Goal: Task Accomplishment & Management: Use online tool/utility

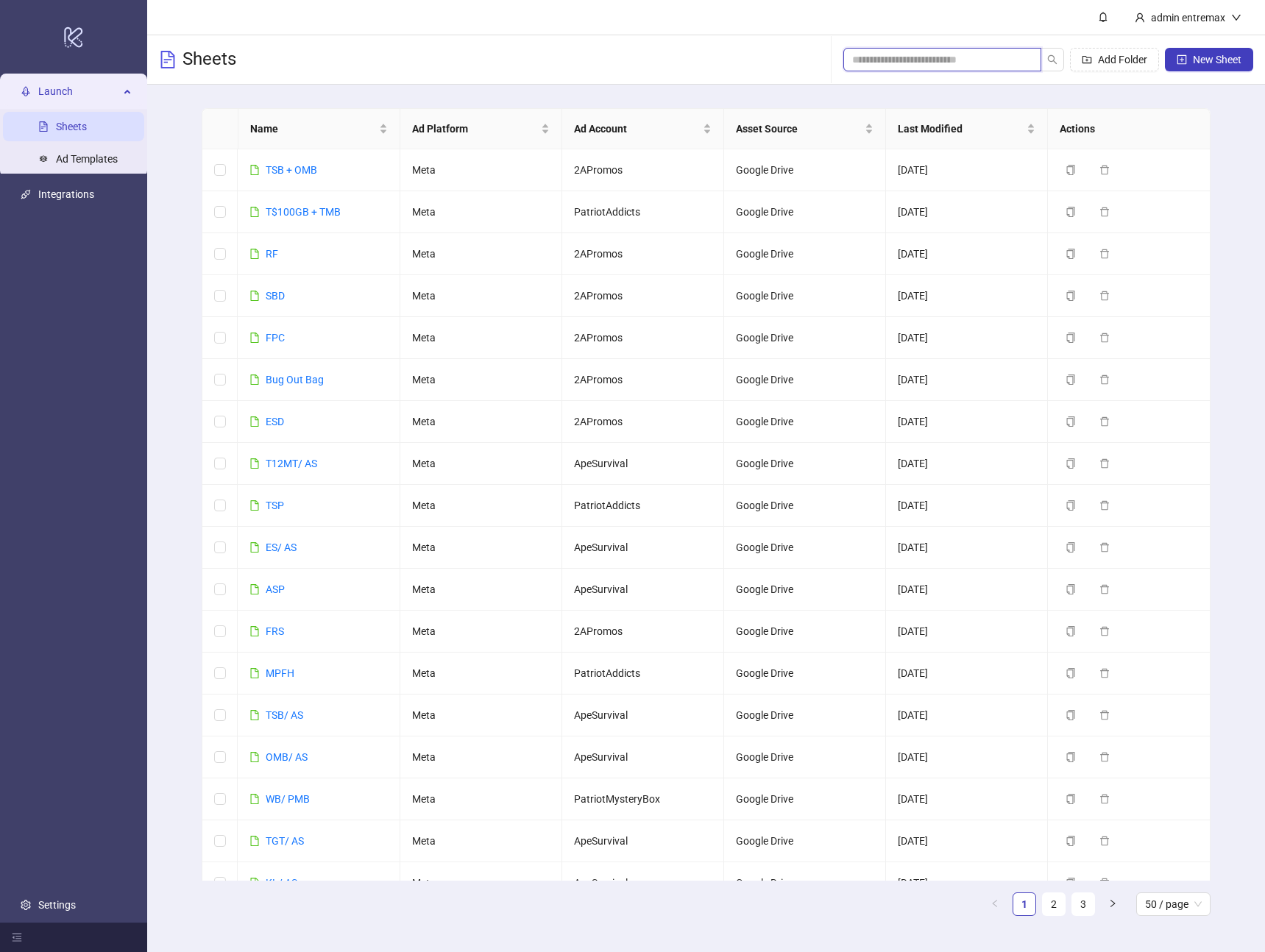
click at [990, 52] on input "search" at bounding box center [936, 59] width 168 height 17
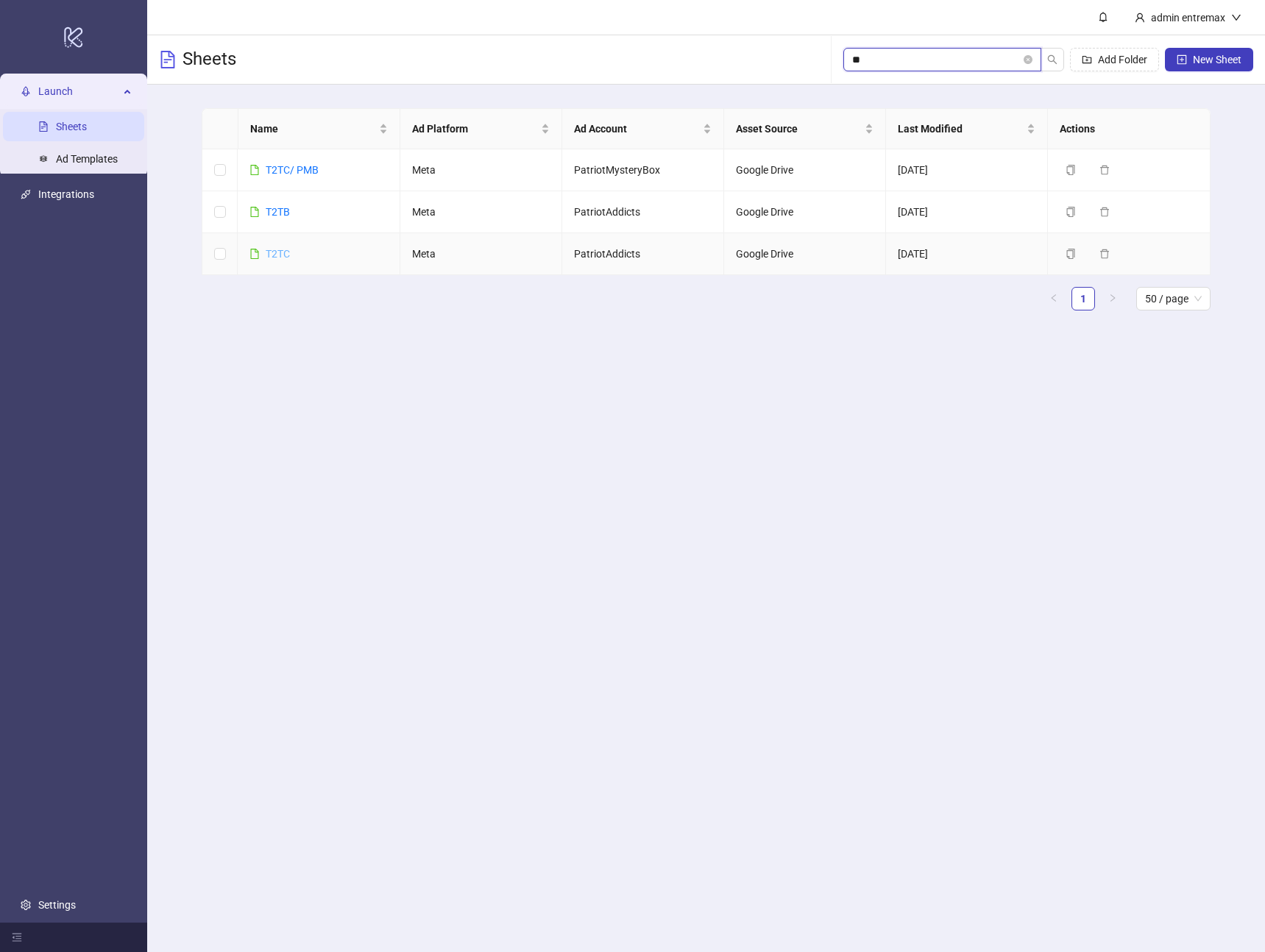
type input "**"
click at [286, 258] on link "T2TC" at bounding box center [278, 254] width 24 height 12
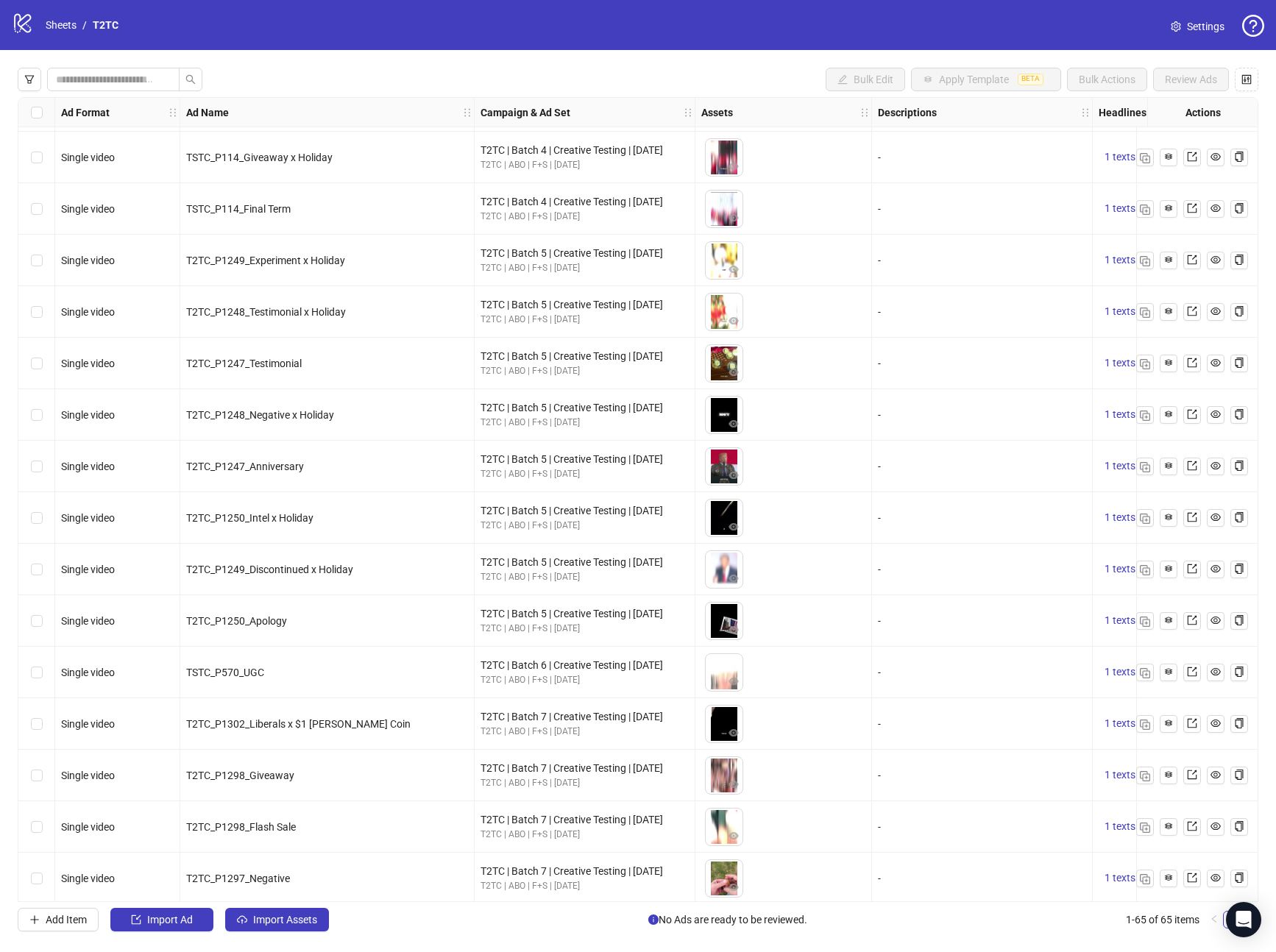
scroll to position [2580, 0]
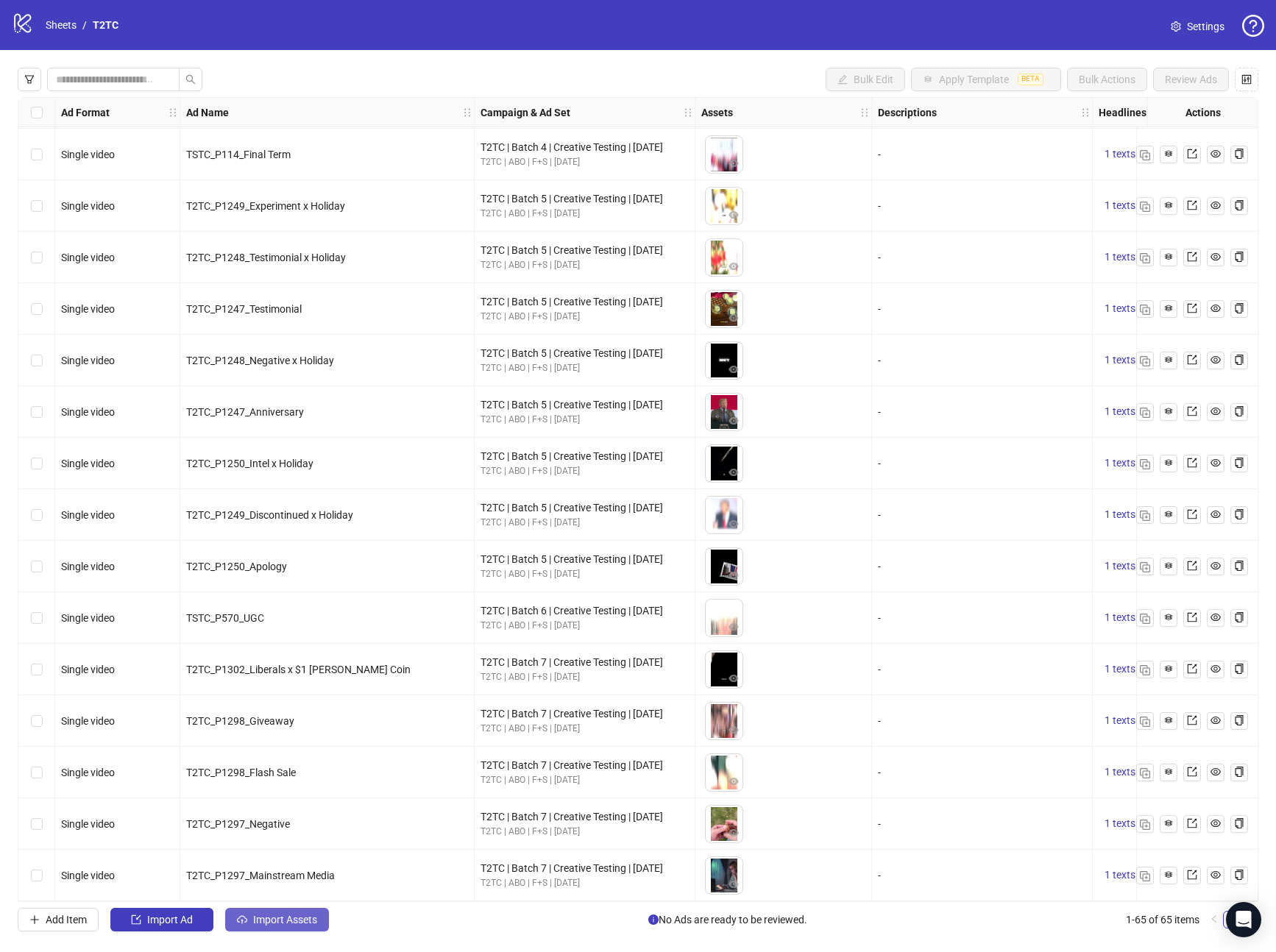
click at [271, 915] on span "Import Assets" at bounding box center [286, 920] width 64 height 12
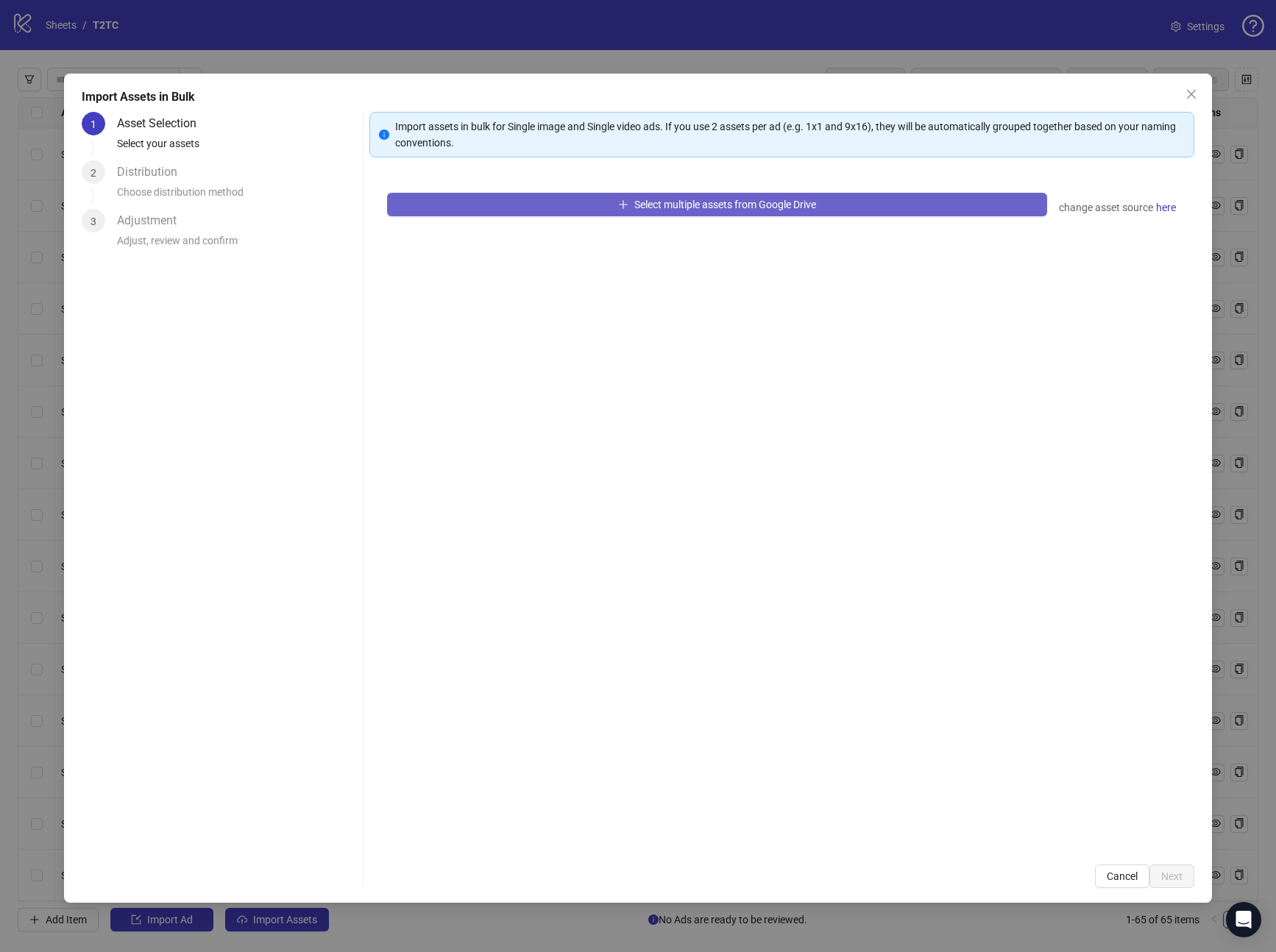
click at [476, 206] on button "Select multiple assets from Google Drive" at bounding box center [717, 204] width 661 height 24
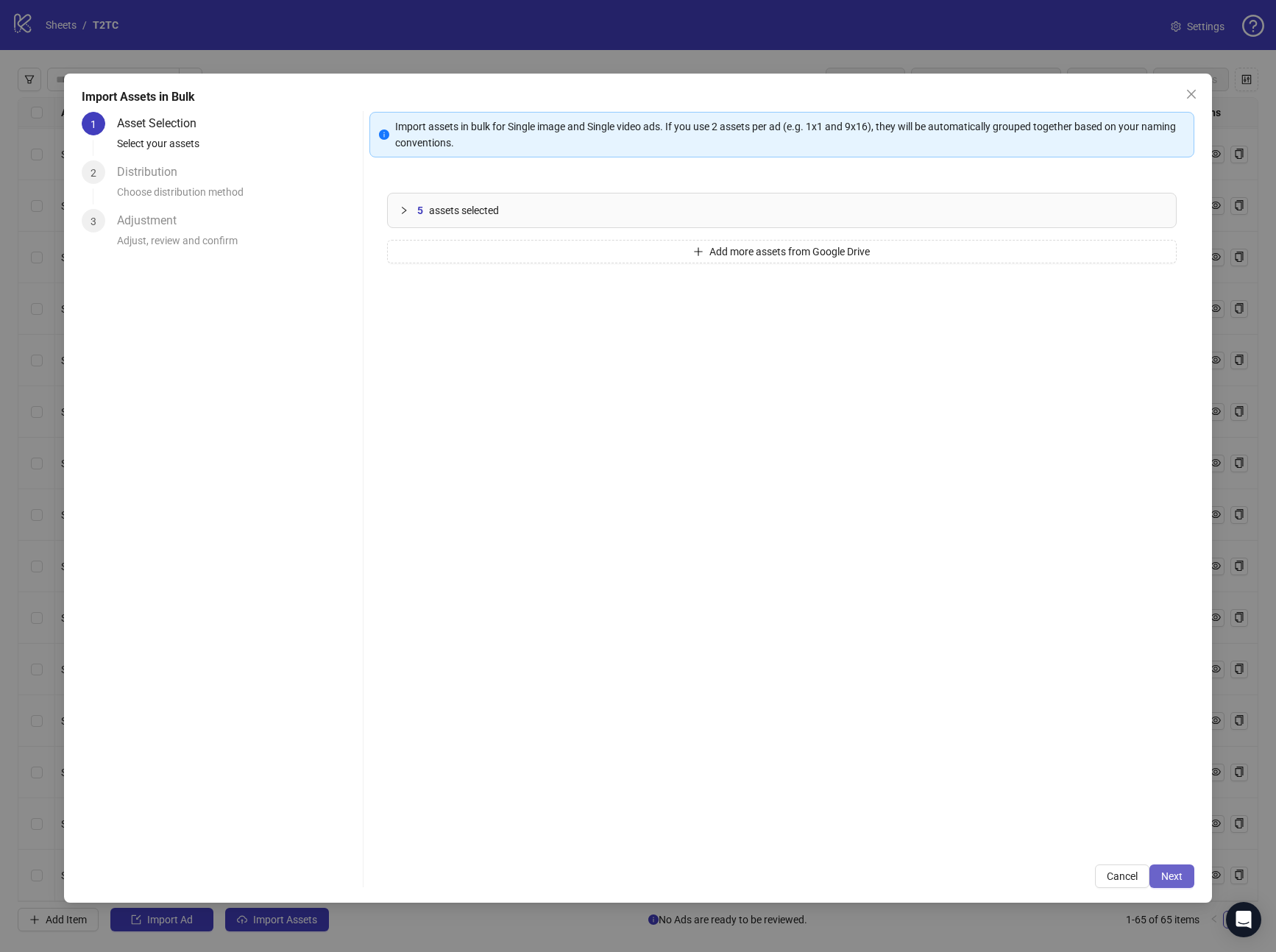
click at [1171, 871] on span "Next" at bounding box center [1171, 877] width 22 height 12
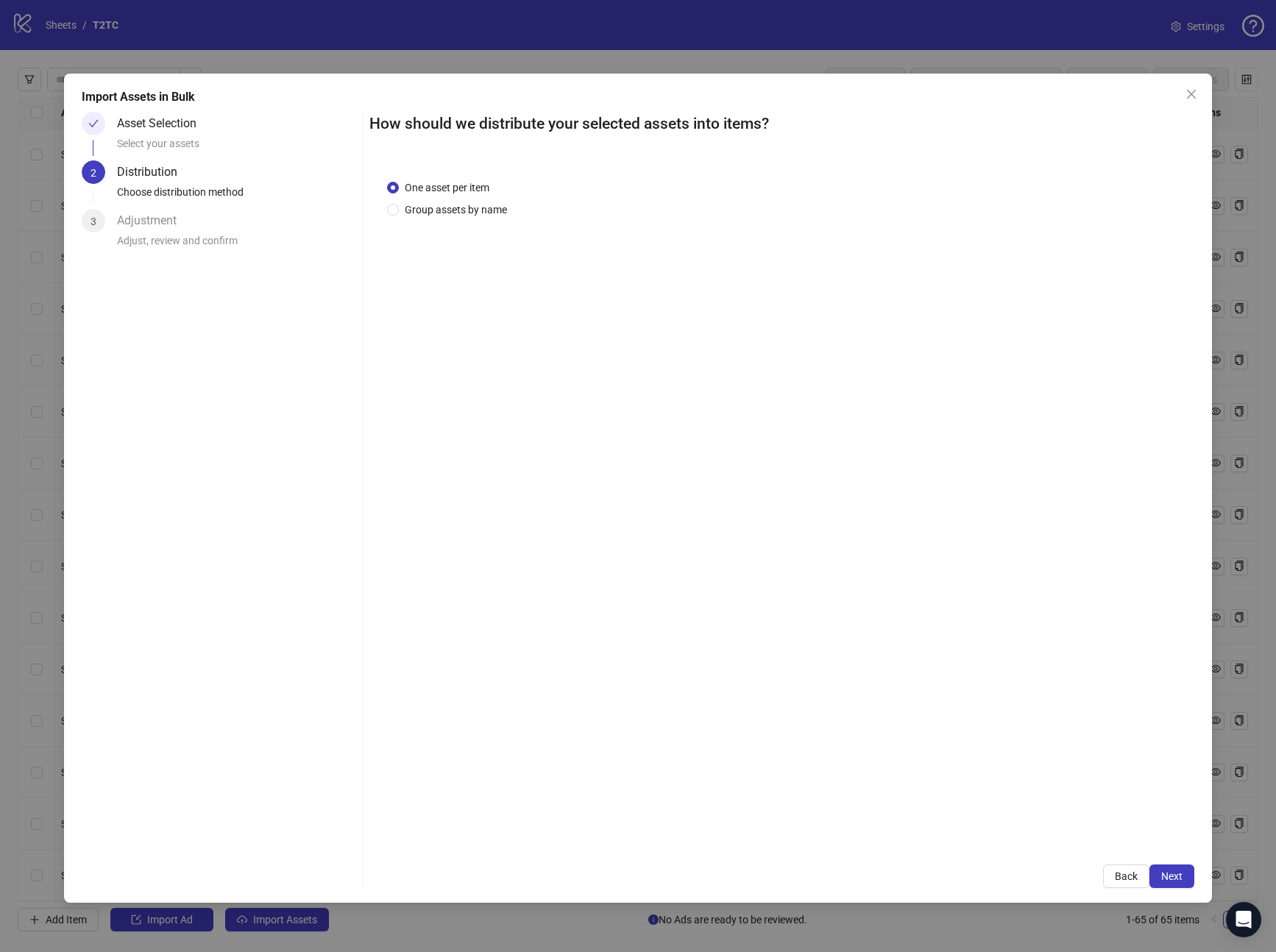
click at [1172, 875] on span "Next" at bounding box center [1171, 877] width 22 height 12
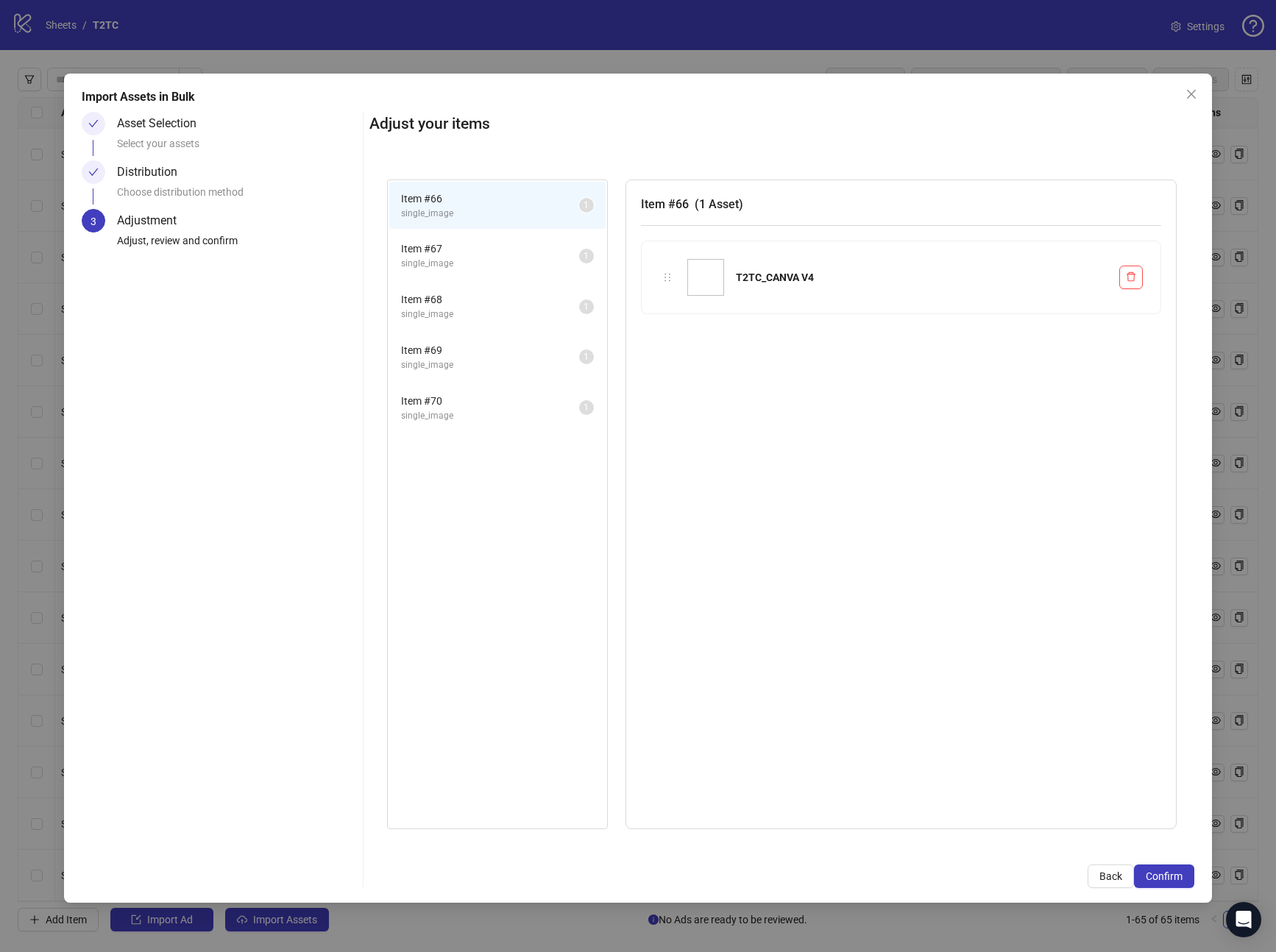
click at [1172, 875] on span "Confirm" at bounding box center [1165, 877] width 37 height 12
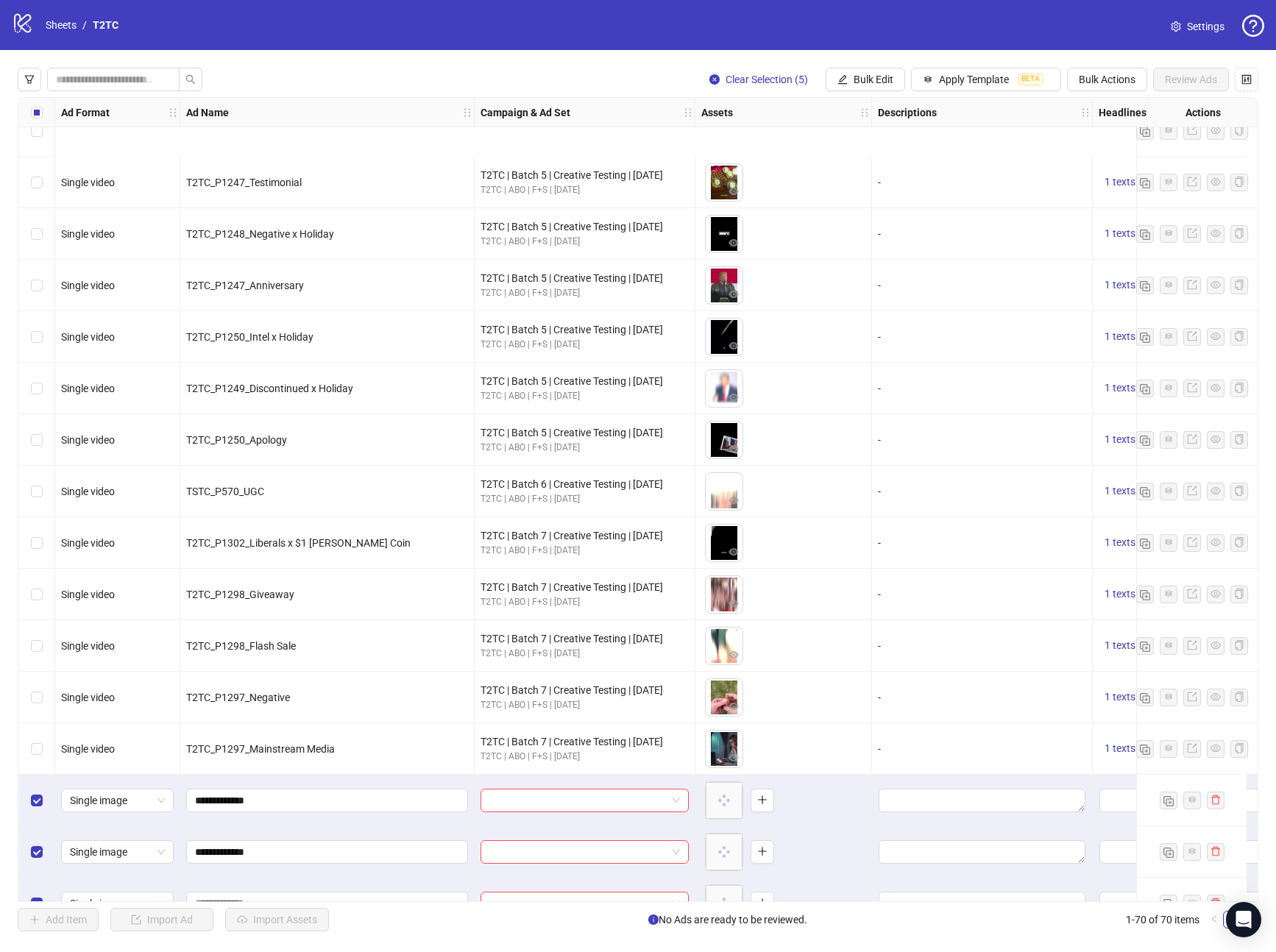
scroll to position [2838, 0]
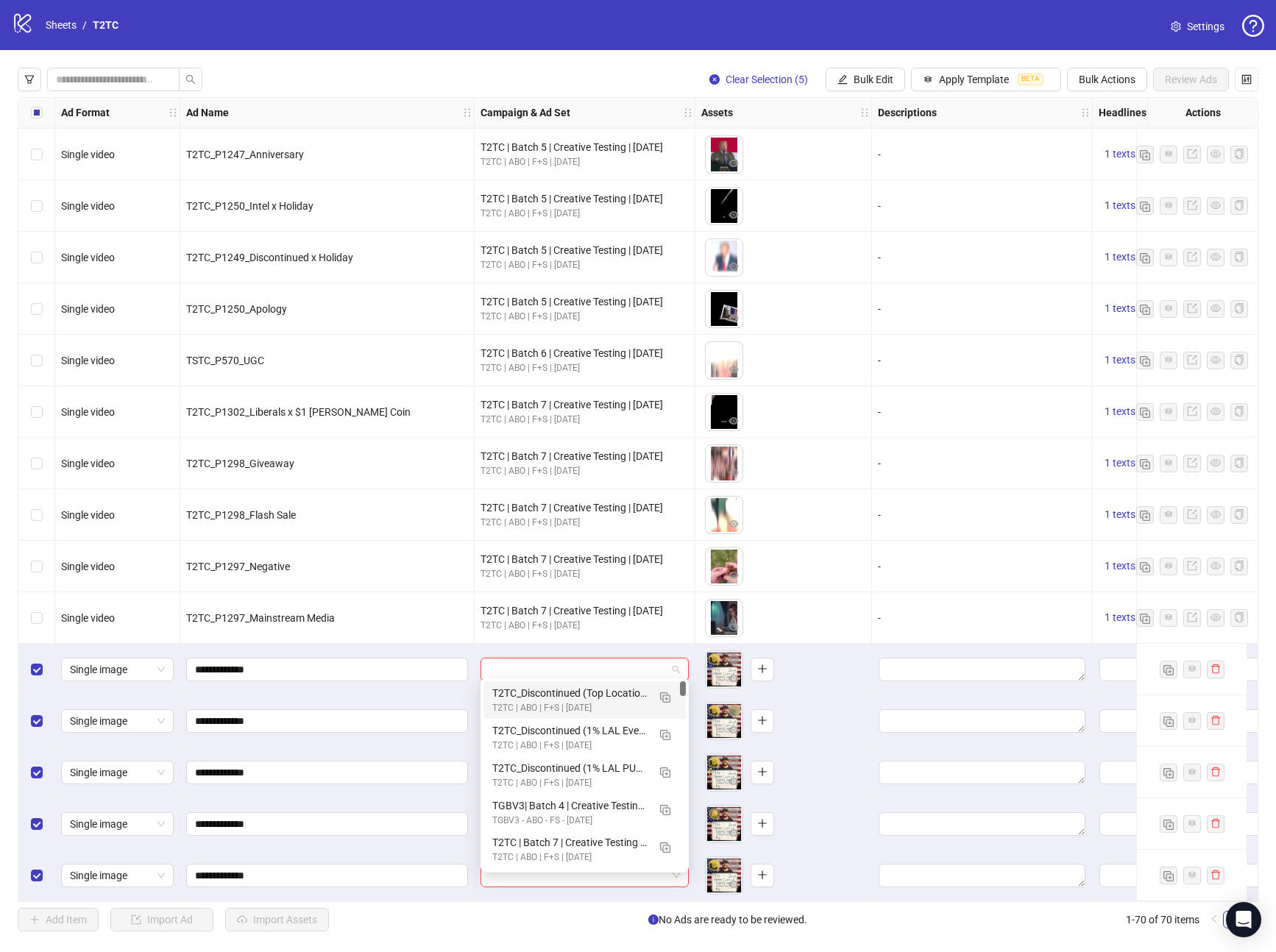
click at [575, 664] on input "search" at bounding box center [578, 669] width 178 height 22
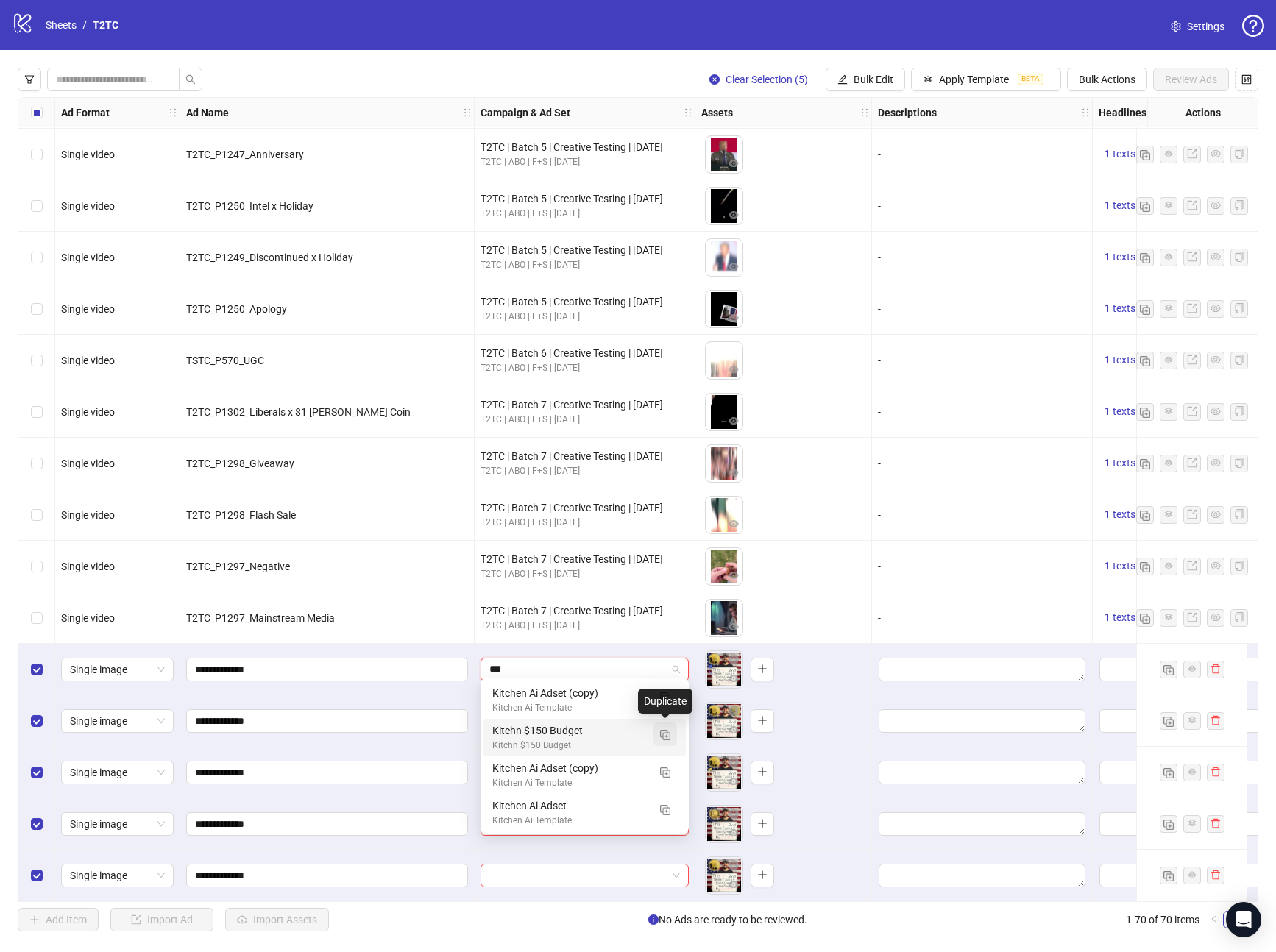
click at [660, 733] on img "button" at bounding box center [665, 735] width 10 height 10
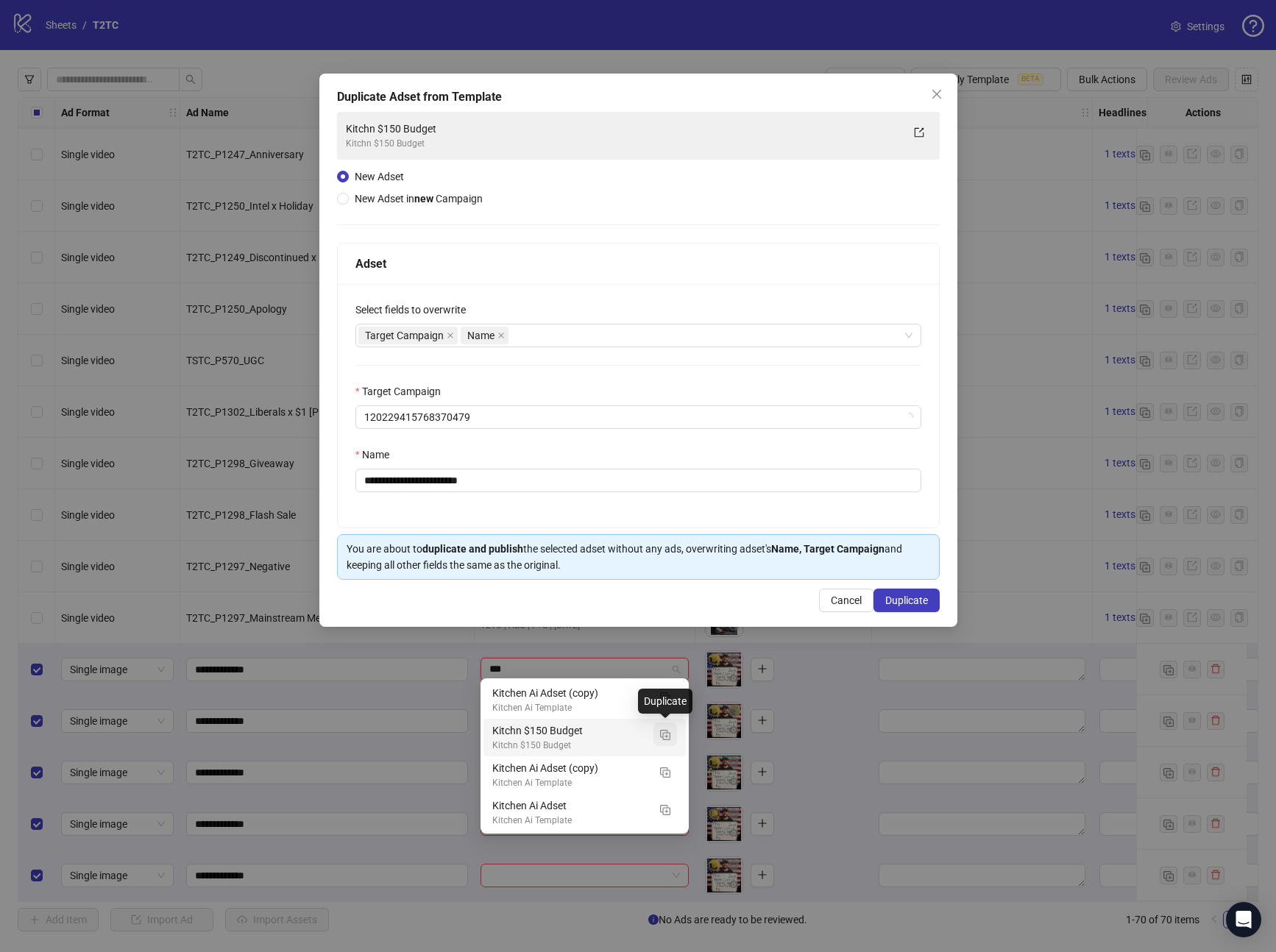
type input "***"
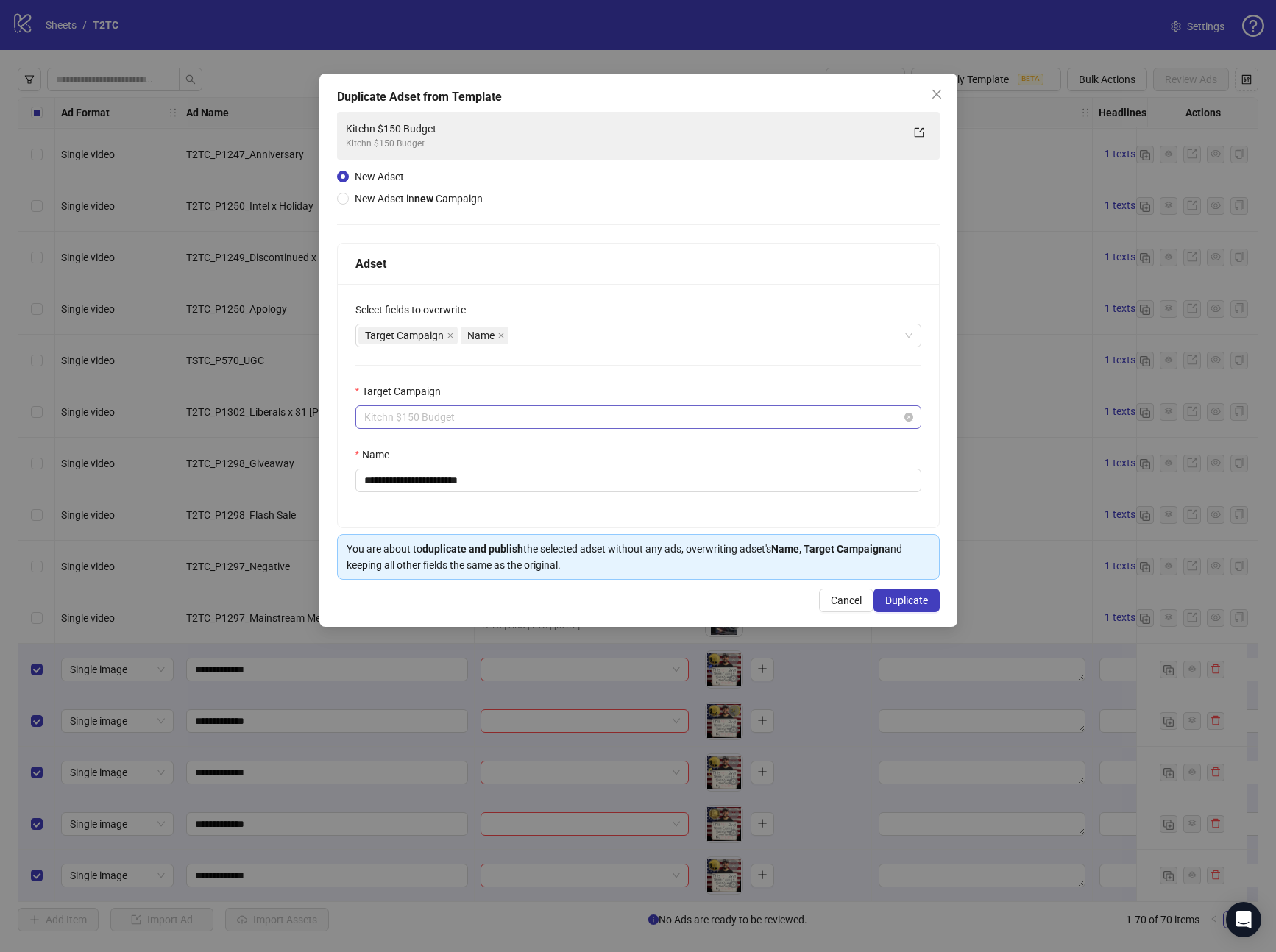
click at [550, 426] on span "Kitchn $150 Budget" at bounding box center [638, 416] width 548 height 22
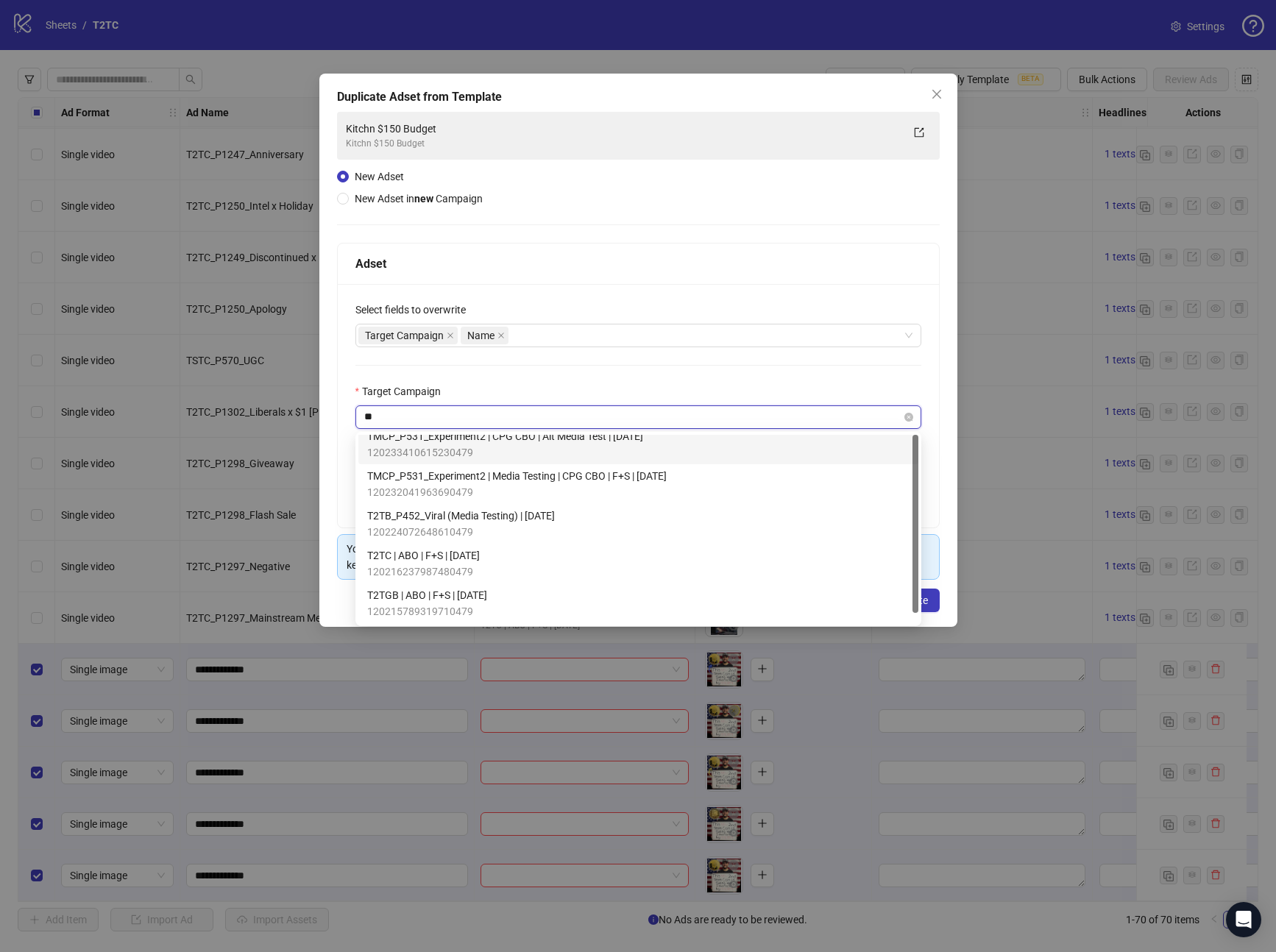
scroll to position [0, 0]
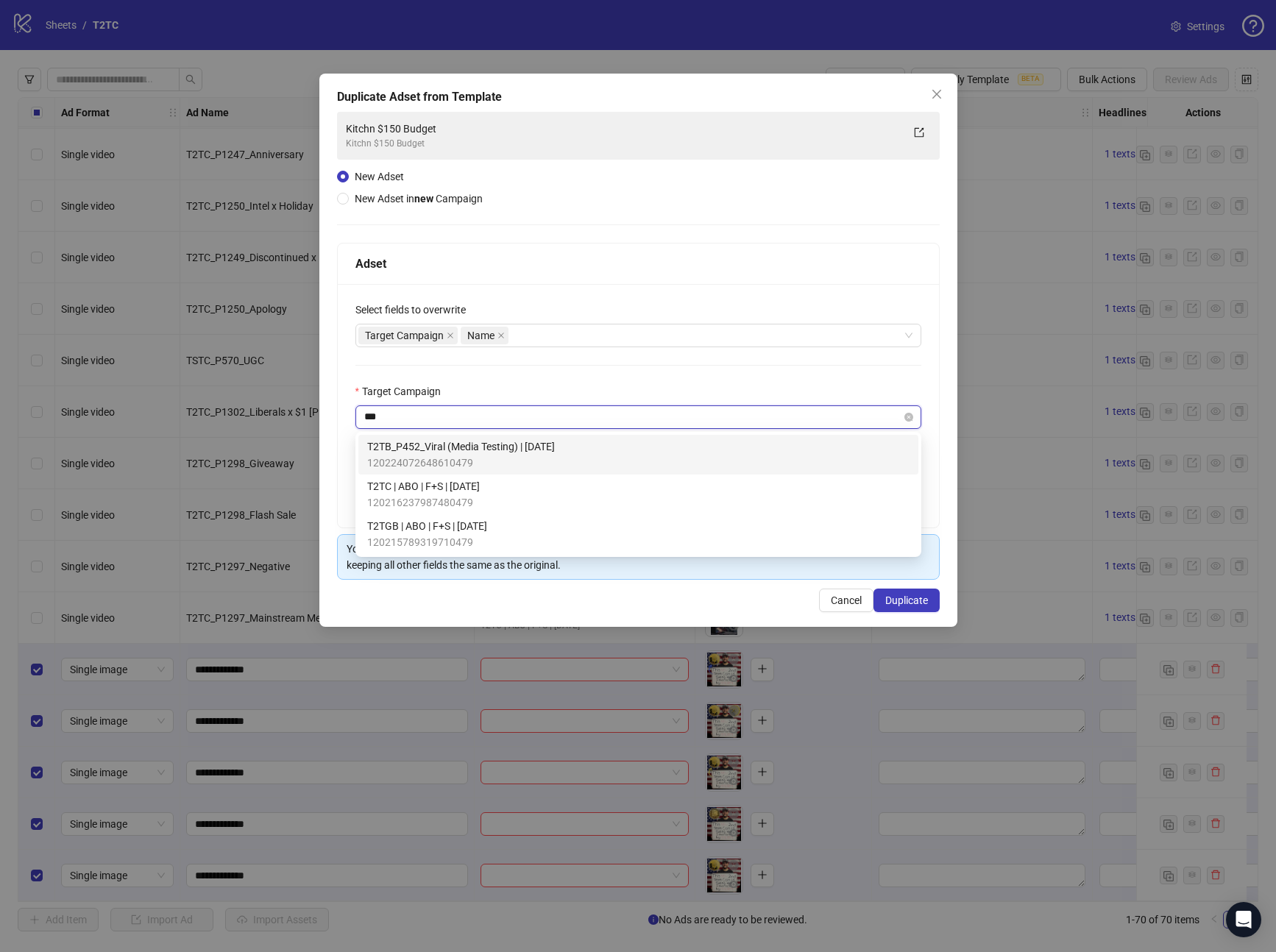
type input "****"
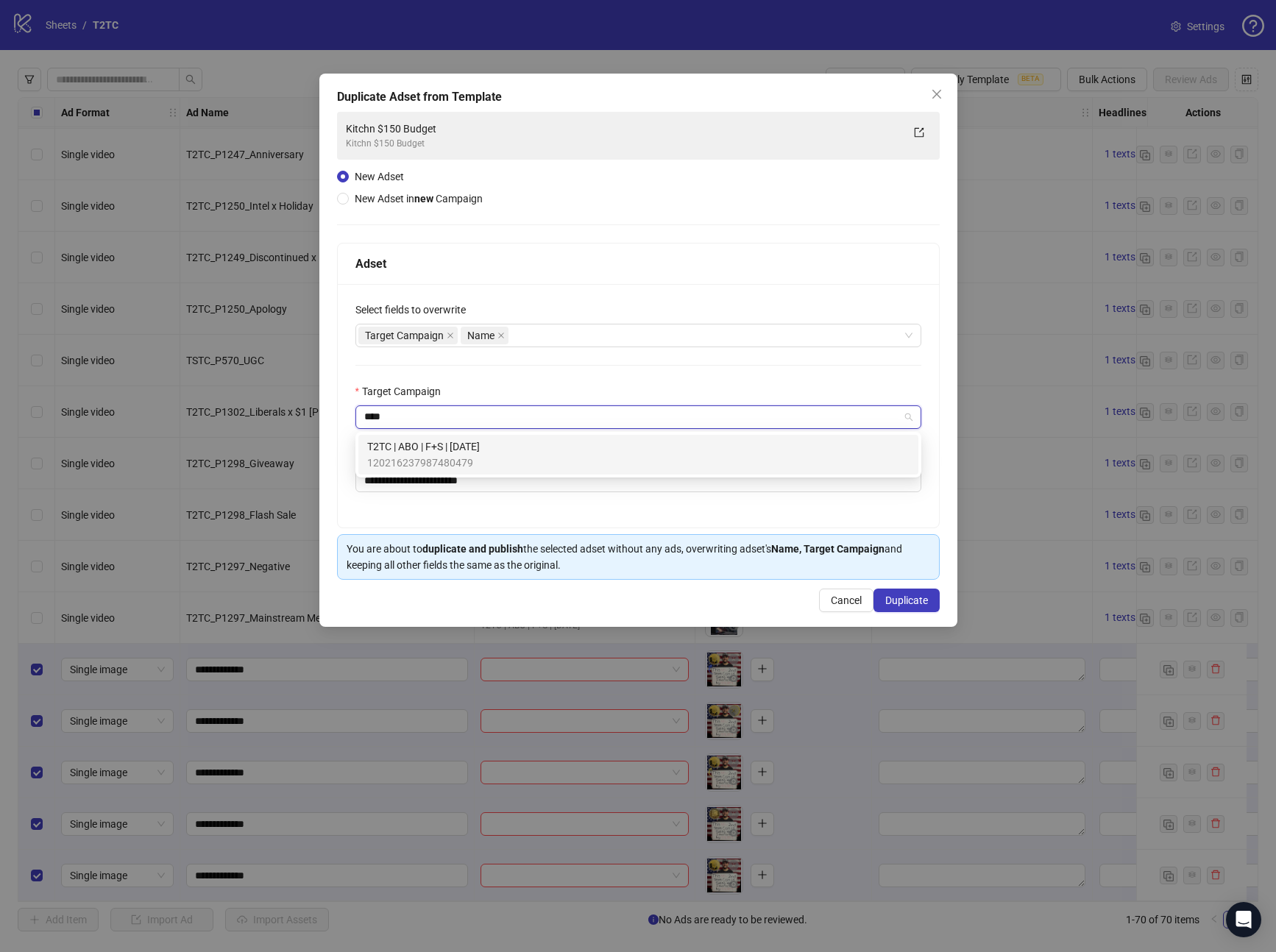
click at [548, 462] on div "T2TC | ABO | F+S | [DATE] 120216237987480479" at bounding box center [638, 455] width 543 height 32
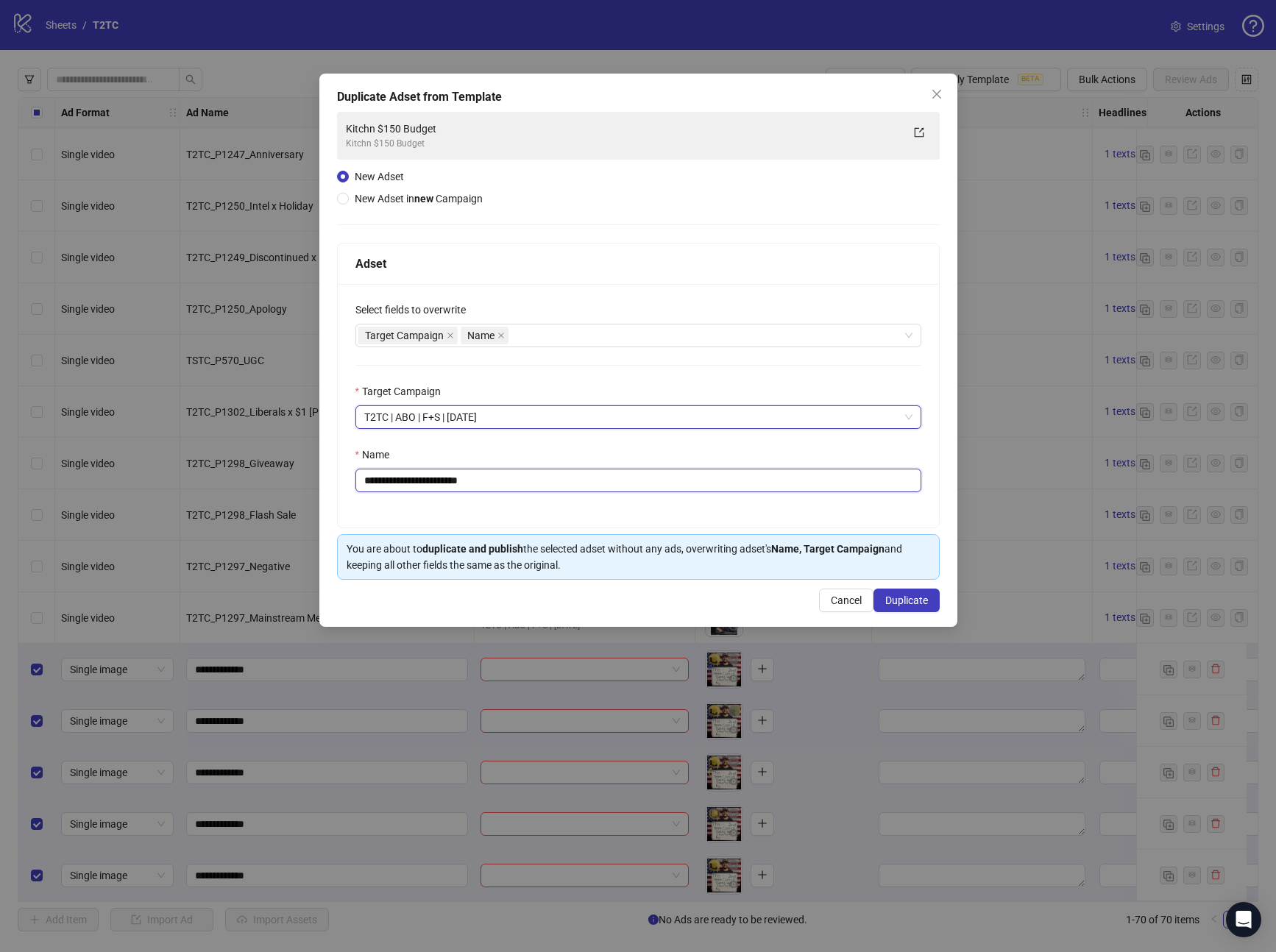
click at [539, 482] on input "**********" at bounding box center [638, 480] width 566 height 24
click at [429, 483] on input "**********" at bounding box center [638, 480] width 566 height 24
click at [533, 336] on div "Target Campaign Name" at bounding box center [630, 335] width 544 height 21
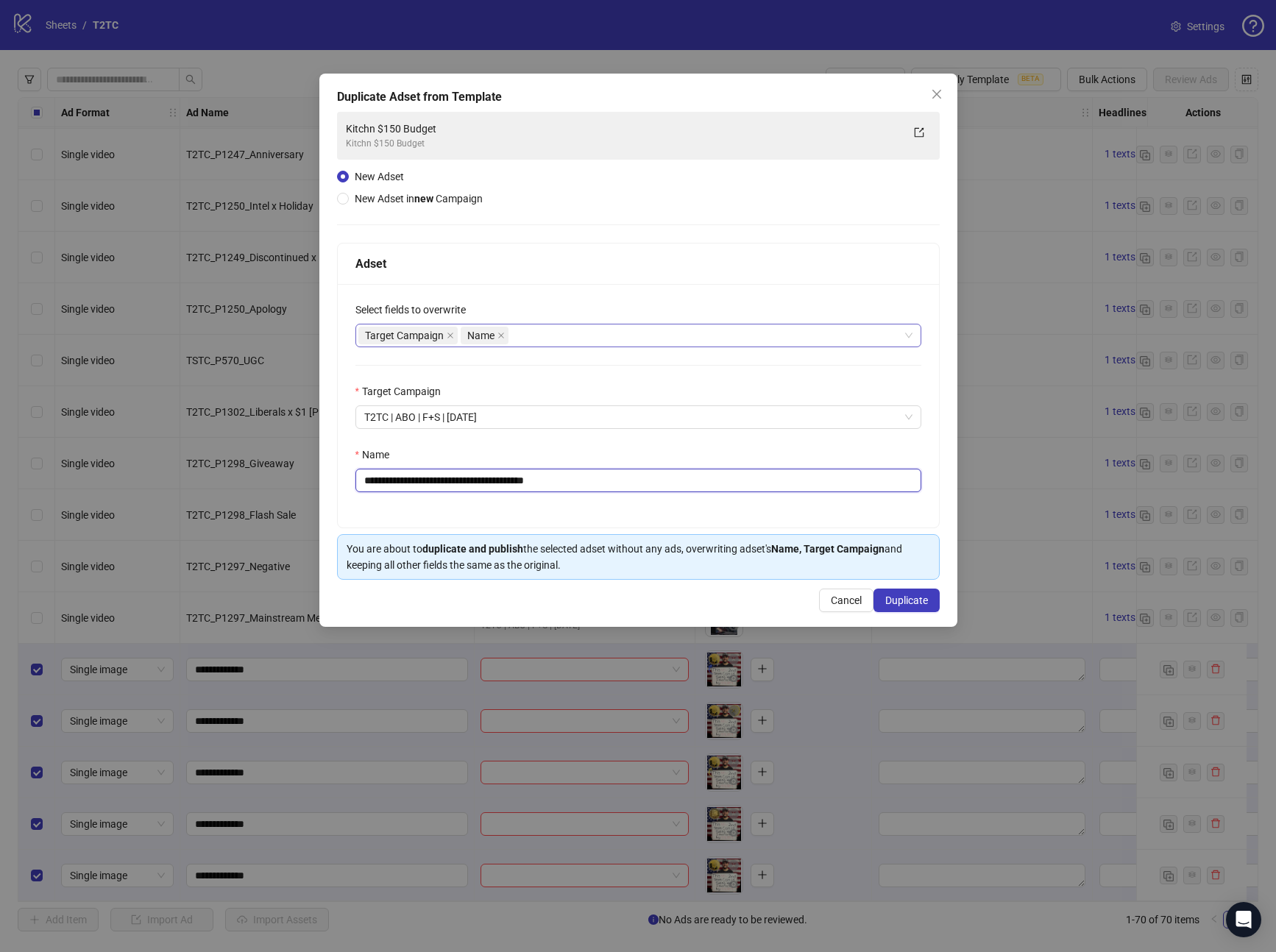
type input "**********"
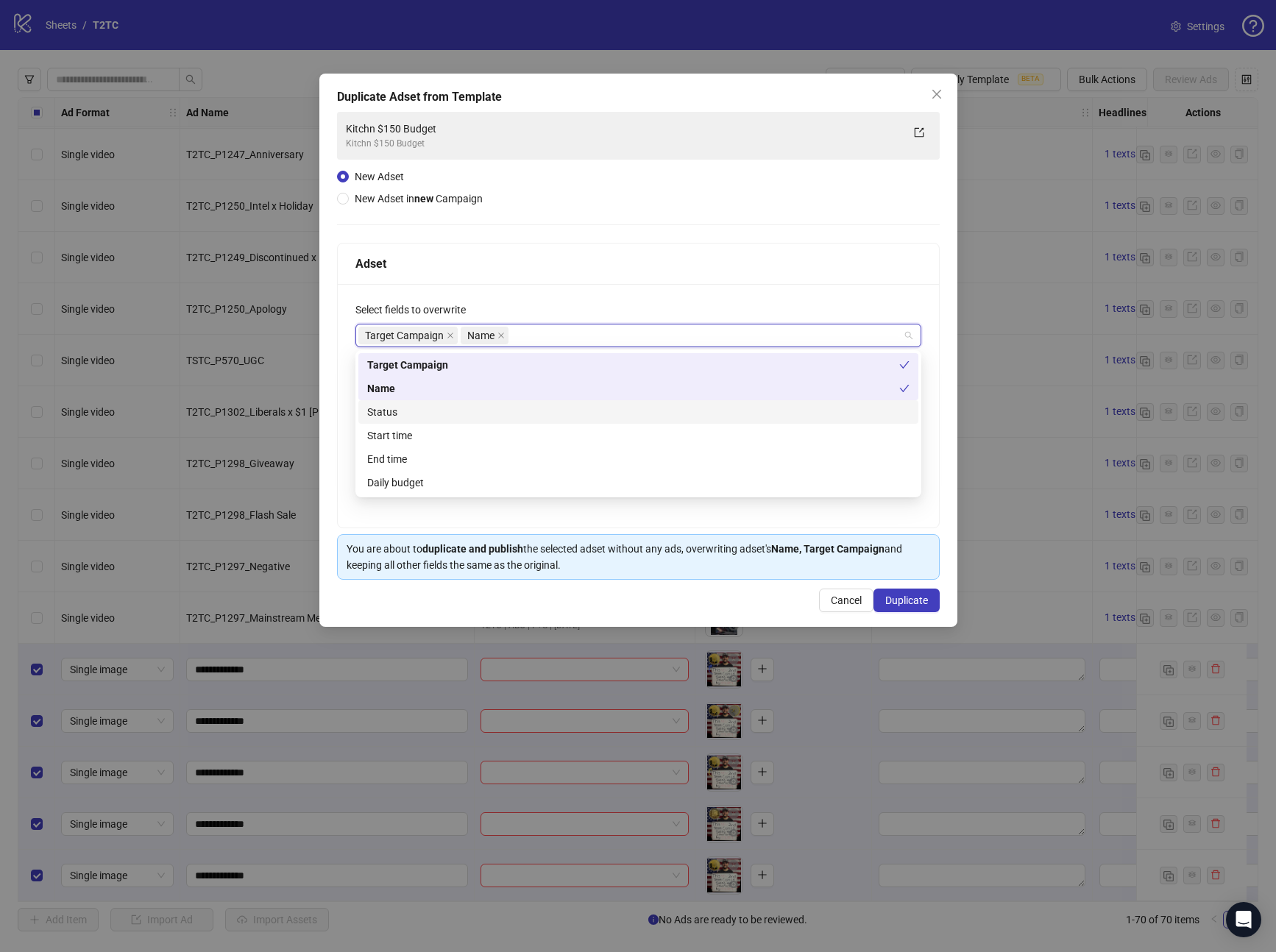
click at [425, 410] on div "Status" at bounding box center [638, 412] width 543 height 17
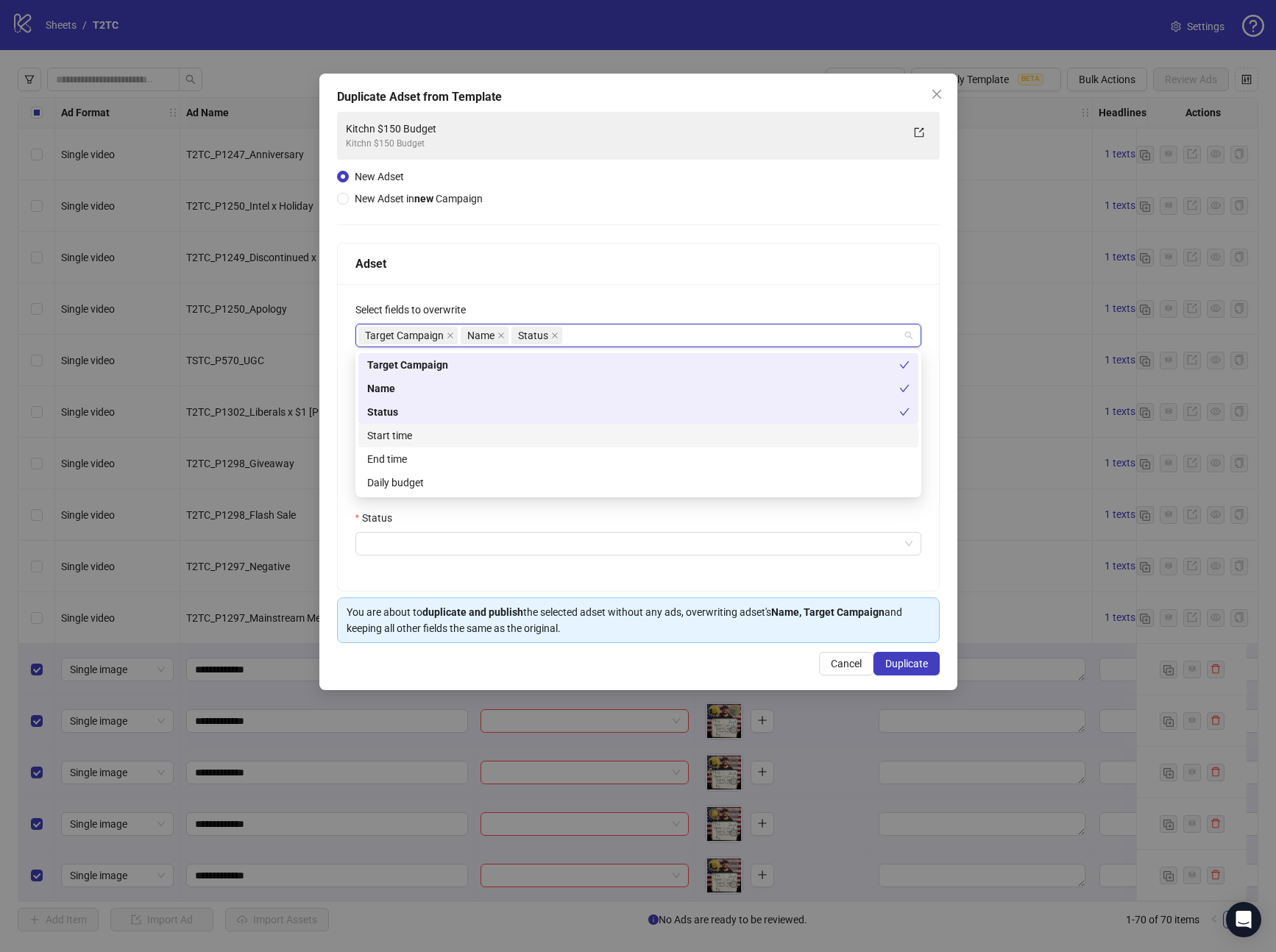
click at [402, 438] on div "Start time" at bounding box center [638, 435] width 543 height 17
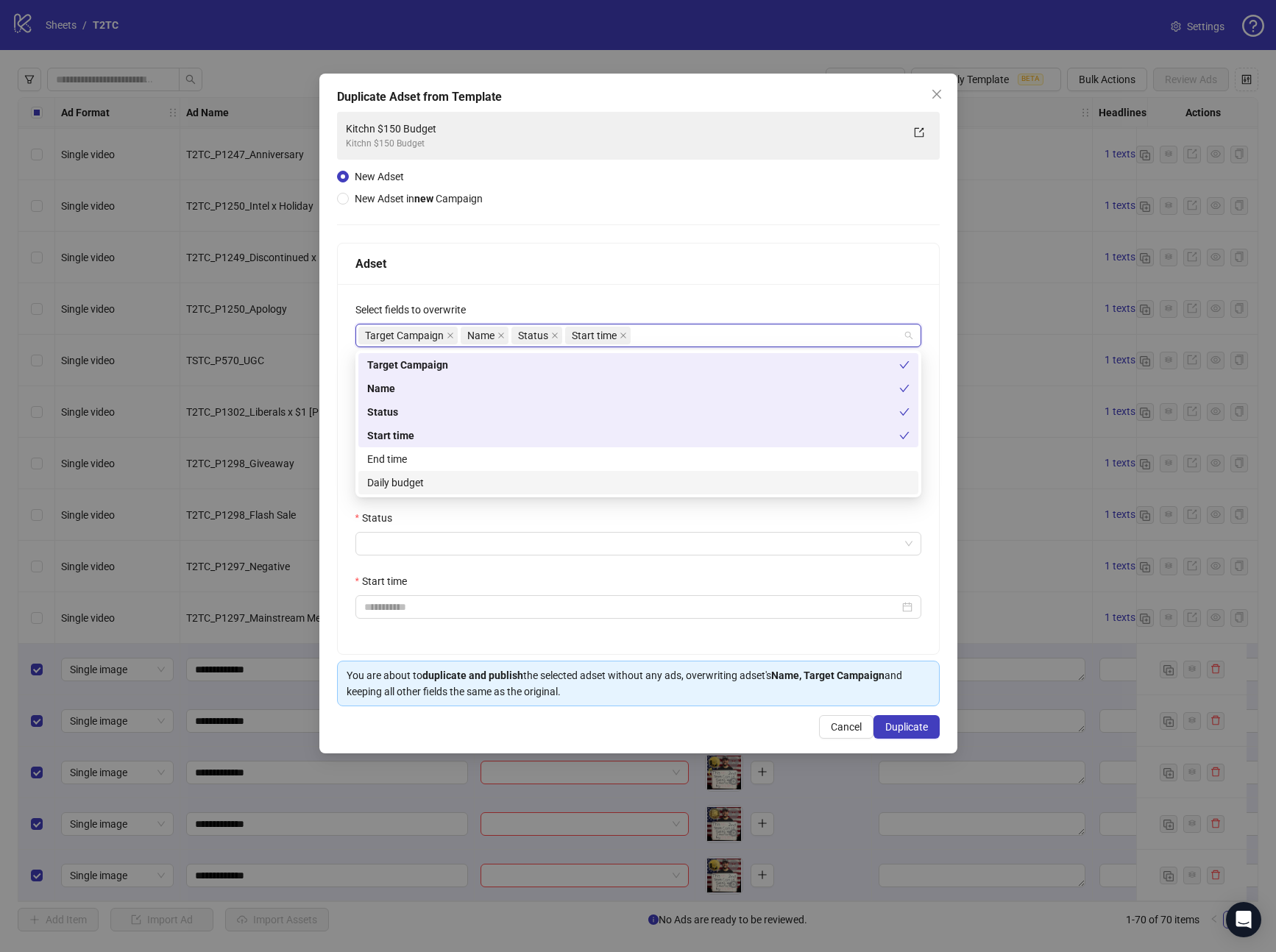
click at [389, 482] on div "Daily budget" at bounding box center [638, 483] width 543 height 17
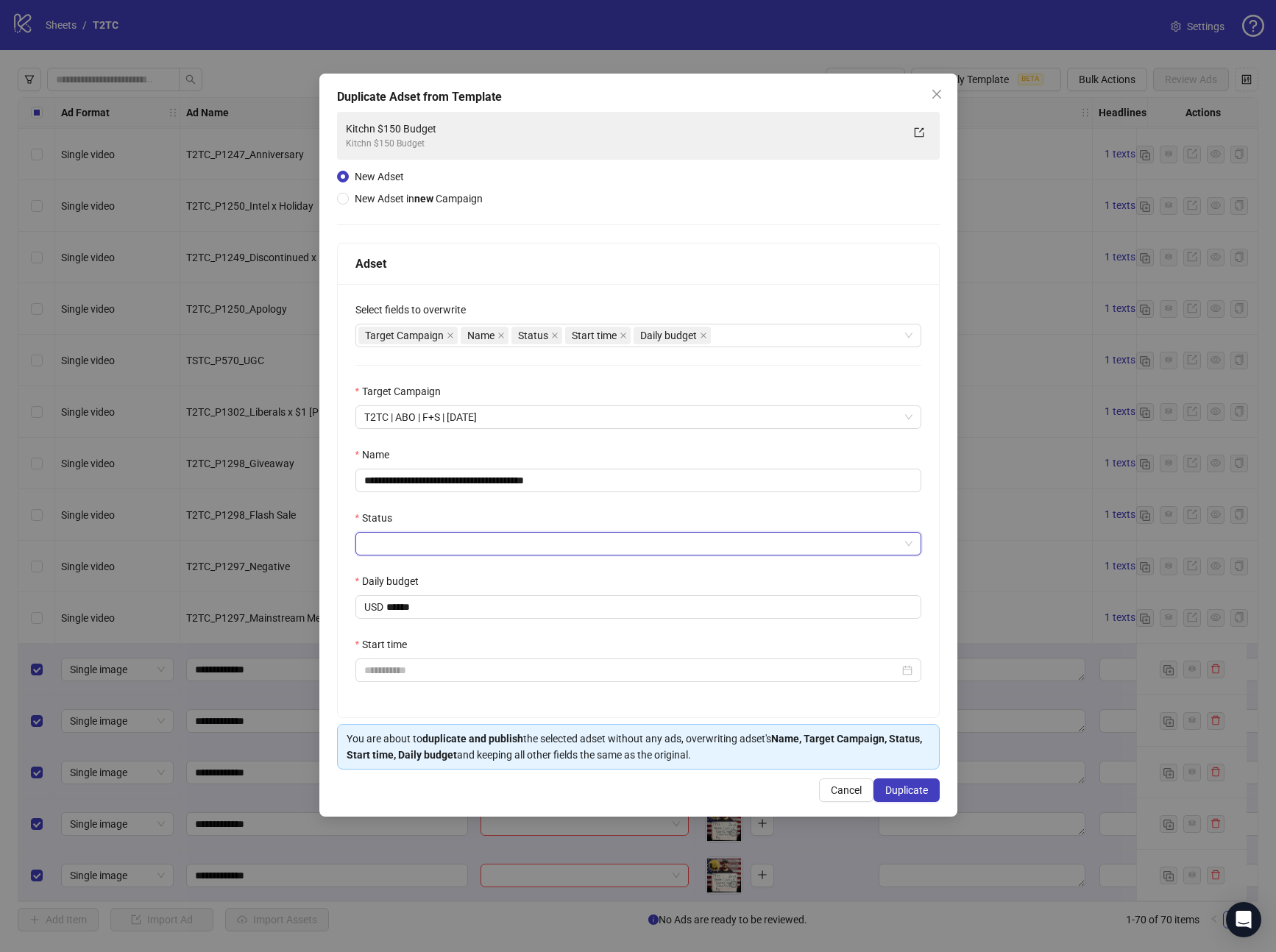
click at [403, 544] on input "Status" at bounding box center [631, 544] width 535 height 22
drag, startPoint x: 404, startPoint y: 578, endPoint x: 410, endPoint y: 603, distance: 25.7
click at [404, 578] on div "ACTIVE" at bounding box center [638, 573] width 543 height 17
click at [428, 662] on input "Start time" at bounding box center [631, 670] width 535 height 17
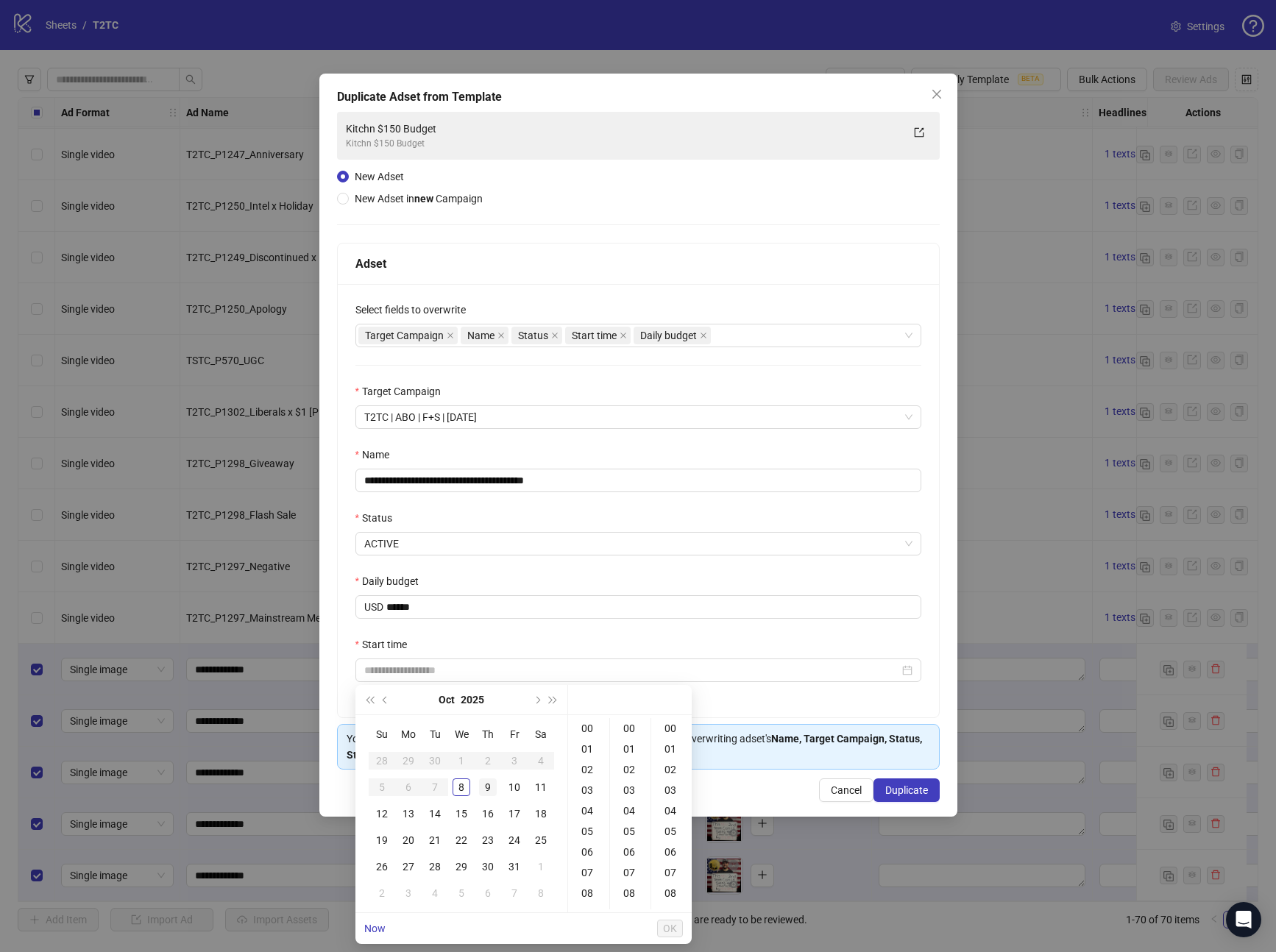
click at [487, 793] on div "9" at bounding box center [488, 787] width 17 height 17
click at [583, 726] on div "00" at bounding box center [589, 729] width 36 height 21
click at [633, 726] on div "00" at bounding box center [631, 729] width 36 height 21
click at [662, 730] on div "00" at bounding box center [672, 729] width 36 height 21
type input "**********"
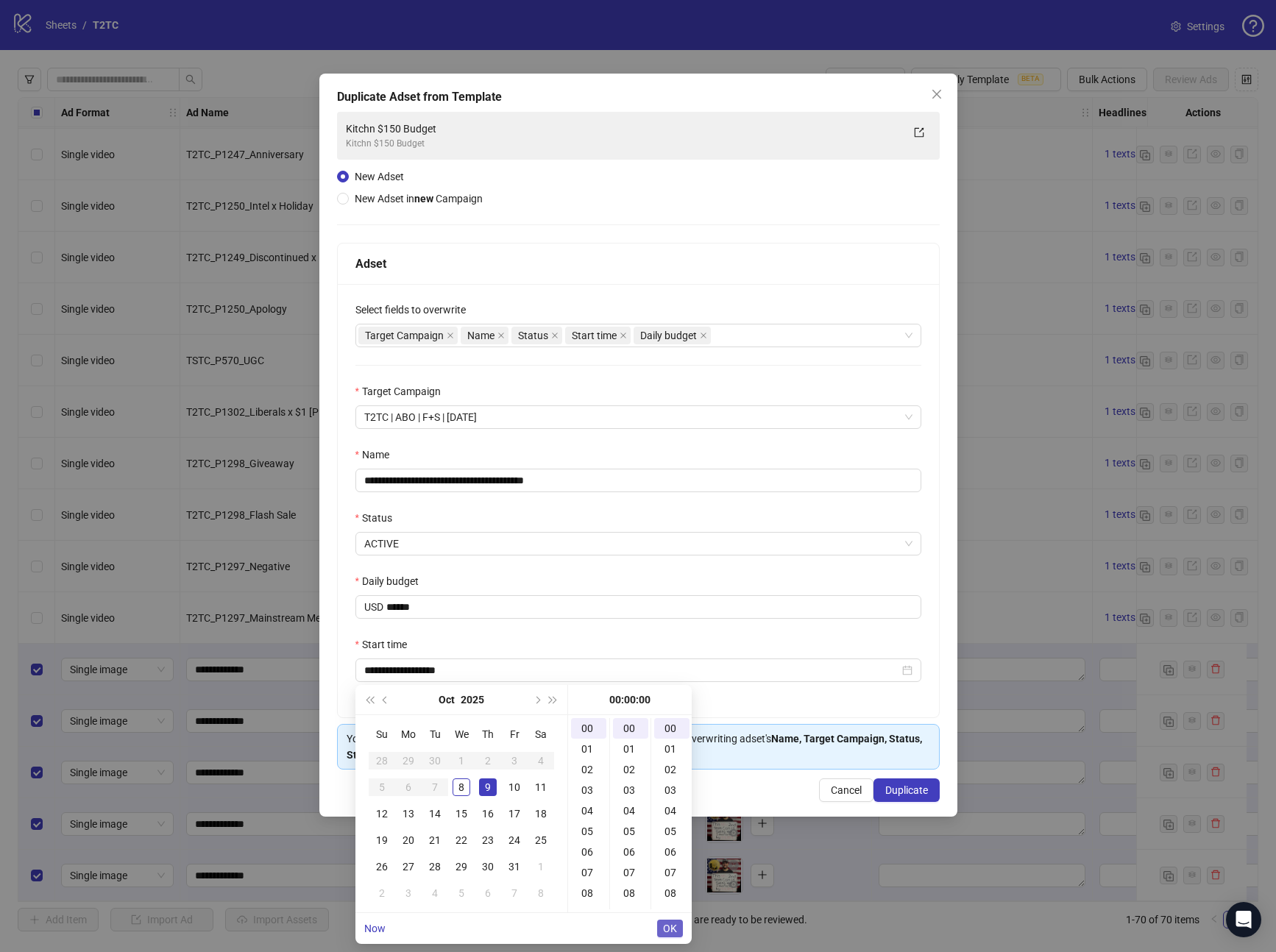
click at [673, 932] on span "OK" at bounding box center [670, 929] width 14 height 12
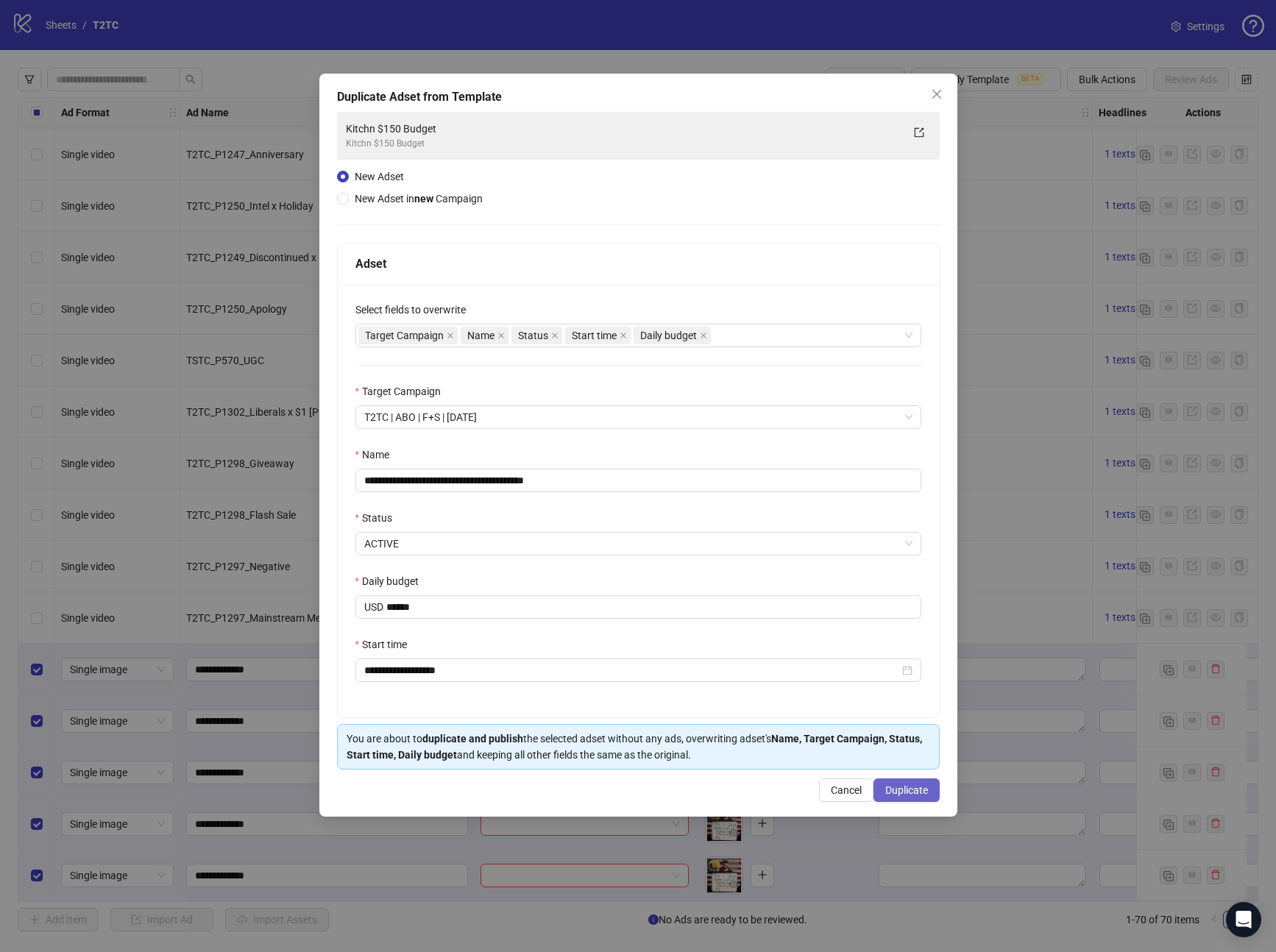
click at [889, 786] on span "Duplicate" at bounding box center [906, 791] width 43 height 12
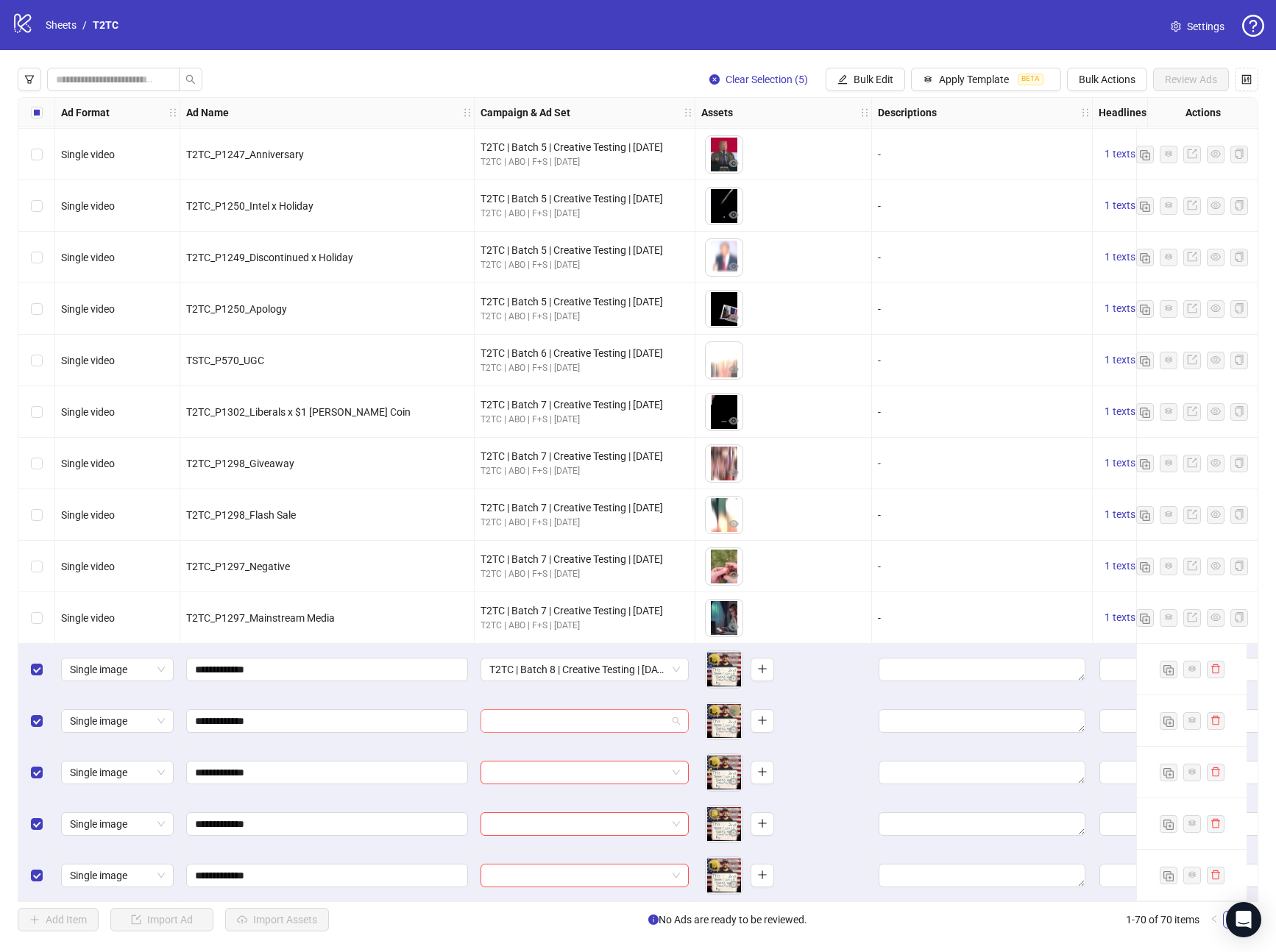
click at [613, 713] on input "search" at bounding box center [578, 720] width 178 height 22
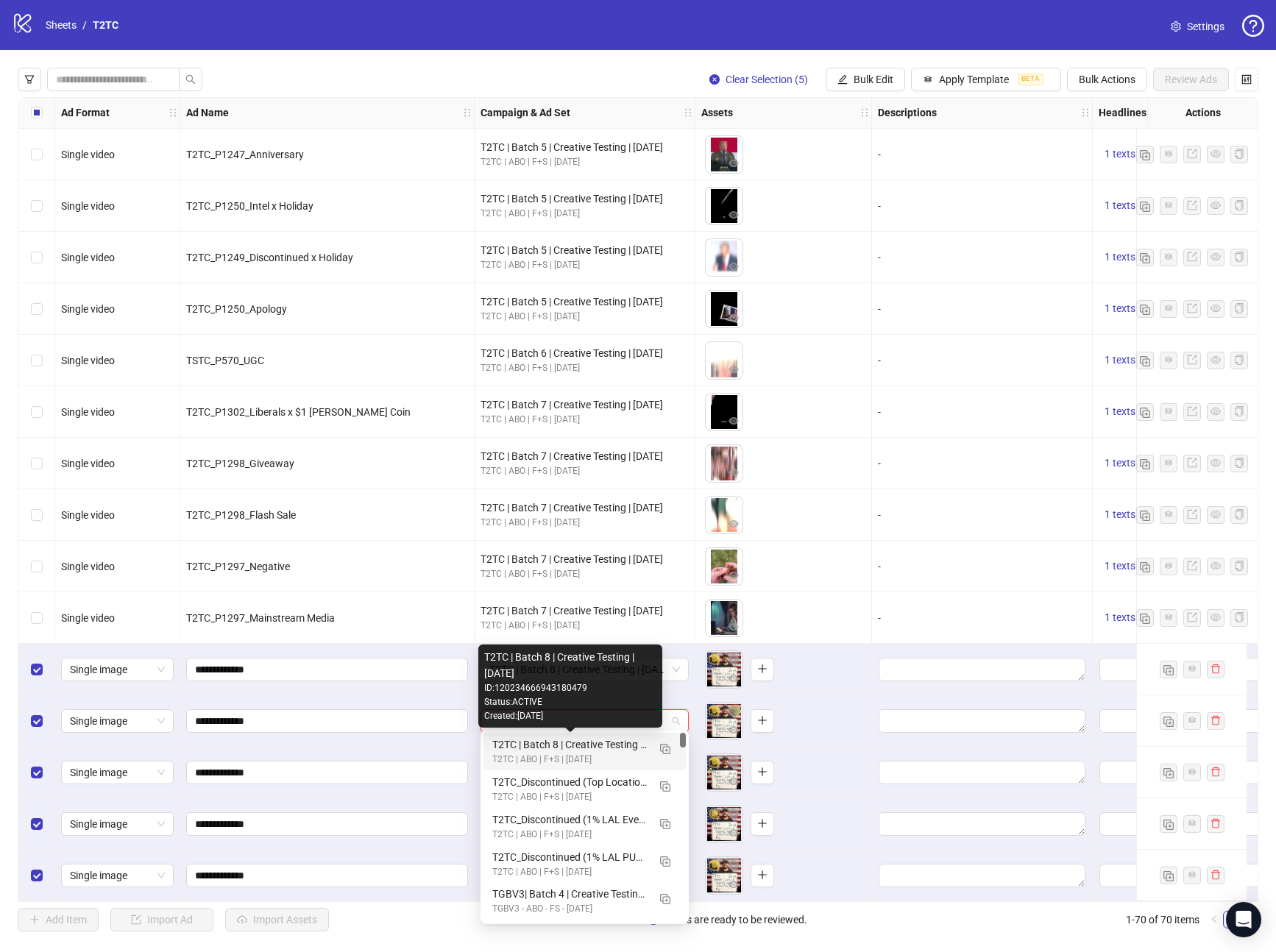
click at [589, 738] on div "T2TC | Batch 8 | Creative Testing | [DATE]" at bounding box center [570, 745] width 155 height 17
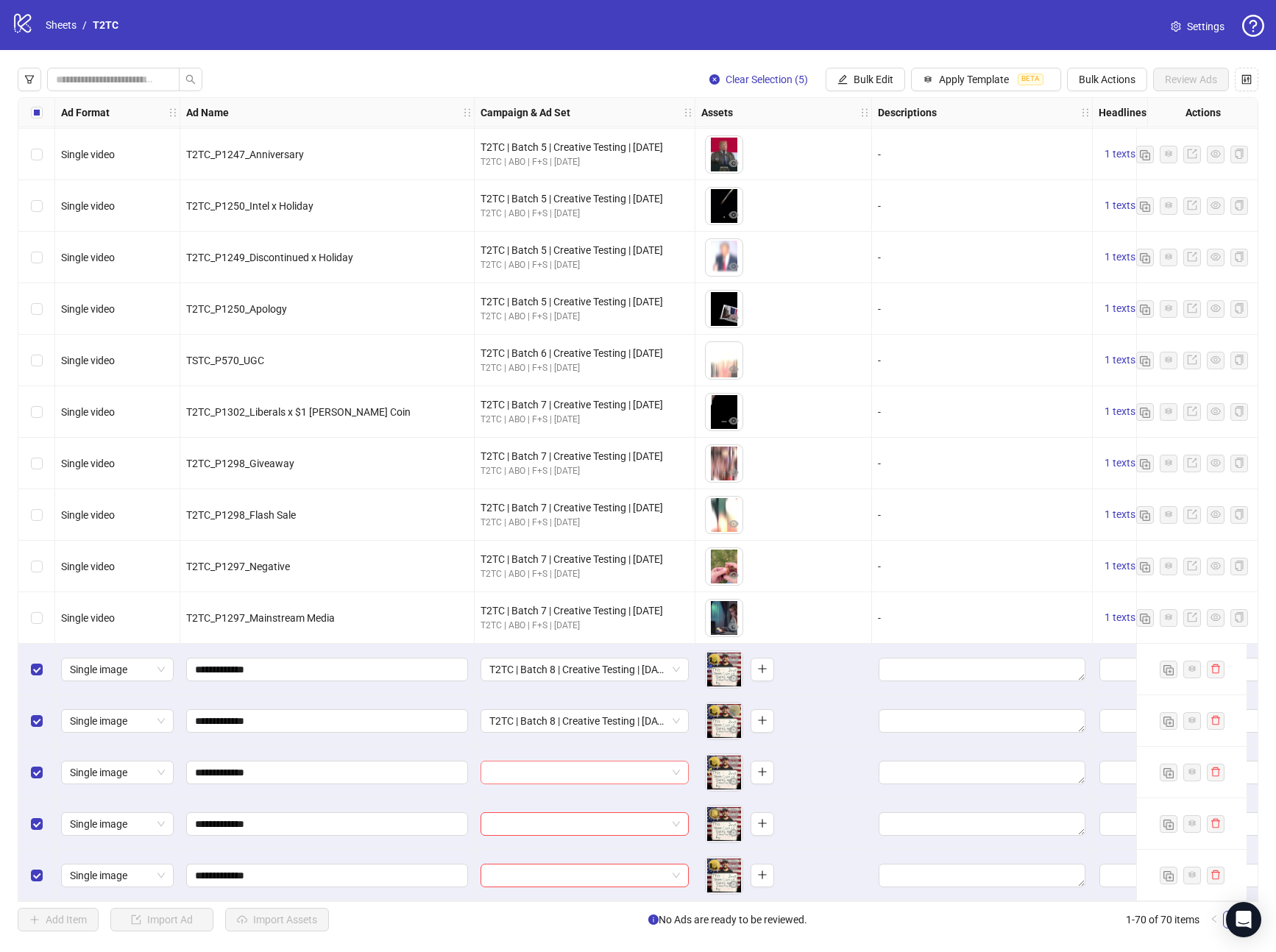
click at [577, 766] on input "search" at bounding box center [578, 773] width 178 height 22
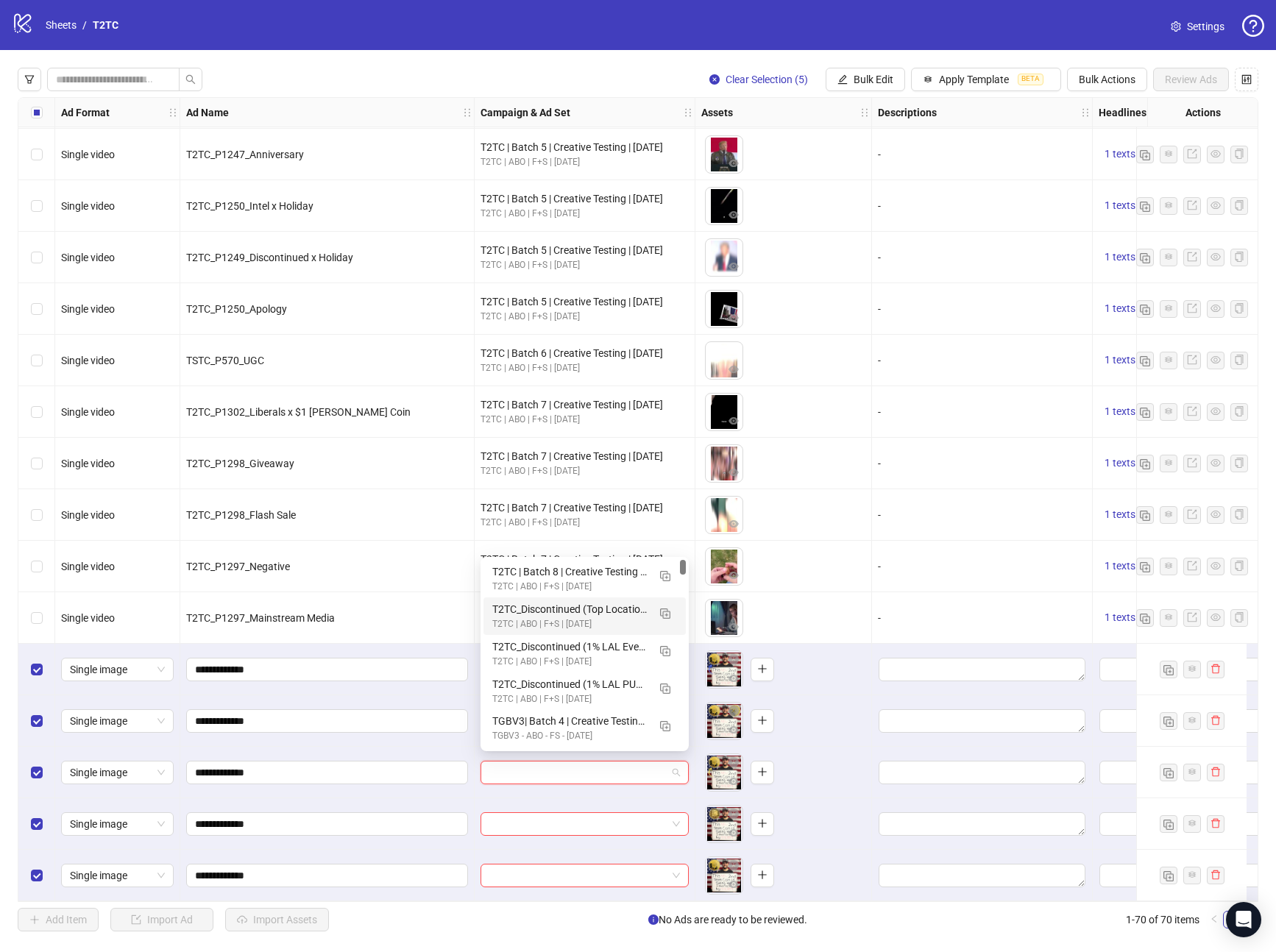
click at [537, 575] on div "T2TC | Batch 8 | Creative Testing | [DATE]" at bounding box center [570, 571] width 155 height 17
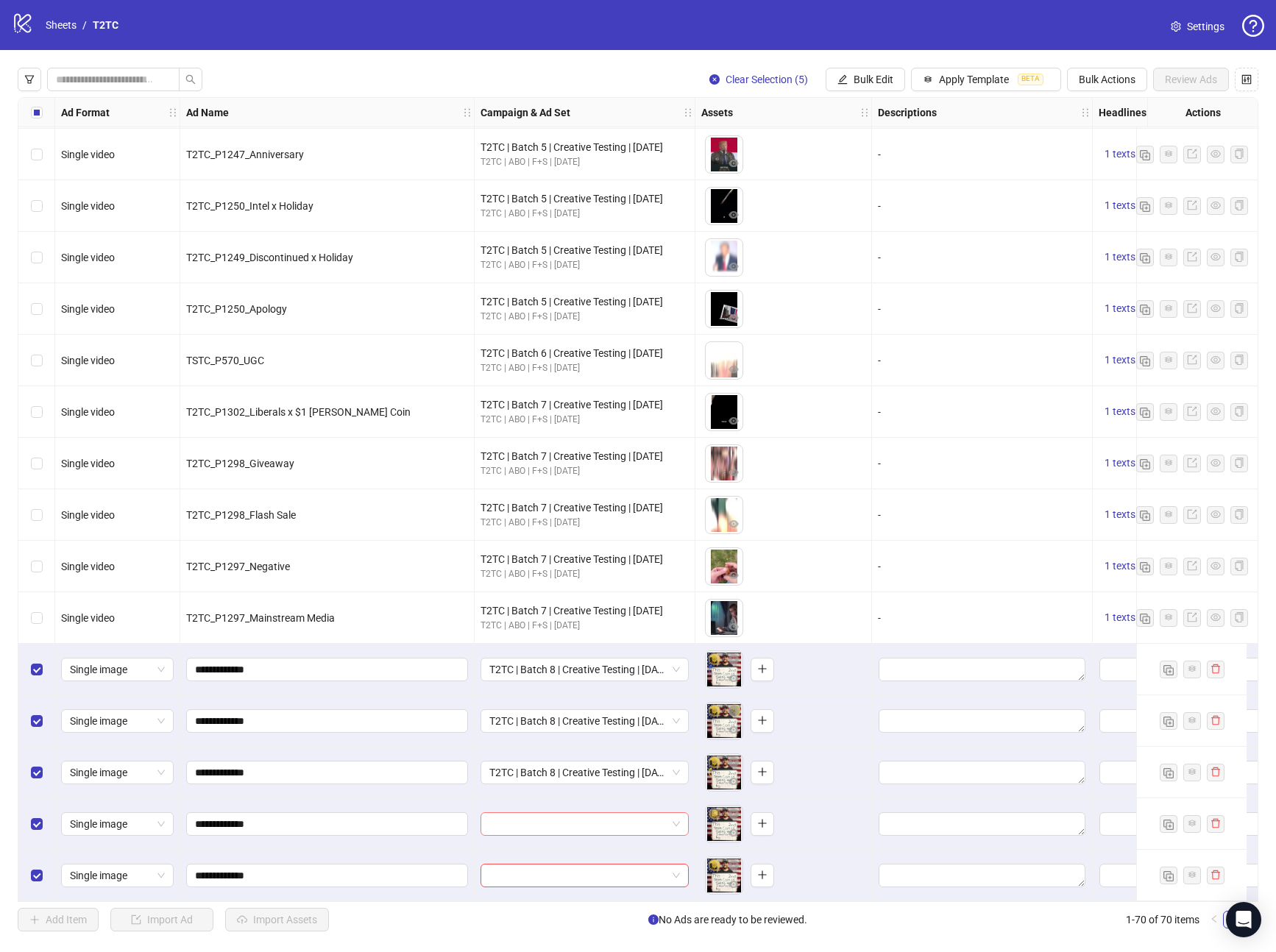
click at [530, 819] on input "search" at bounding box center [578, 824] width 178 height 22
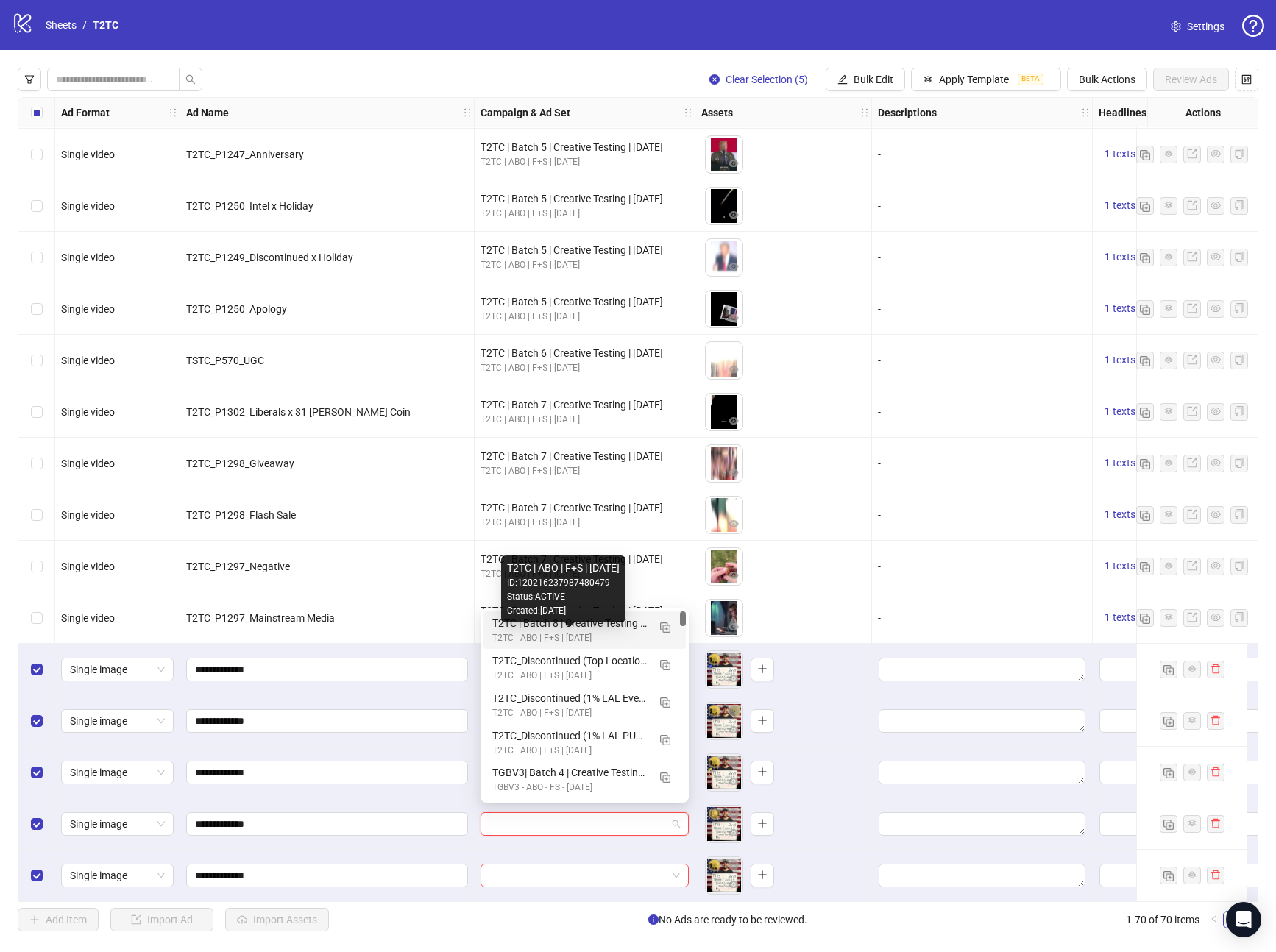
click at [520, 638] on div "T2TC | ABO | F+S | [DATE]" at bounding box center [570, 638] width 155 height 14
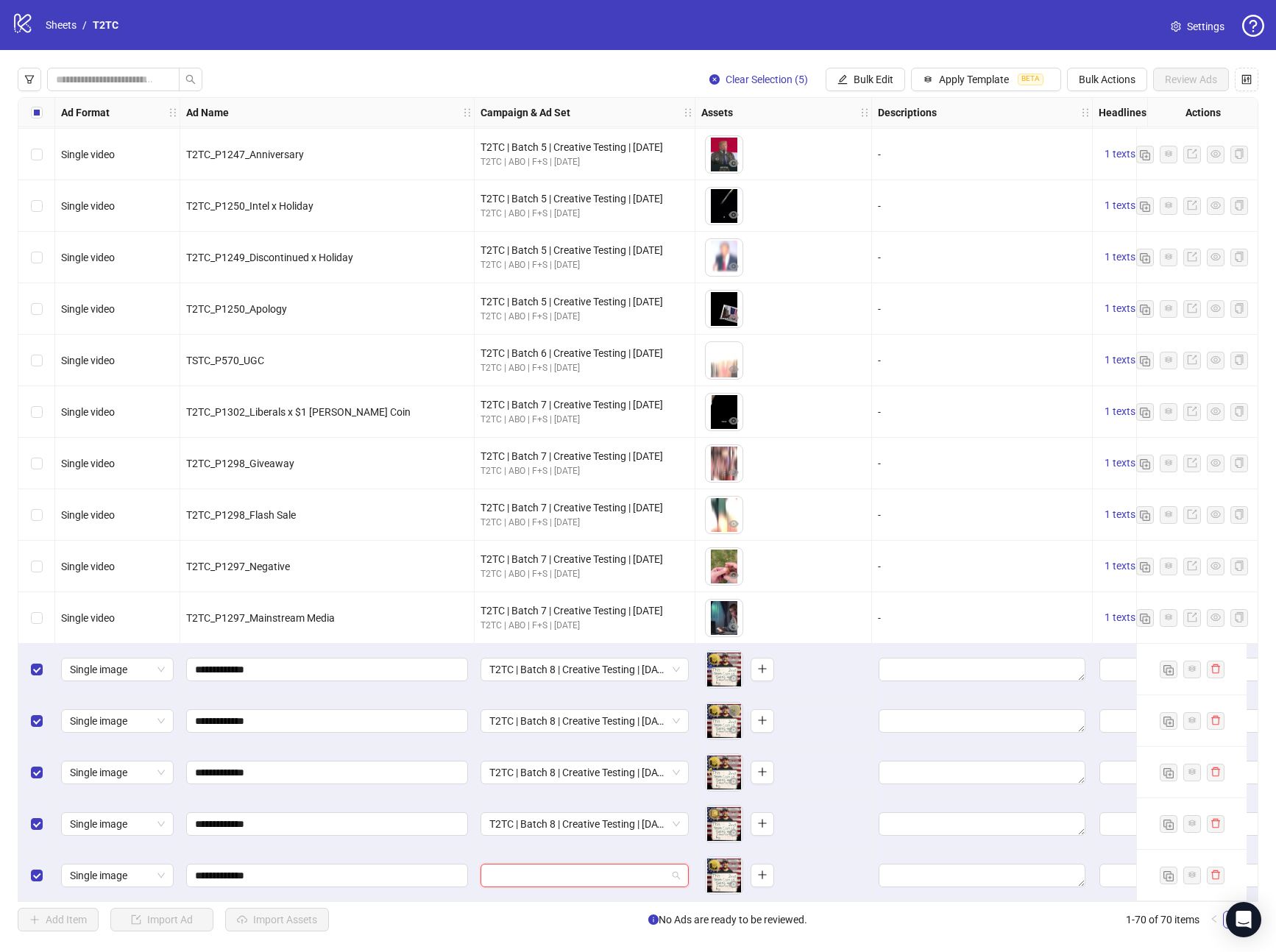
click at [572, 871] on input "search" at bounding box center [578, 875] width 178 height 22
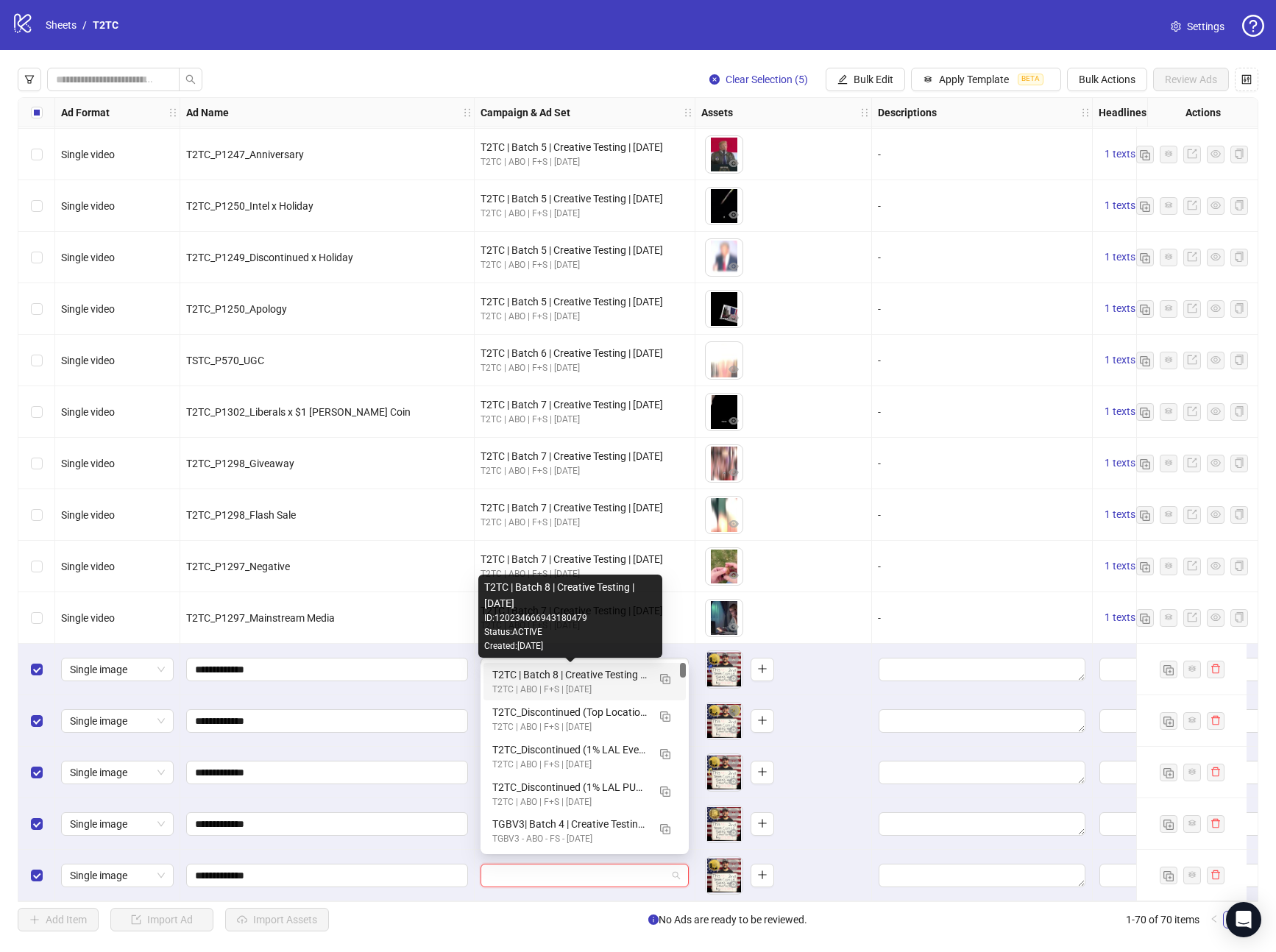
click at [544, 681] on div "T2TC | Batch 8 | Creative Testing | [DATE]" at bounding box center [570, 675] width 155 height 17
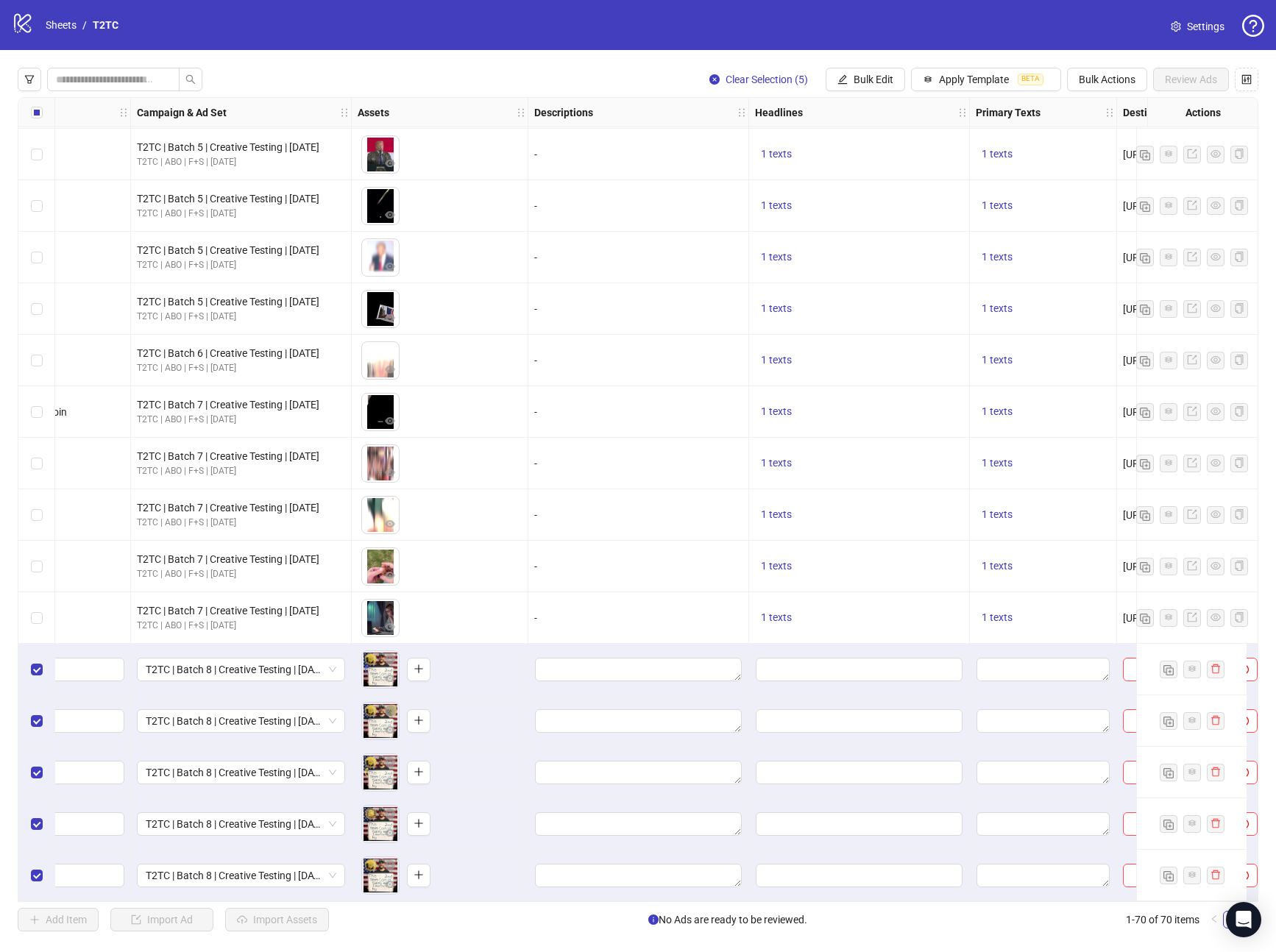
scroll to position [2838, 439]
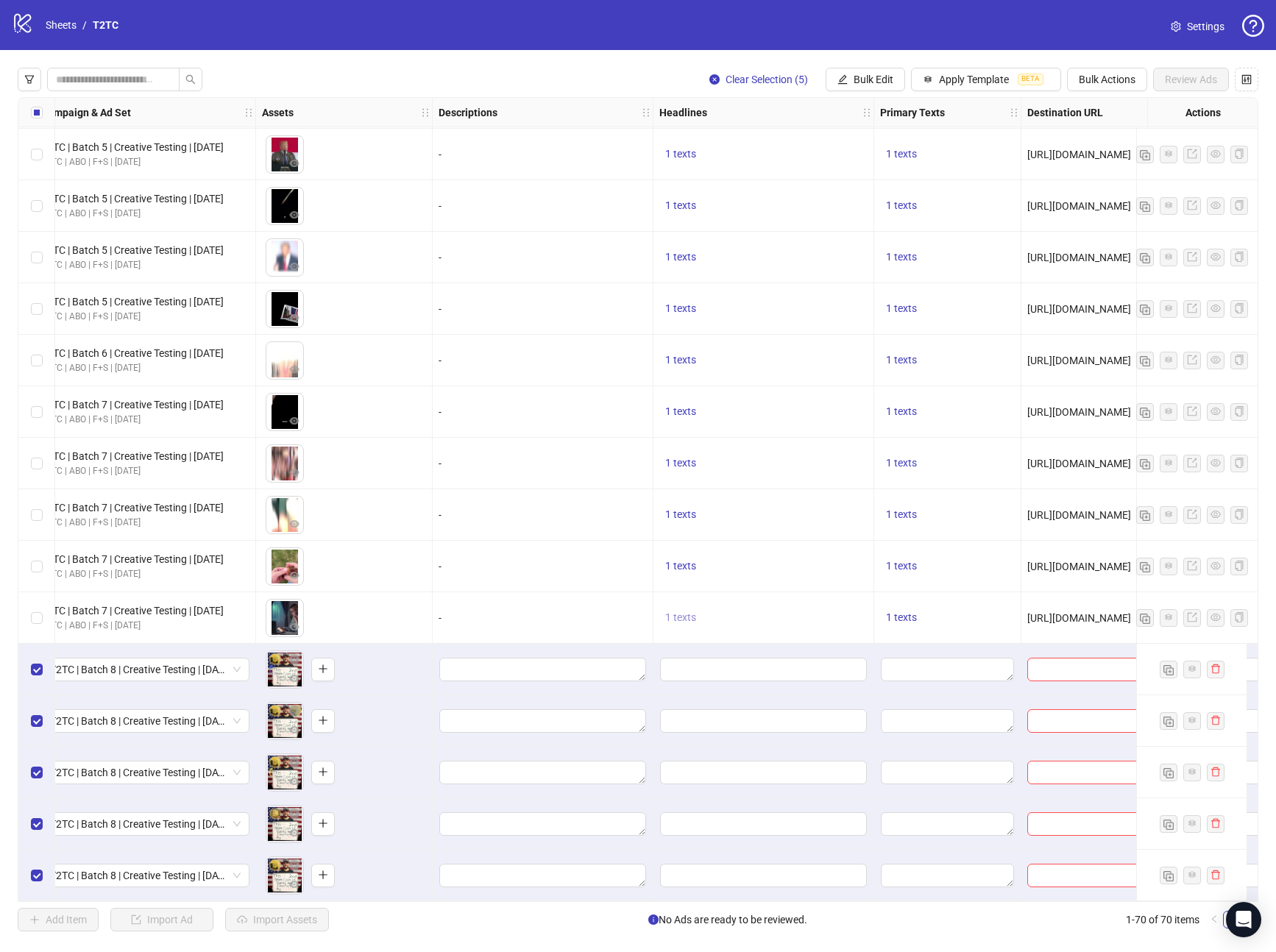
click at [673, 610] on button "1 texts" at bounding box center [680, 618] width 43 height 17
click at [803, 599] on div "🇺🇸 Free [PERSON_NAME] 2nd Term Coin!" at bounding box center [830, 600] width 122 height 32
click at [807, 591] on div "🇺🇸 Free [PERSON_NAME] 2nd Term Coin!" at bounding box center [830, 600] width 122 height 32
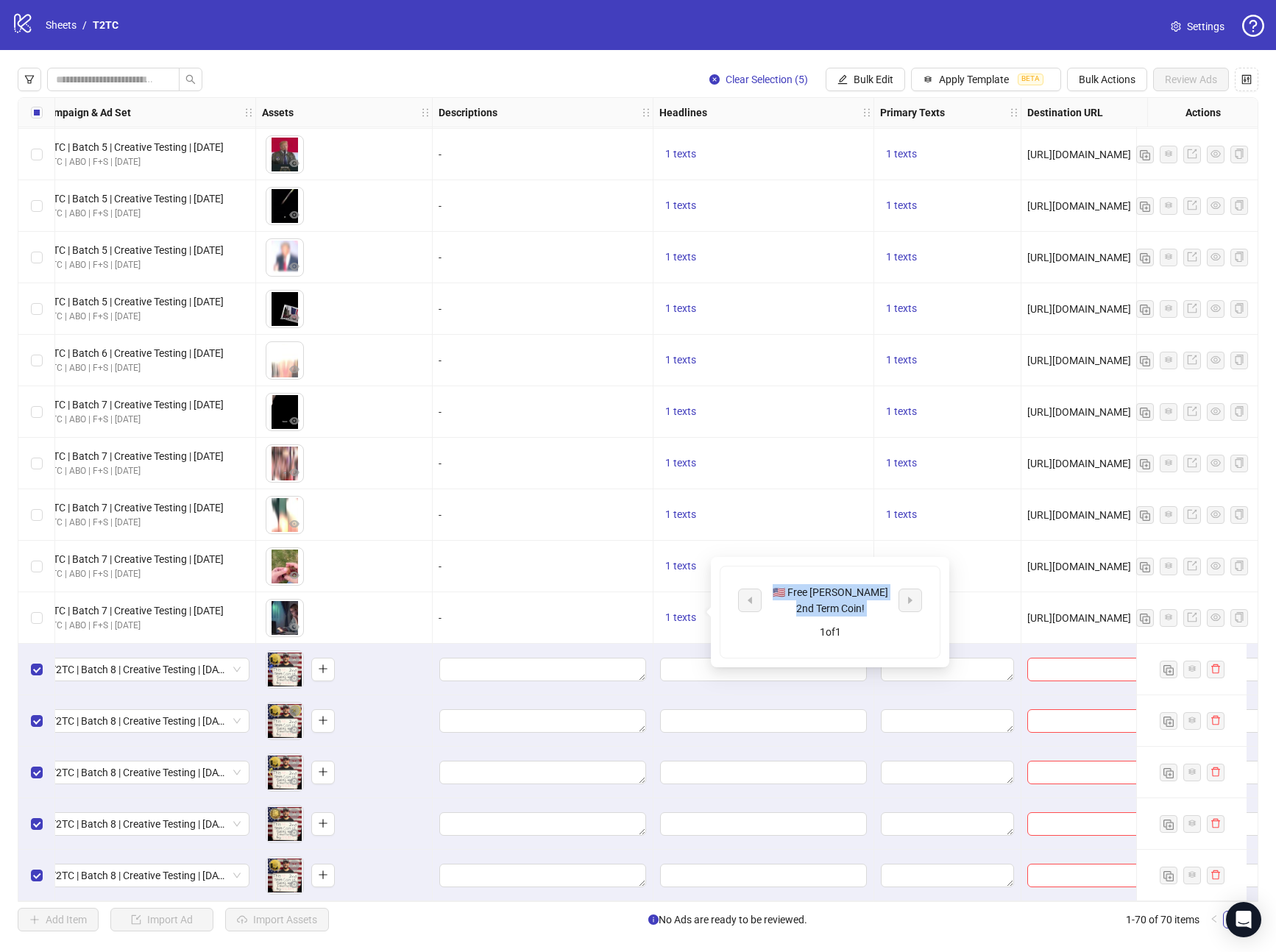
copy div "🇺🇸 Free [PERSON_NAME] 2nd Term Coin!"
click at [841, 81] on icon "edit" at bounding box center [843, 79] width 10 height 10
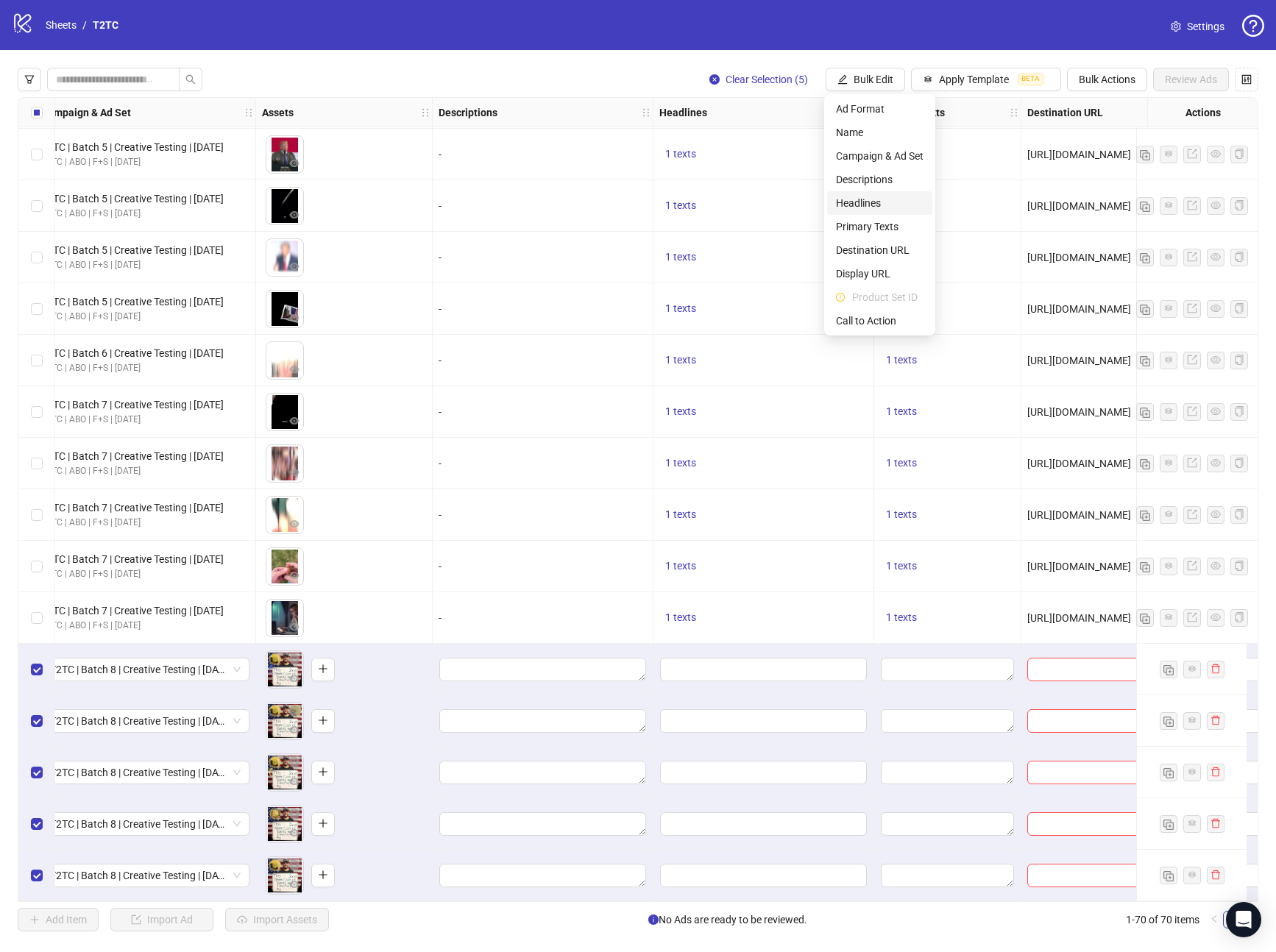
click at [857, 204] on span "Headlines" at bounding box center [880, 203] width 88 height 17
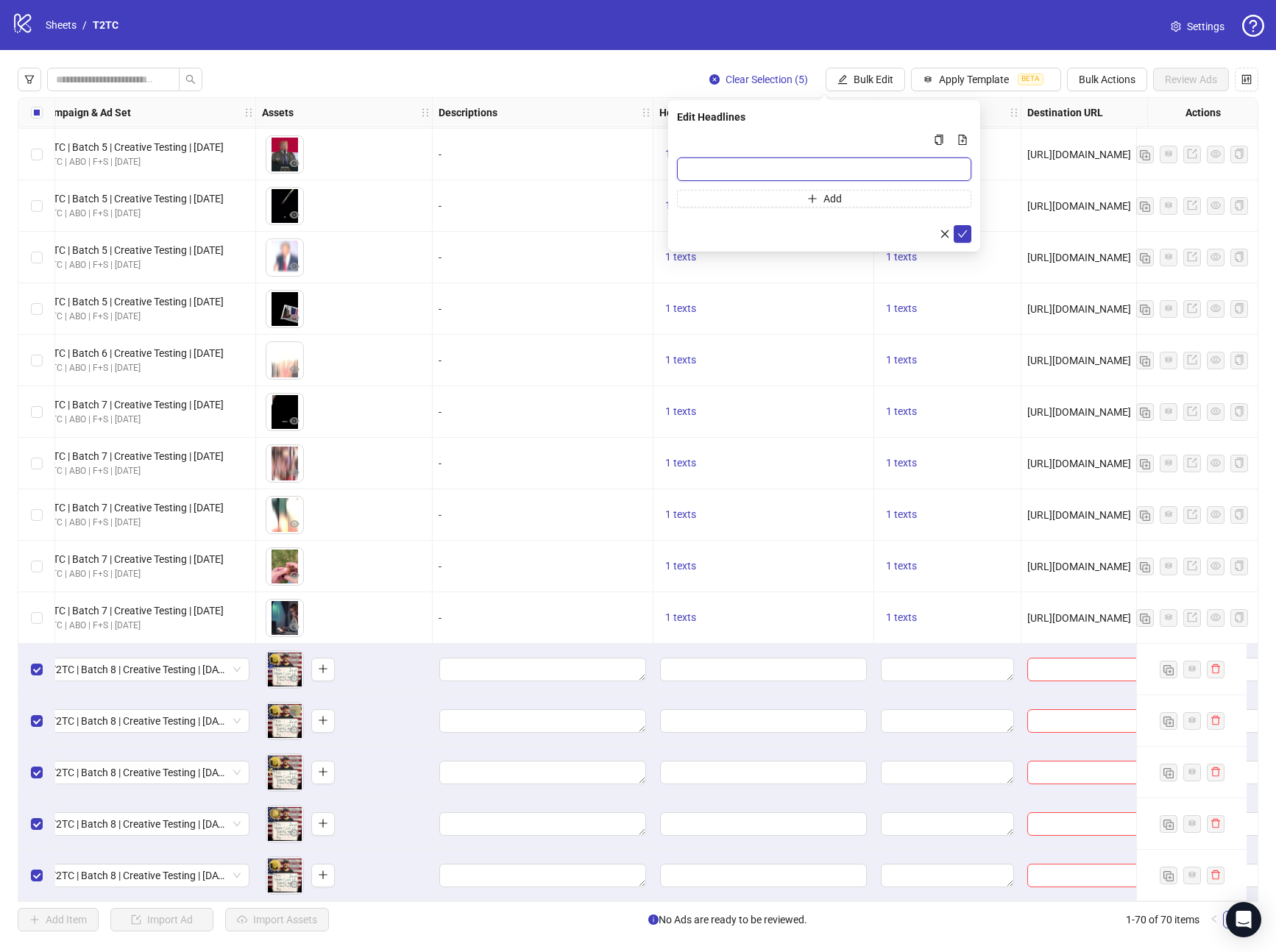
click at [766, 166] on input "Multi-input container - paste or copy values" at bounding box center [824, 169] width 294 height 24
paste input "**********"
type input "**********"
click at [962, 235] on icon "check" at bounding box center [962, 233] width 10 height 7
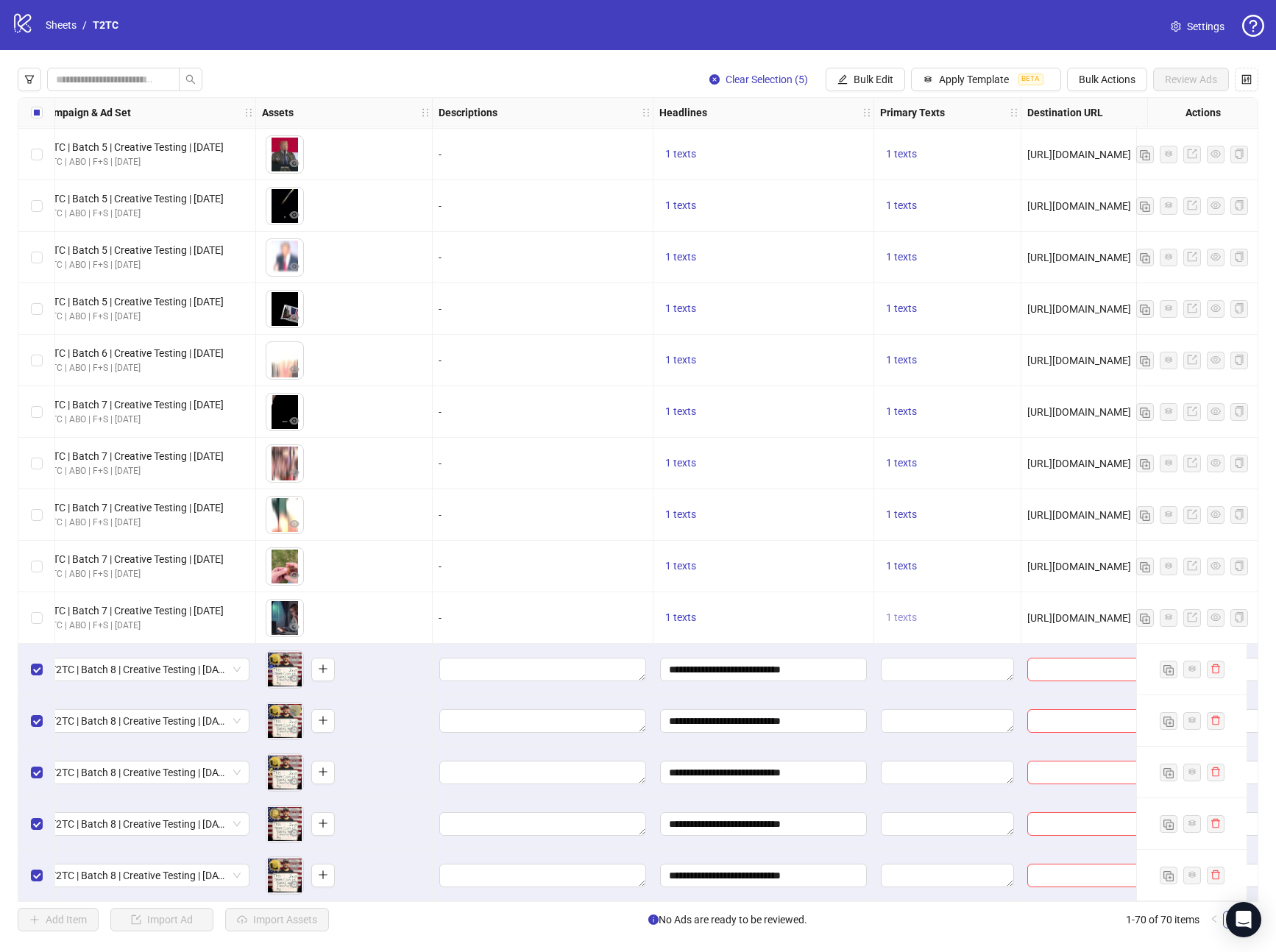
click at [897, 615] on span "1 texts" at bounding box center [901, 618] width 30 height 12
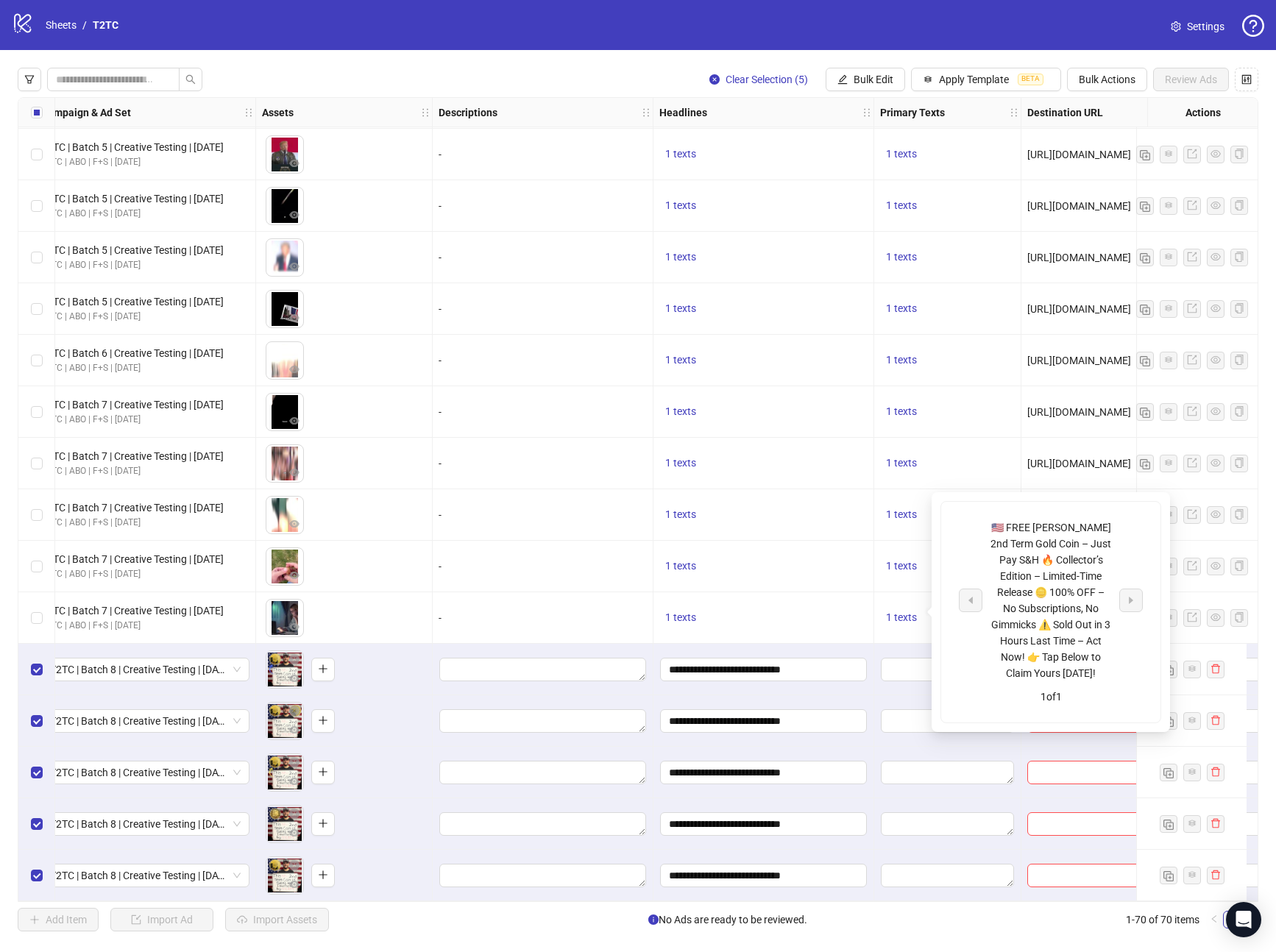
click at [1050, 551] on div "🇺🇸 FREE [PERSON_NAME] 2nd Term Gold Coin – Just Pay S&H 🔥 Collector’s Edition –…" at bounding box center [1050, 601] width 122 height 162
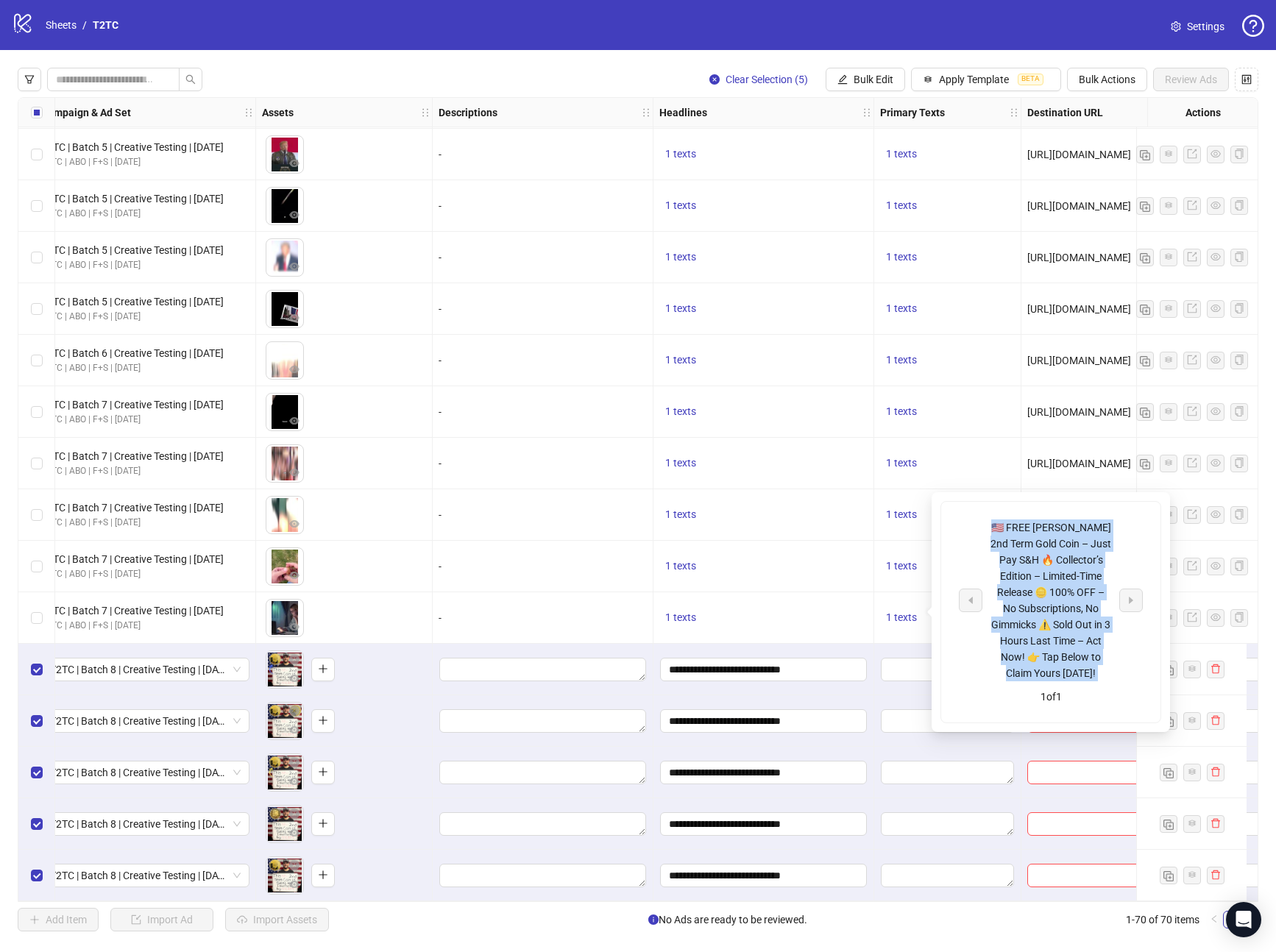
click at [1050, 551] on div "🇺🇸 FREE [PERSON_NAME] 2nd Term Gold Coin – Just Pay S&H 🔥 Collector’s Edition –…" at bounding box center [1050, 601] width 122 height 162
copy div "🇺🇸 FREE [PERSON_NAME] 2nd Term Gold Coin – Just Pay S&H 🔥 Collector’s Edition –…"
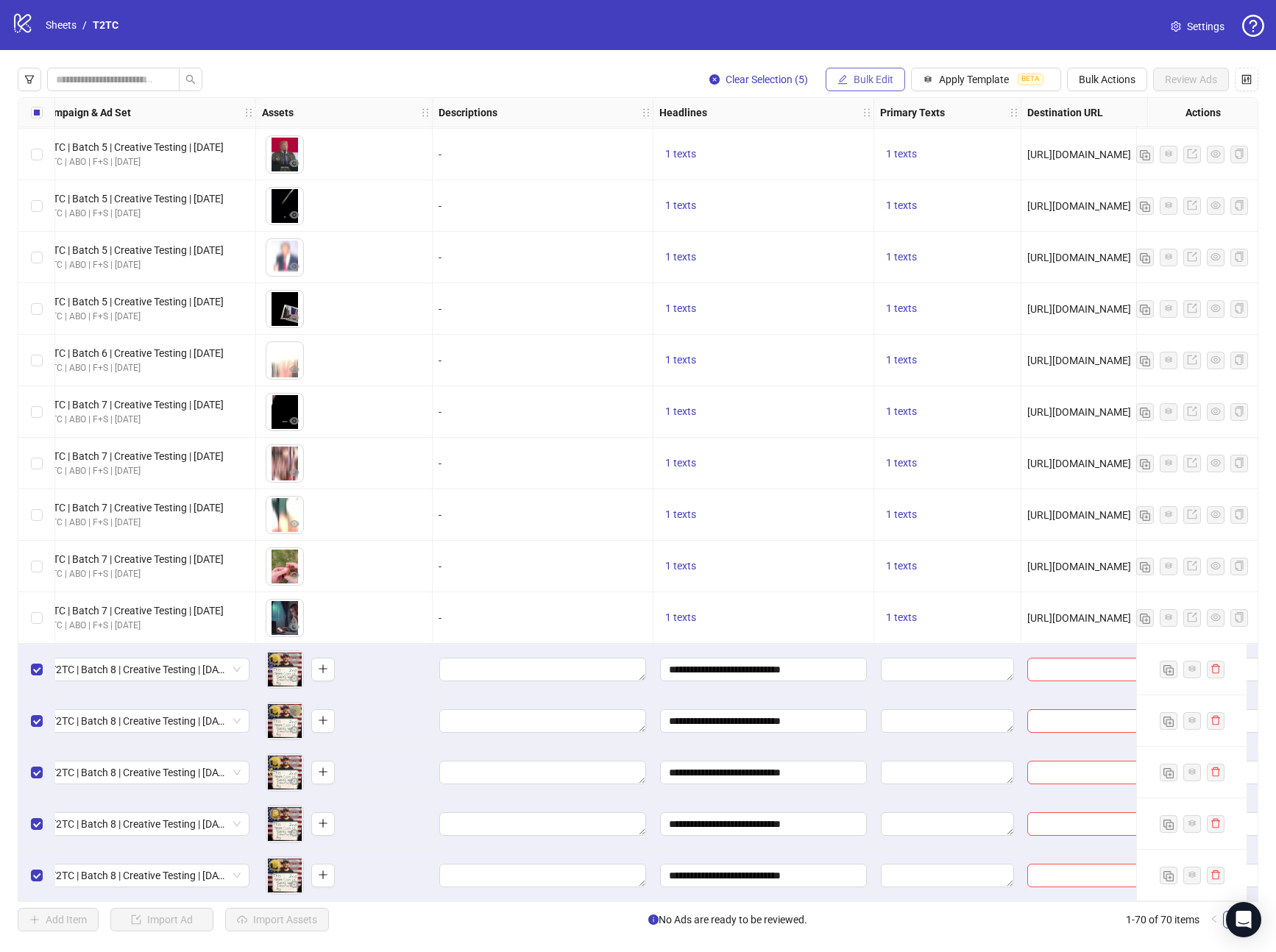
click at [854, 80] on span "Bulk Edit" at bounding box center [874, 79] width 40 height 12
click at [882, 226] on span "Primary Texts" at bounding box center [880, 226] width 88 height 17
click at [756, 163] on textarea "Multi-text input container - paste or copy values" at bounding box center [824, 178] width 294 height 40
paste textarea "**********"
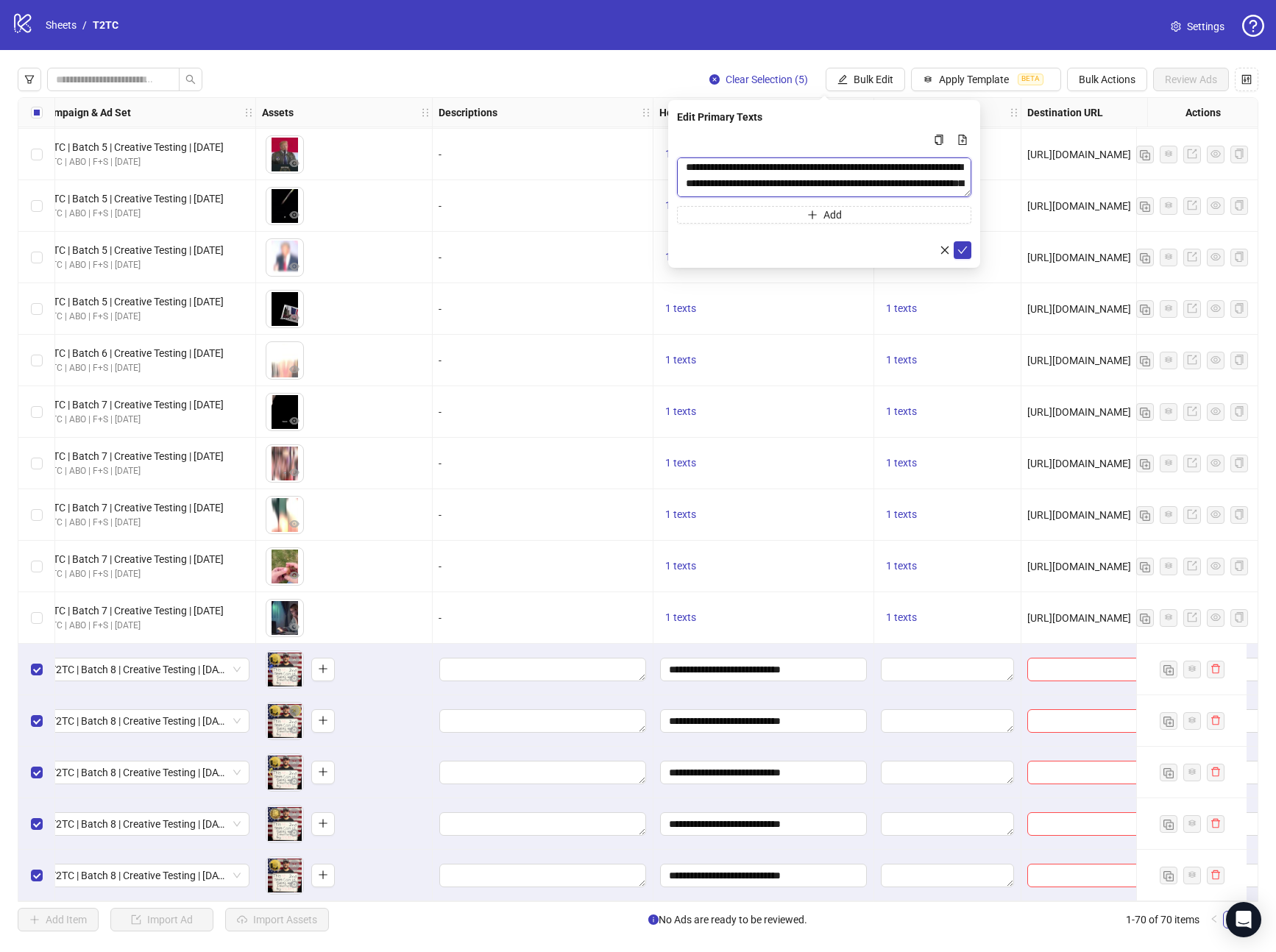
scroll to position [0, 0]
click at [885, 185] on textarea "**********" at bounding box center [824, 178] width 294 height 40
click at [911, 196] on textarea "**********" at bounding box center [824, 178] width 294 height 40
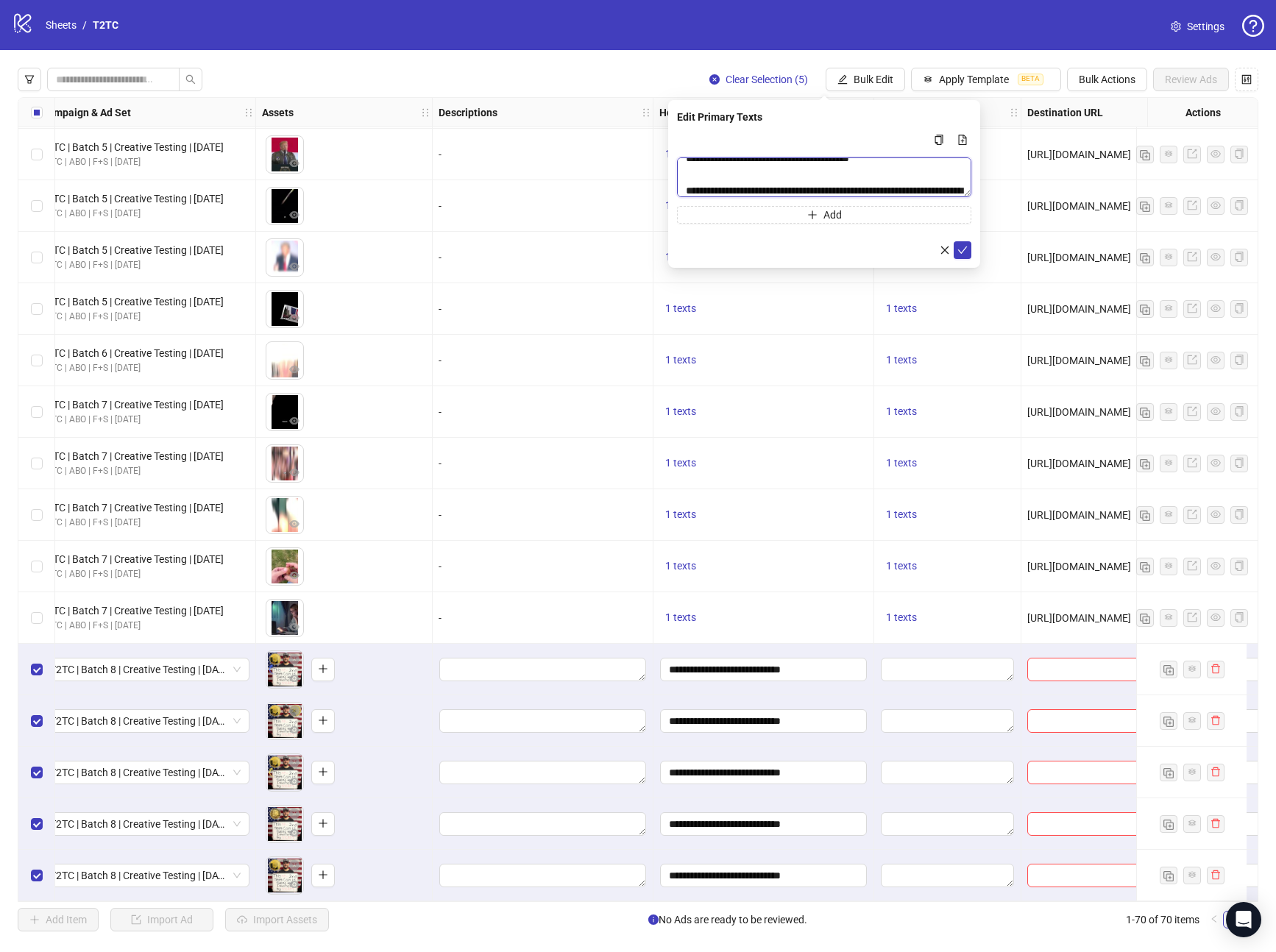
click at [895, 196] on textarea "**********" at bounding box center [824, 178] width 294 height 40
type textarea "**********"
click at [962, 245] on span "submit" at bounding box center [962, 251] width 10 height 12
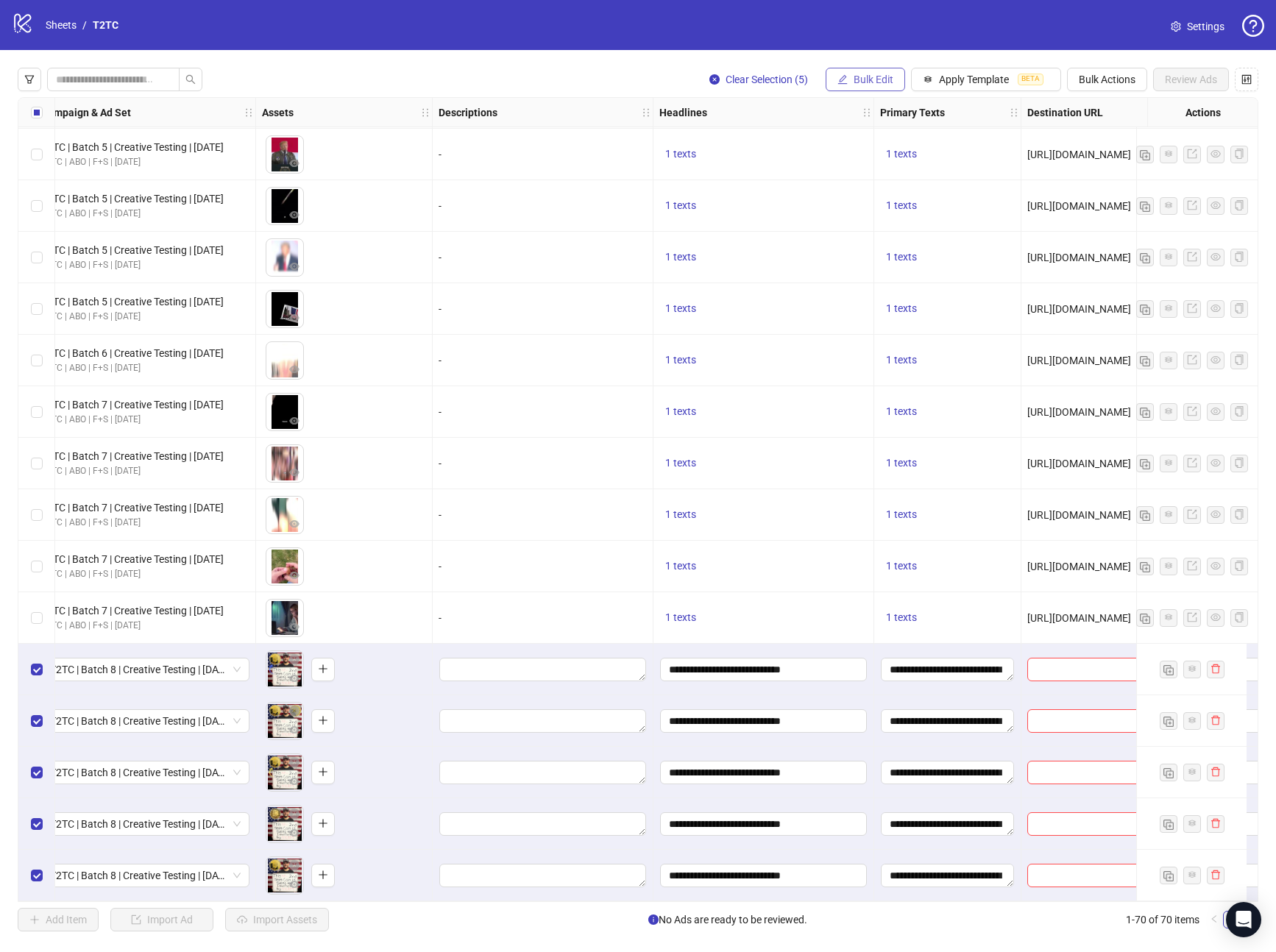
click at [857, 87] on button "Bulk Edit" at bounding box center [865, 79] width 79 height 24
click at [867, 319] on span "Call to Action" at bounding box center [880, 321] width 88 height 17
click at [733, 140] on input "search" at bounding box center [817, 142] width 263 height 22
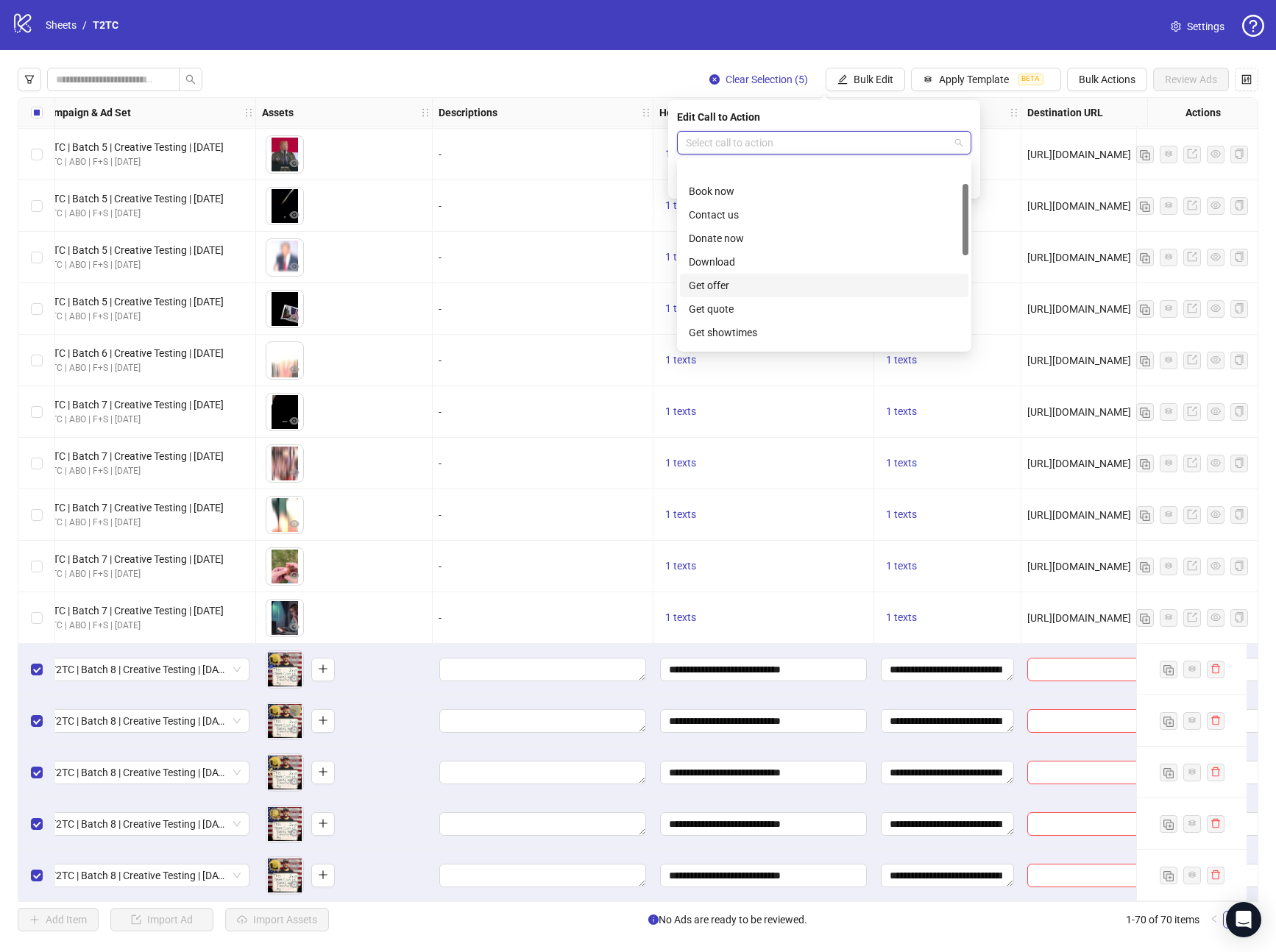
scroll to position [63, 0]
click at [732, 325] on div "Learn more" at bounding box center [824, 321] width 271 height 17
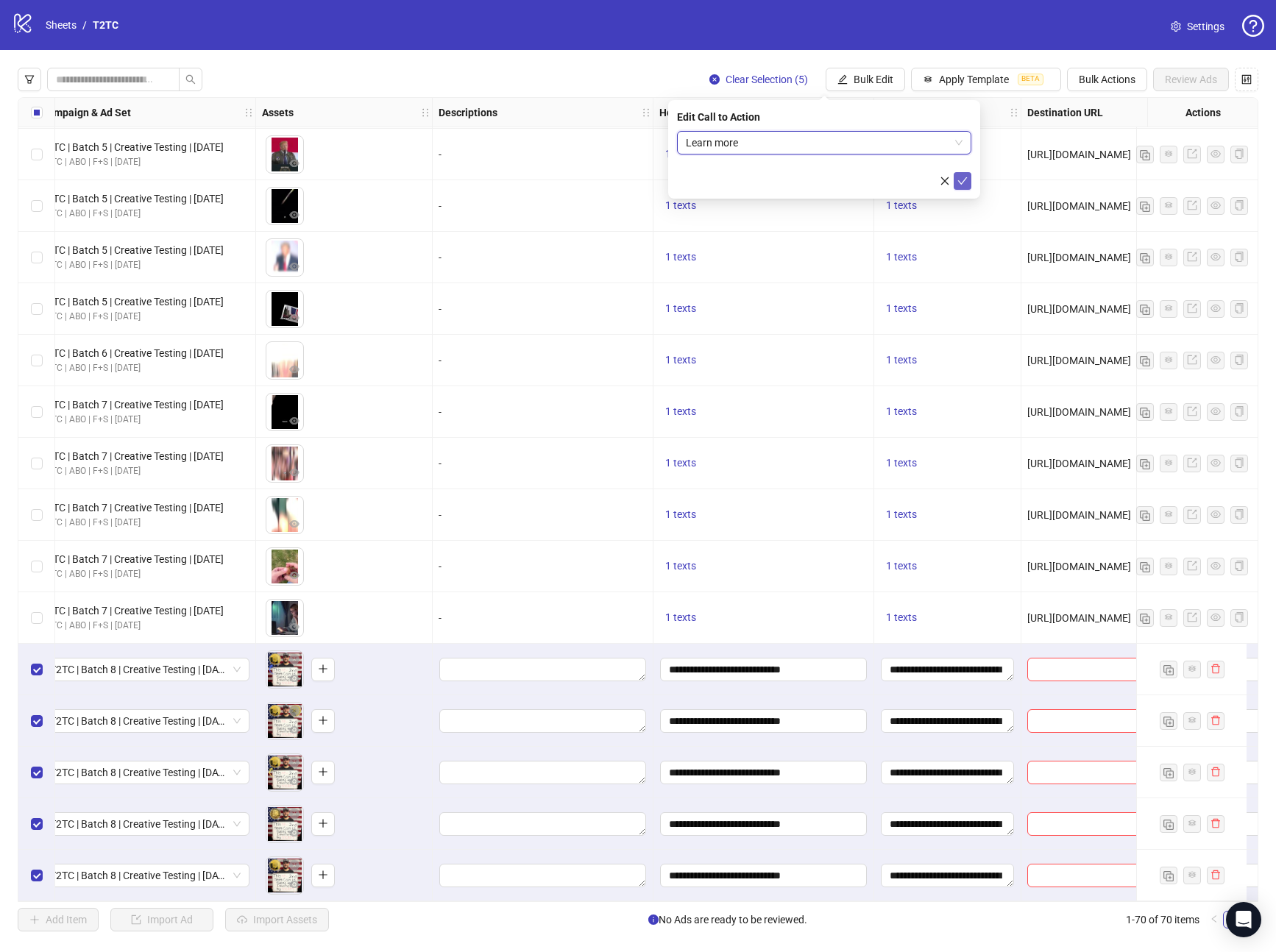
click at [963, 177] on icon "check" at bounding box center [962, 181] width 10 height 10
click at [863, 83] on span "Bulk Edit" at bounding box center [874, 79] width 40 height 12
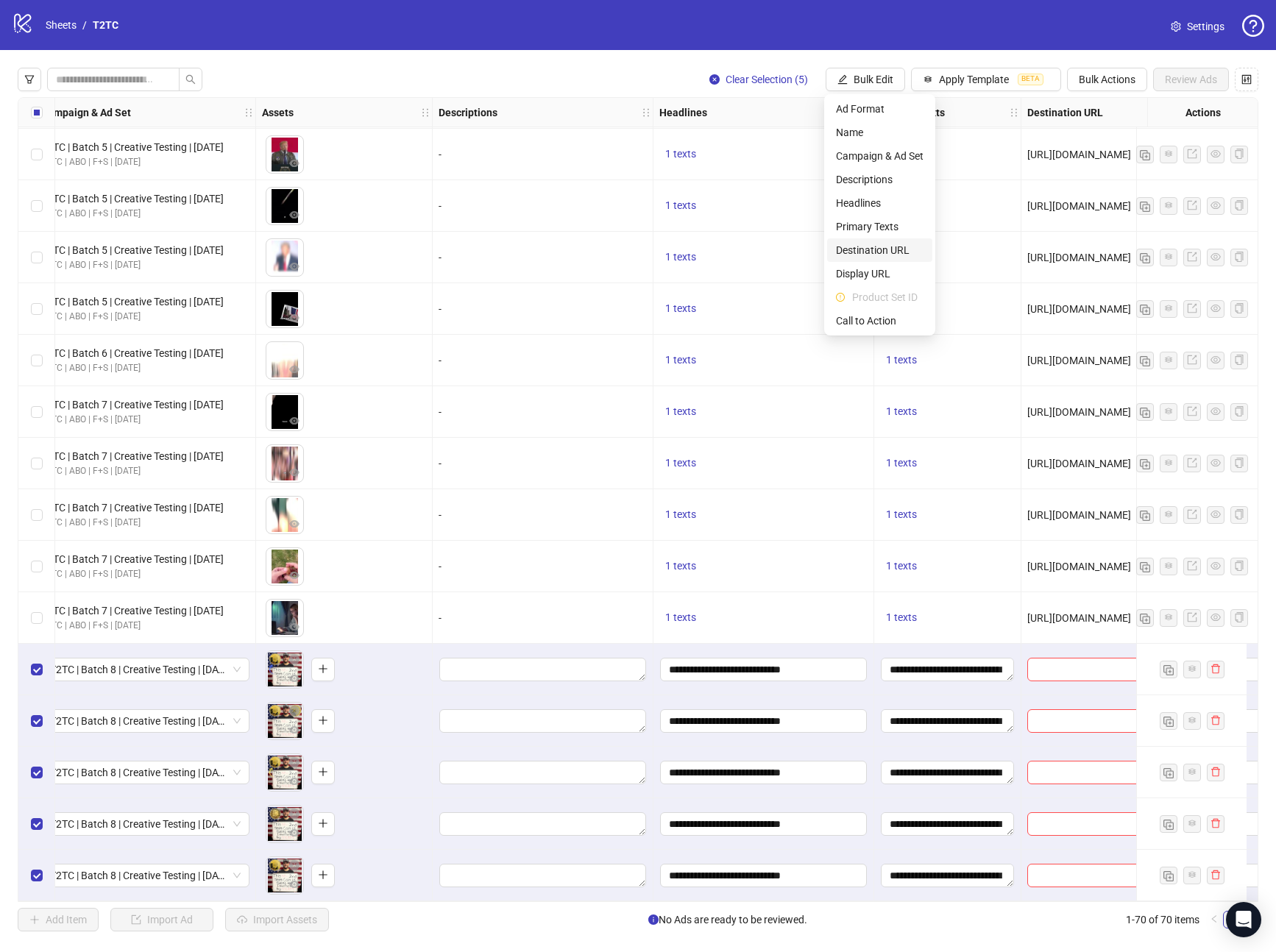
drag, startPoint x: 863, startPoint y: 248, endPoint x: 834, endPoint y: 205, distance: 51.9
click at [863, 248] on span "Destination URL" at bounding box center [880, 250] width 88 height 17
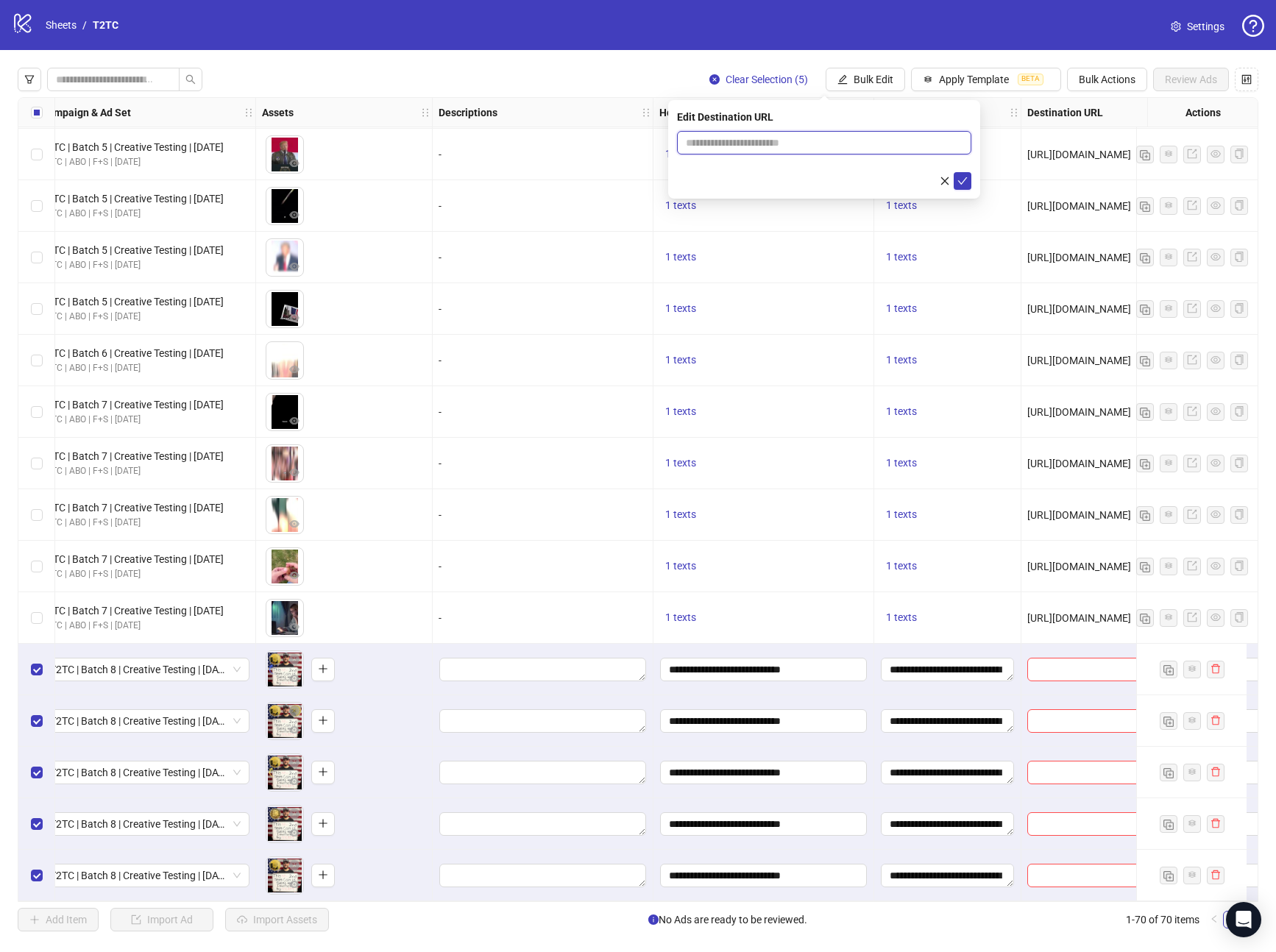
click at [766, 138] on input "text" at bounding box center [818, 143] width 265 height 17
paste input "**********"
type input "**********"
drag, startPoint x: 959, startPoint y: 185, endPoint x: 944, endPoint y: 167, distance: 23.4
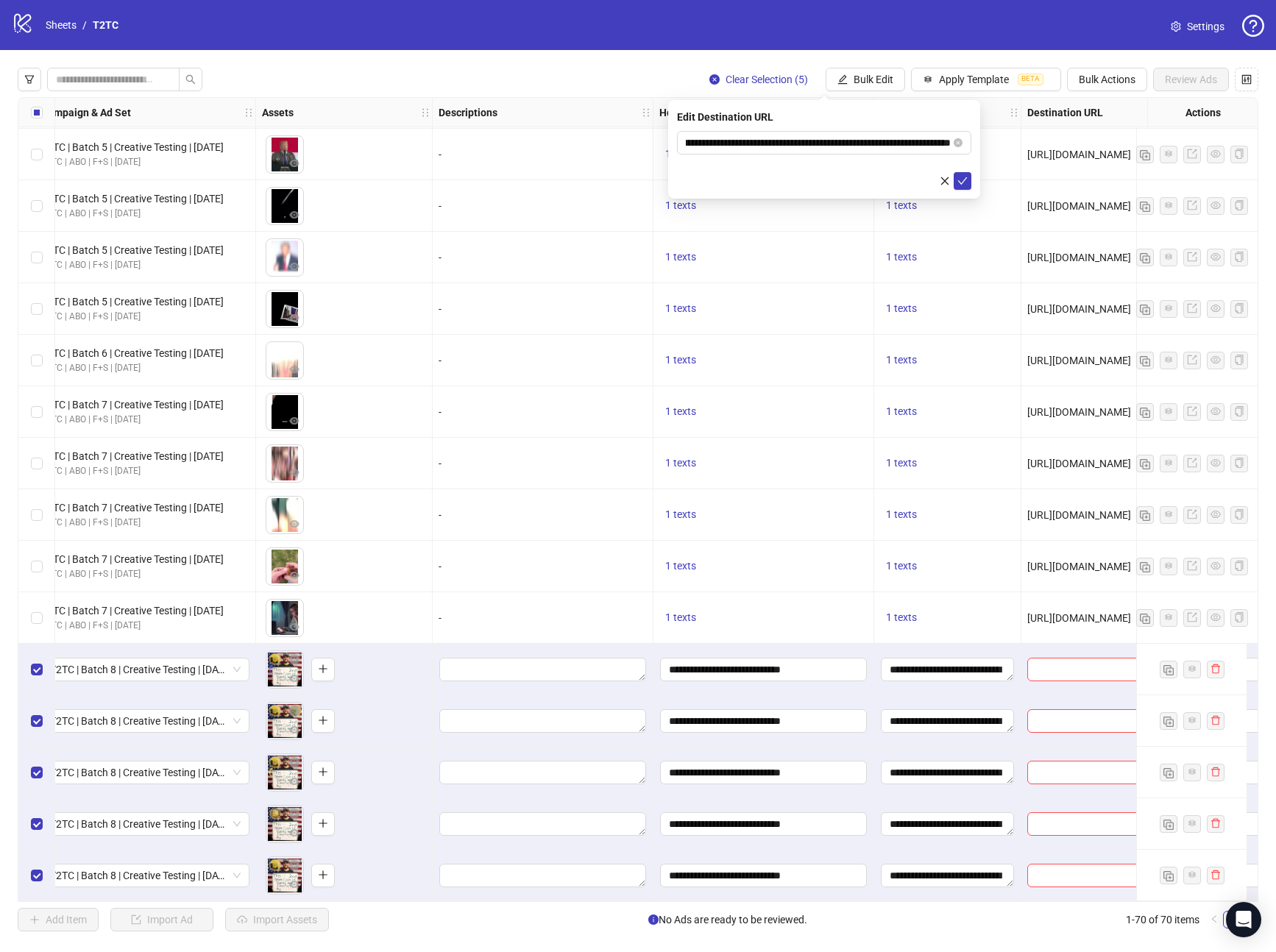
click at [959, 184] on icon "check" at bounding box center [962, 181] width 10 height 10
click at [855, 84] on span "Bulk Edit" at bounding box center [874, 79] width 40 height 12
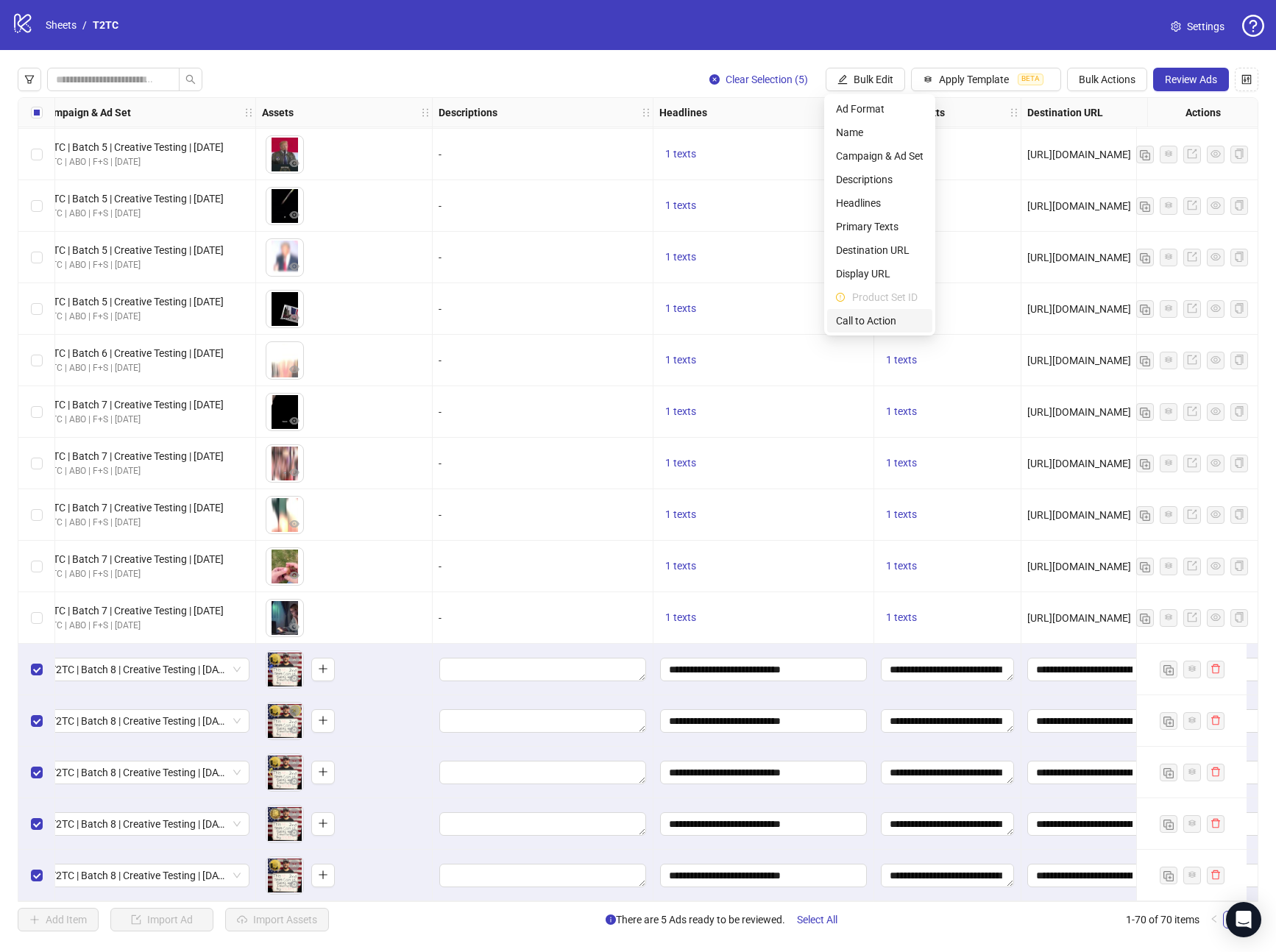
click at [866, 333] on ul "Ad Format Name Campaign & Ad Set Descriptions Headlines Primary Texts Destinati…" at bounding box center [880, 214] width 111 height 241
click at [865, 322] on span "Call to Action" at bounding box center [880, 321] width 88 height 17
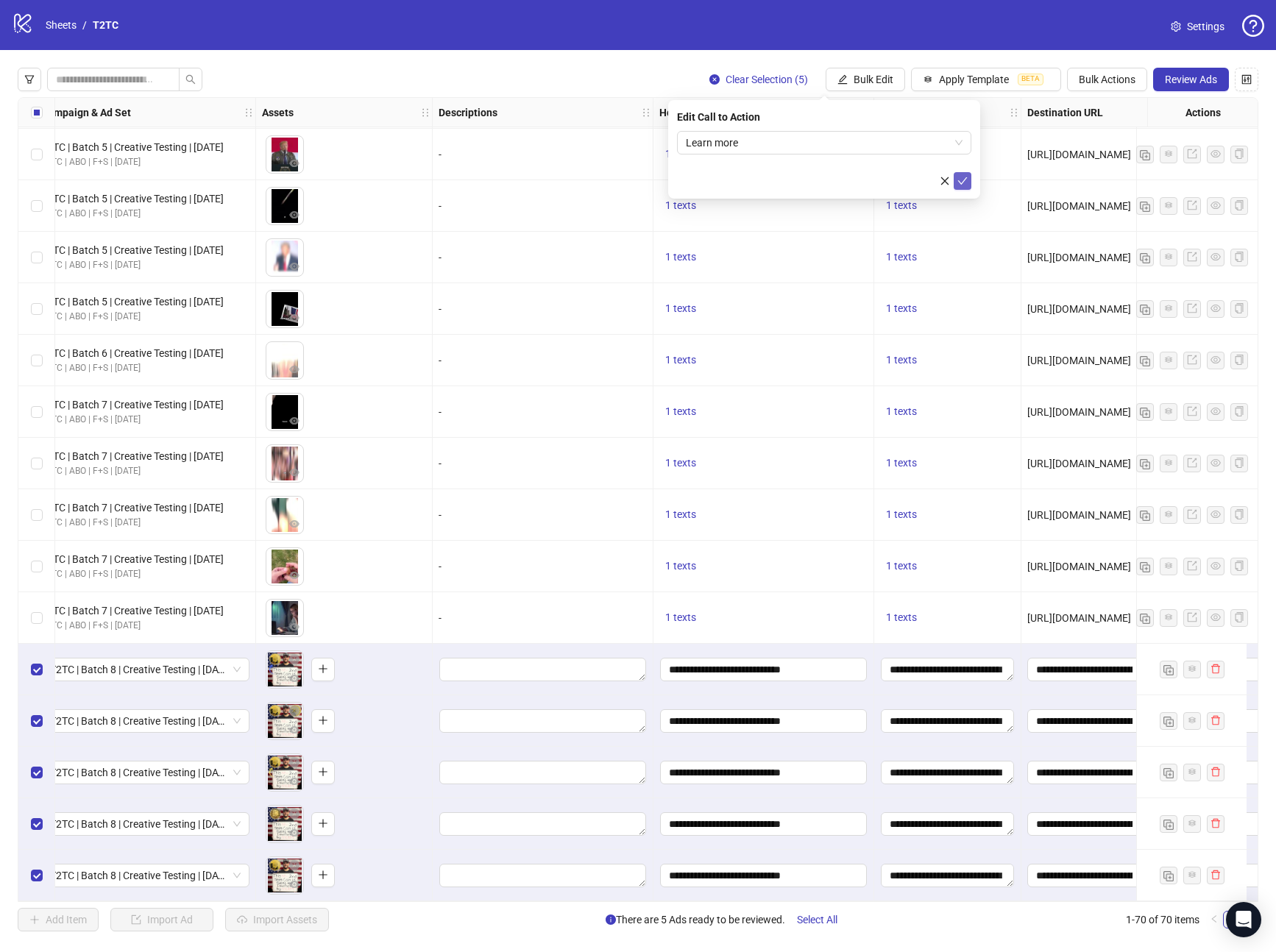
click at [962, 178] on icon "check" at bounding box center [962, 181] width 10 height 10
click at [1165, 84] on span "Review Ads" at bounding box center [1192, 79] width 52 height 12
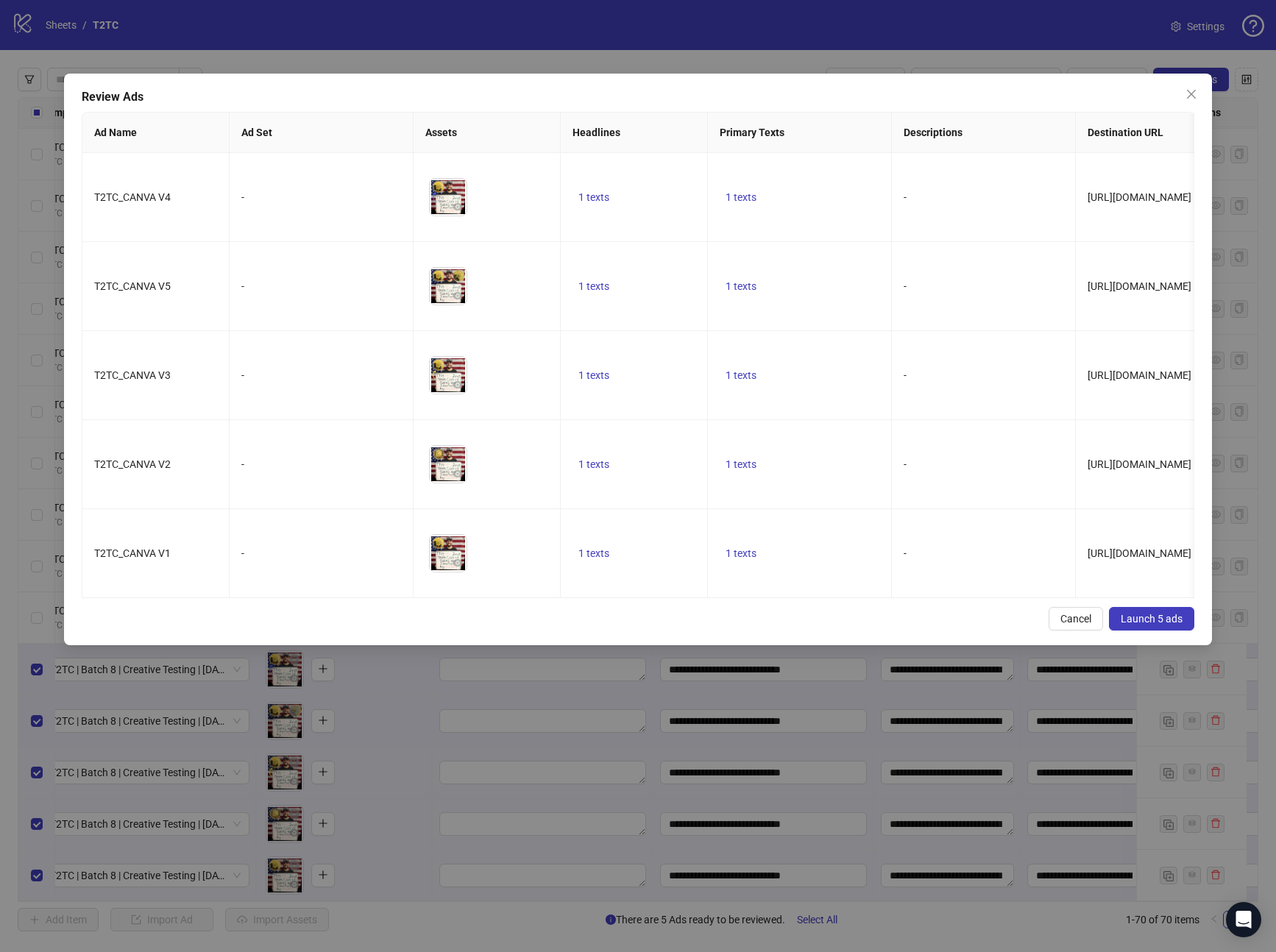
click at [1139, 623] on button "Launch 5 ads" at bounding box center [1151, 618] width 85 height 24
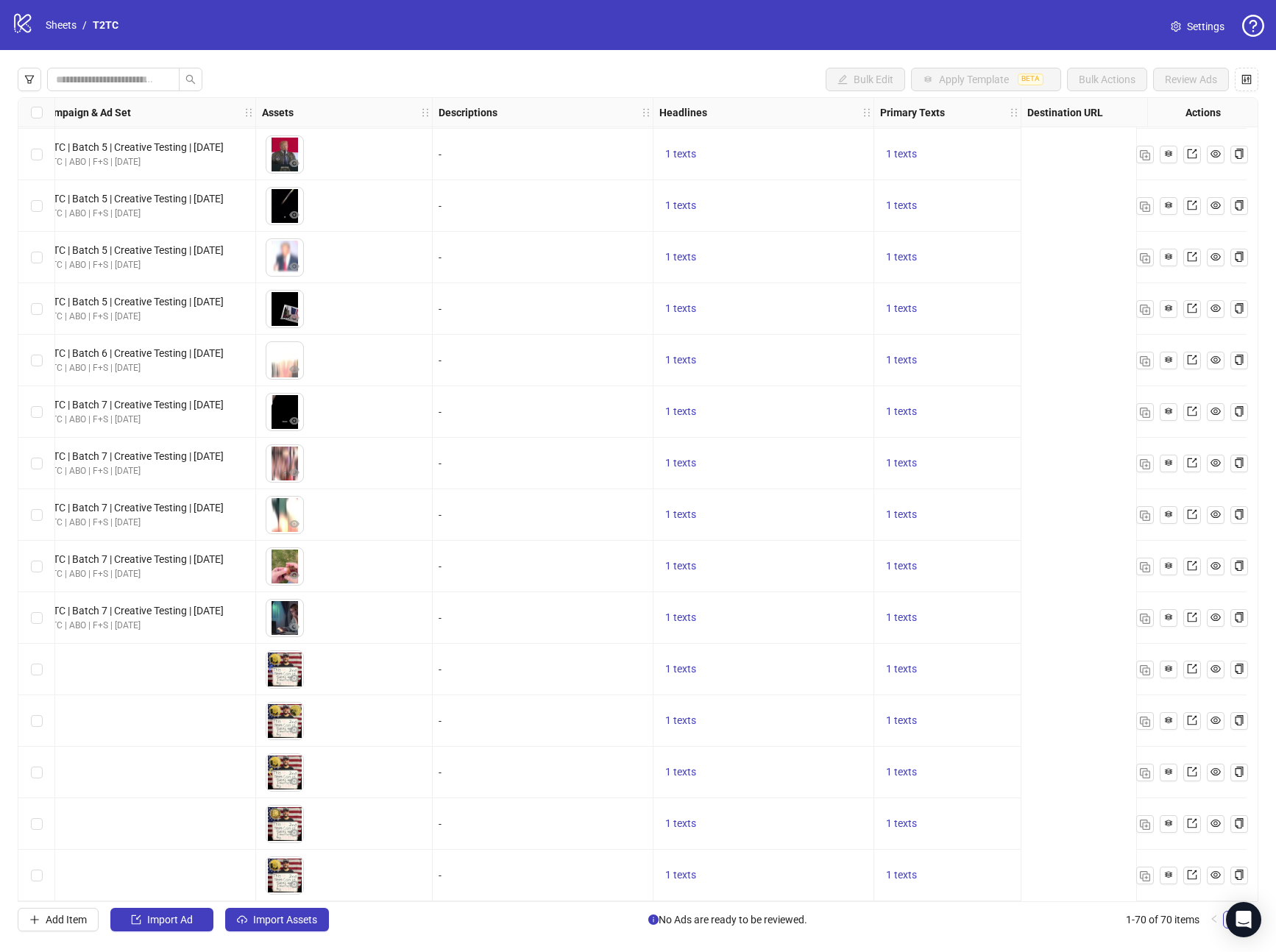
scroll to position [2838, 0]
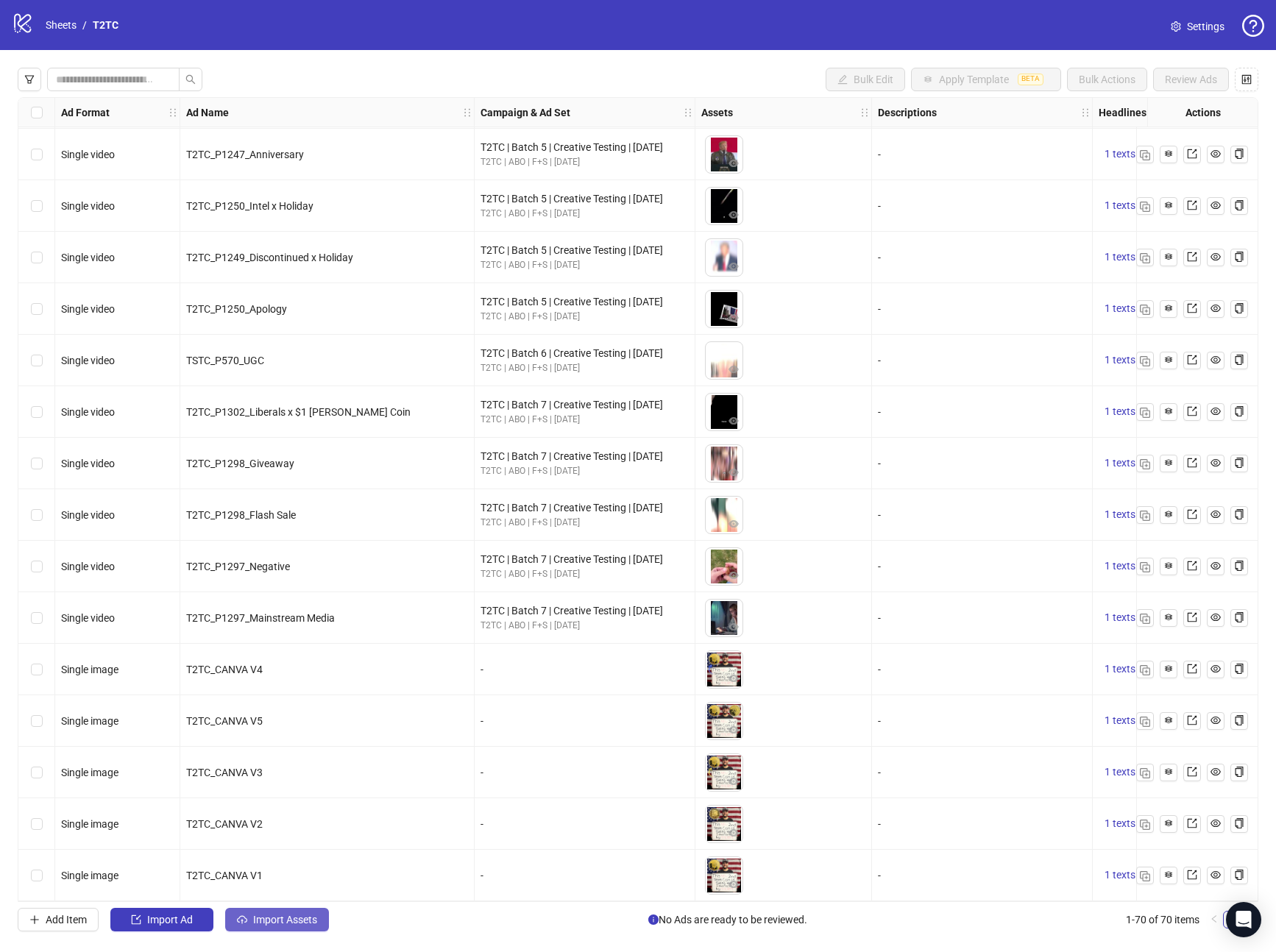
click at [277, 915] on span "Import Assets" at bounding box center [286, 920] width 64 height 12
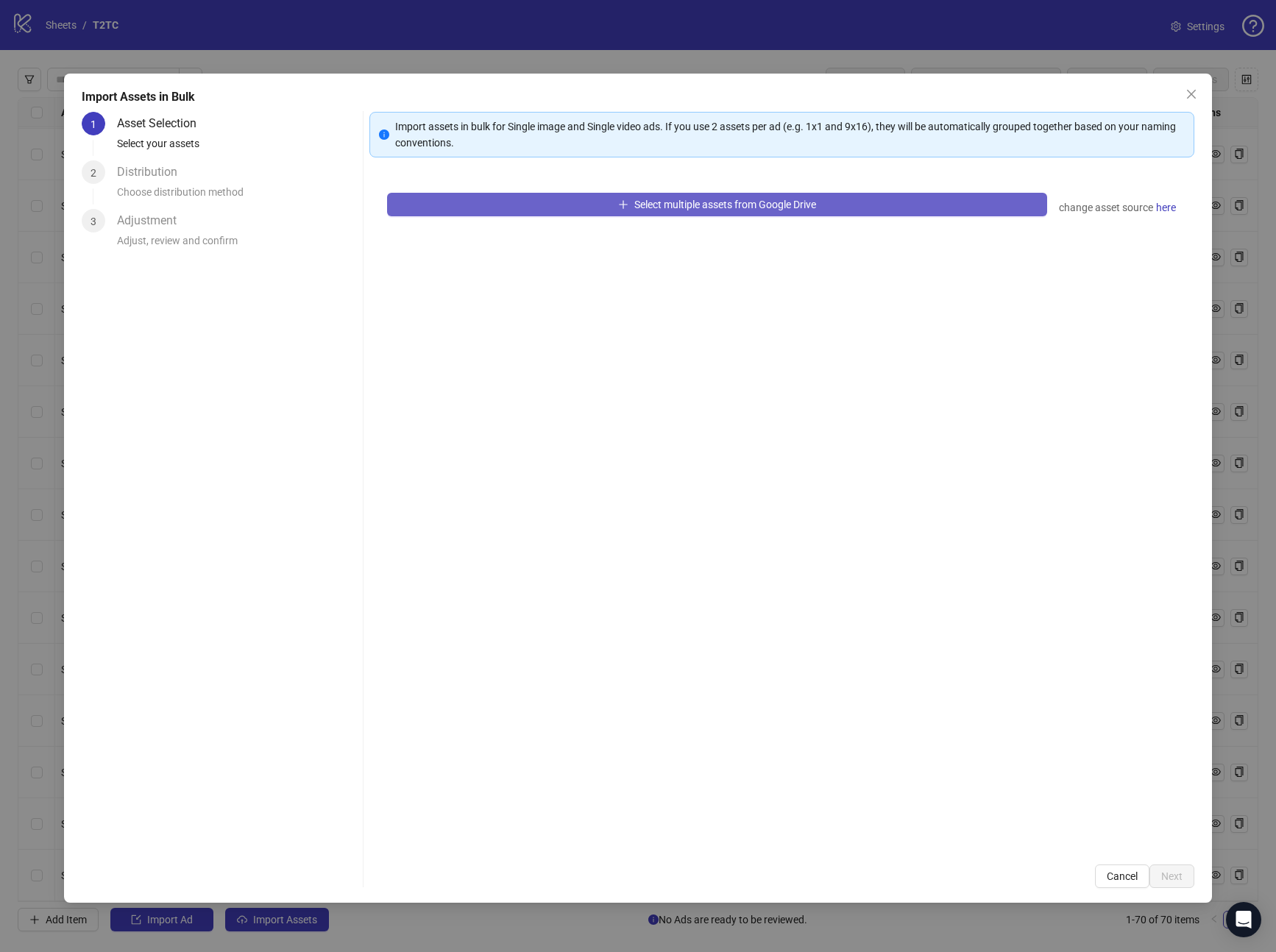
click at [518, 216] on button "Select multiple assets from Google Drive" at bounding box center [717, 204] width 661 height 24
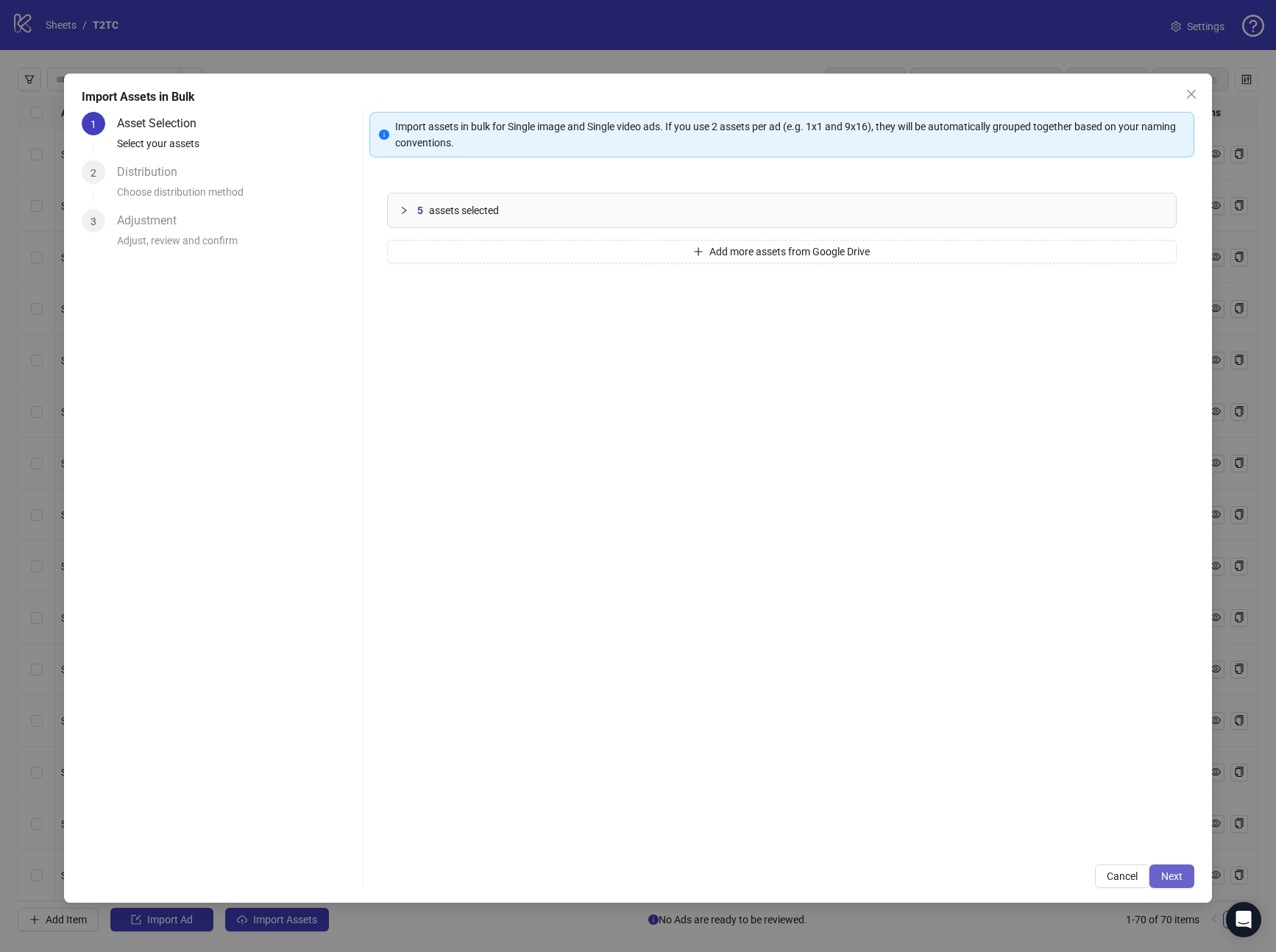
click at [1176, 877] on span "Next" at bounding box center [1171, 877] width 22 height 12
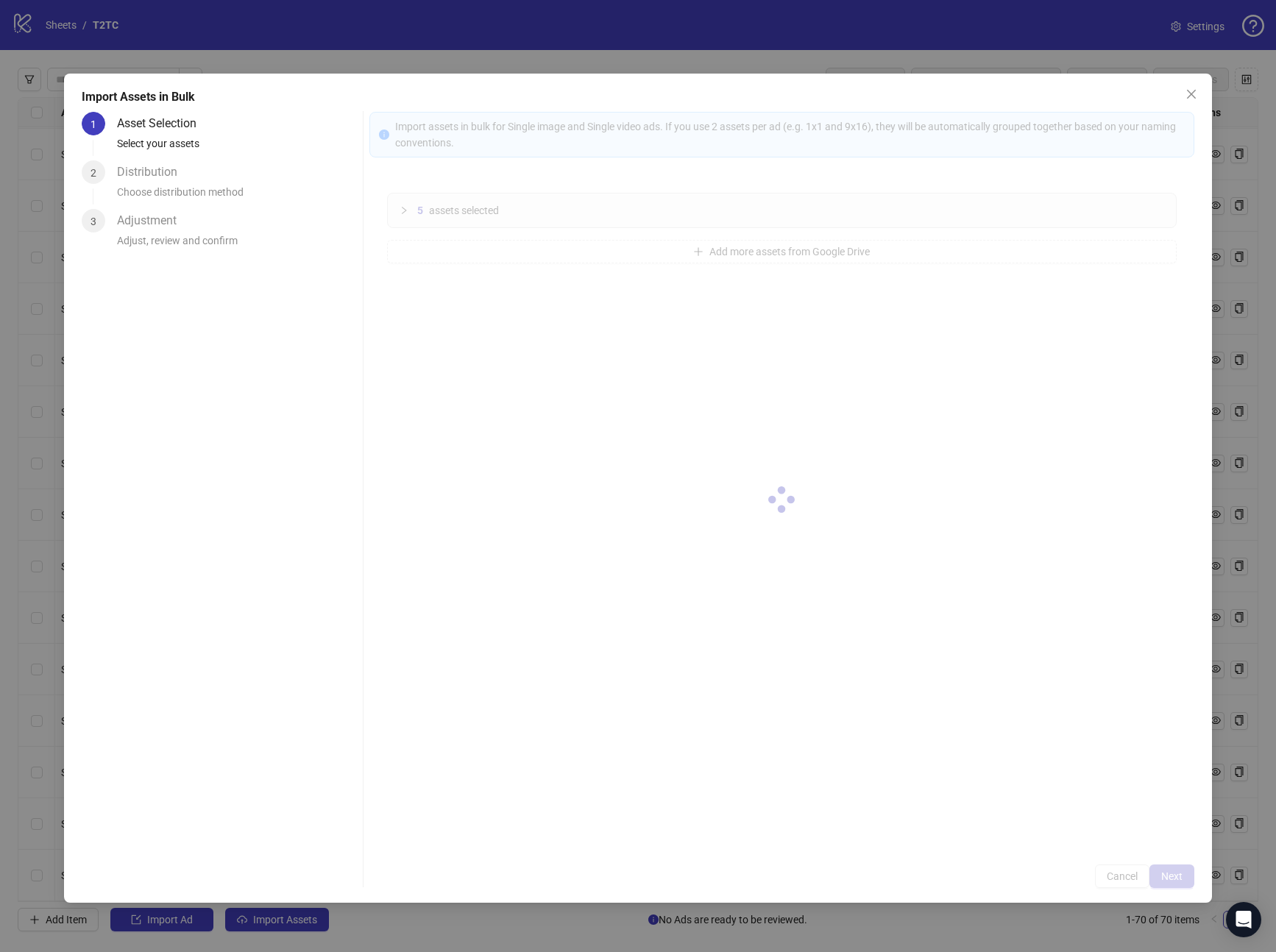
click at [1176, 877] on div at bounding box center [782, 499] width 826 height 776
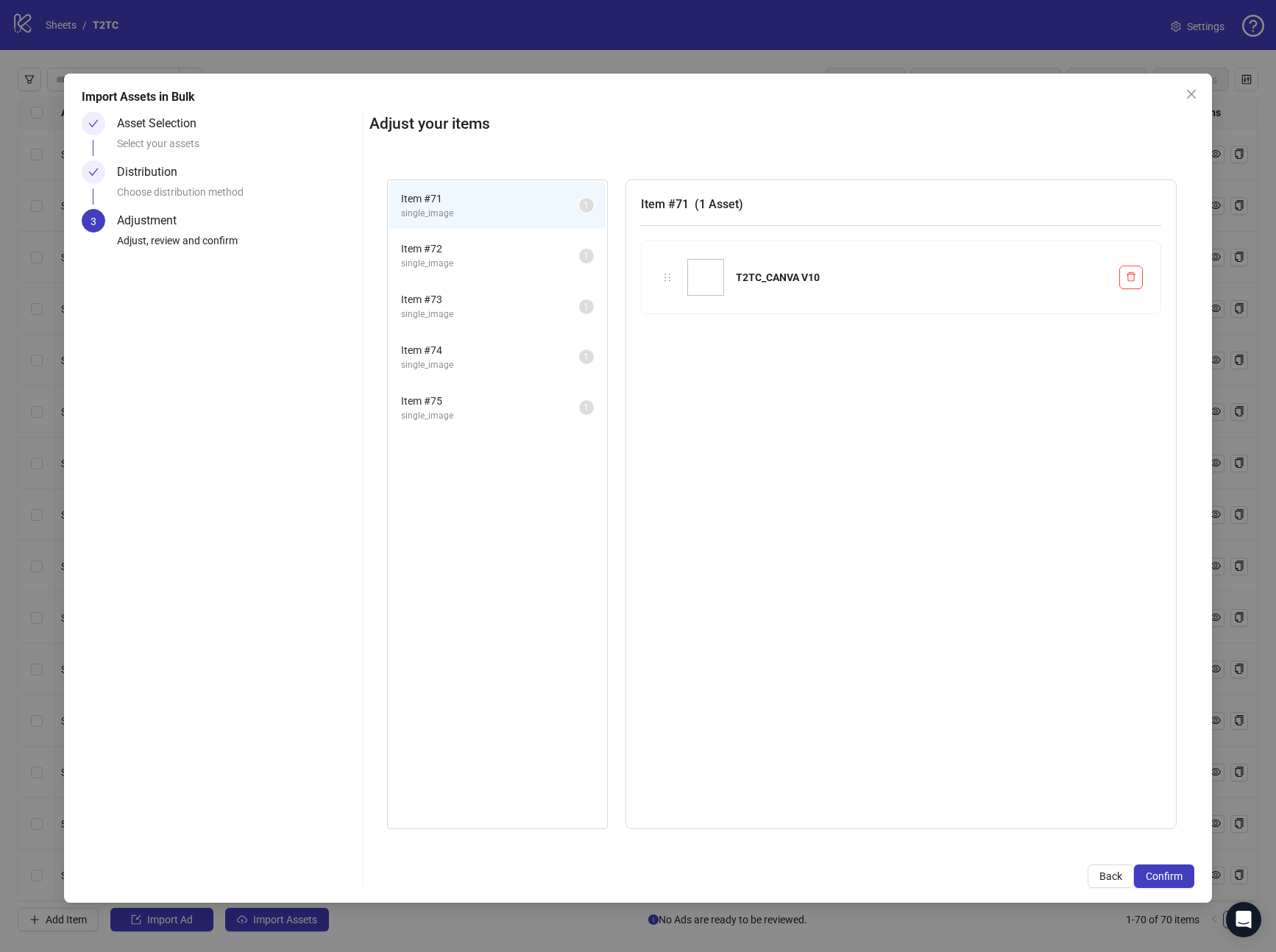
click at [1176, 877] on span "Confirm" at bounding box center [1165, 877] width 37 height 12
click at [1176, 877] on div "Import Assets in Bulk Asset Selection Select your assets Distribution Choose di…" at bounding box center [638, 476] width 1276 height 952
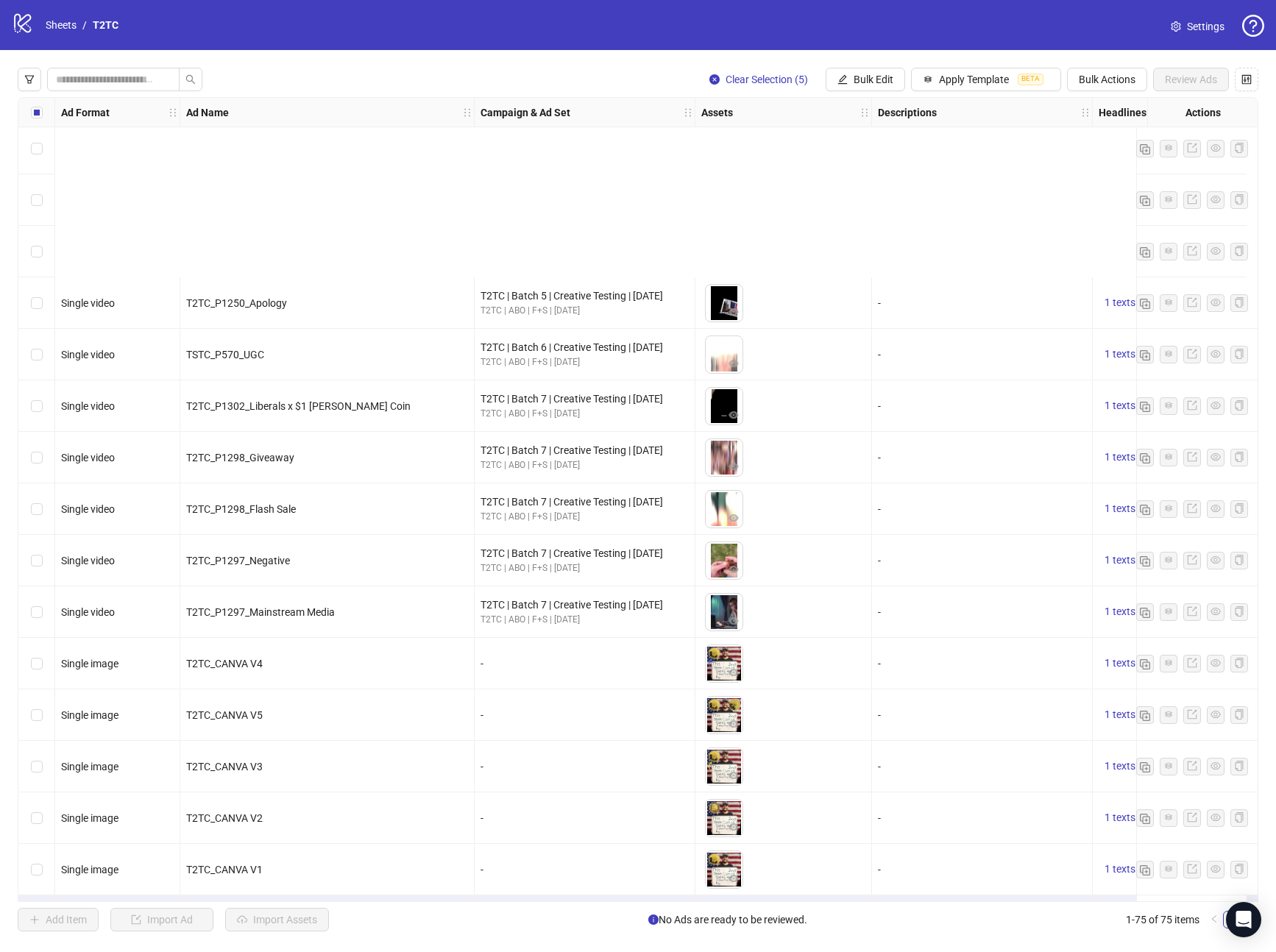
scroll to position [3096, 0]
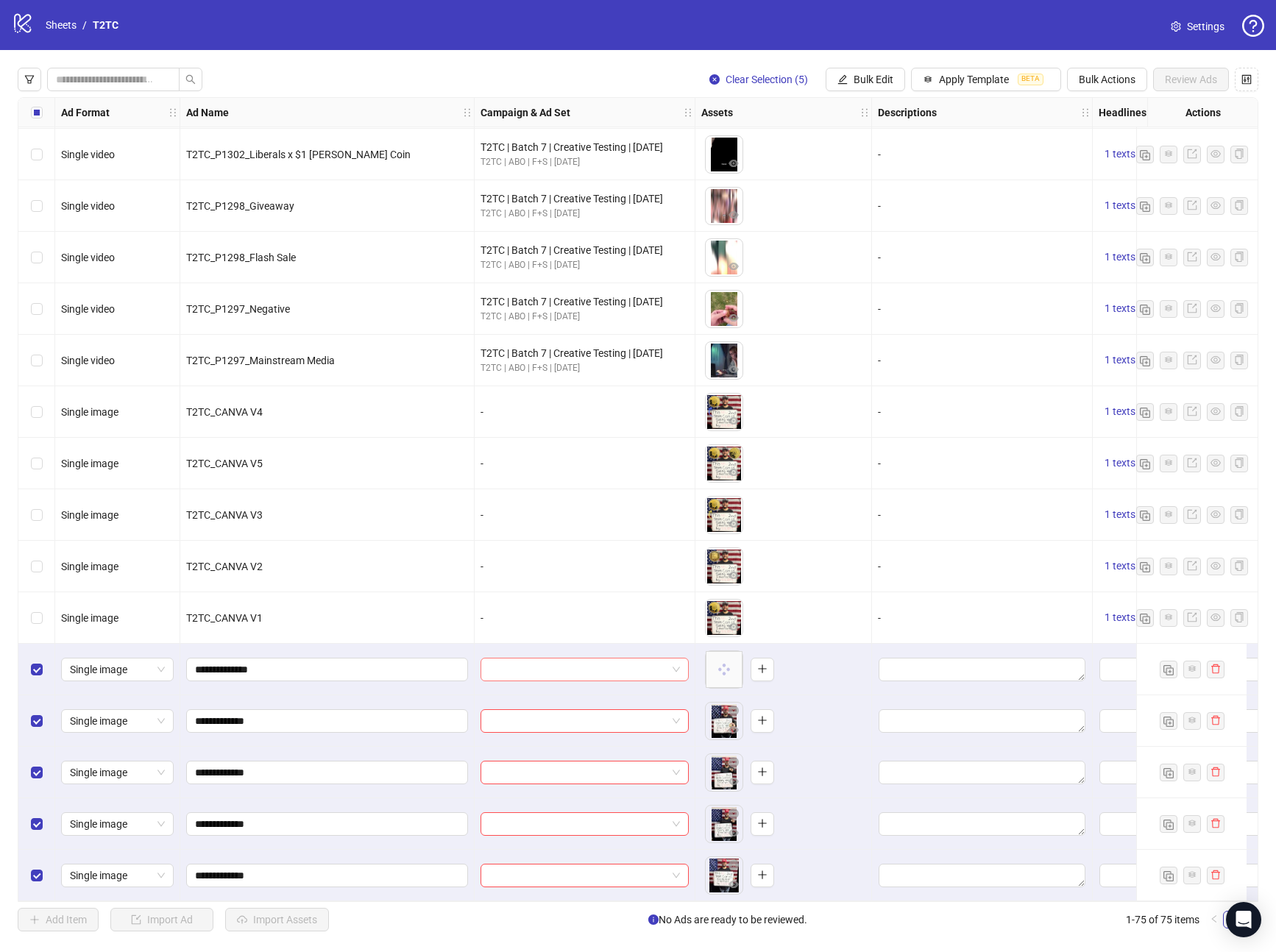
click at [533, 671] on input "search" at bounding box center [578, 669] width 178 height 22
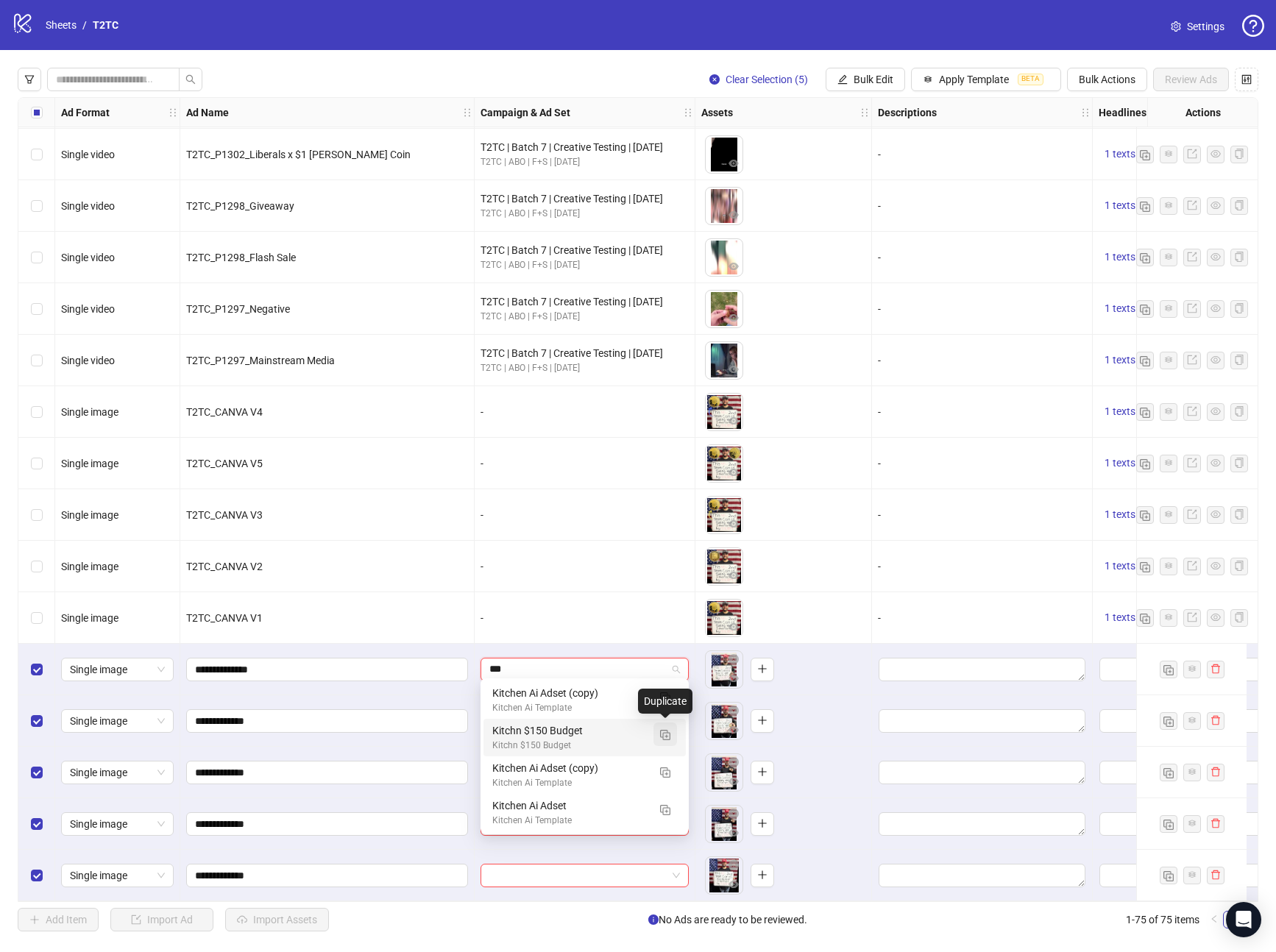
click at [660, 730] on img "button" at bounding box center [665, 735] width 10 height 10
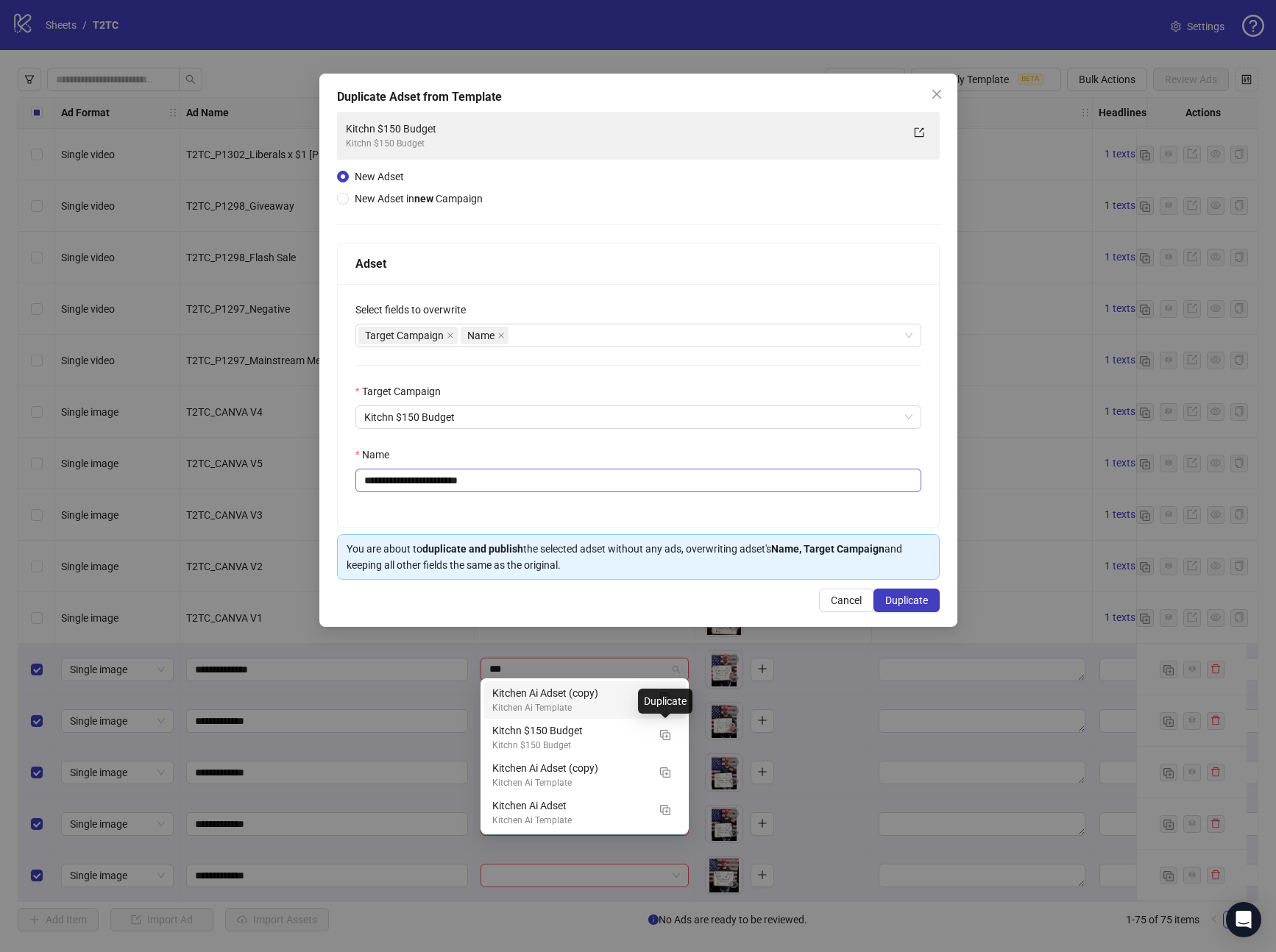
type input "***"
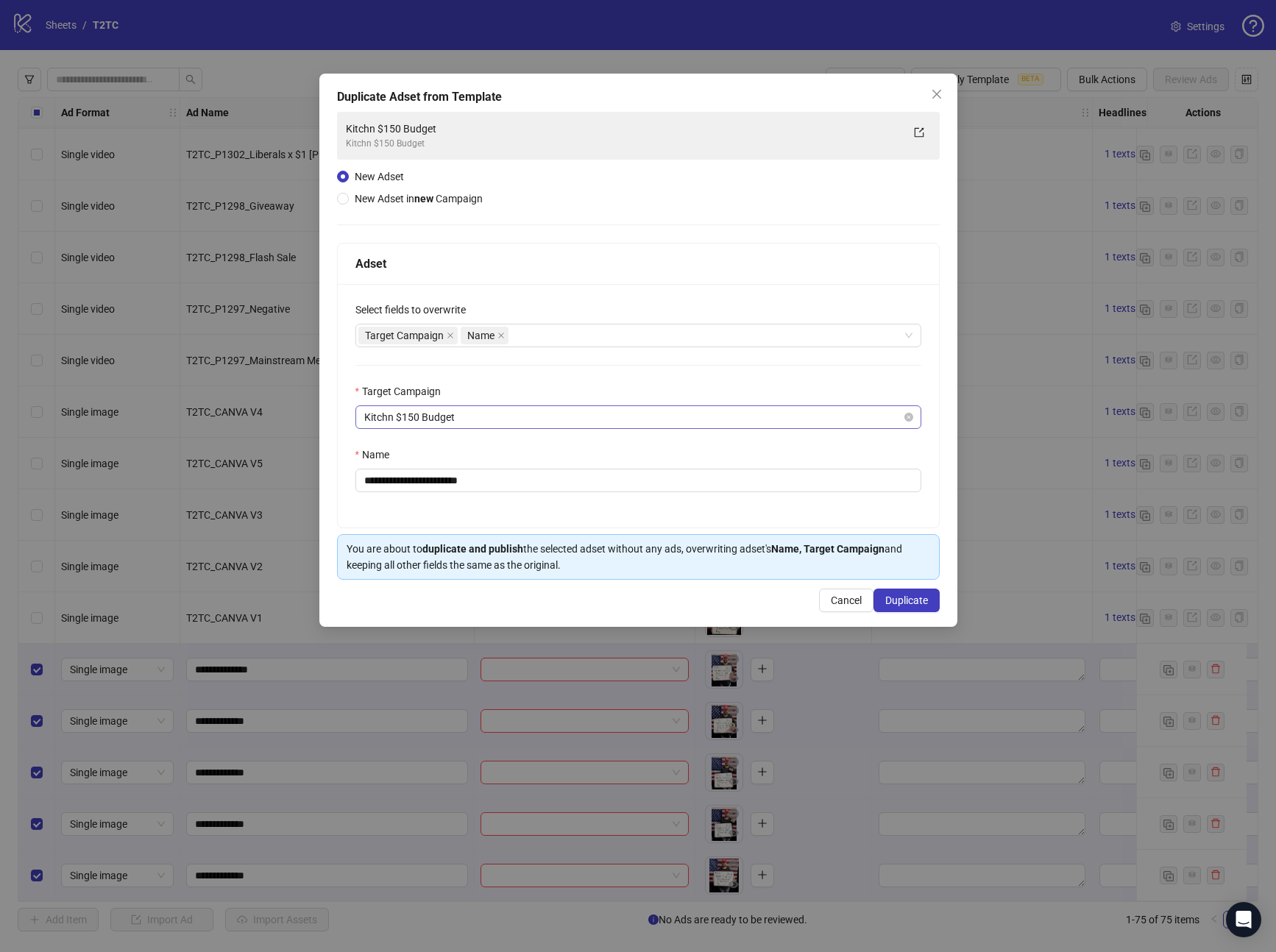
click at [530, 426] on span "Kitchn $150 Budget" at bounding box center [638, 416] width 548 height 22
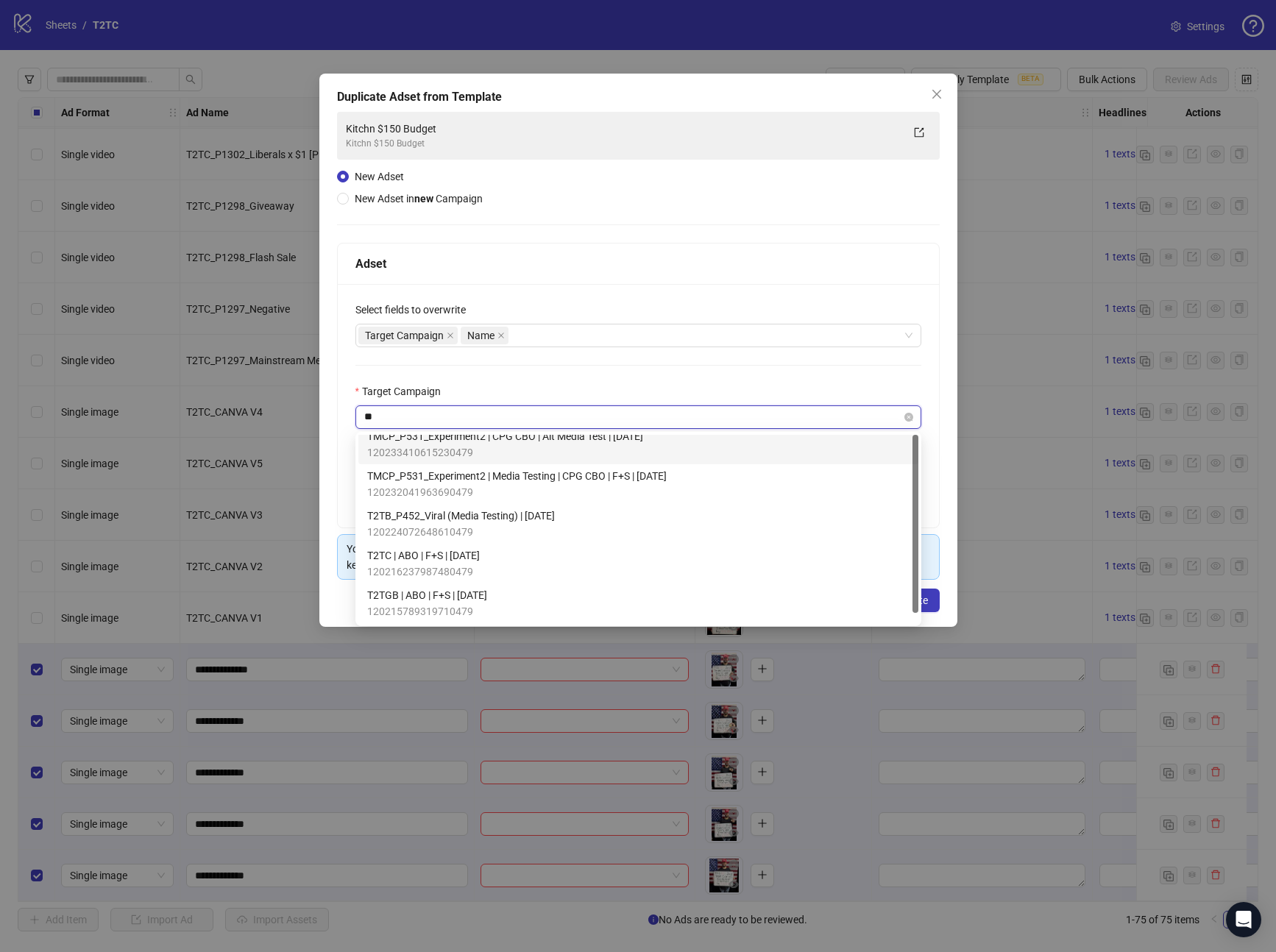
scroll to position [0, 0]
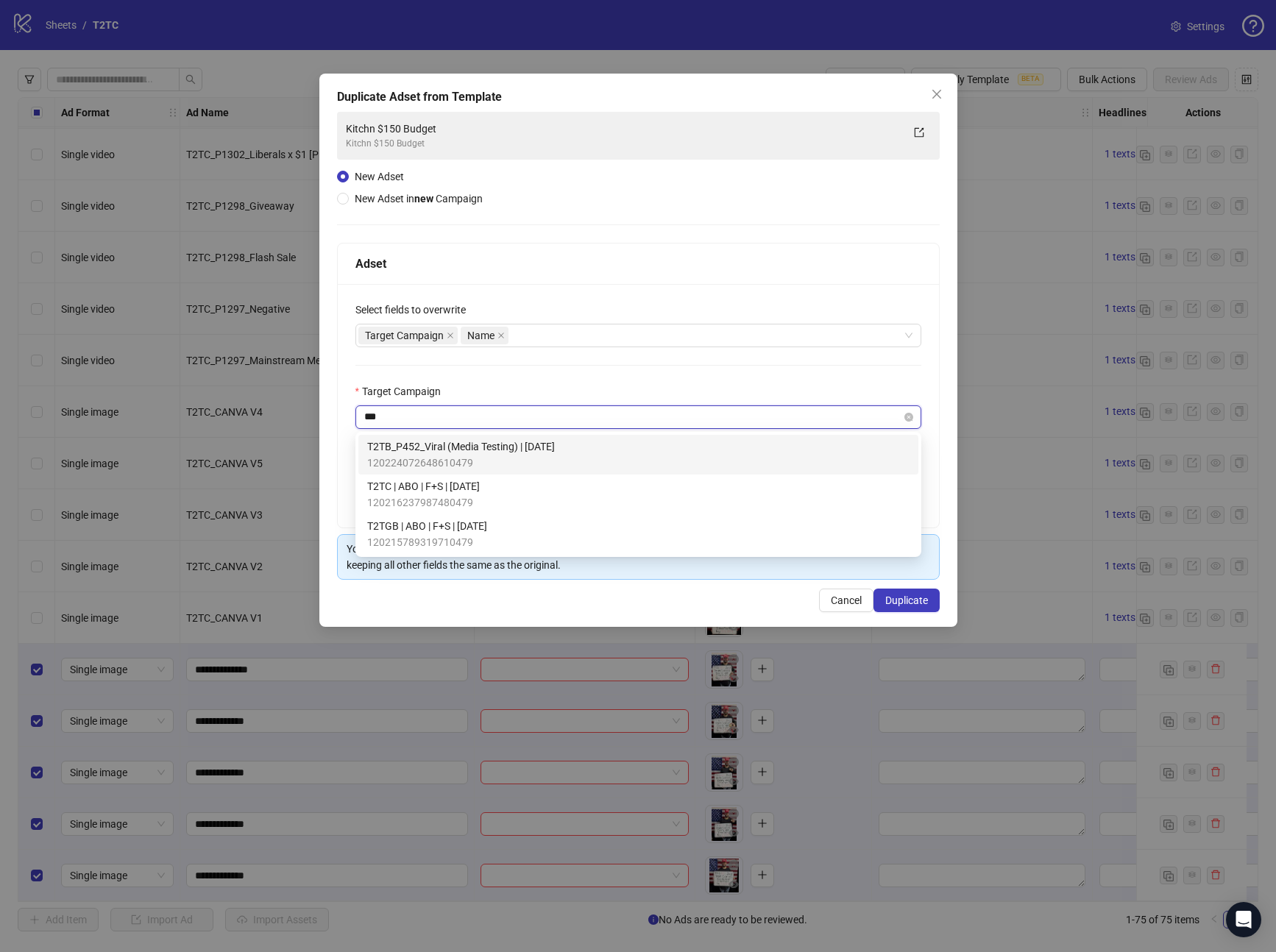
type input "****"
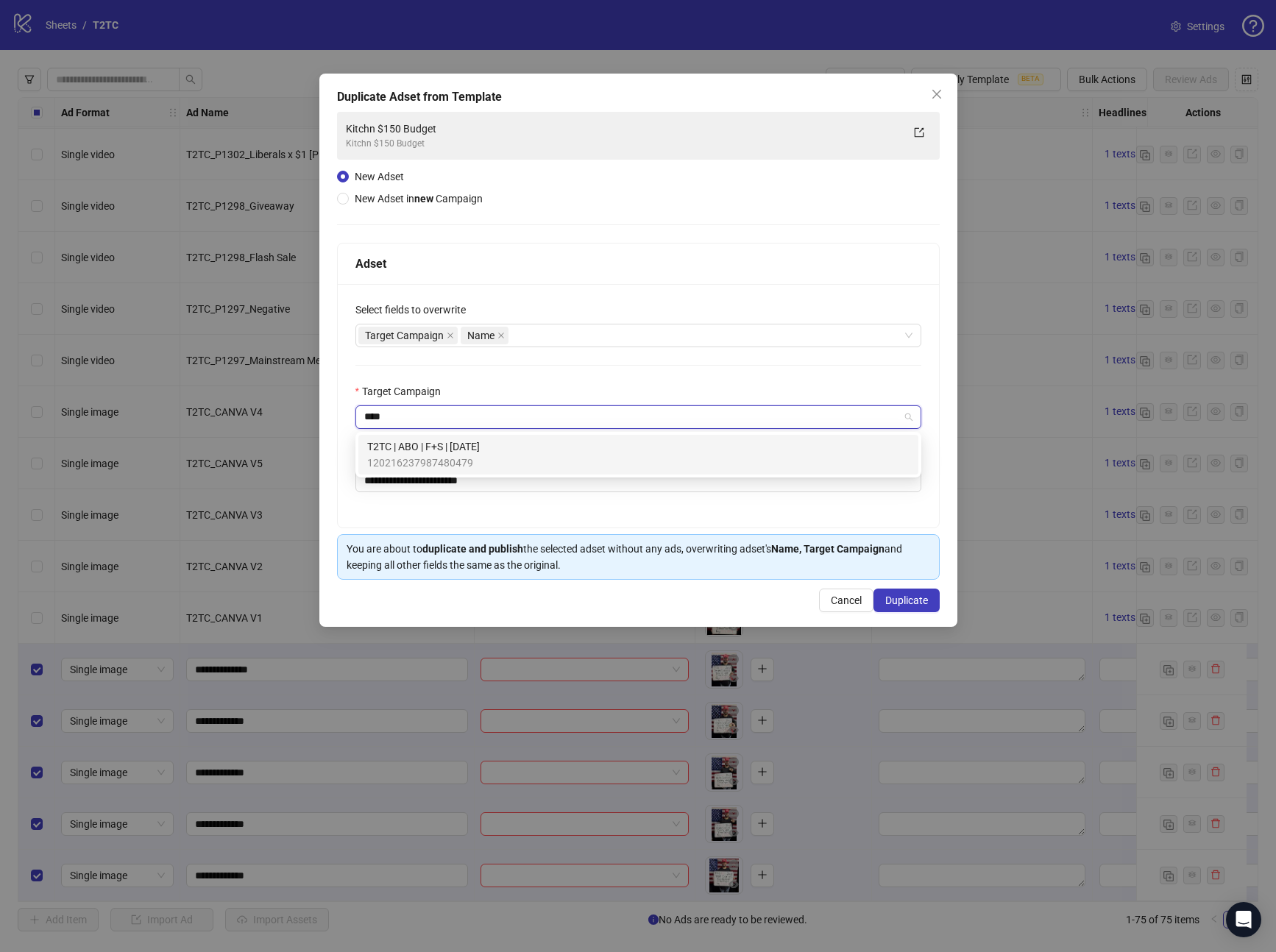
click at [480, 455] on span "120216237987480479" at bounding box center [423, 462] width 112 height 17
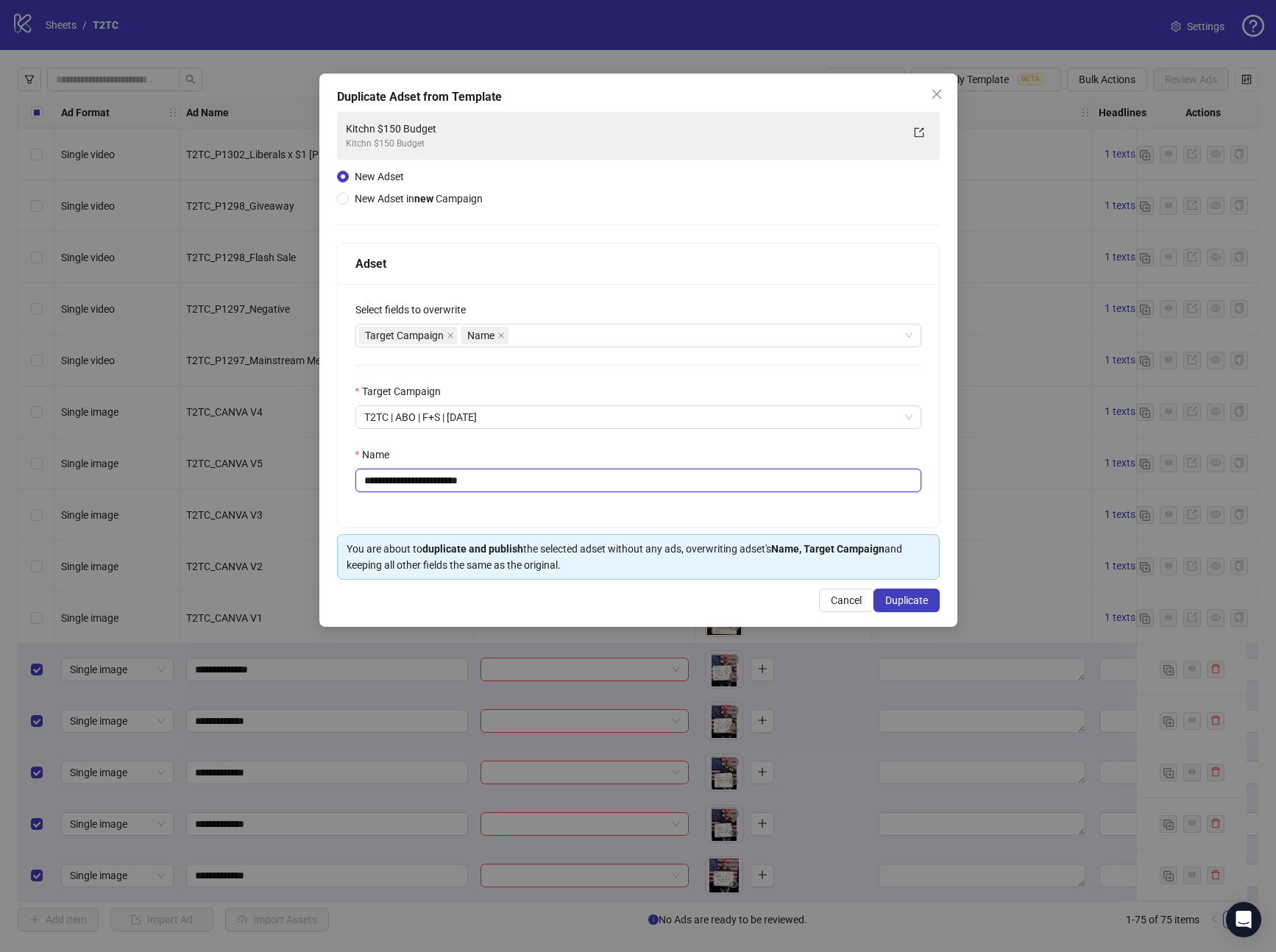
click at [510, 482] on input "**********" at bounding box center [638, 480] width 566 height 24
click at [429, 482] on input "**********" at bounding box center [638, 480] width 566 height 24
click at [526, 335] on div "Target Campaign Name" at bounding box center [630, 335] width 544 height 21
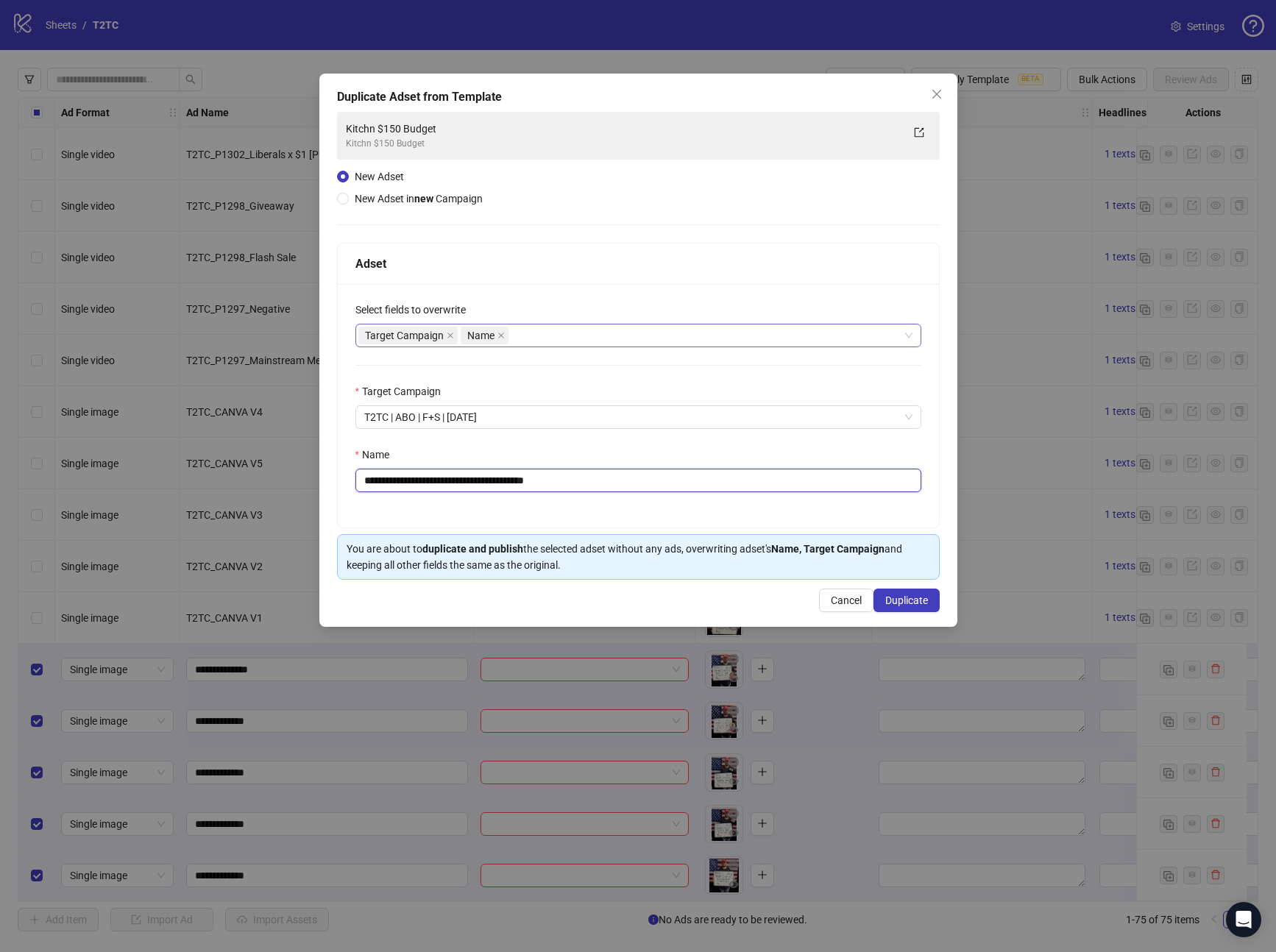
type input "**********"
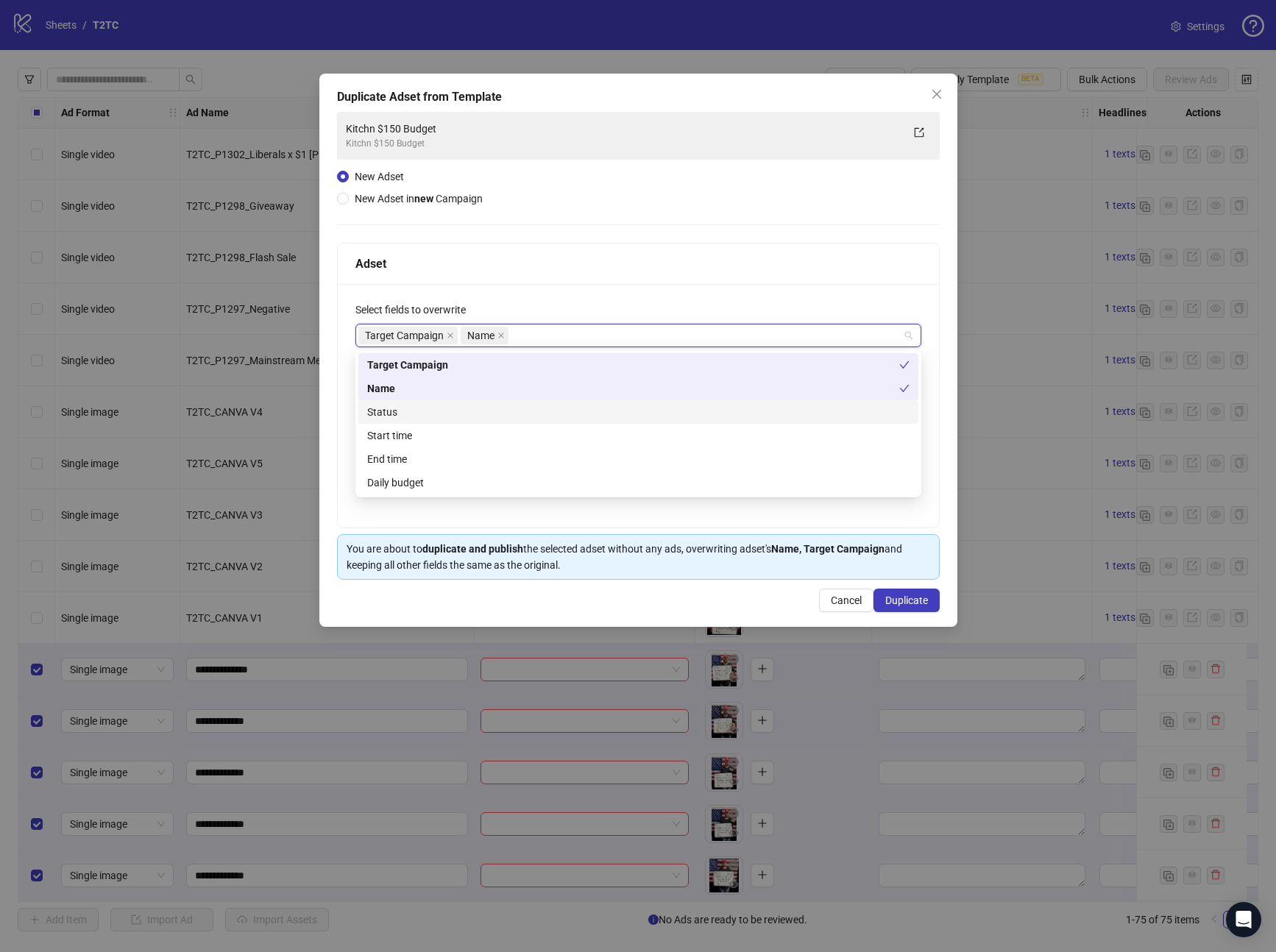
click at [427, 415] on div "Status" at bounding box center [638, 412] width 543 height 17
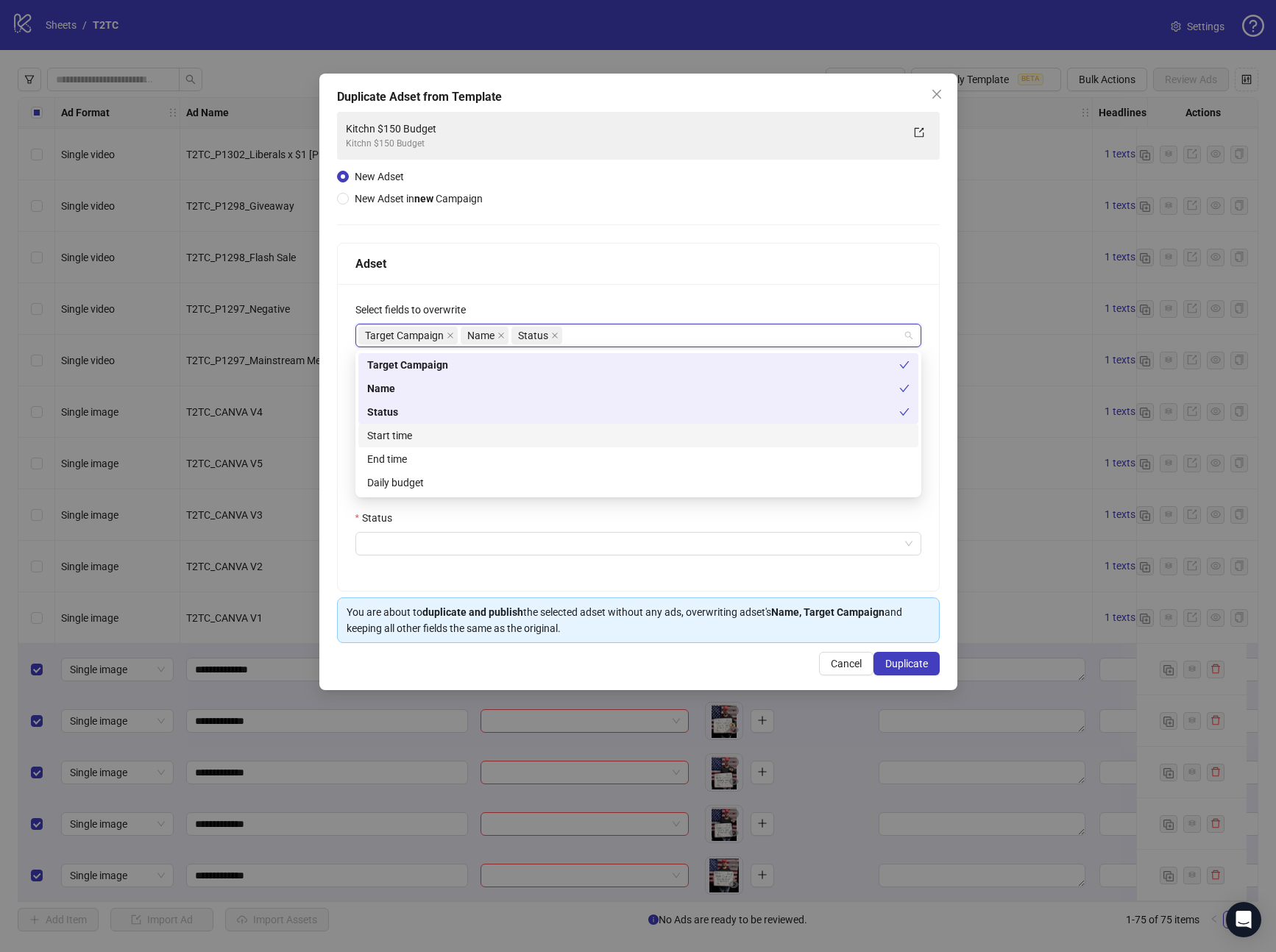
click at [419, 429] on div "Start time" at bounding box center [638, 435] width 543 height 17
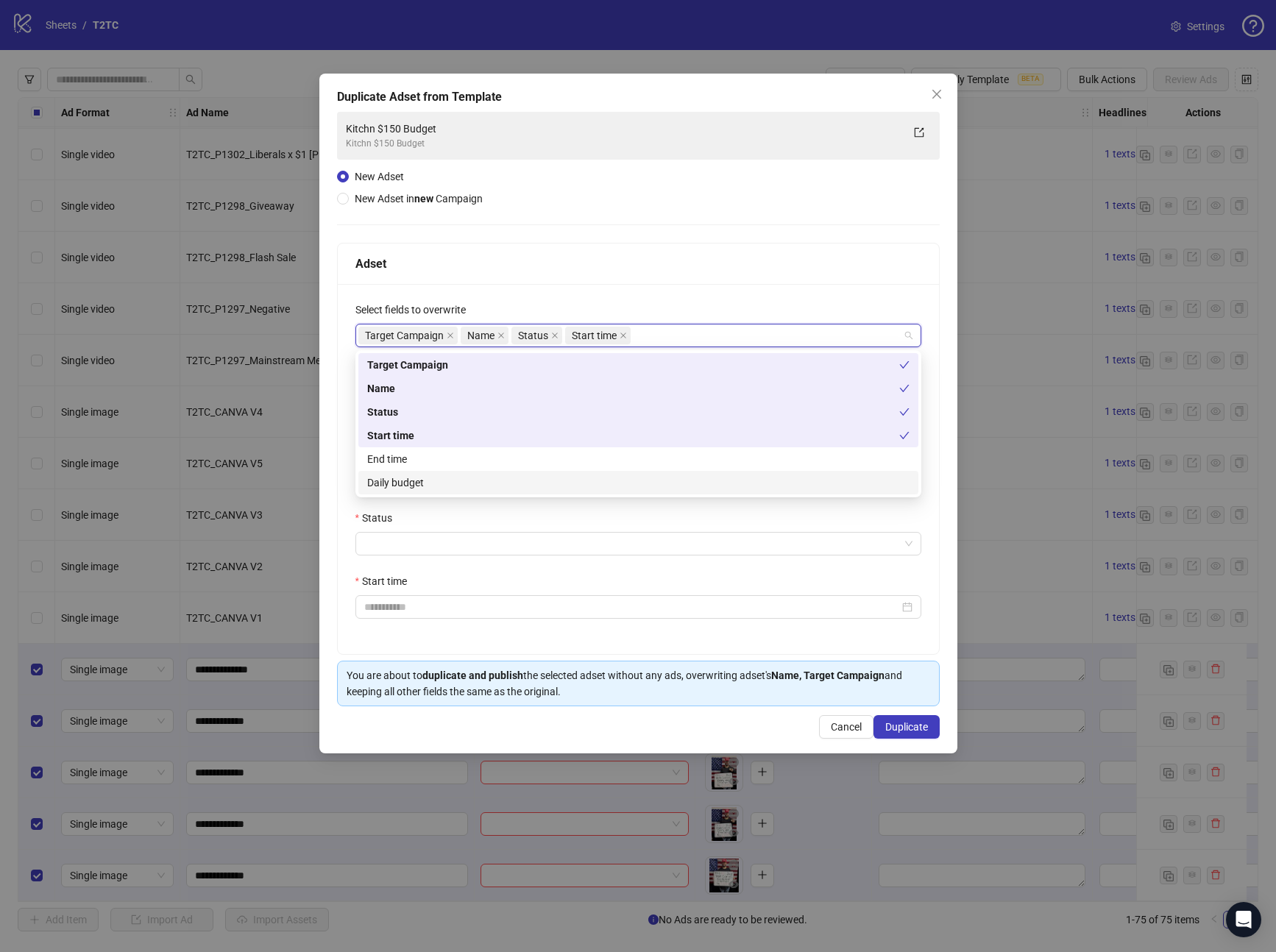
click at [415, 491] on div "Daily budget" at bounding box center [638, 483] width 560 height 24
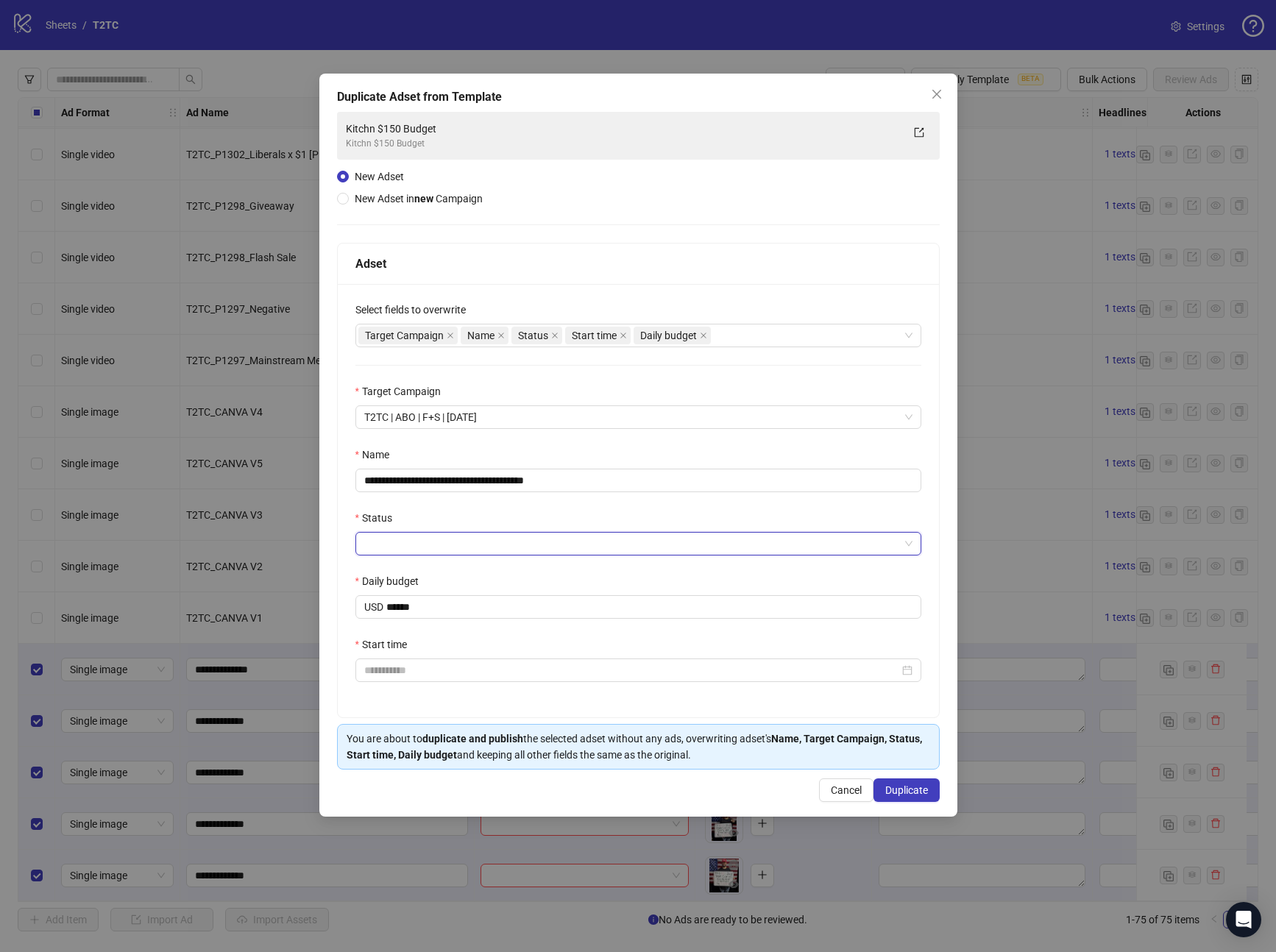
click at [419, 544] on input "Status" at bounding box center [631, 544] width 535 height 22
click at [421, 563] on div "ACTIVE" at bounding box center [638, 573] width 560 height 24
click at [428, 667] on input "Start time" at bounding box center [631, 670] width 535 height 17
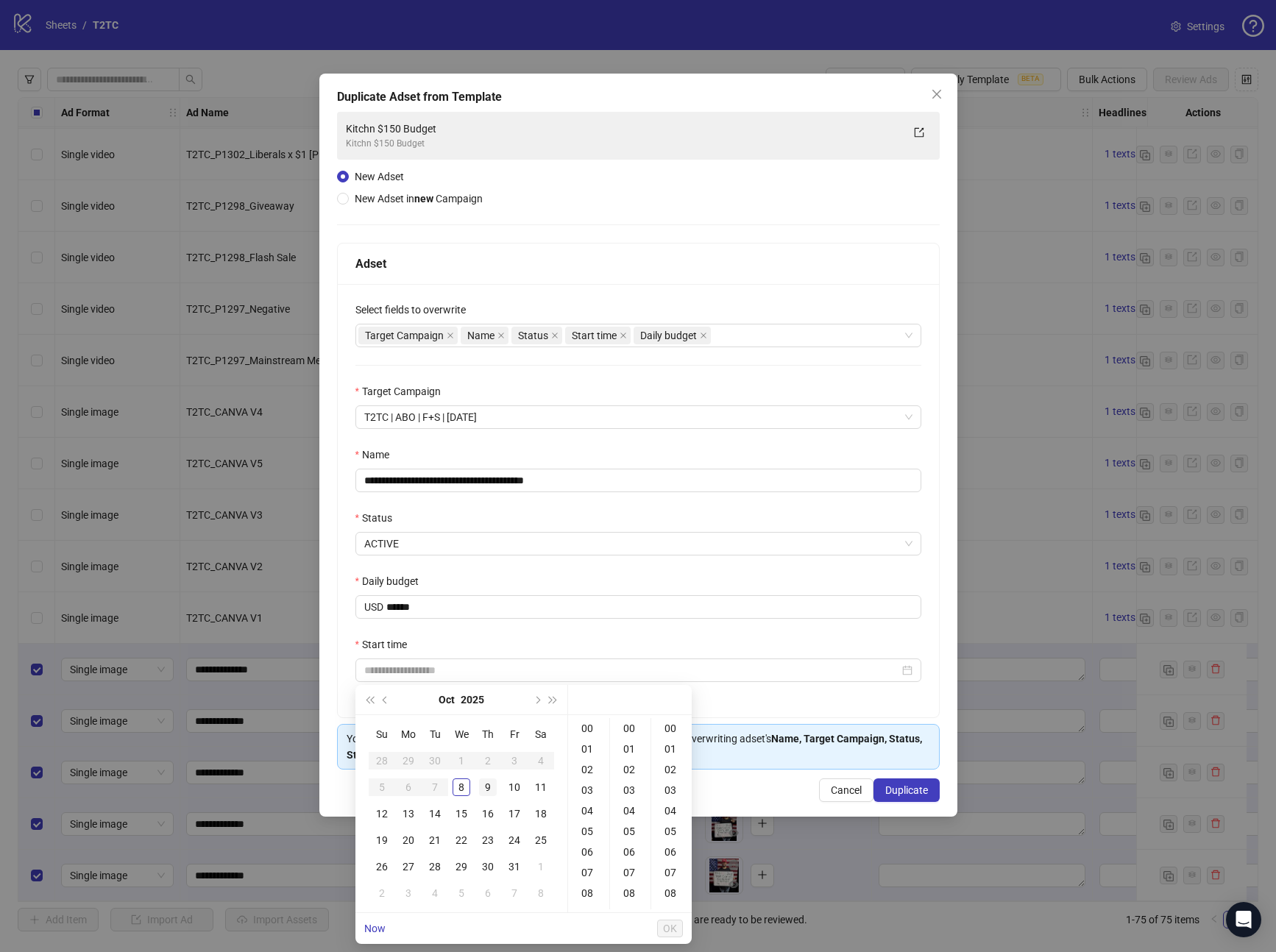
click at [487, 791] on div "9" at bounding box center [488, 787] width 17 height 17
click at [577, 724] on div "00" at bounding box center [589, 729] width 36 height 21
click at [633, 733] on div "00" at bounding box center [631, 729] width 36 height 21
click at [672, 732] on div "00" at bounding box center [672, 729] width 36 height 21
type input "**********"
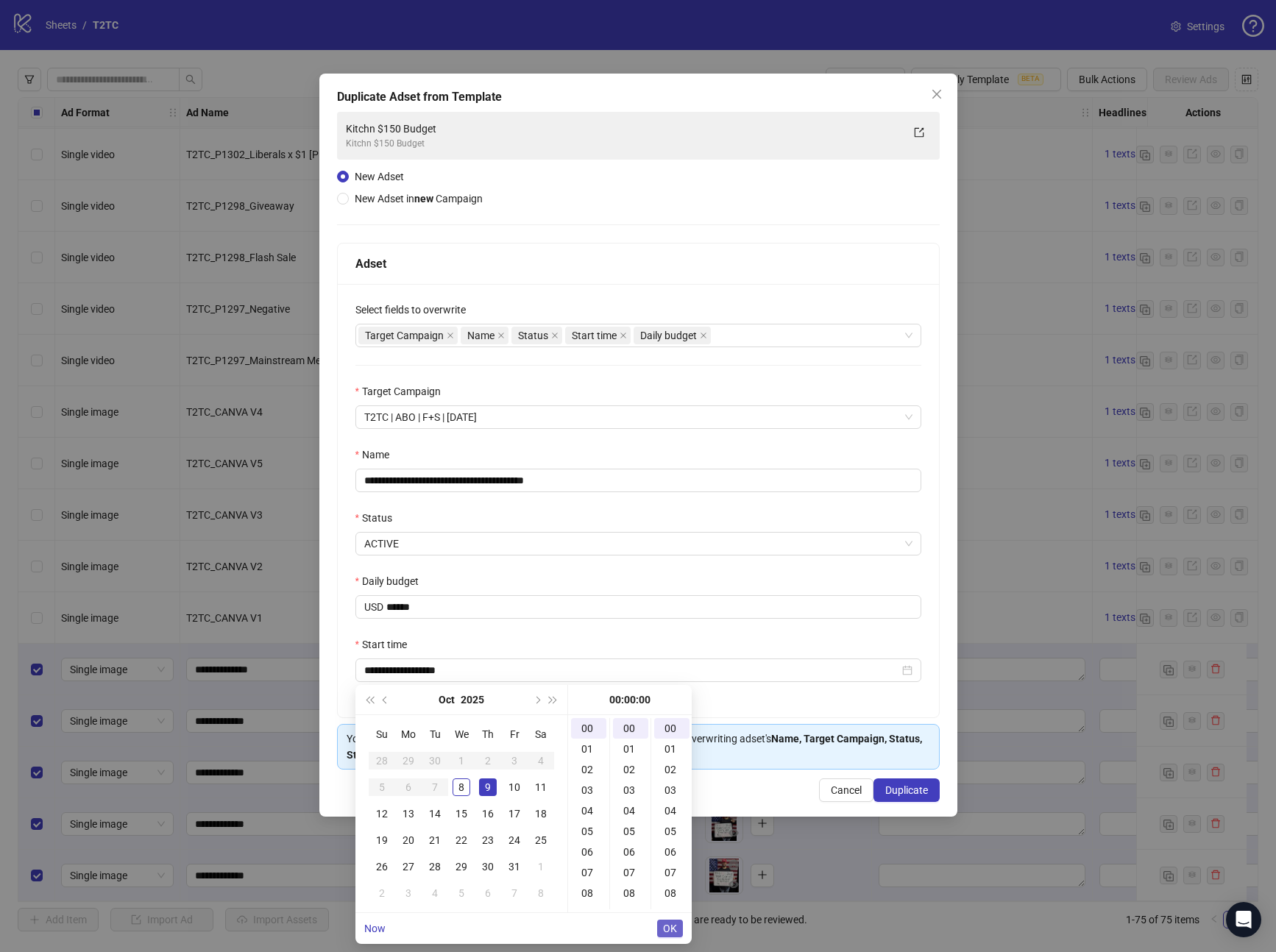
click at [667, 934] on span "OK" at bounding box center [670, 929] width 14 height 12
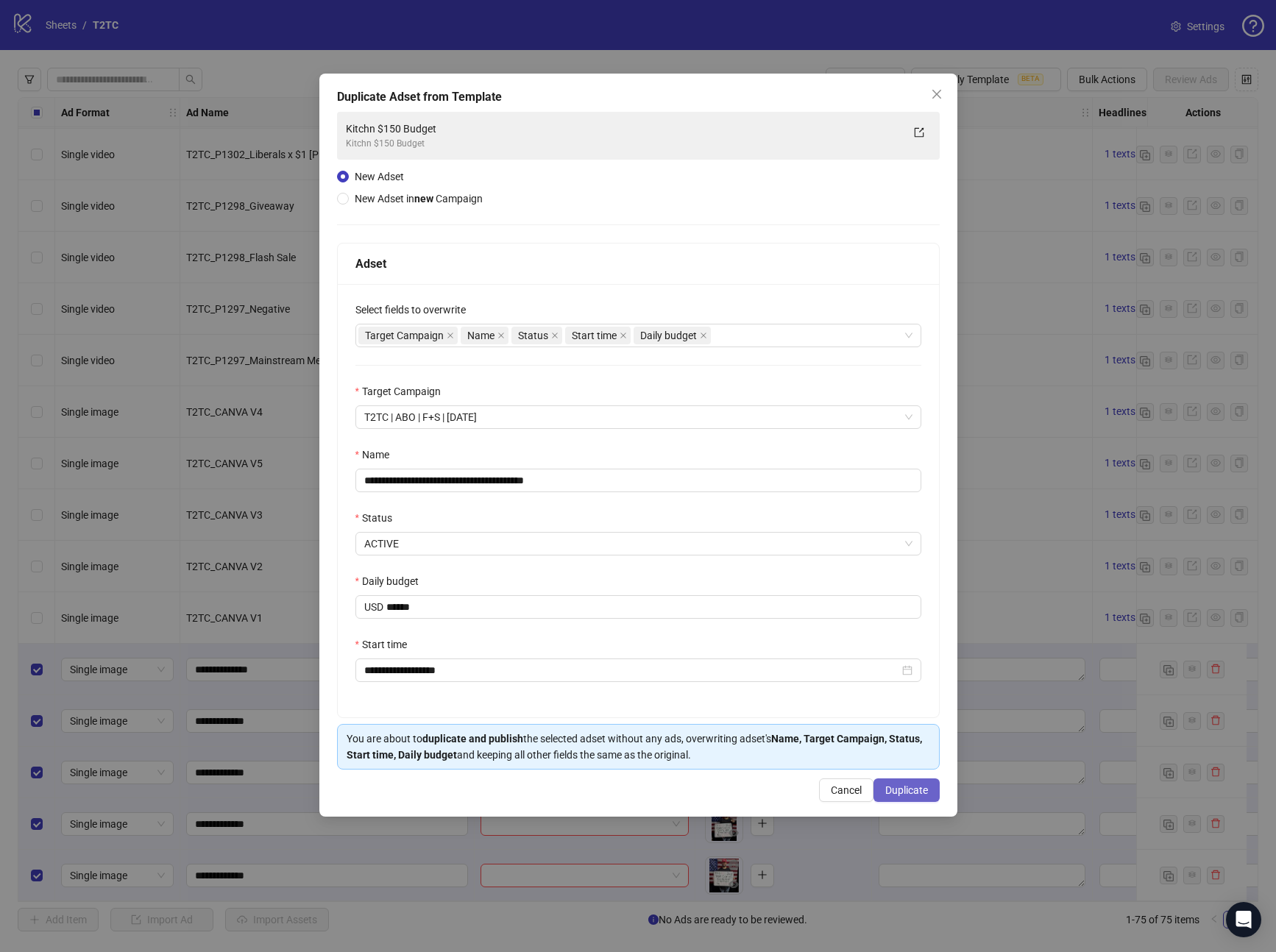
click at [914, 786] on span "Duplicate" at bounding box center [906, 791] width 43 height 12
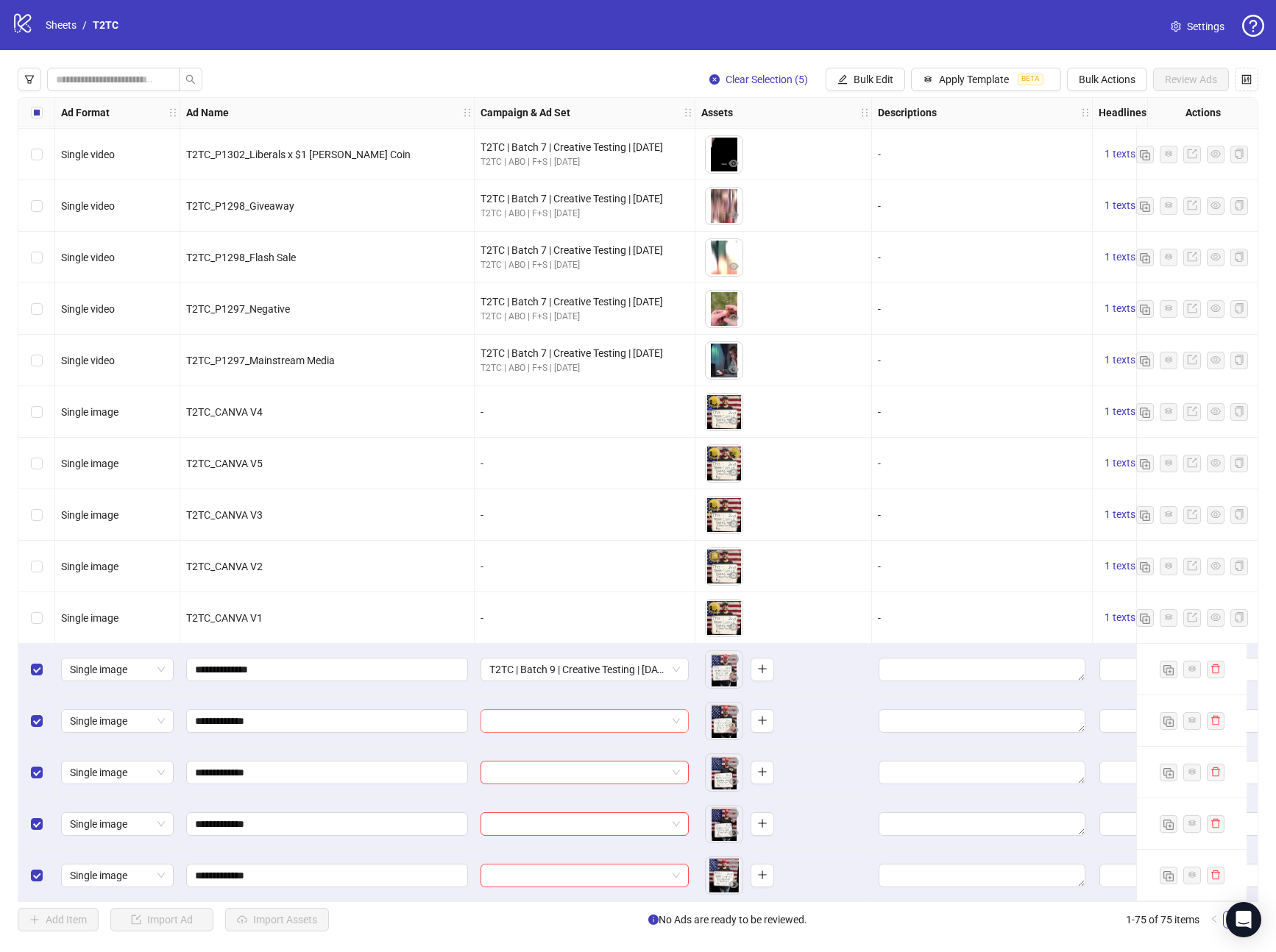
click at [501, 711] on input "search" at bounding box center [578, 720] width 178 height 22
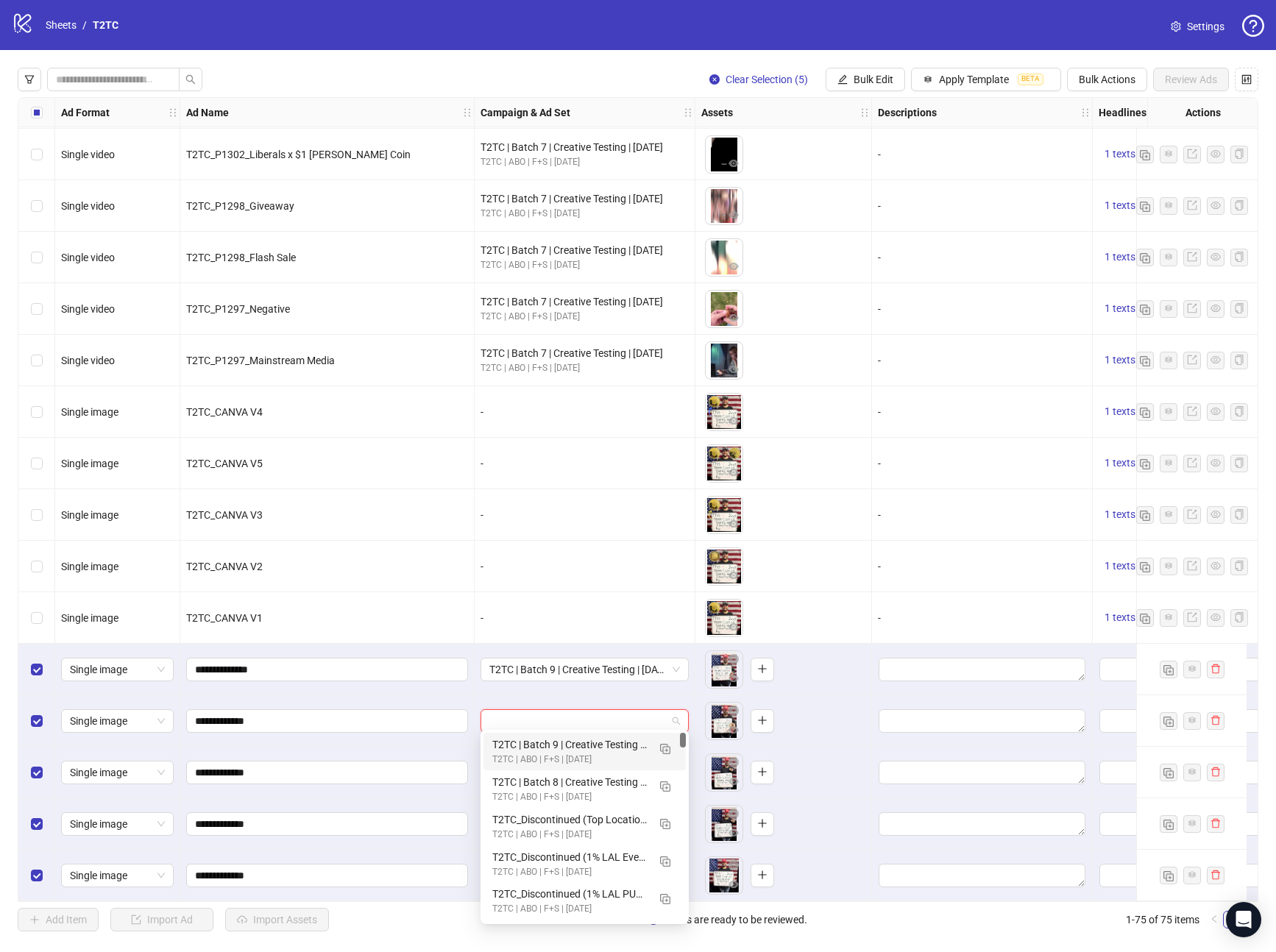
click at [521, 739] on div "T2TC | Batch 9 | Creative Testing | [DATE]" at bounding box center [570, 745] width 155 height 17
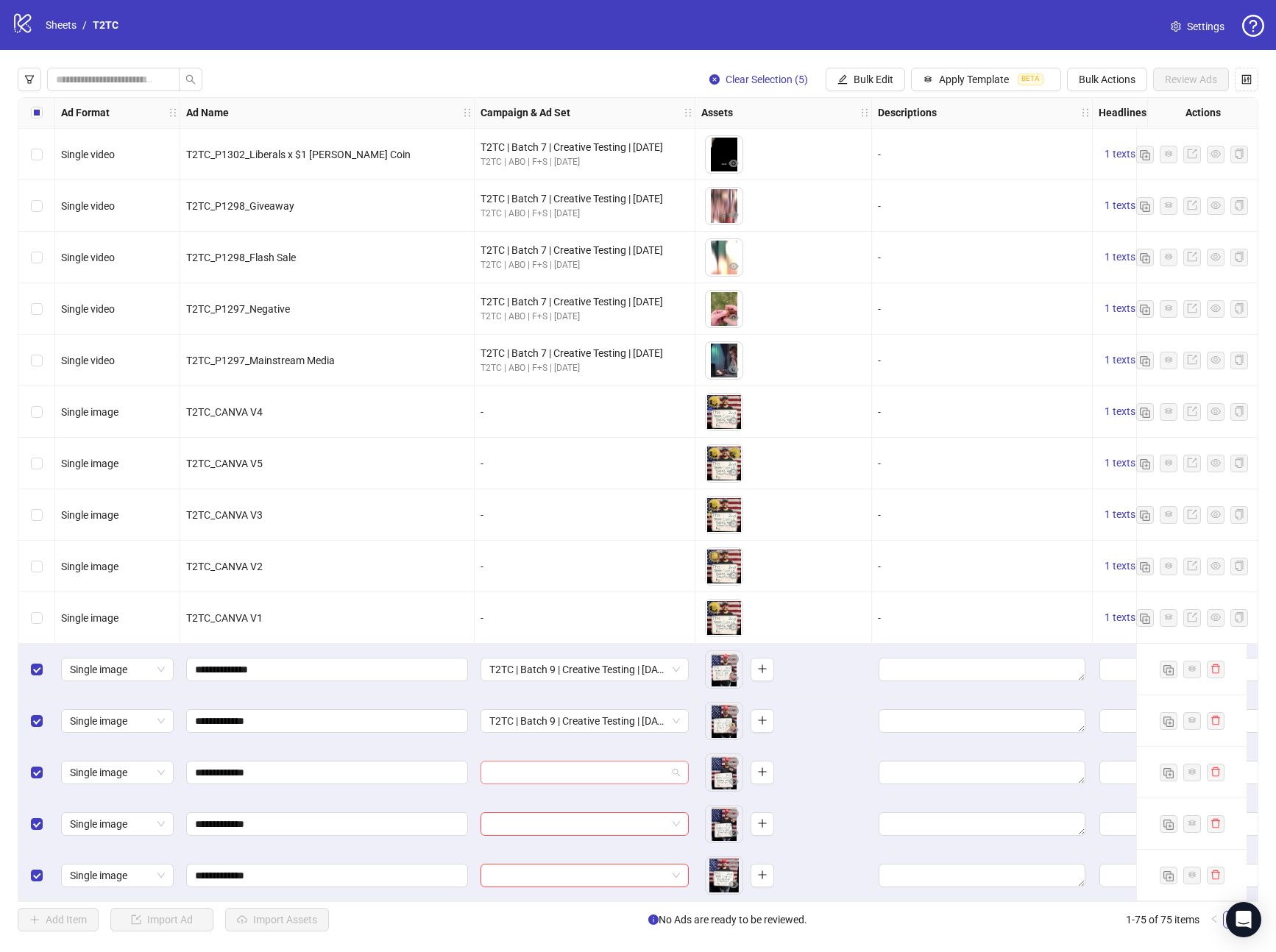
click at [529, 766] on input "search" at bounding box center [578, 773] width 178 height 22
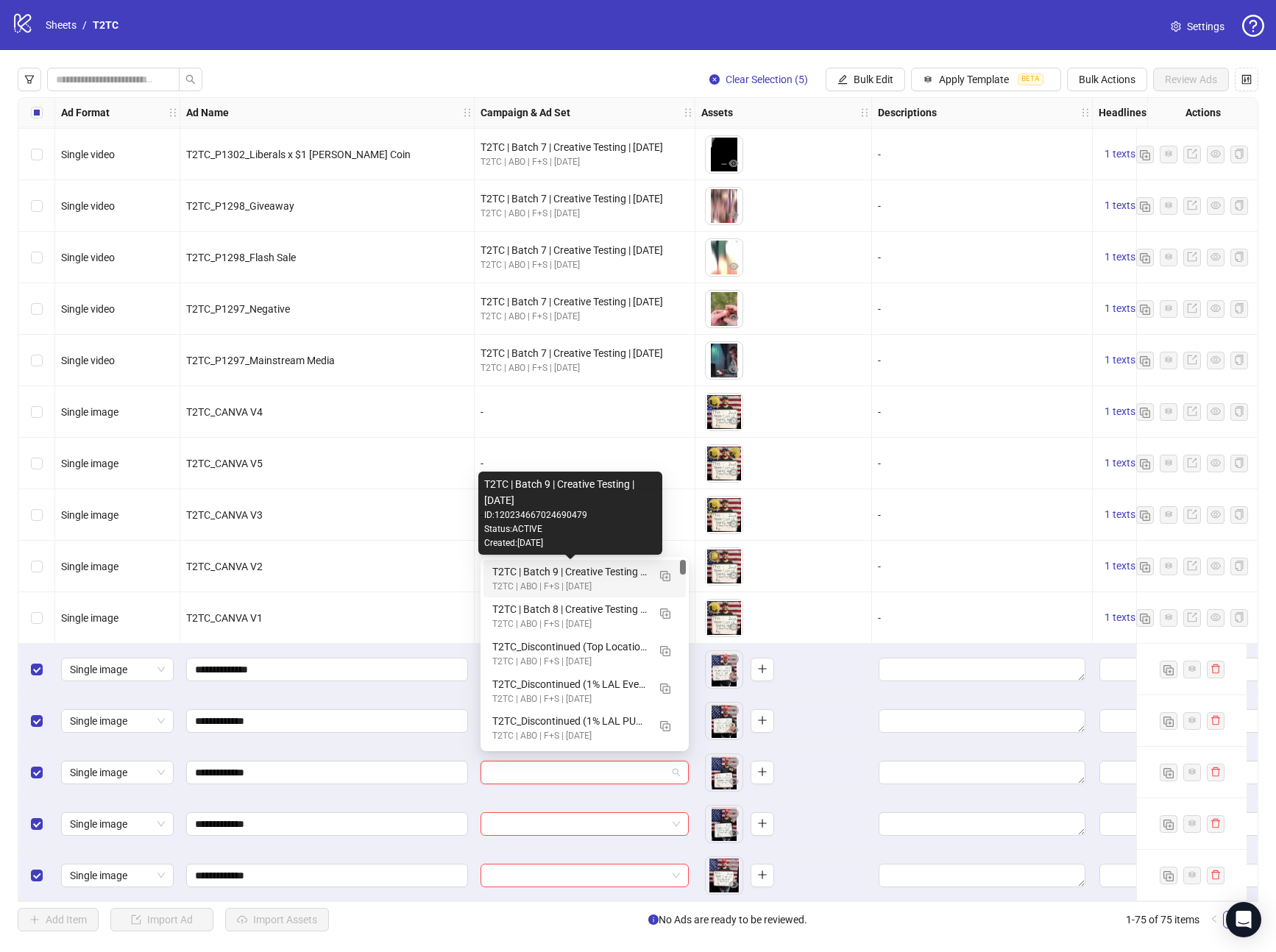
click at [554, 576] on div "T2TC | Batch 9 | Creative Testing | [DATE]" at bounding box center [570, 571] width 155 height 17
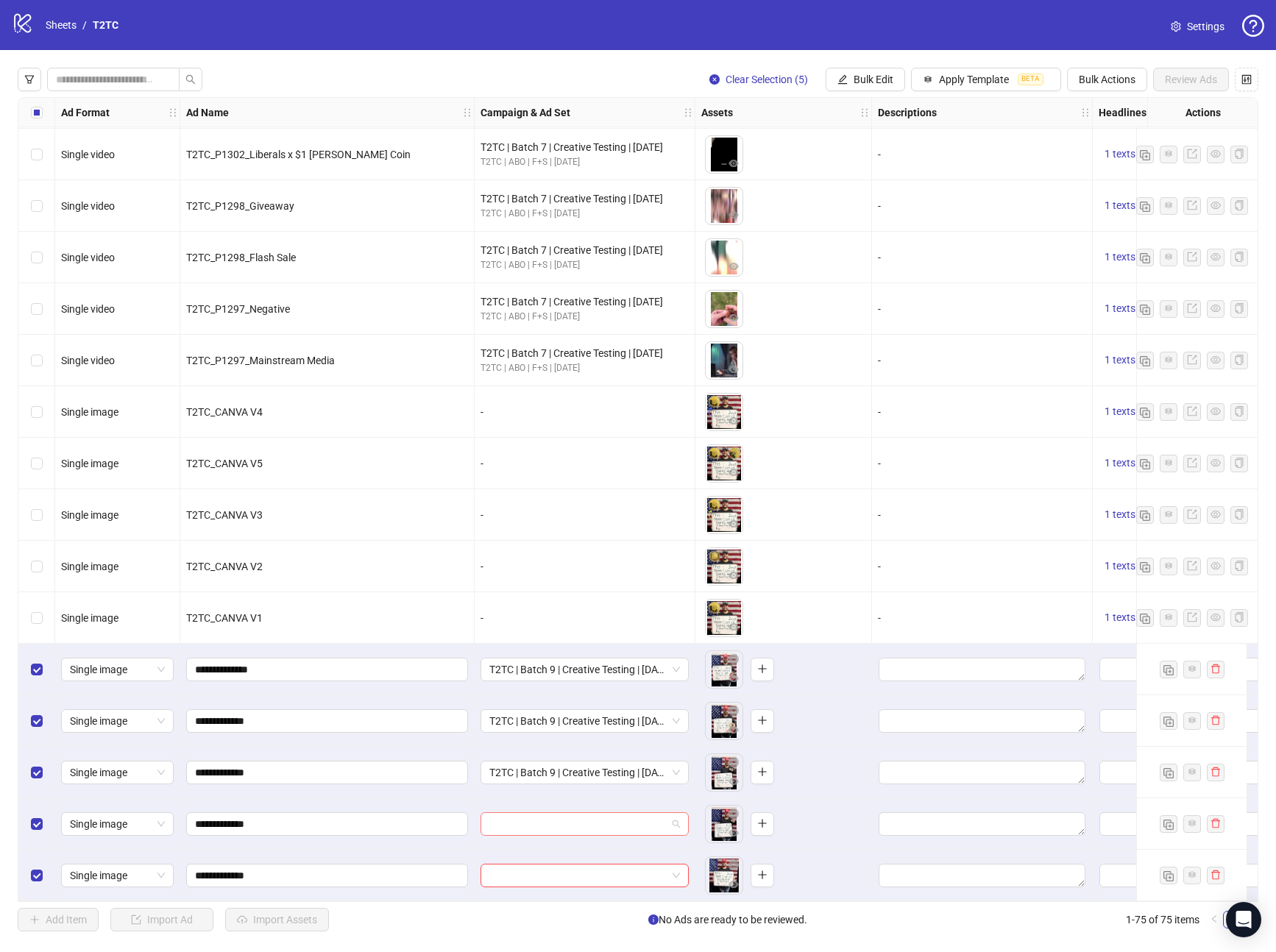
click at [564, 823] on input "search" at bounding box center [578, 824] width 178 height 22
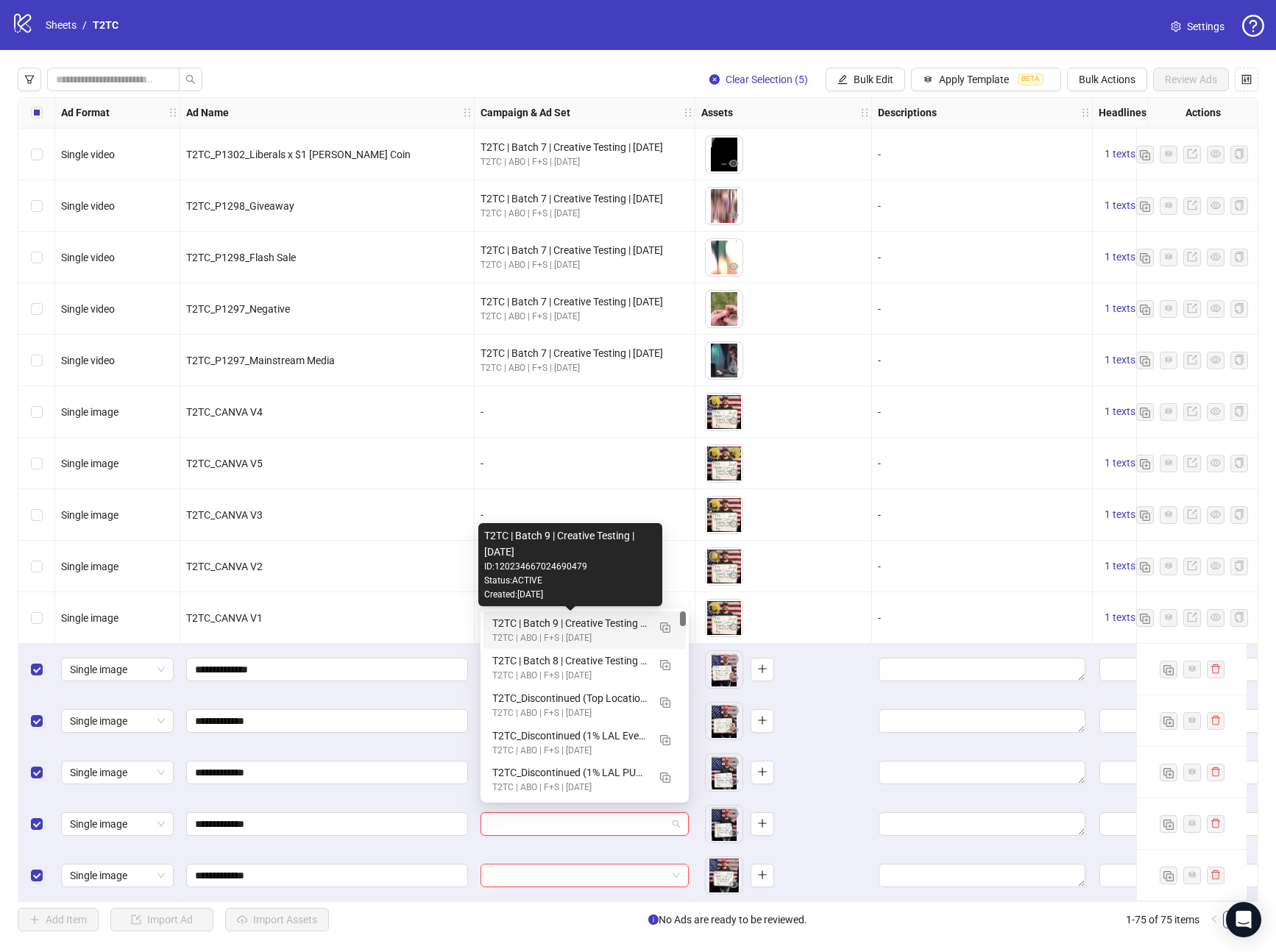
click at [554, 628] on div "T2TC | Batch 9 | Creative Testing | [DATE]" at bounding box center [570, 623] width 155 height 17
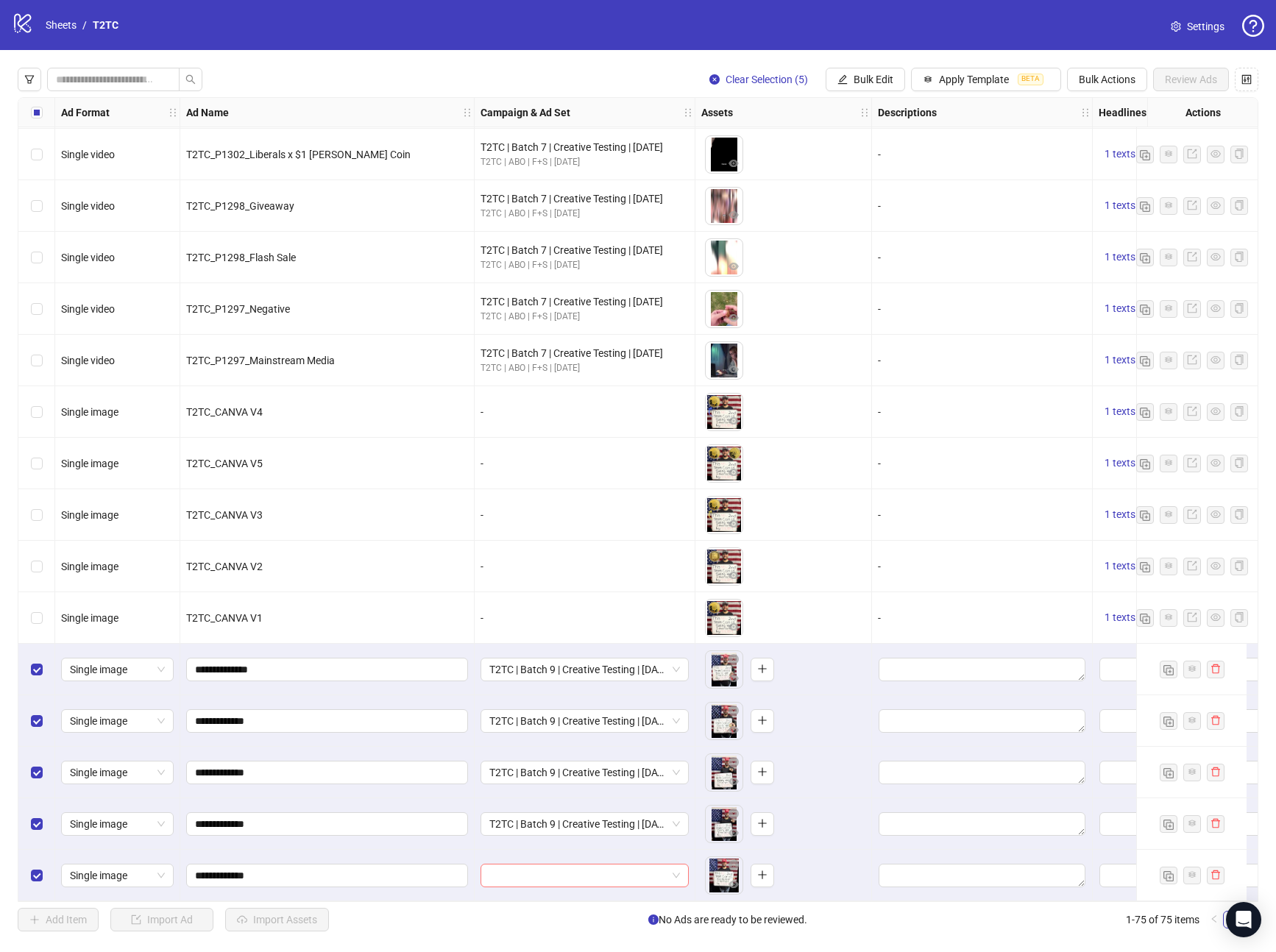
click at [572, 865] on input "search" at bounding box center [578, 875] width 178 height 22
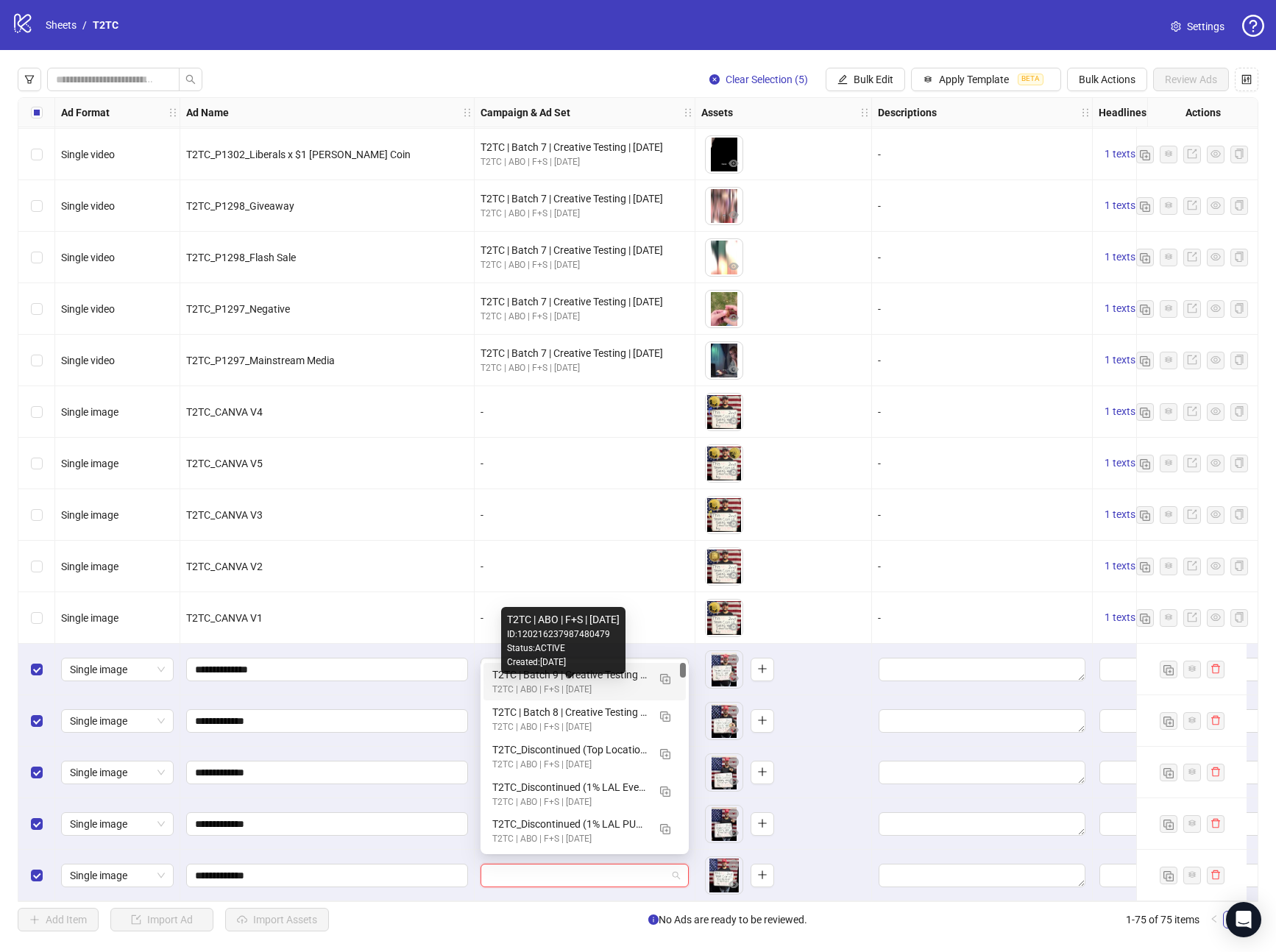
click at [589, 683] on div "T2TC | ABO | F+S | [DATE]" at bounding box center [570, 690] width 155 height 14
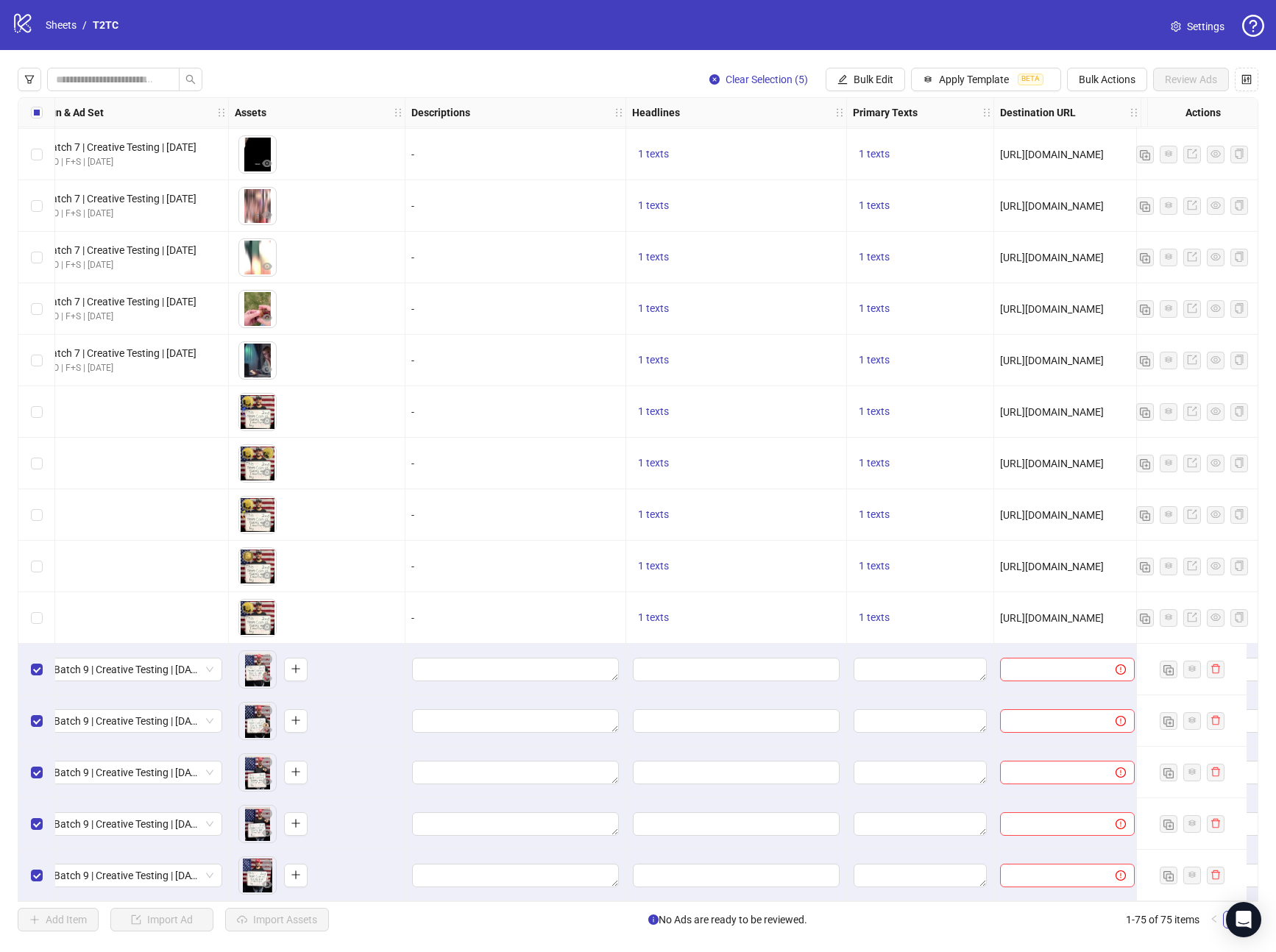
scroll to position [3096, 474]
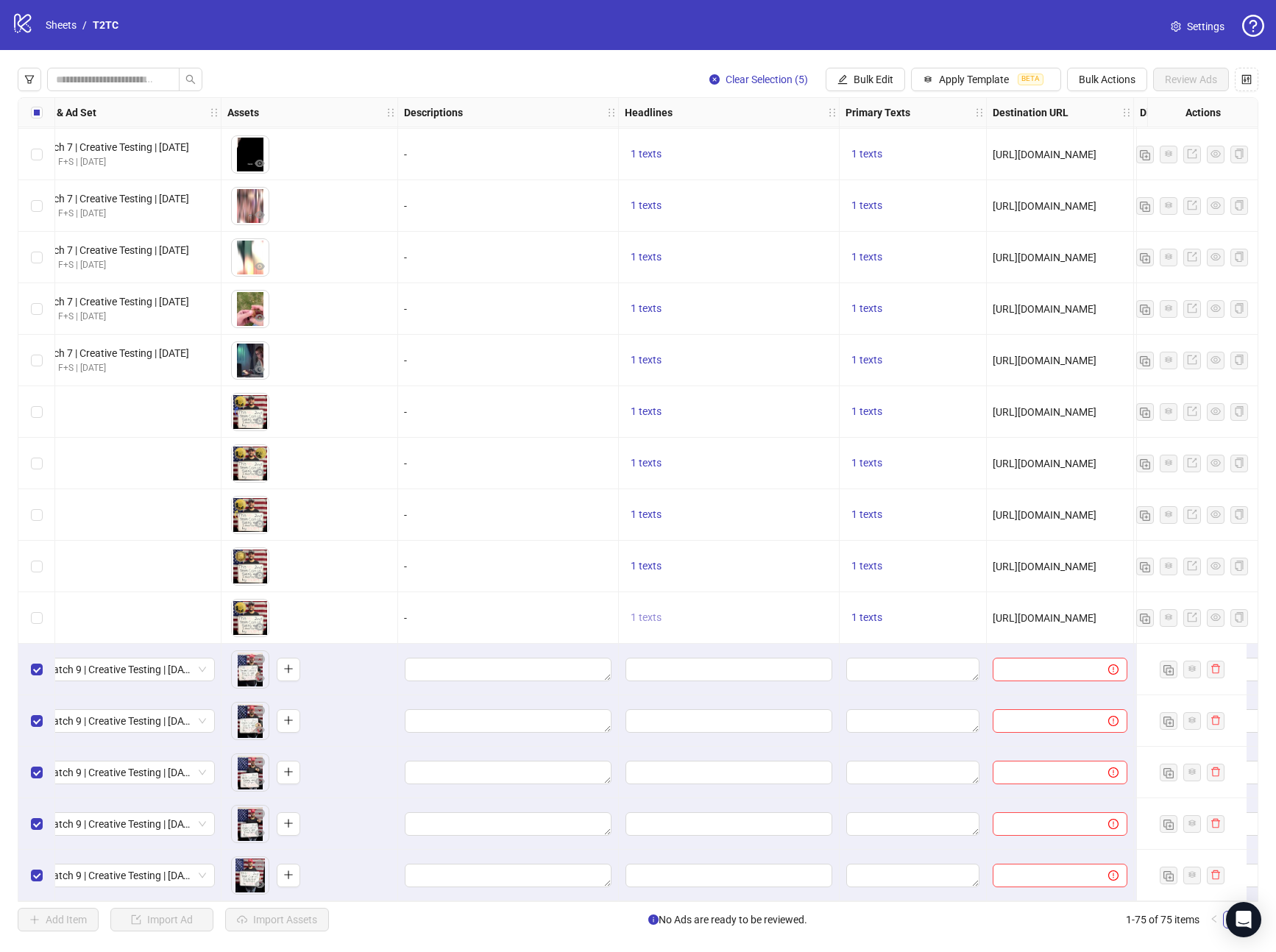
click at [658, 611] on span "1 texts" at bounding box center [645, 618] width 30 height 12
click at [798, 591] on div "🇺🇸 Free [PERSON_NAME] 2nd Term Coin!" at bounding box center [795, 600] width 122 height 32
copy div "🇺🇸 Free [PERSON_NAME] 2nd Term Coin!"
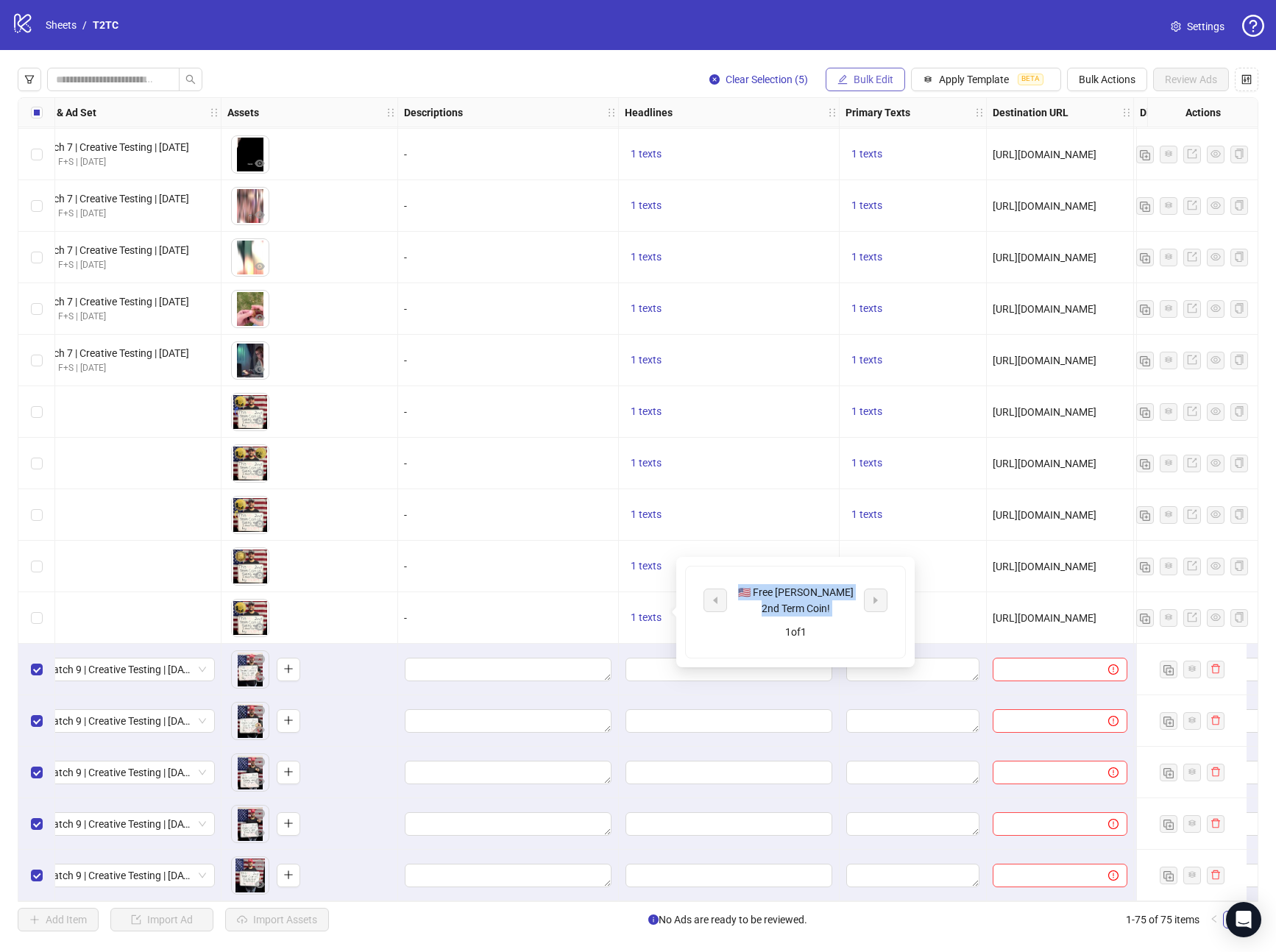
click at [878, 76] on span "Bulk Edit" at bounding box center [874, 79] width 40 height 12
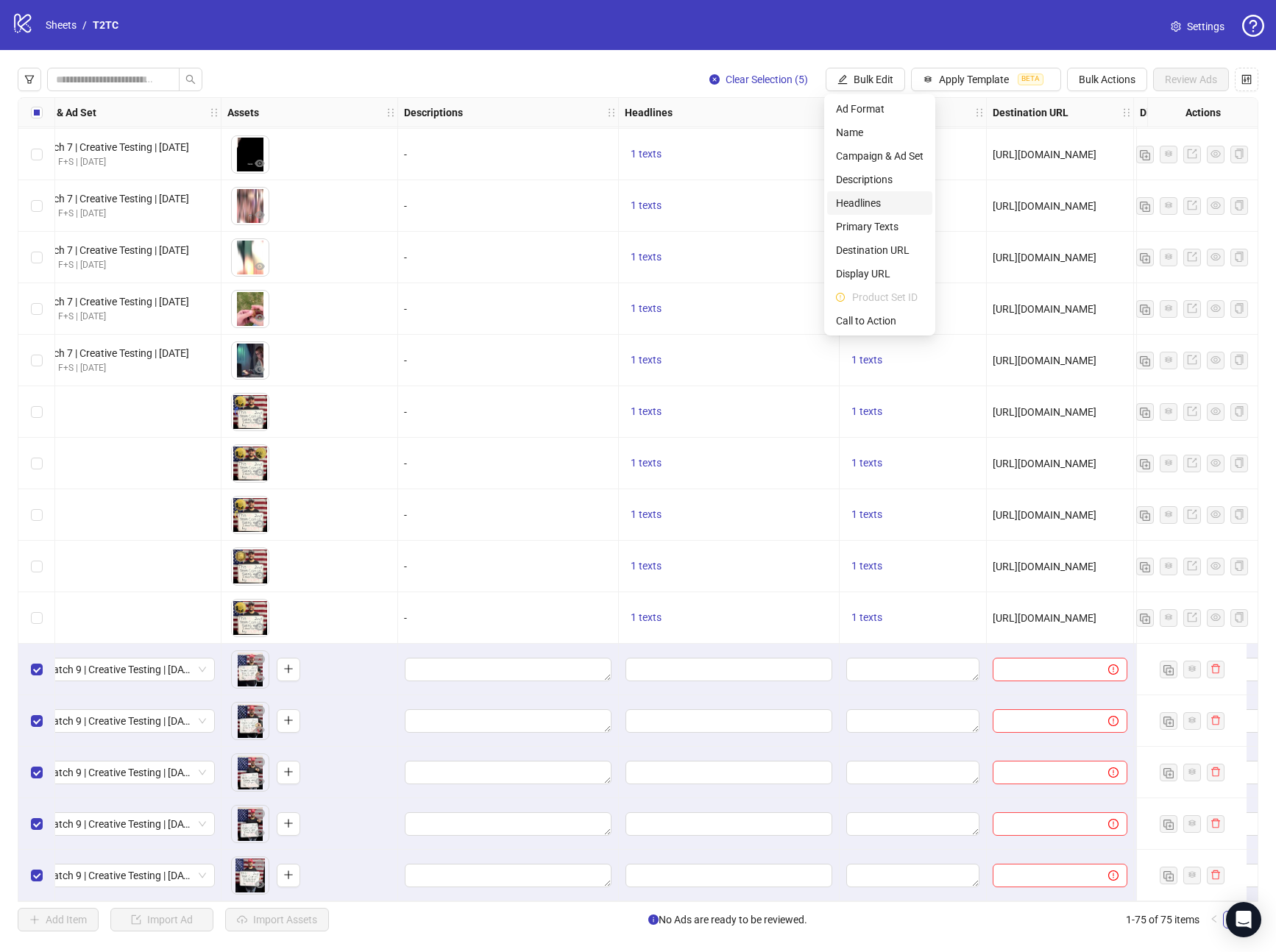
click at [875, 202] on span "Headlines" at bounding box center [880, 203] width 88 height 17
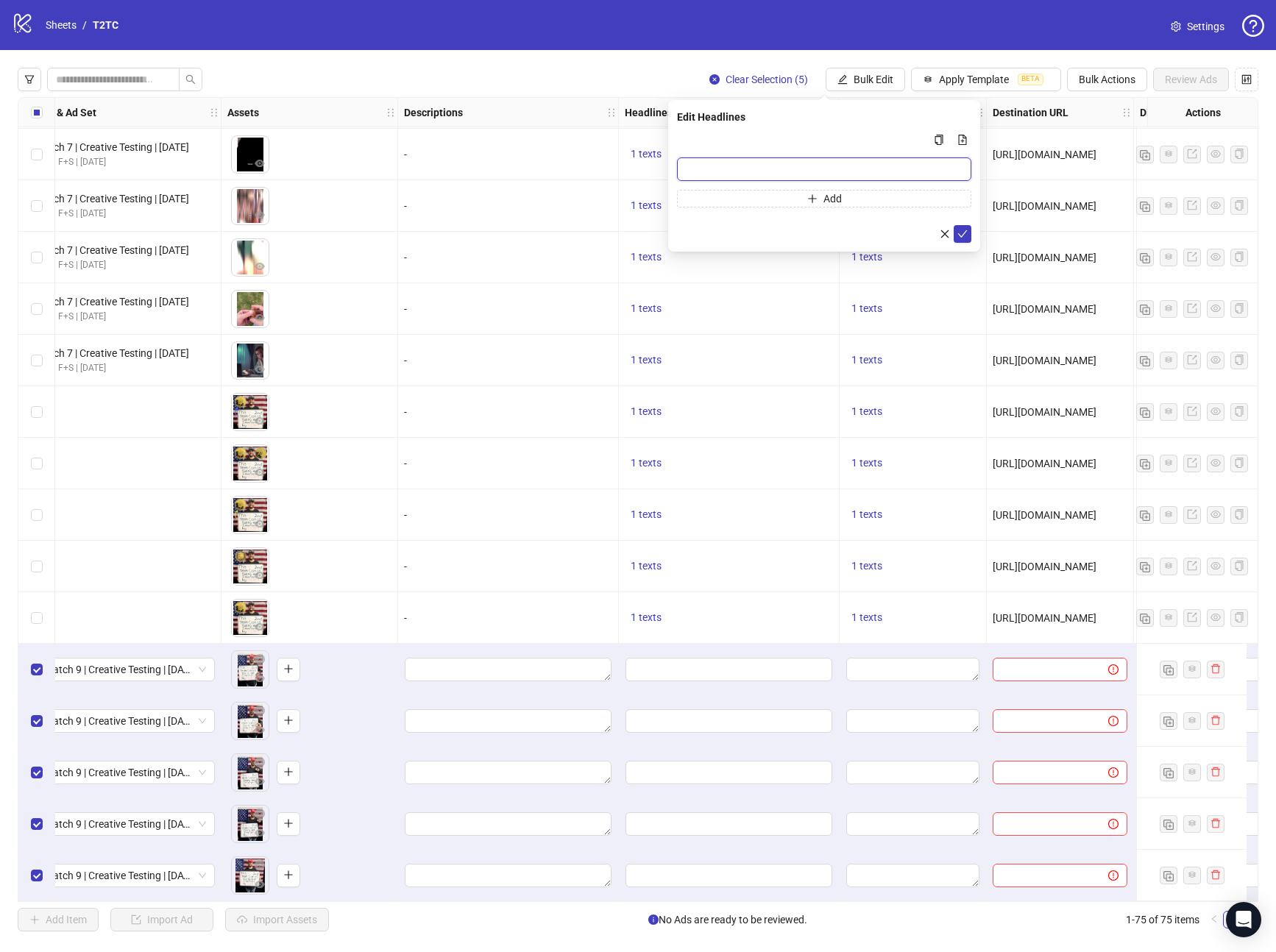
click at [764, 167] on input "Multi-input container - paste or copy values" at bounding box center [824, 169] width 294 height 24
paste input "**********"
type input "**********"
click at [954, 230] on button "submit" at bounding box center [962, 234] width 17 height 17
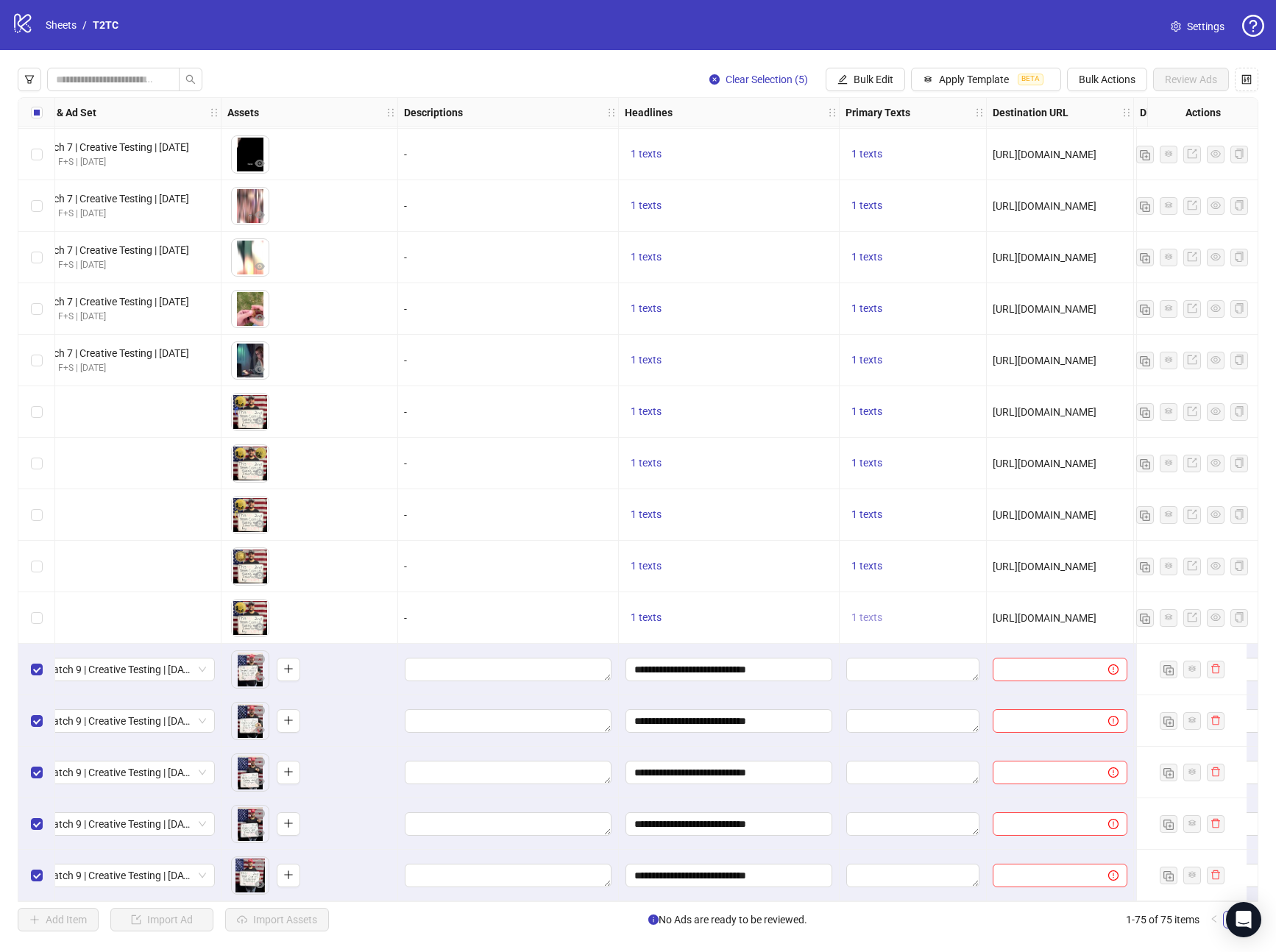
click at [863, 610] on button "1 texts" at bounding box center [867, 618] width 43 height 17
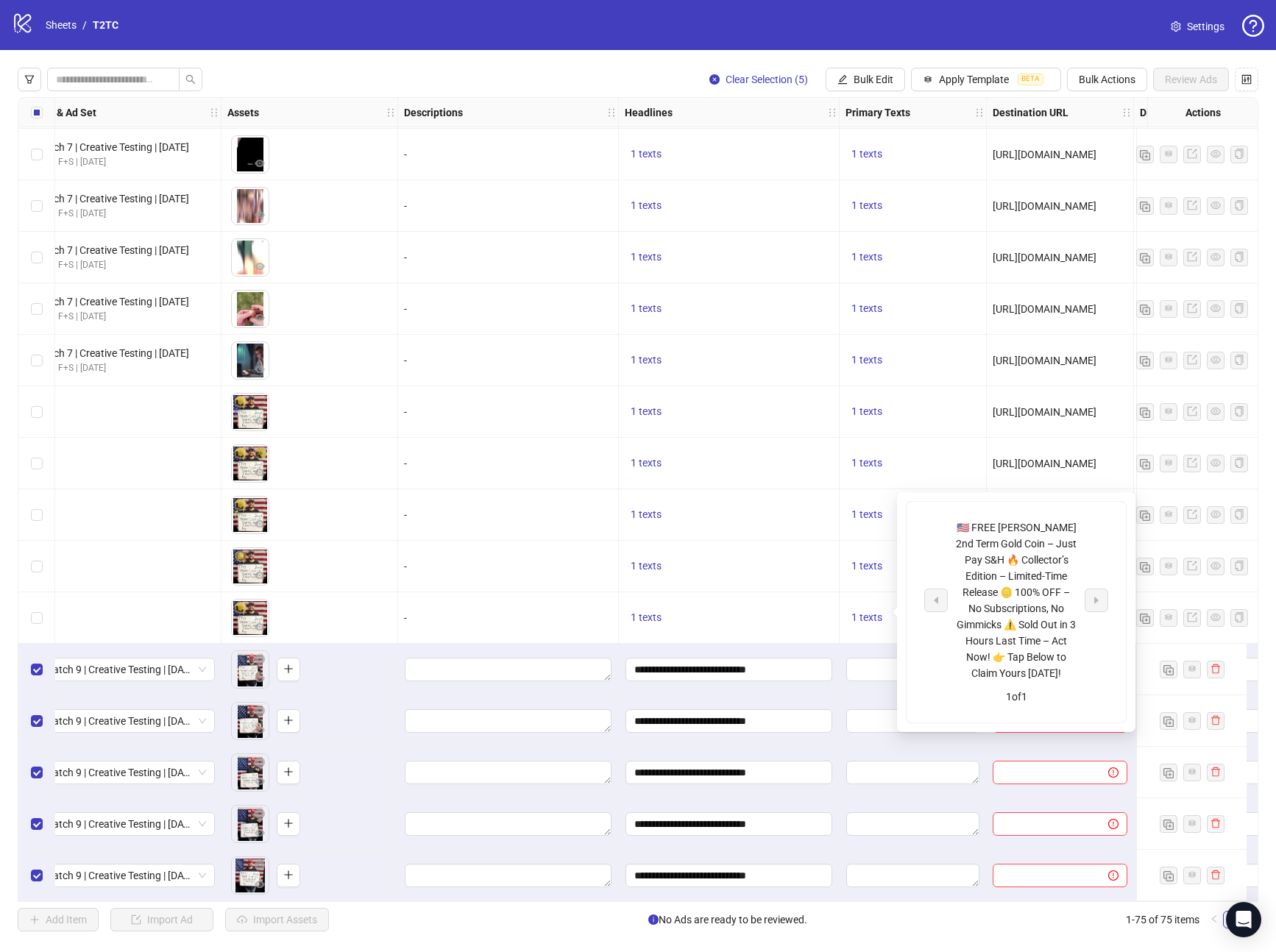
click at [1009, 583] on div "🇺🇸 FREE [PERSON_NAME] 2nd Term Gold Coin – Just Pay S&H 🔥 Collector’s Edition –…" at bounding box center [1016, 601] width 122 height 162
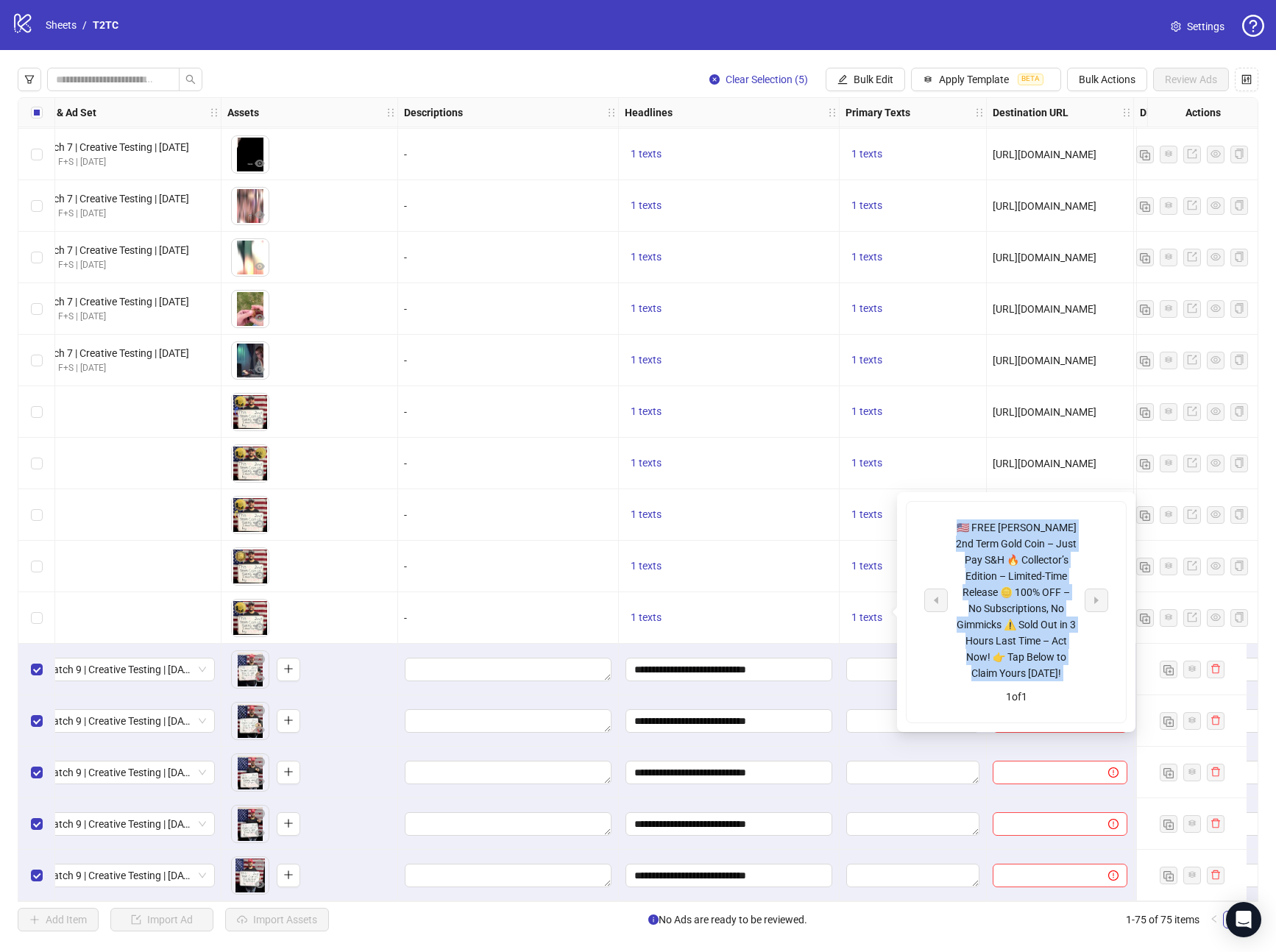
copy div "🇺🇸 FREE [PERSON_NAME] 2nd Term Gold Coin – Just Pay S&H 🔥 Collector’s Edition –…"
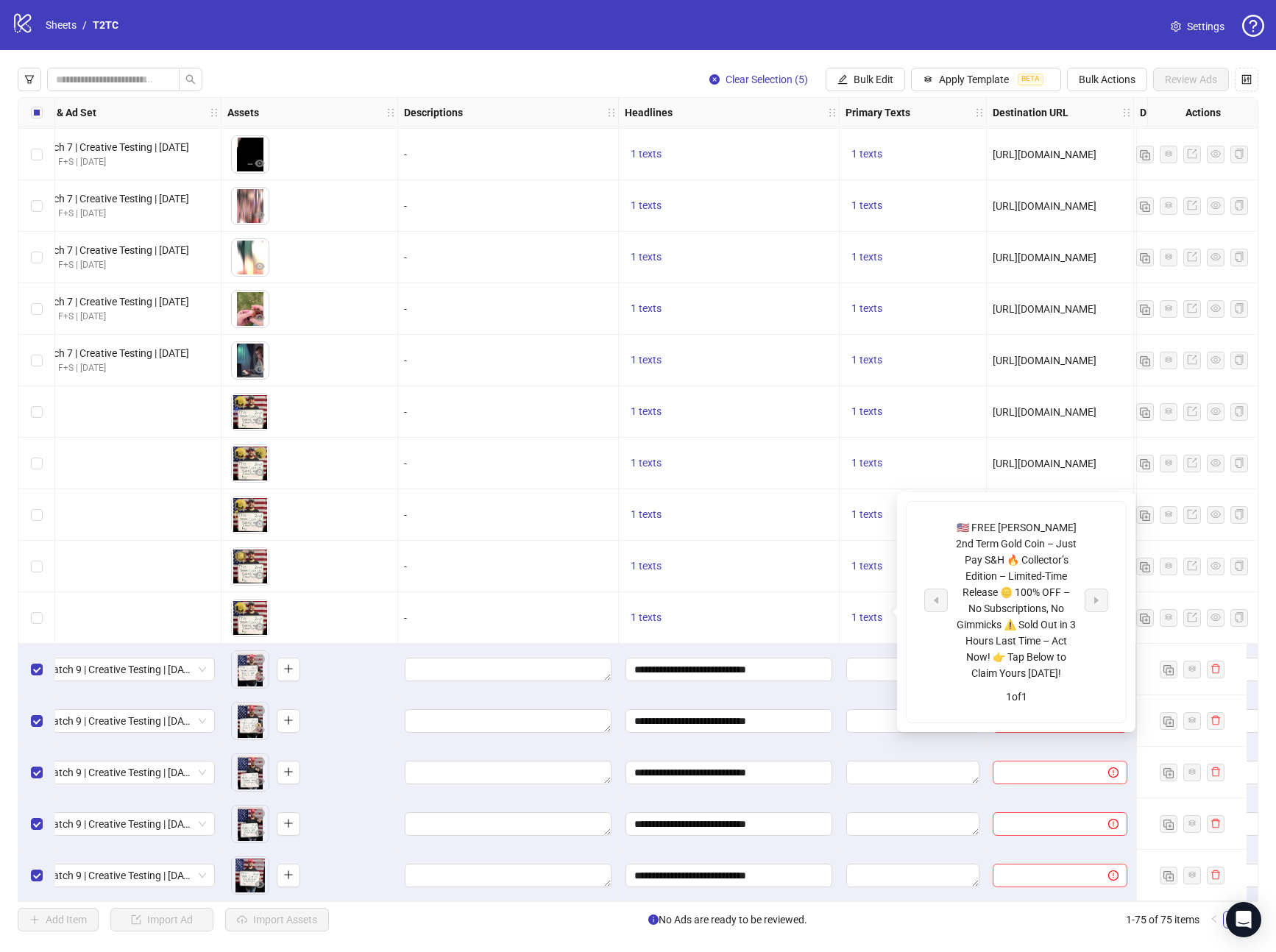
click at [892, 95] on div "Clear Selection (5) Bulk Edit Apply Template BETA Bulk Actions Review Ads Ad Fo…" at bounding box center [638, 499] width 1276 height 900
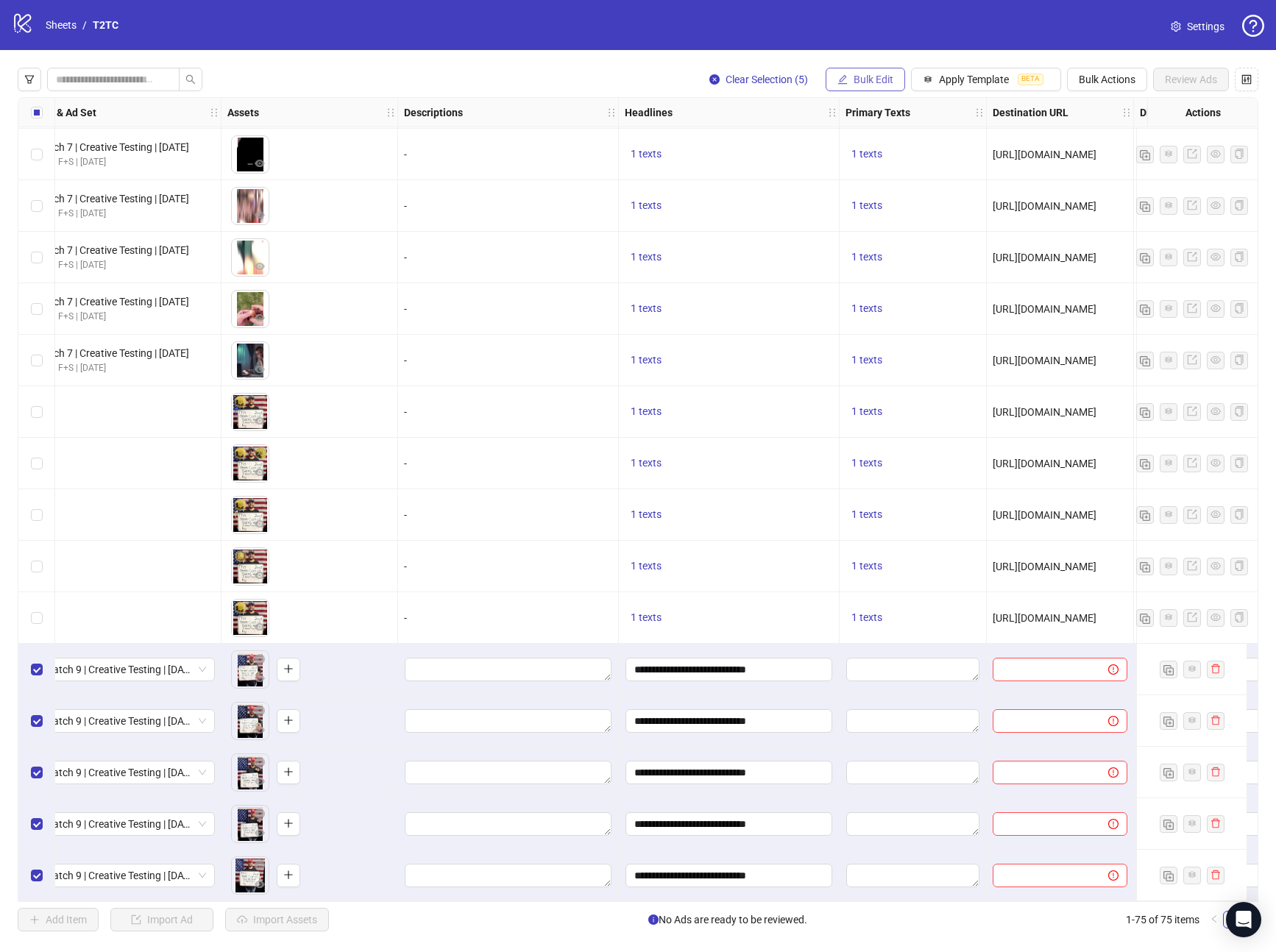
click at [879, 86] on button "Bulk Edit" at bounding box center [865, 79] width 79 height 24
click at [877, 227] on span "Primary Texts" at bounding box center [880, 226] width 88 height 17
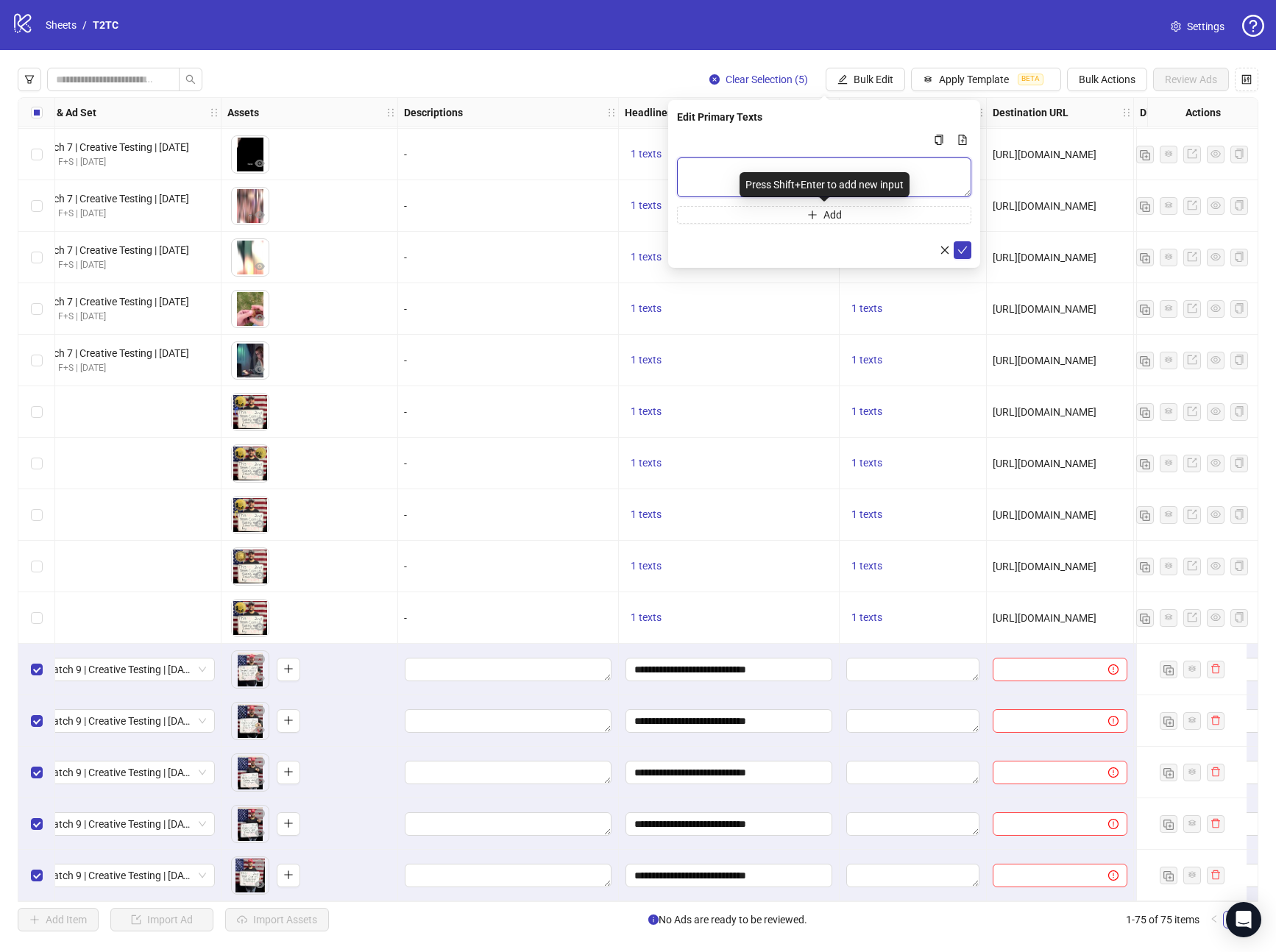
click at [738, 176] on textarea "Multi-text input container - paste or copy values" at bounding box center [824, 178] width 294 height 40
paste textarea "**********"
click at [888, 185] on textarea "**********" at bounding box center [824, 178] width 294 height 40
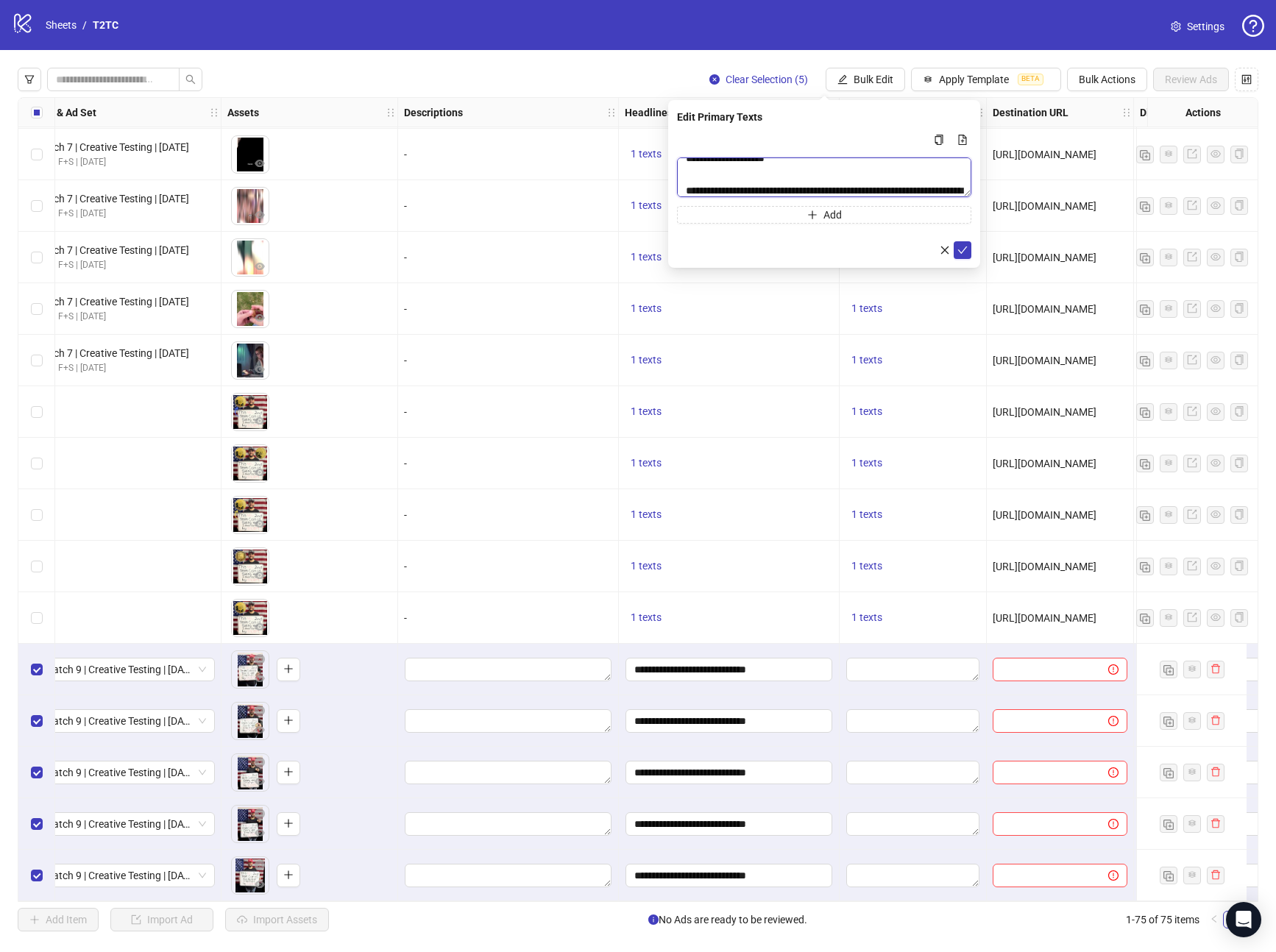
click at [914, 186] on textarea "**********" at bounding box center [824, 178] width 294 height 40
click at [898, 192] on textarea "**********" at bounding box center [824, 178] width 294 height 40
type textarea "**********"
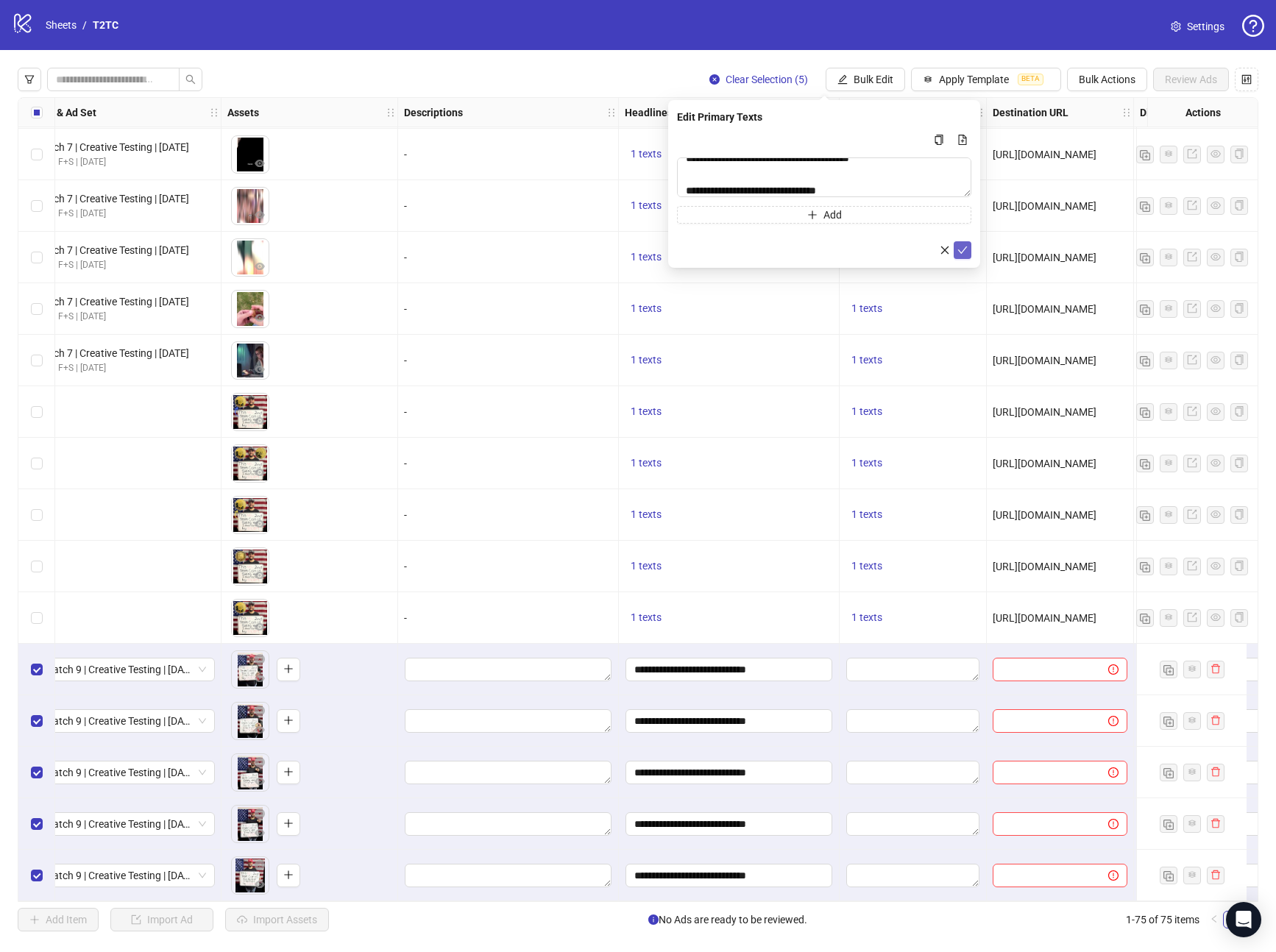
click at [961, 245] on icon "check" at bounding box center [962, 250] width 10 height 10
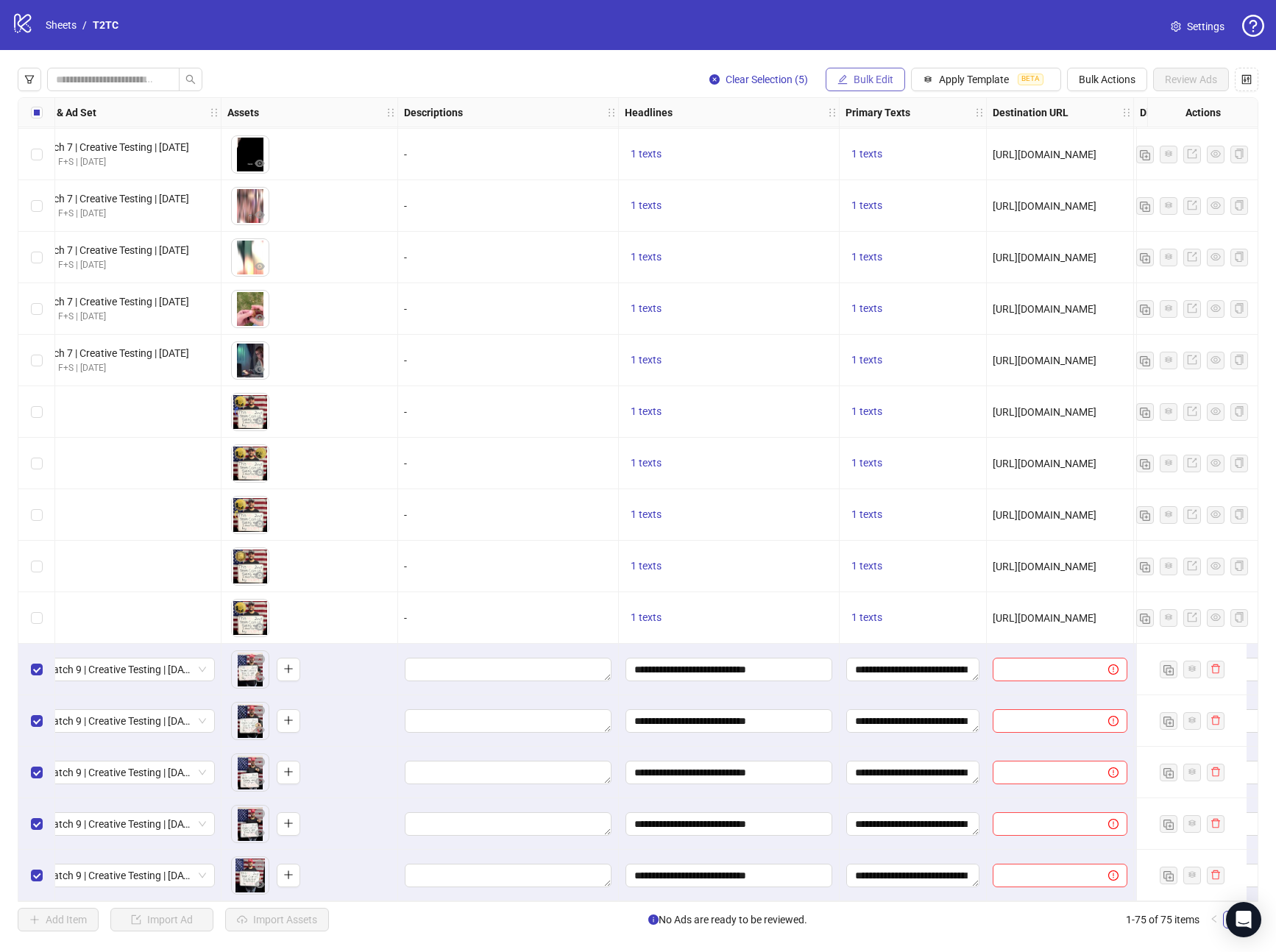
click at [858, 78] on span "Bulk Edit" at bounding box center [874, 79] width 40 height 12
click at [867, 321] on span "Call to Action" at bounding box center [880, 321] width 88 height 17
click at [722, 144] on input "search" at bounding box center [817, 142] width 263 height 22
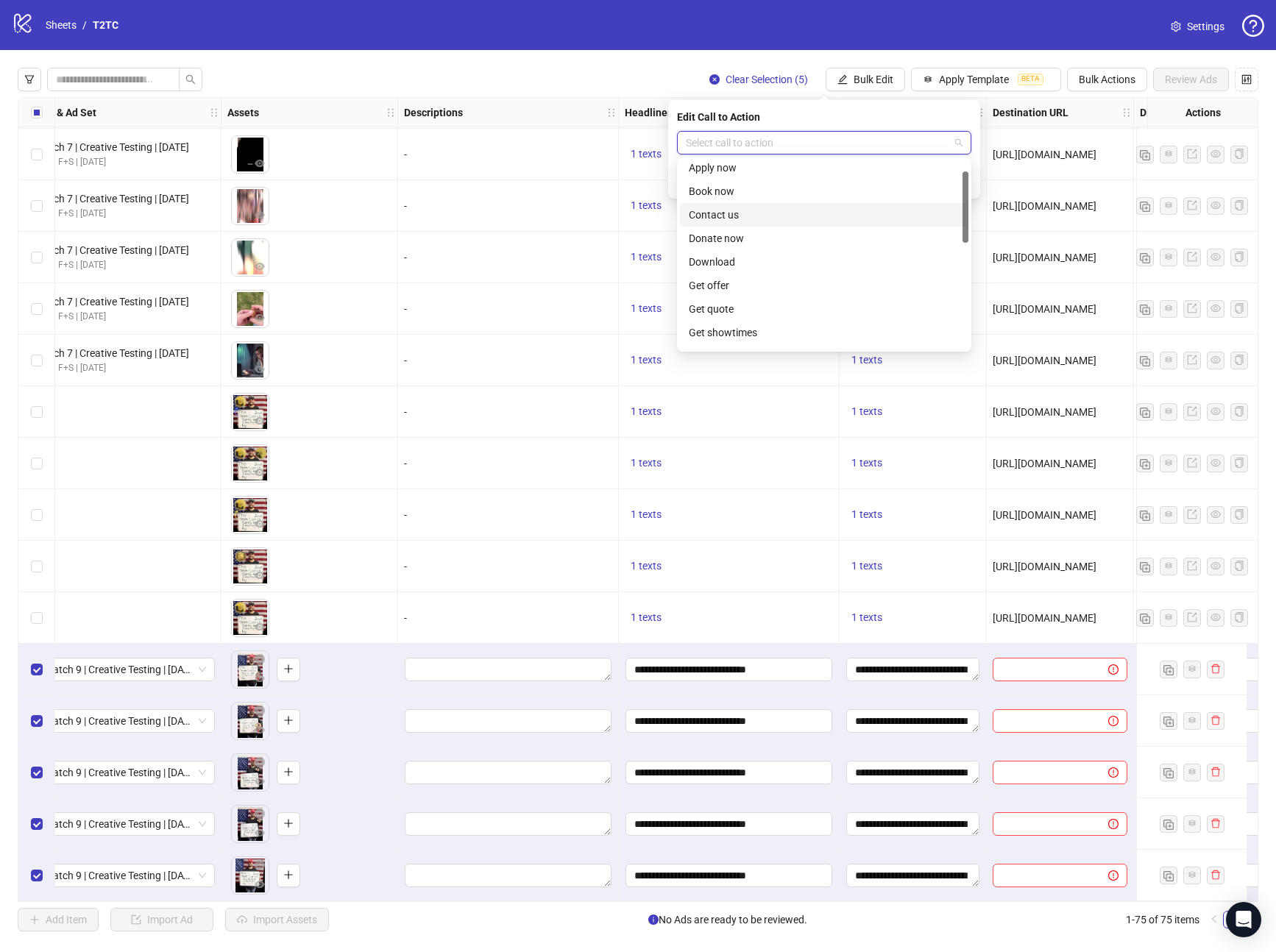
scroll to position [105, 0]
click at [723, 274] on div "Learn more" at bounding box center [824, 279] width 271 height 17
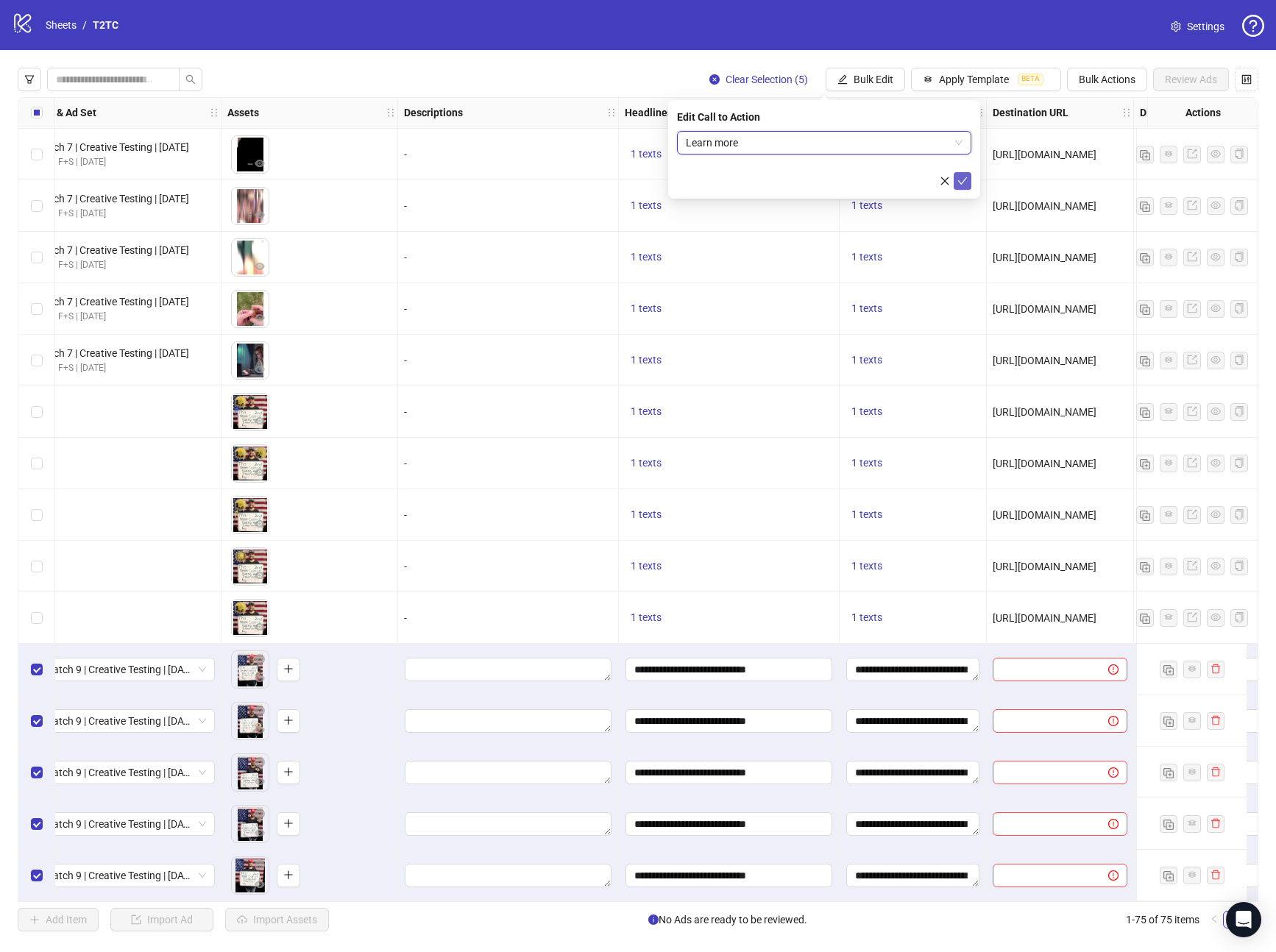
click at [968, 179] on button "submit" at bounding box center [962, 181] width 17 height 17
click at [871, 78] on span "Bulk Edit" at bounding box center [874, 79] width 40 height 12
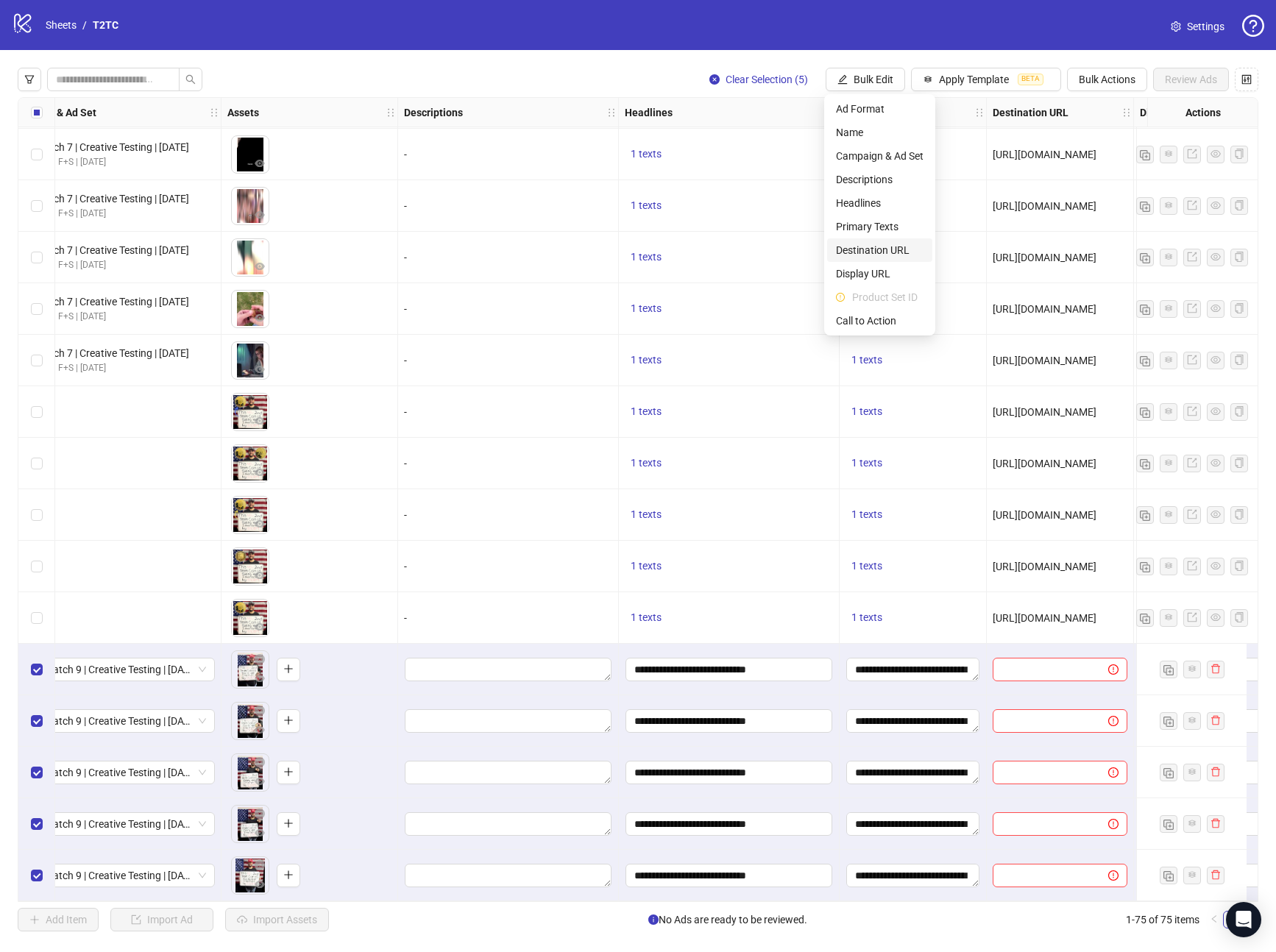
click at [864, 248] on span "Destination URL" at bounding box center [880, 250] width 88 height 17
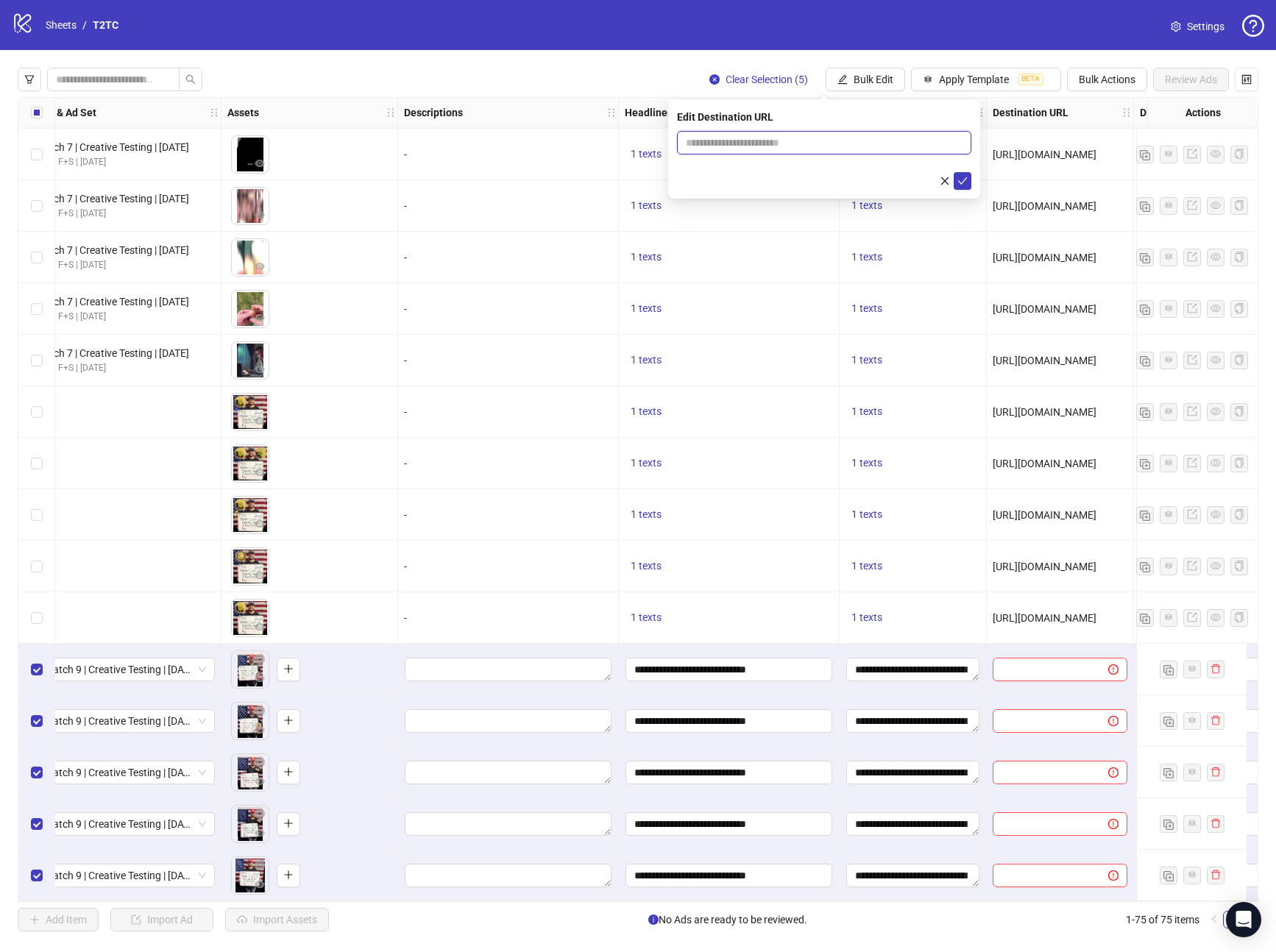
click at [772, 141] on input "text" at bounding box center [818, 143] width 265 height 17
paste input "**********"
type input "**********"
click at [962, 187] on button "submit" at bounding box center [962, 181] width 17 height 17
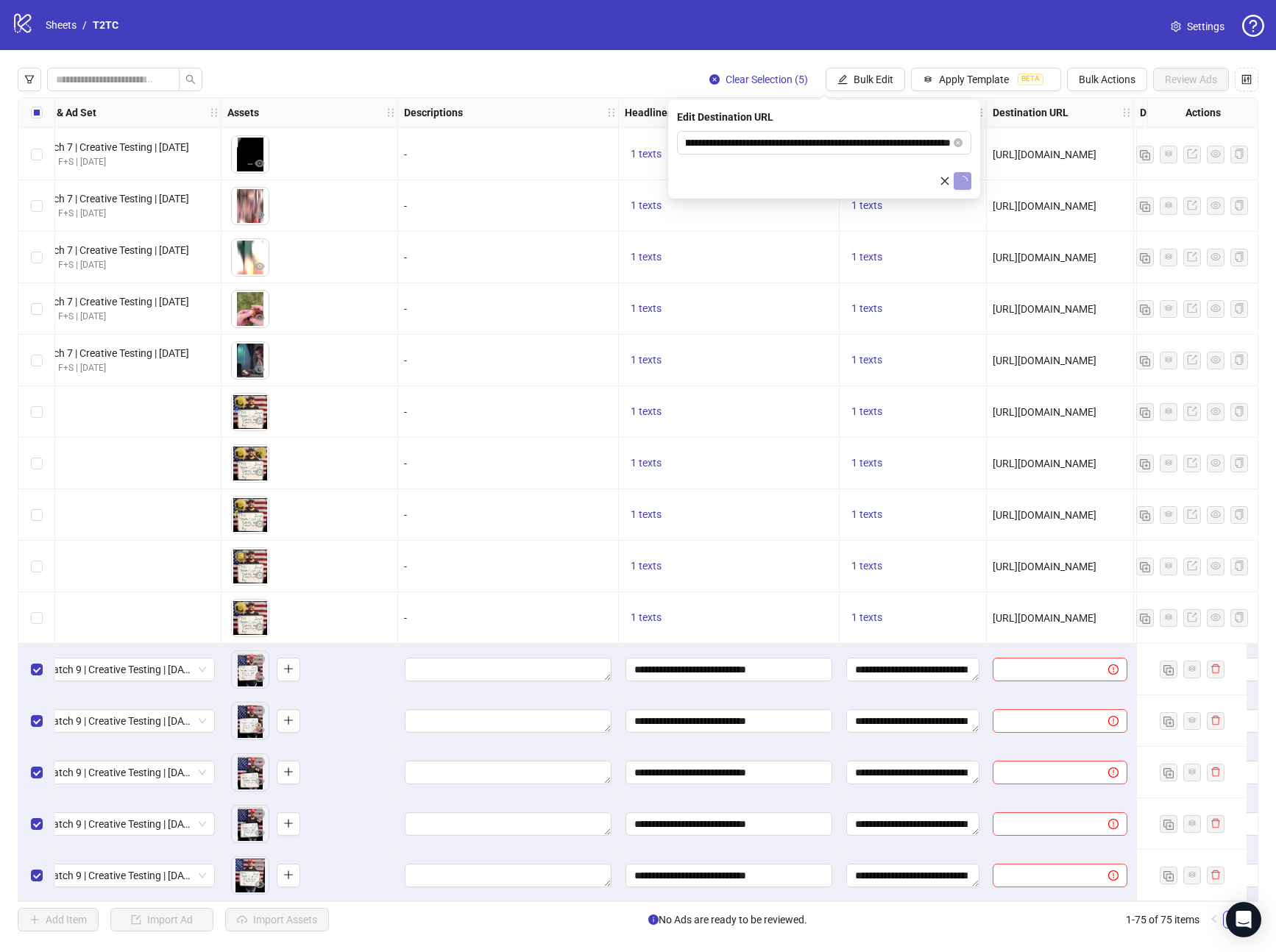
scroll to position [0, 0]
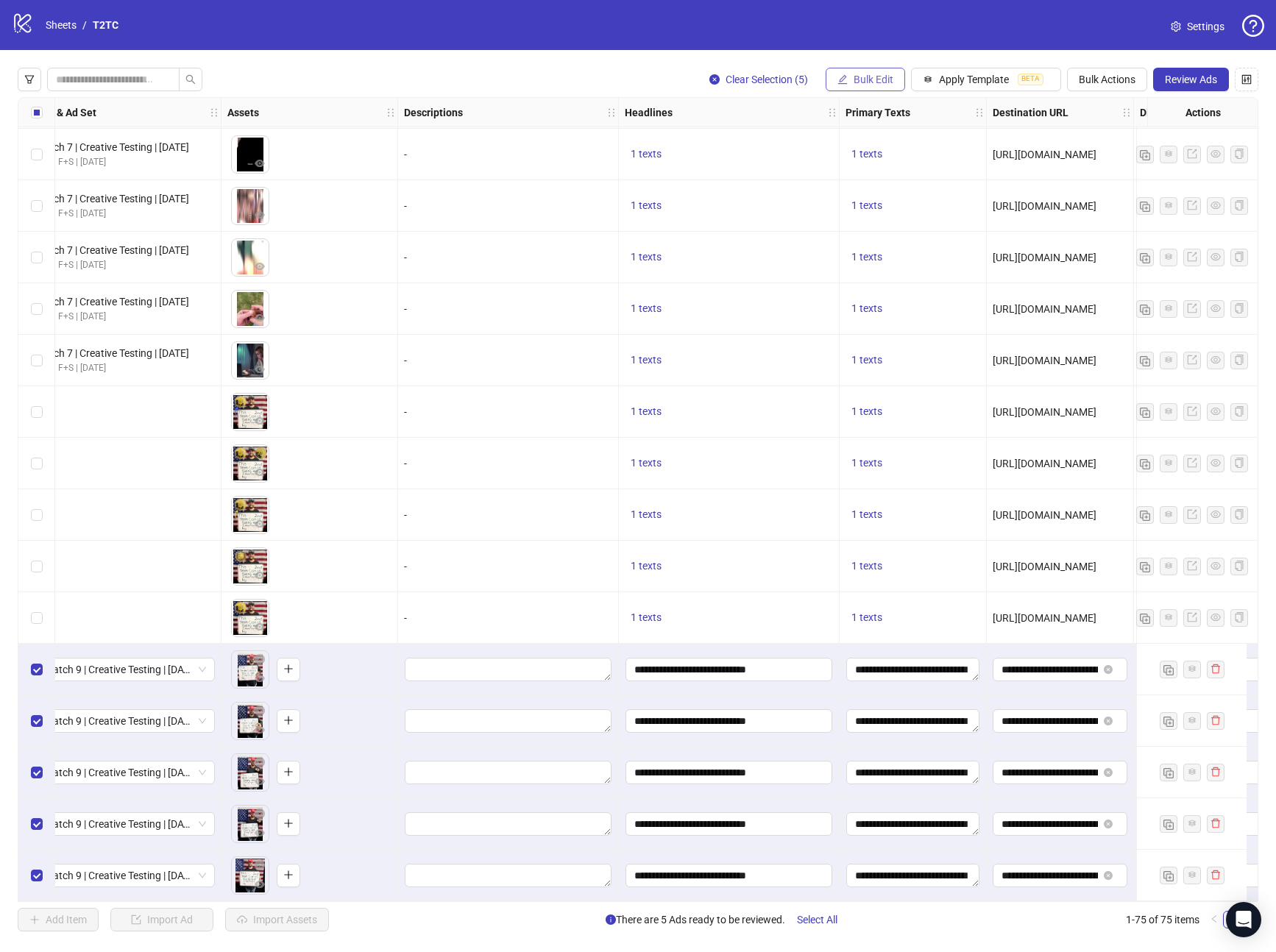
click at [852, 88] on button "Bulk Edit" at bounding box center [865, 79] width 79 height 24
click at [880, 325] on span "Call to Action" at bounding box center [880, 321] width 88 height 17
click at [969, 181] on button "submit" at bounding box center [962, 181] width 17 height 17
click at [1172, 75] on span "Review Ads" at bounding box center [1192, 79] width 52 height 12
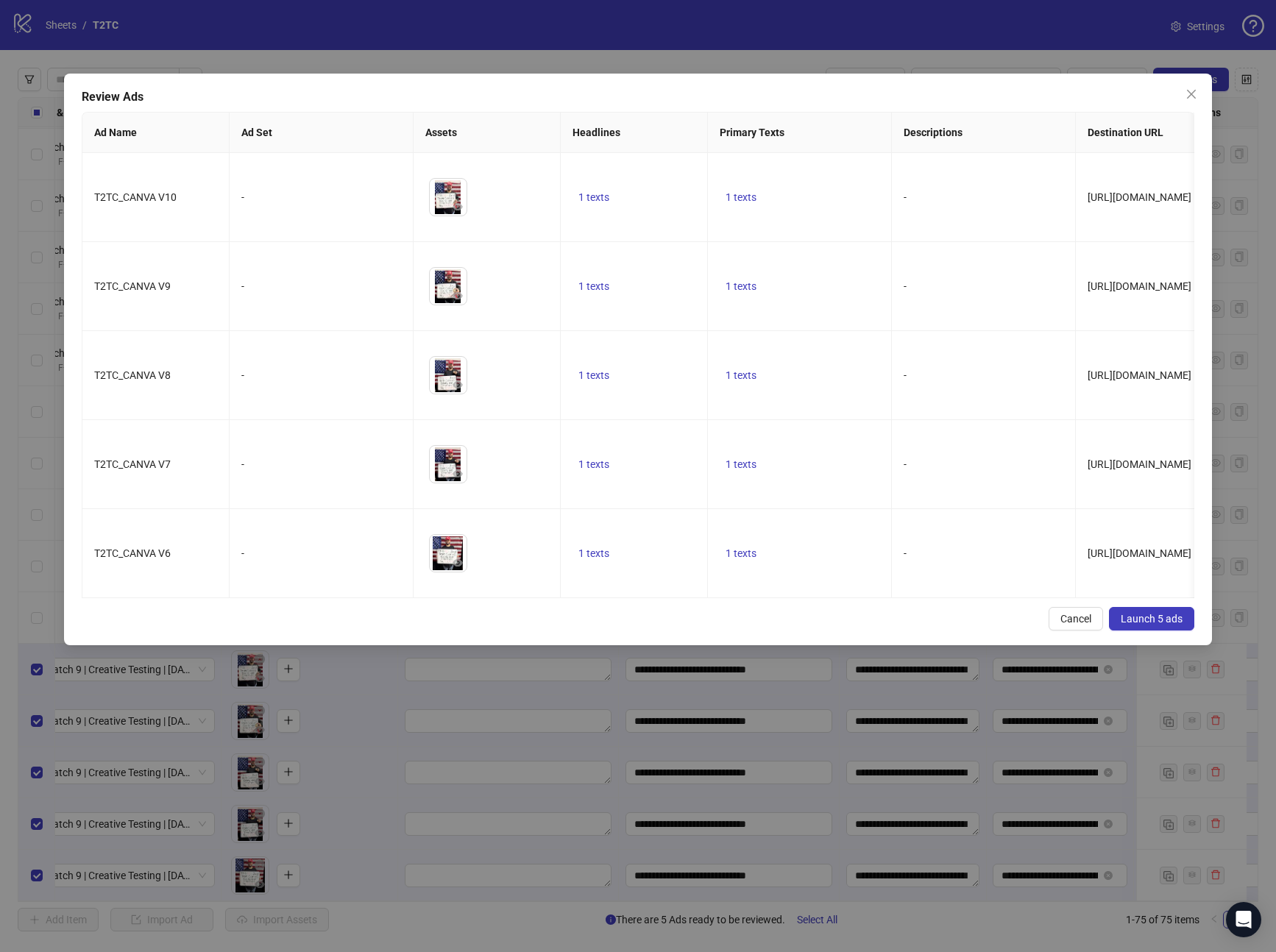
click at [1159, 631] on button "Launch 5 ads" at bounding box center [1151, 618] width 85 height 24
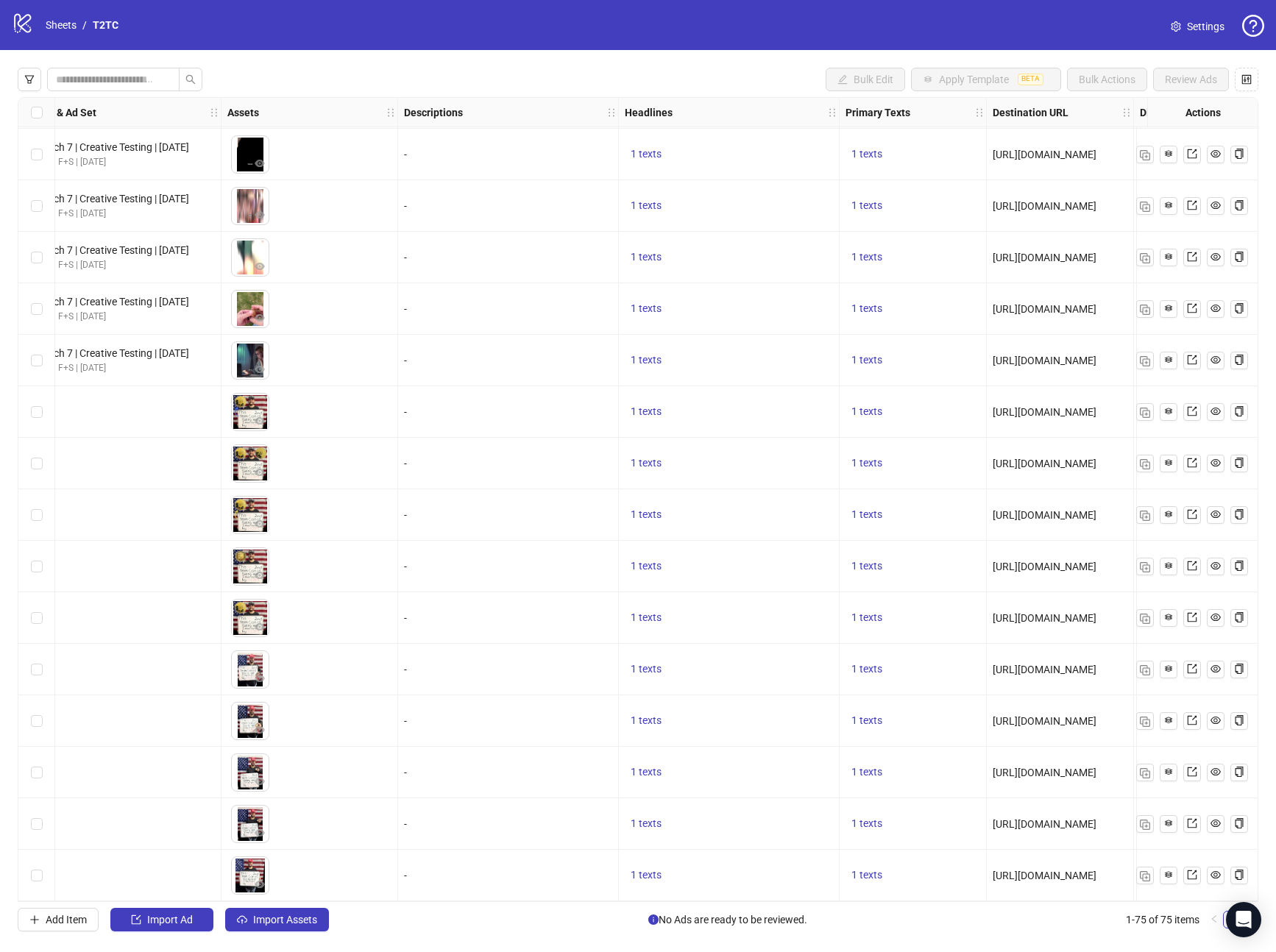
scroll to position [3096, 0]
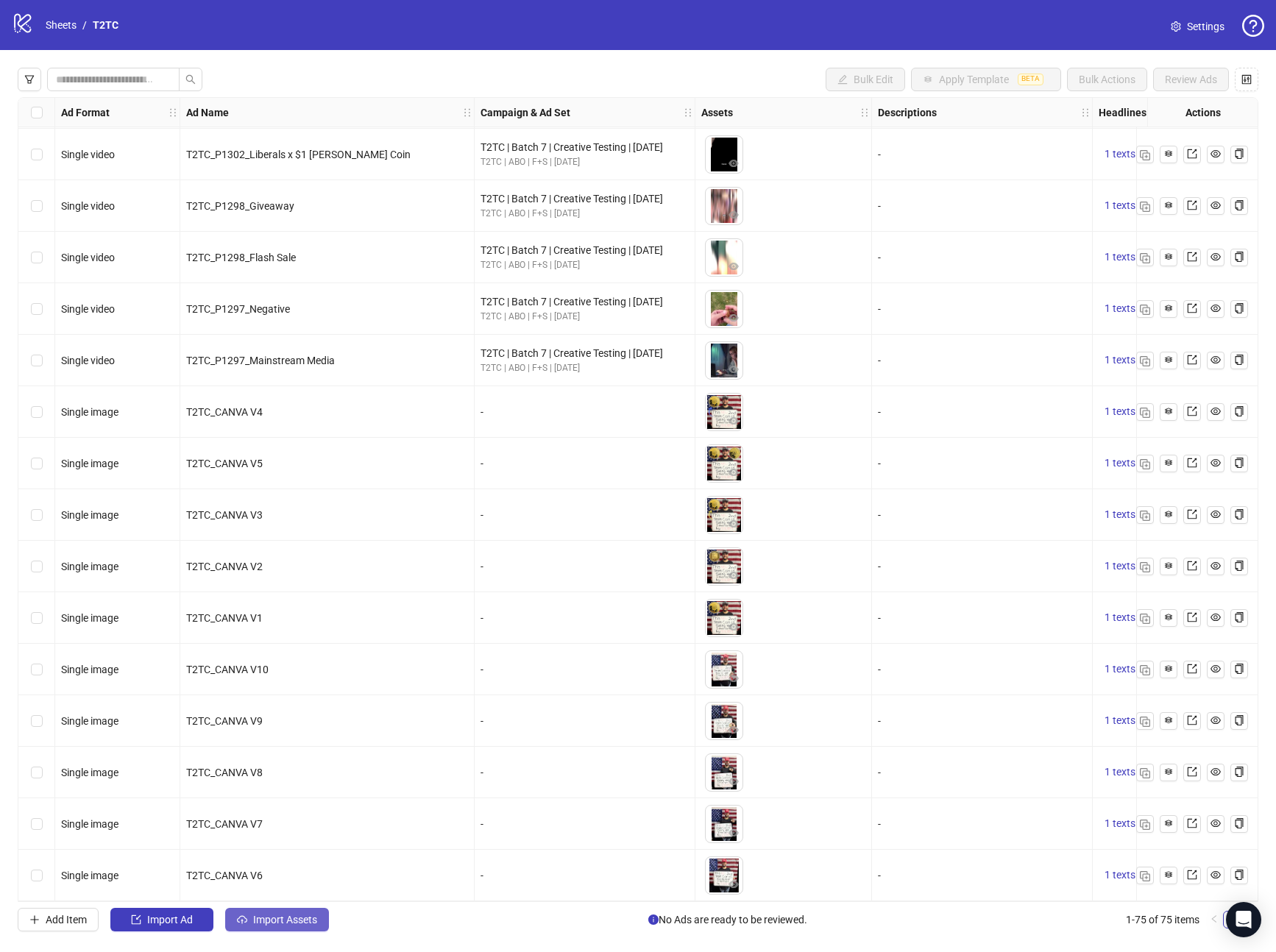
click at [294, 924] on span "Import Assets" at bounding box center [286, 920] width 64 height 12
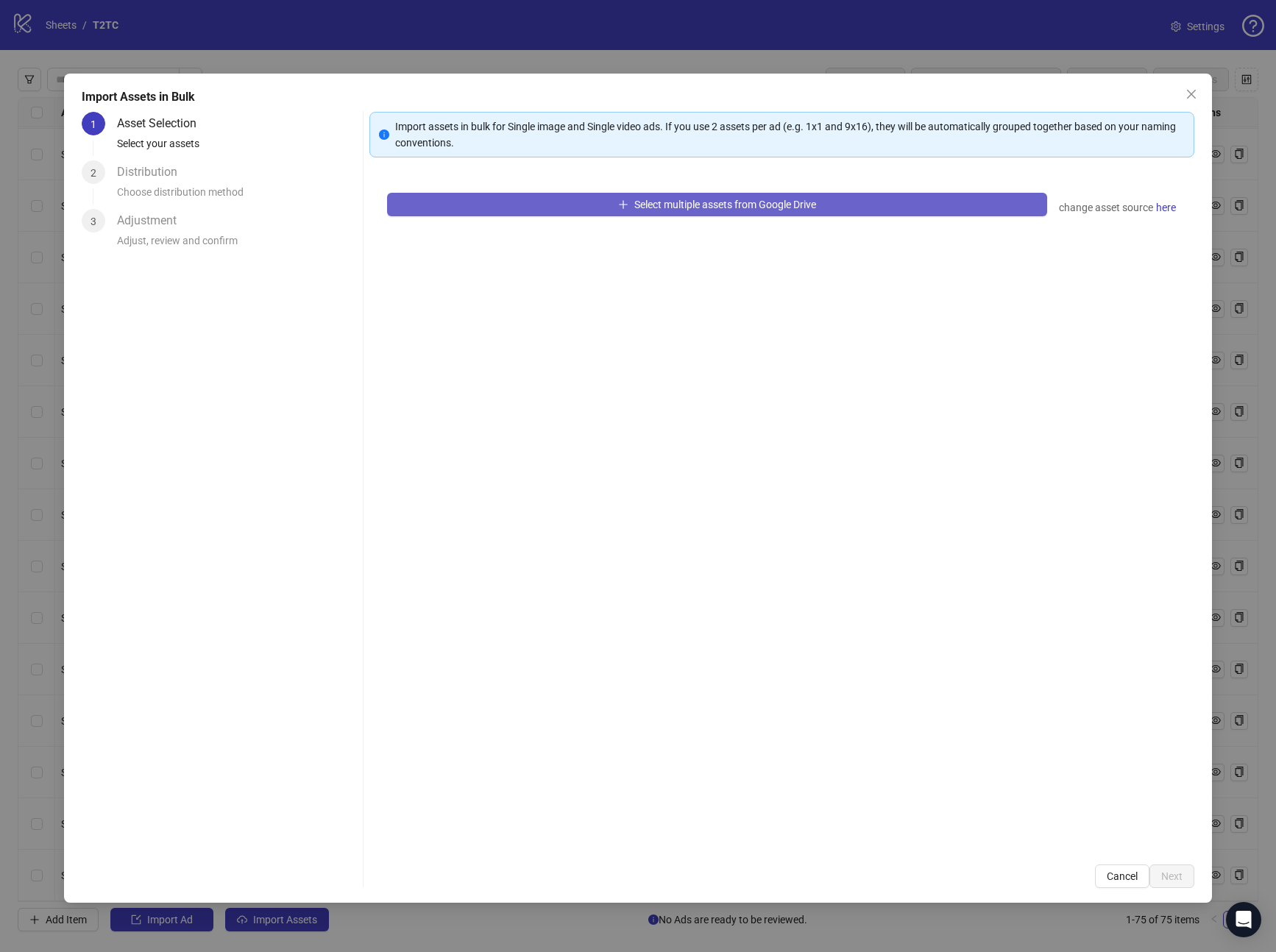
click at [537, 210] on button "Select multiple assets from Google Drive" at bounding box center [717, 204] width 661 height 24
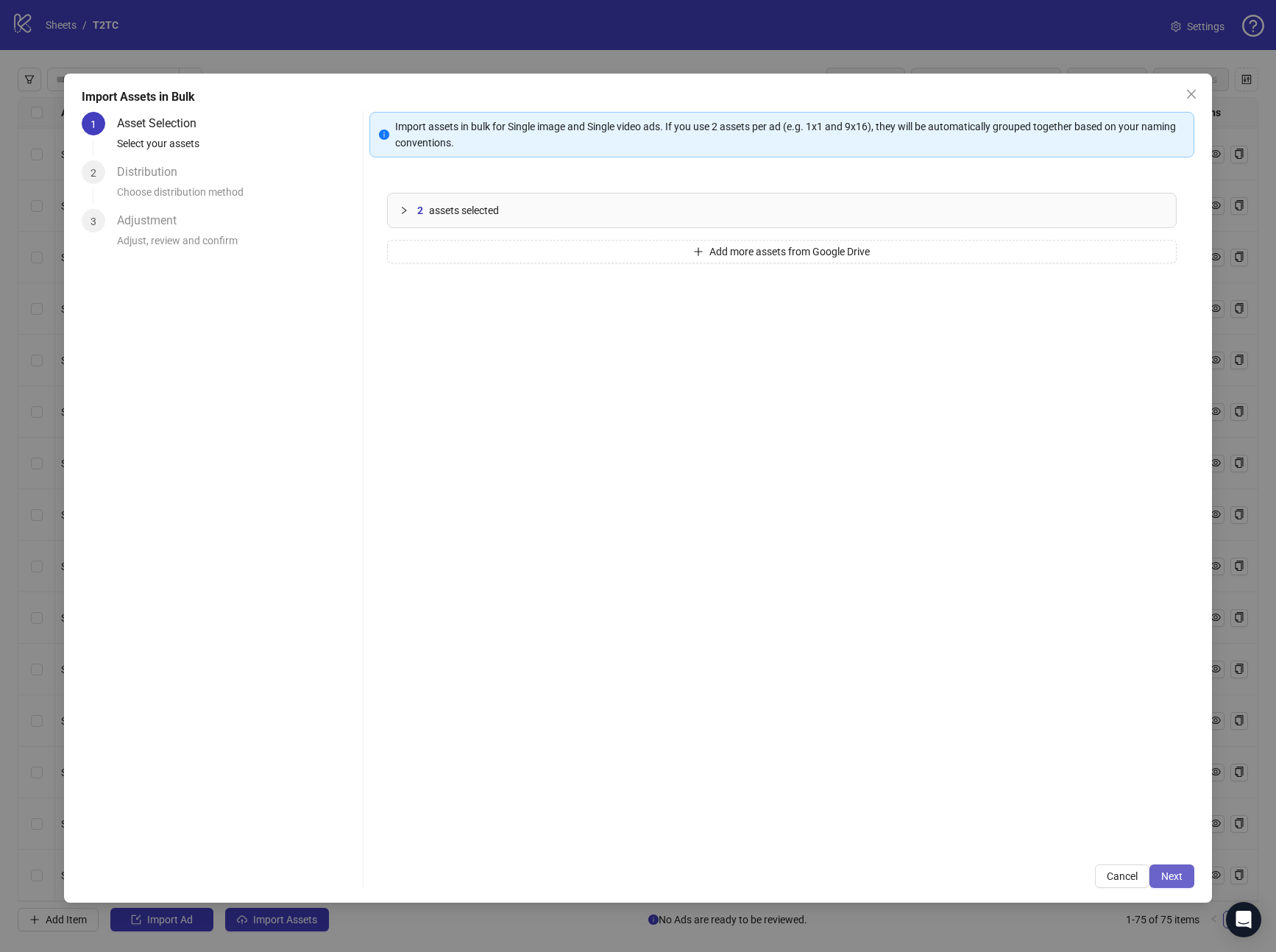
click at [1171, 868] on button "Next" at bounding box center [1172, 876] width 45 height 24
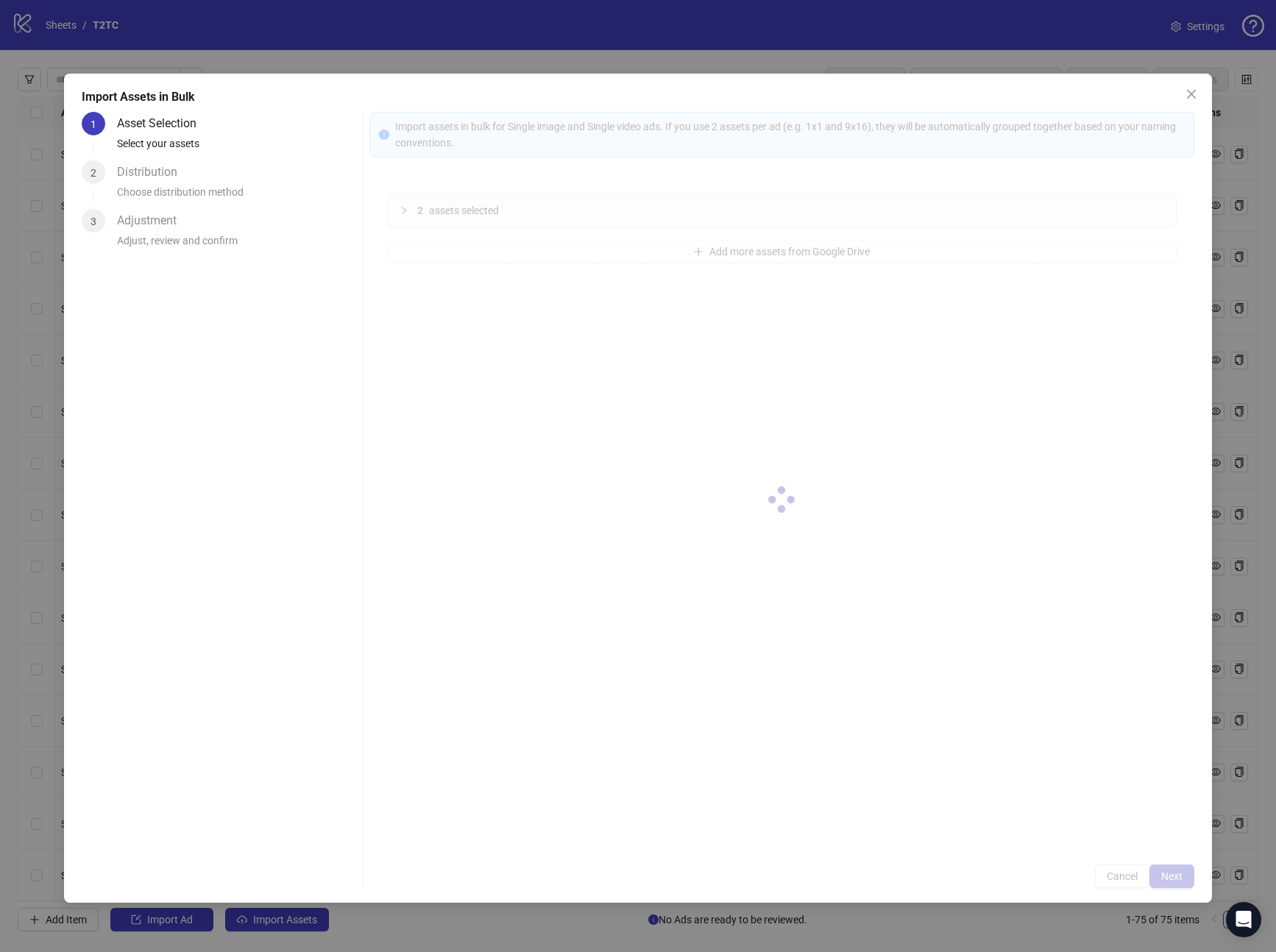
click at [1171, 868] on div at bounding box center [782, 499] width 826 height 776
drag, startPoint x: 1176, startPoint y: 880, endPoint x: 1179, endPoint y: 888, distance: 8.5
click at [1179, 888] on div at bounding box center [782, 499] width 826 height 776
click at [1179, 888] on div "Import Assets in Bulk 1 Asset Selection Select your assets 2 Distribution Choos…" at bounding box center [638, 488] width 1149 height 829
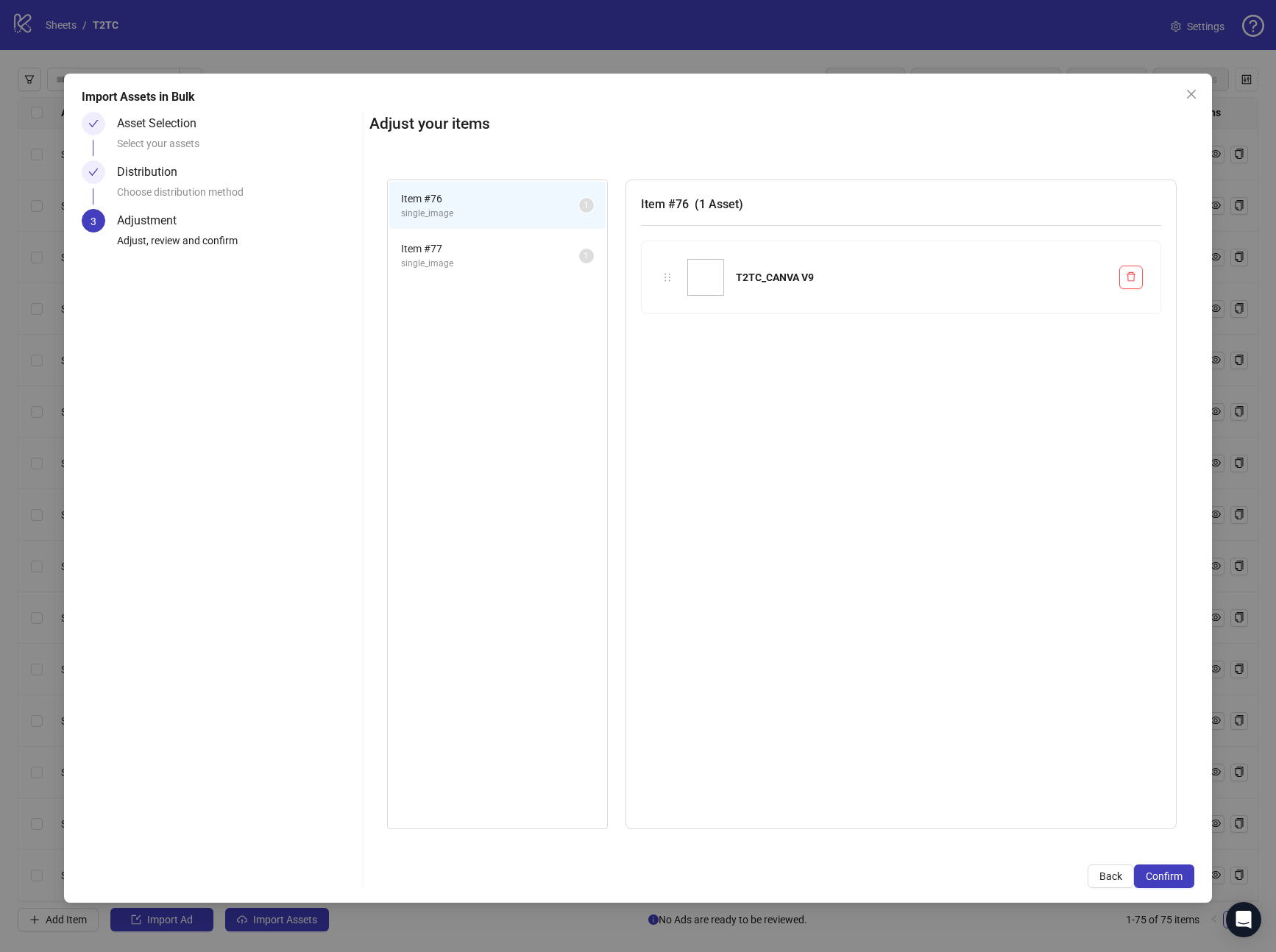
click at [1179, 888] on button "Confirm" at bounding box center [1164, 876] width 60 height 24
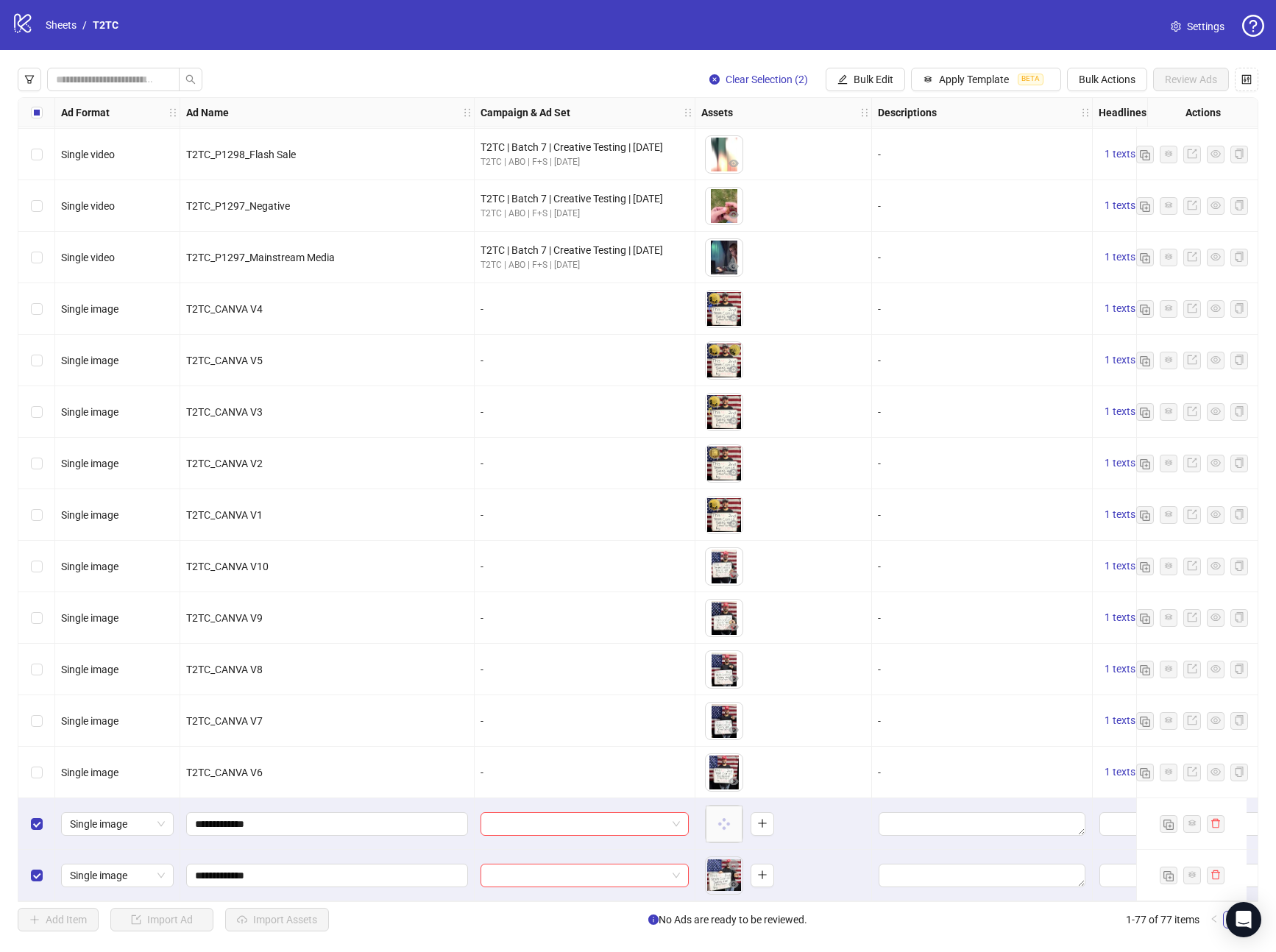
scroll to position [3198, 0]
click at [493, 815] on input "search" at bounding box center [578, 824] width 178 height 22
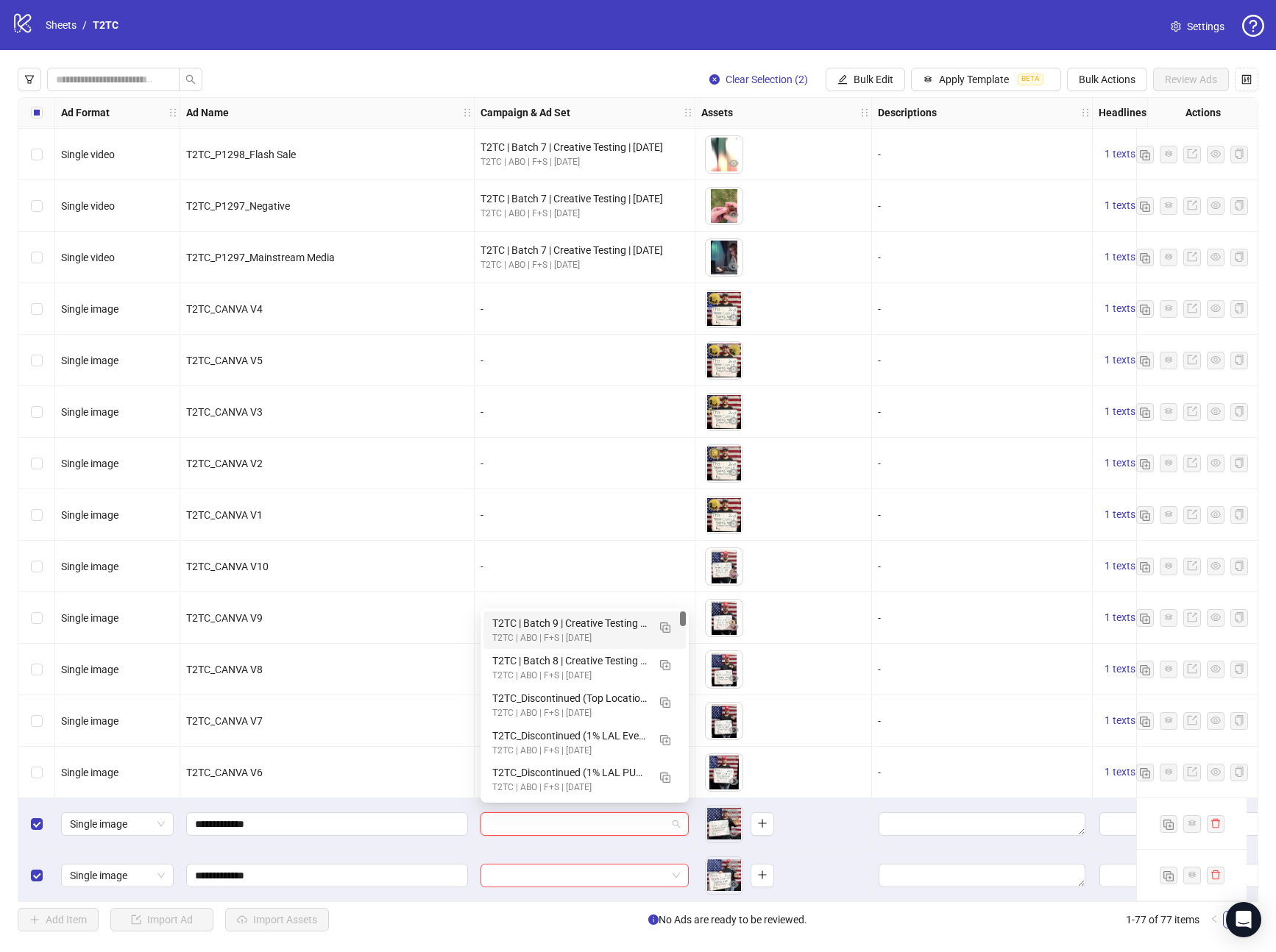
click at [520, 622] on div "T2TC | Batch 9 | Creative Testing | [DATE]" at bounding box center [570, 623] width 155 height 17
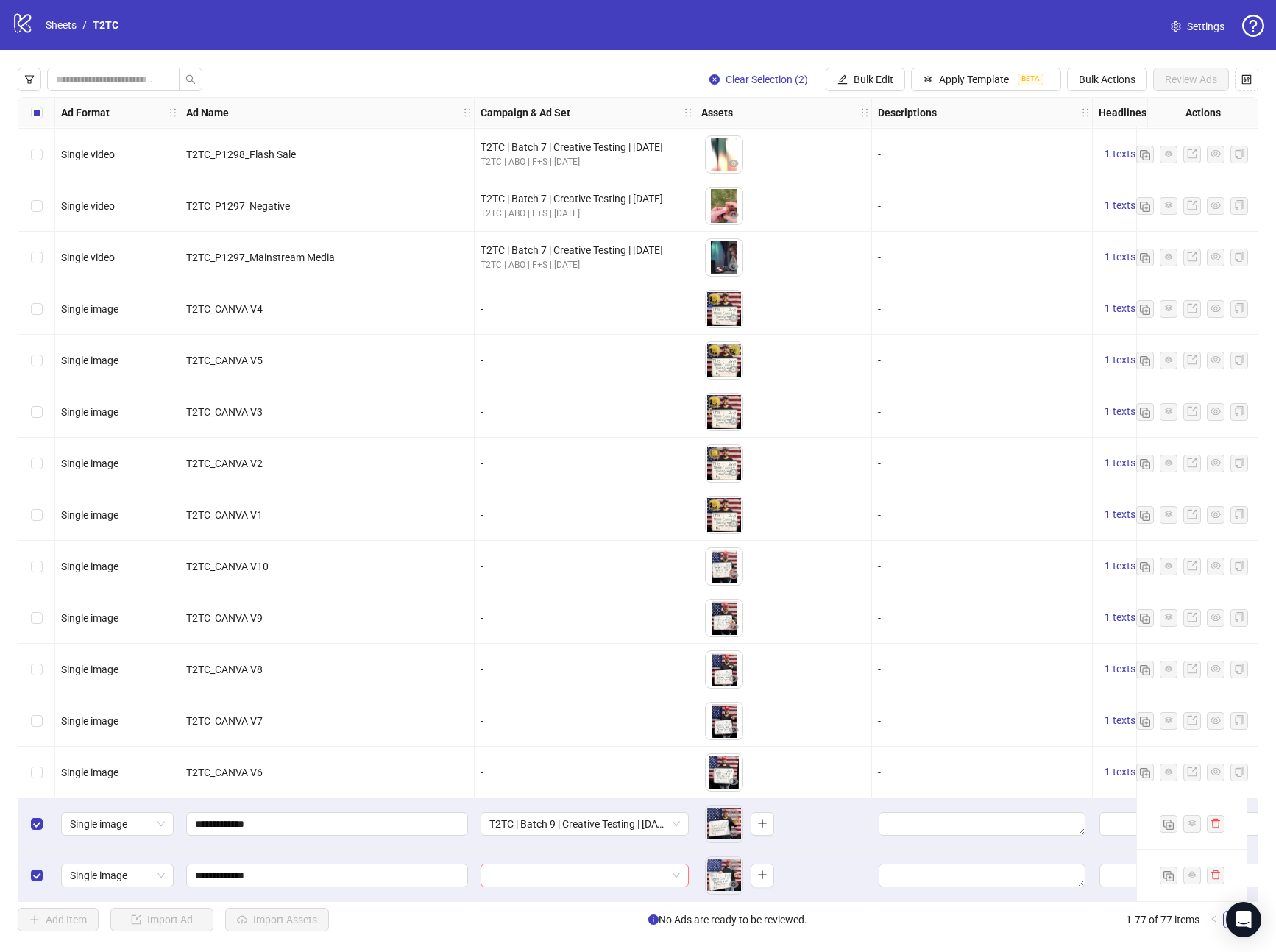
click at [608, 867] on input "search" at bounding box center [578, 875] width 178 height 22
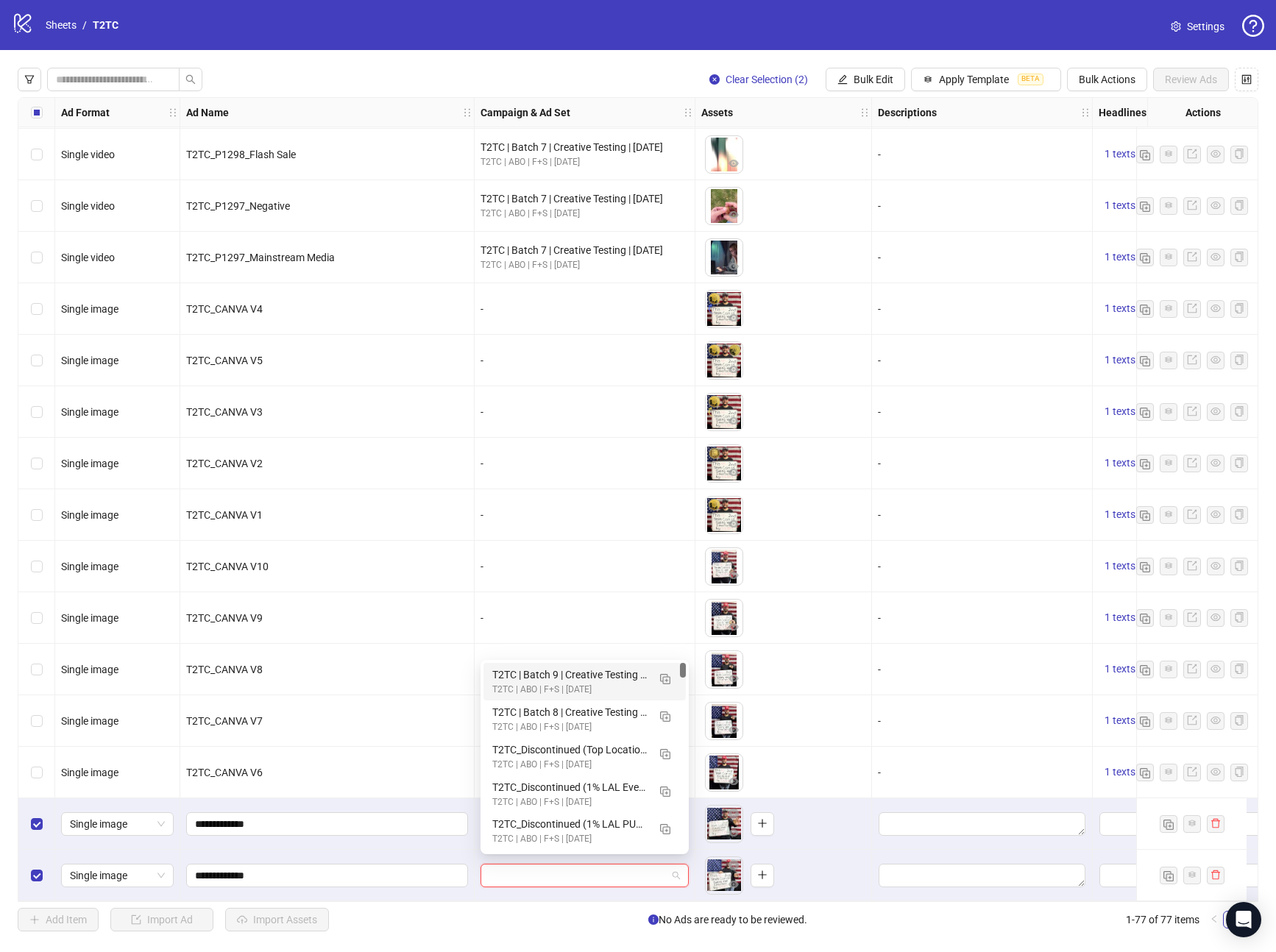
drag, startPoint x: 546, startPoint y: 685, endPoint x: 520, endPoint y: 803, distance: 120.8
click at [546, 685] on div "T2TC | ABO | F+S | [DATE]" at bounding box center [570, 690] width 155 height 14
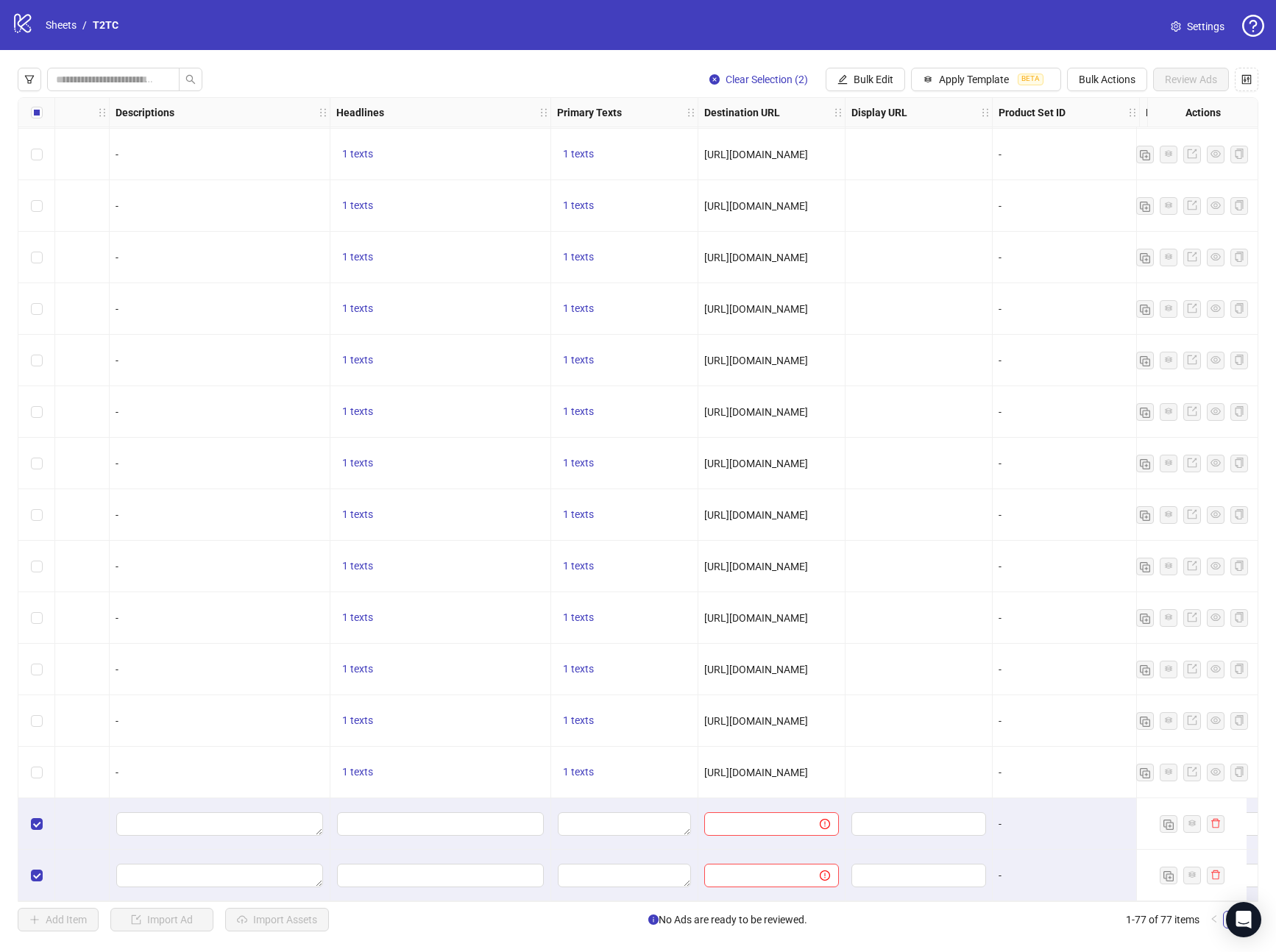
scroll to position [3198, 761]
click at [359, 766] on span "1 texts" at bounding box center [359, 773] width 30 height 12
click at [520, 748] on div "🇺🇸 Free [PERSON_NAME] 2nd Term Coin!" at bounding box center [509, 754] width 122 height 32
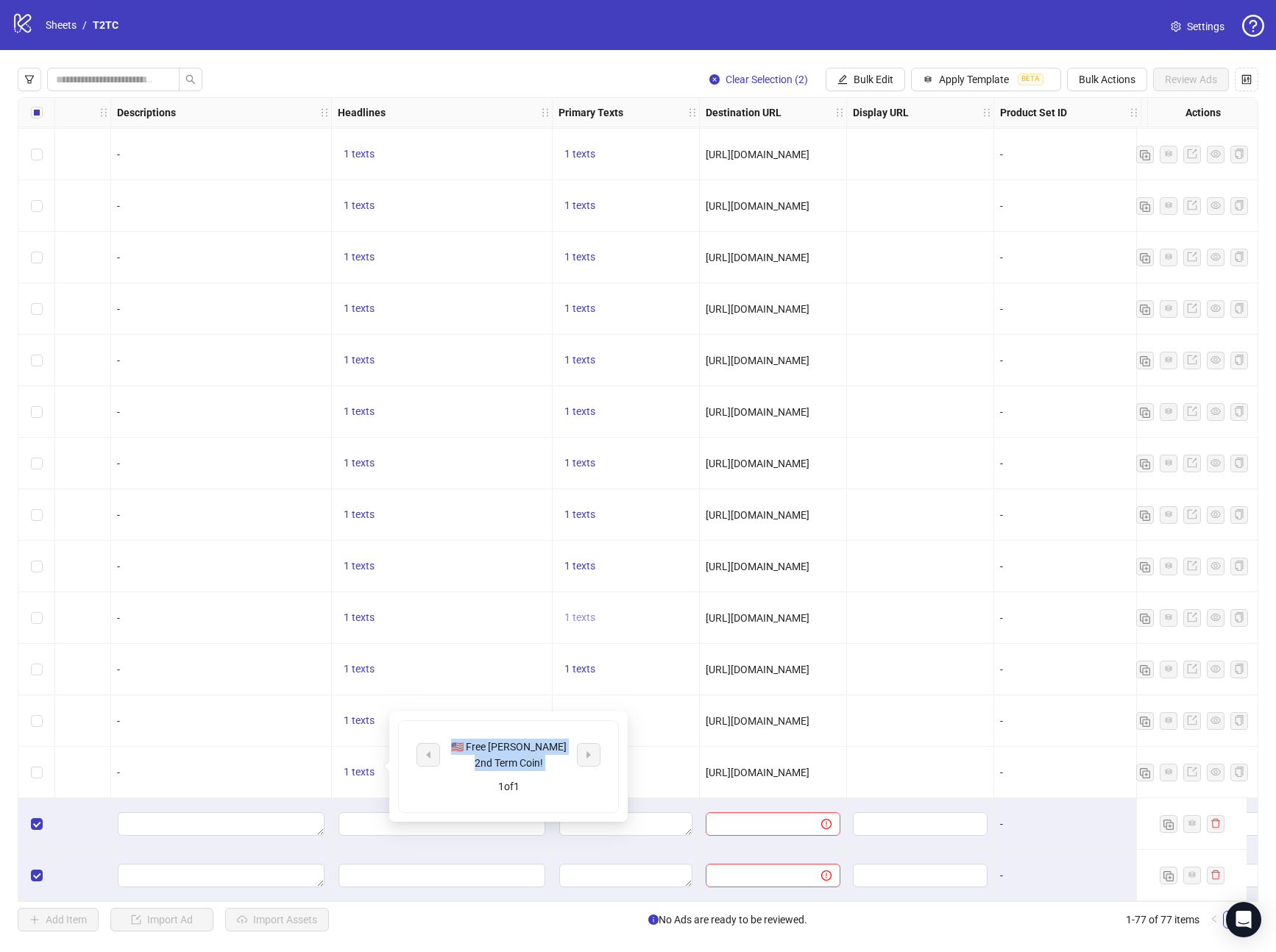
copy div "🇺🇸 Free [PERSON_NAME] 2nd Term Coin!"
click at [886, 83] on span "Bulk Edit" at bounding box center [874, 79] width 40 height 12
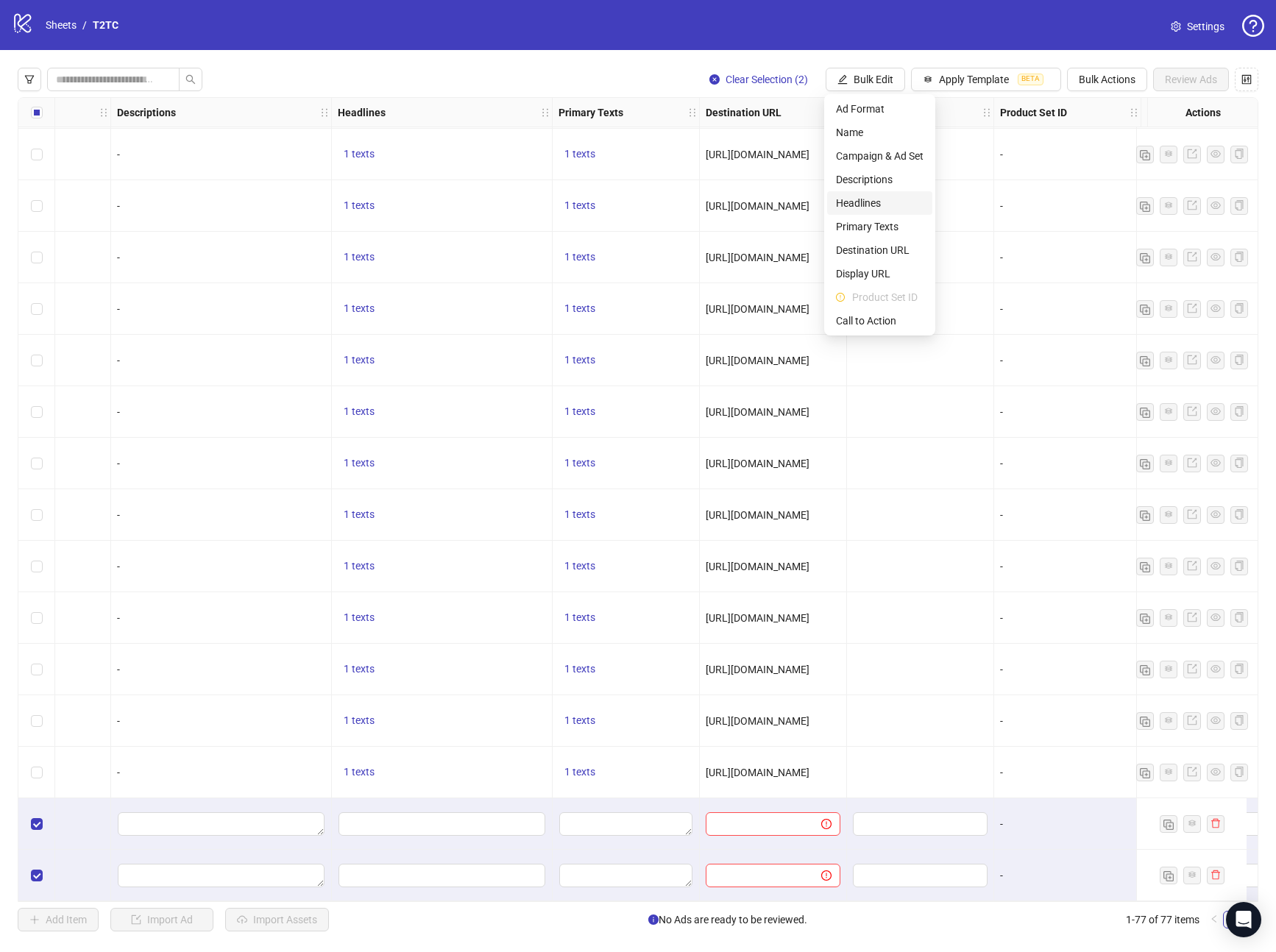
click at [857, 206] on span "Headlines" at bounding box center [880, 203] width 88 height 17
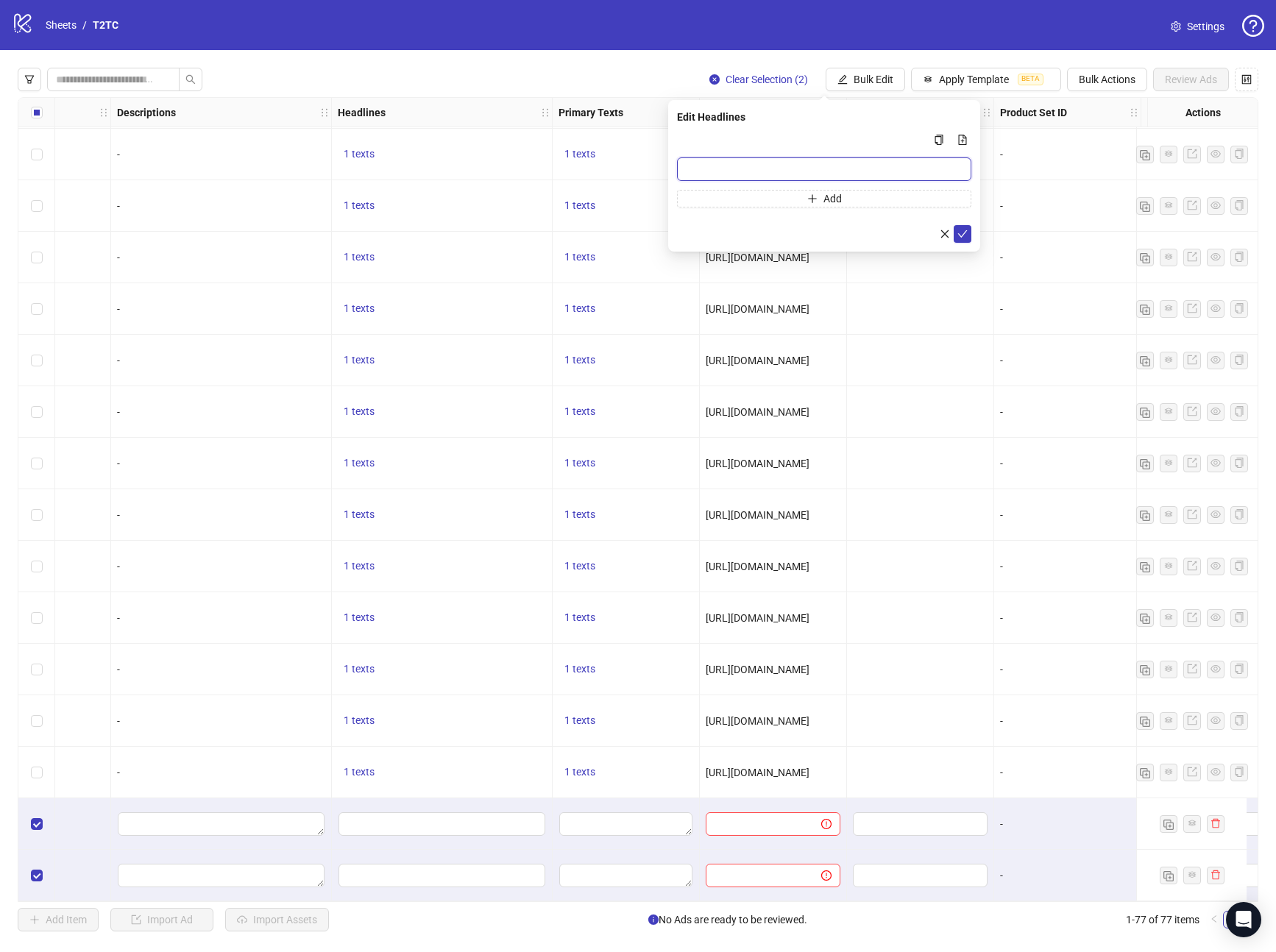
click at [695, 163] on input "Multi-input container - paste or copy values" at bounding box center [824, 169] width 294 height 24
paste input "**********"
type input "**********"
click at [962, 231] on icon "check" at bounding box center [962, 234] width 10 height 10
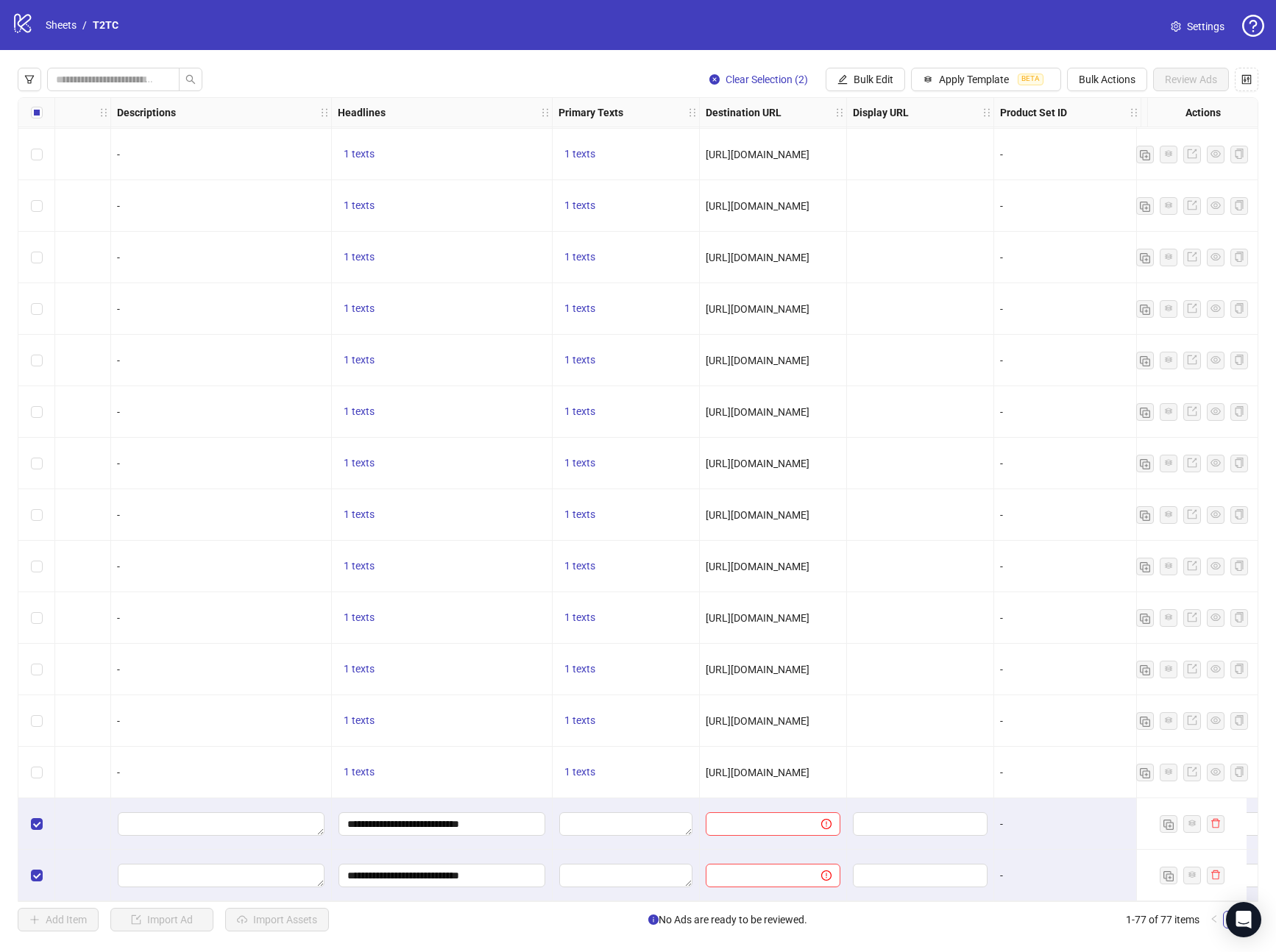
click at [578, 779] on div "1 texts" at bounding box center [626, 773] width 147 height 51
click at [583, 770] on span "1 texts" at bounding box center [579, 773] width 30 height 12
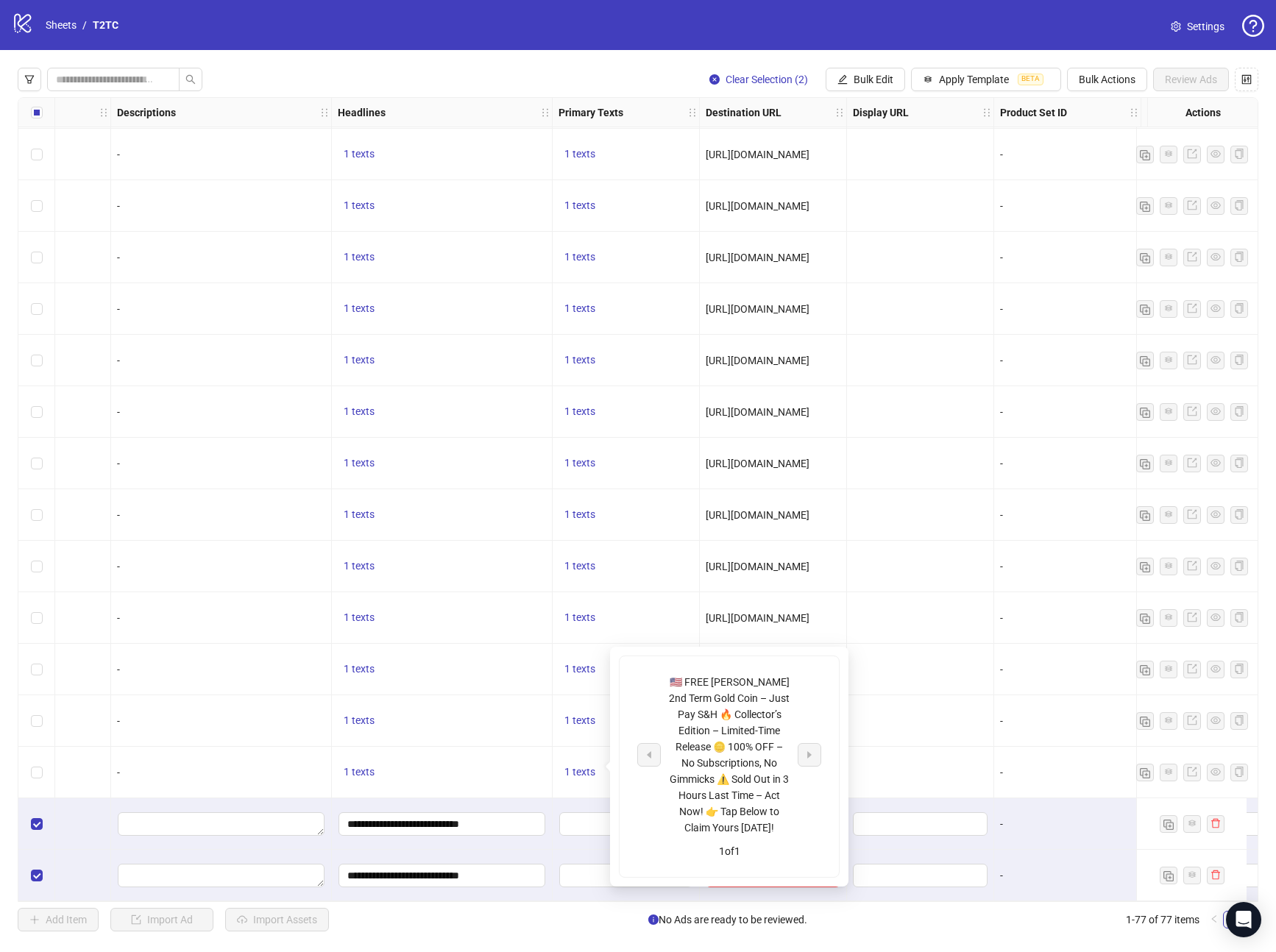
click at [726, 726] on div "🇺🇸 FREE [PERSON_NAME] 2nd Term Gold Coin – Just Pay S&H 🔥 Collector’s Edition –…" at bounding box center [729, 755] width 122 height 162
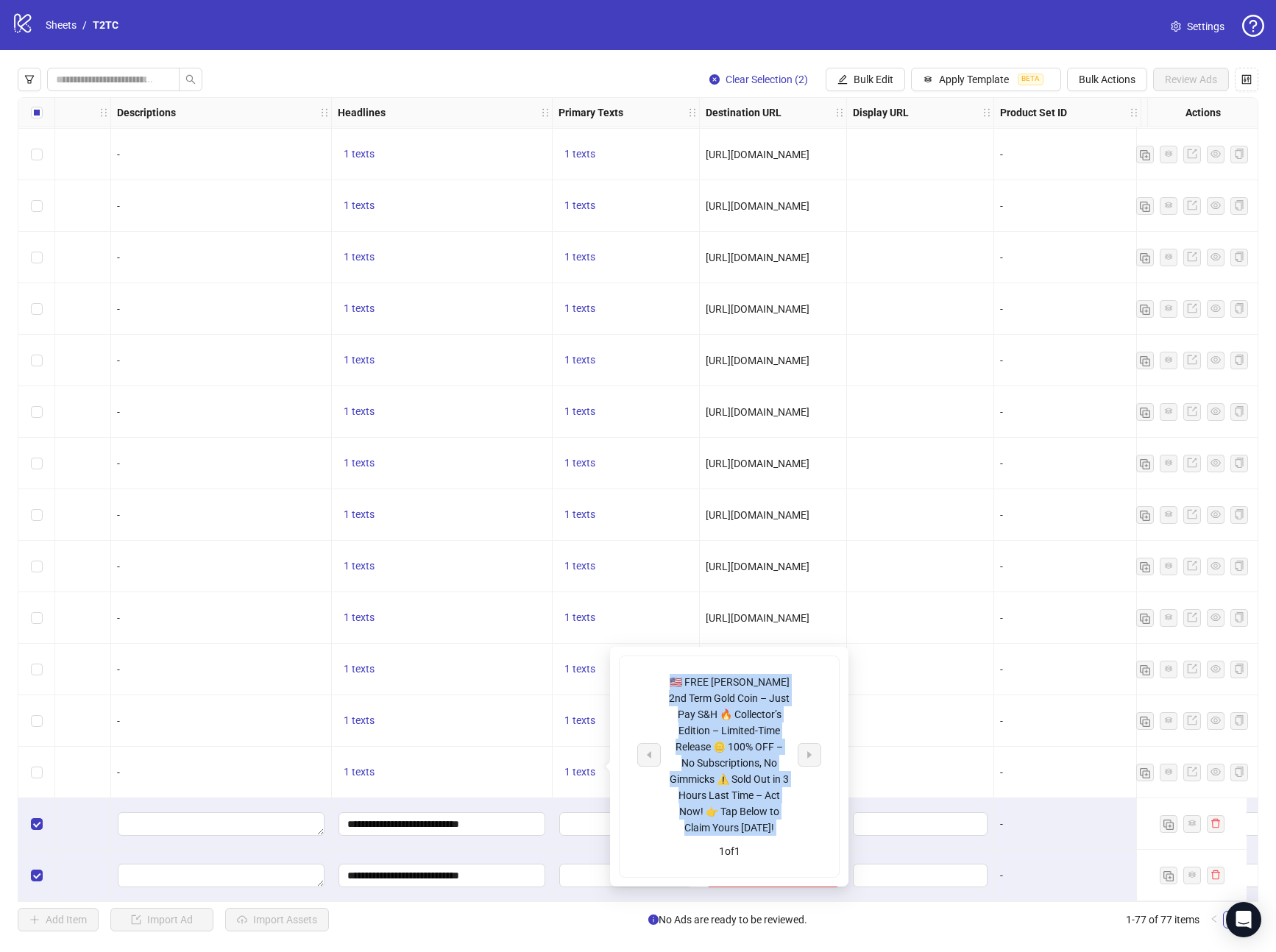
click at [726, 726] on div "🇺🇸 FREE [PERSON_NAME] 2nd Term Gold Coin – Just Pay S&H 🔥 Collector’s Edition –…" at bounding box center [729, 755] width 122 height 162
copy div "🇺🇸 FREE [PERSON_NAME] 2nd Term Gold Coin – Just Pay S&H 🔥 Collector’s Edition –…"
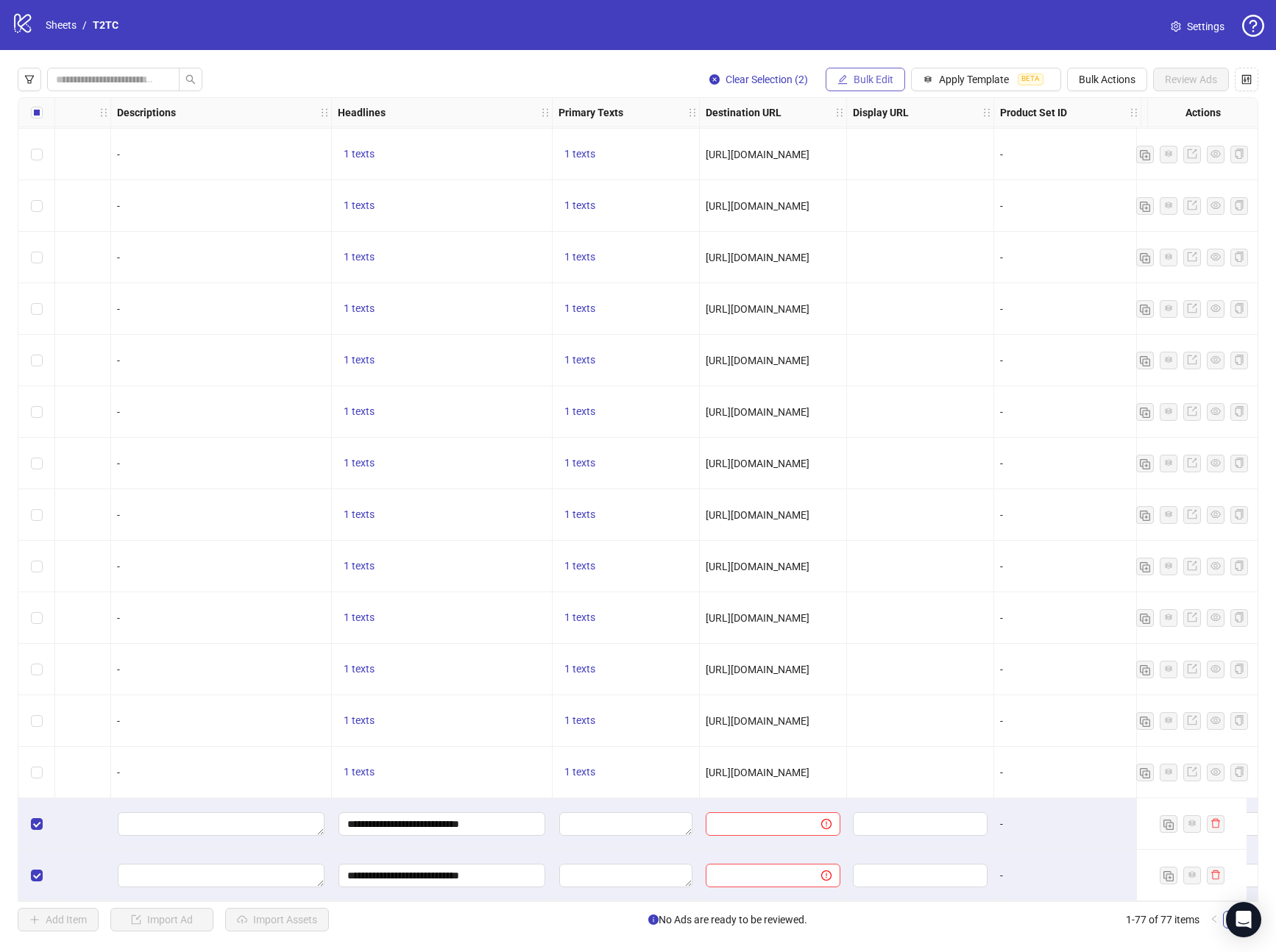
click at [895, 82] on button "Bulk Edit" at bounding box center [865, 79] width 79 height 24
click at [880, 227] on span "Primary Texts" at bounding box center [880, 226] width 88 height 17
click at [798, 166] on textarea "Multi-text input container - paste or copy values" at bounding box center [824, 178] width 294 height 40
paste textarea "**********"
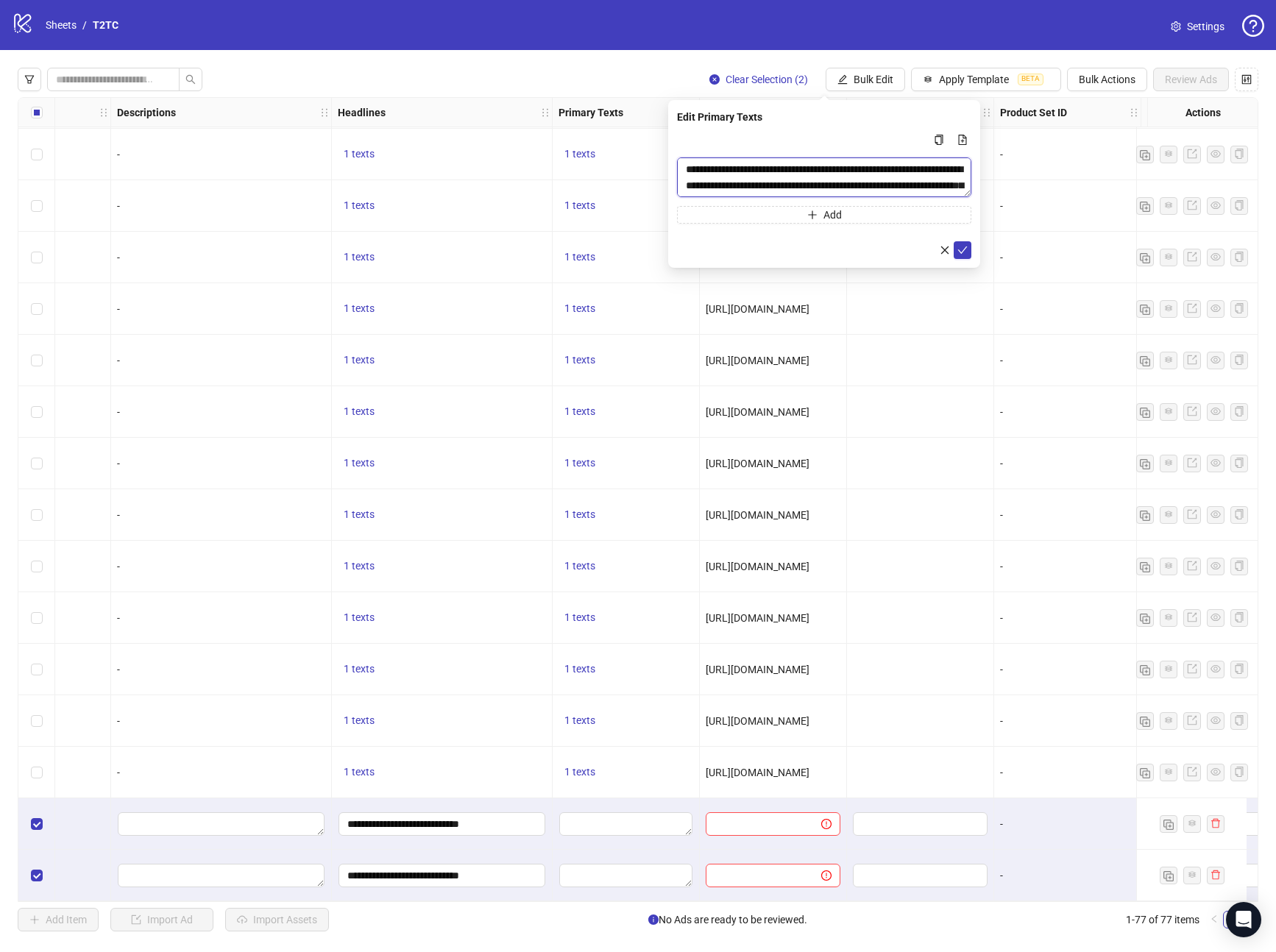
scroll to position [59, 0]
type textarea "**********"
click at [961, 246] on icon "check" at bounding box center [962, 250] width 10 height 10
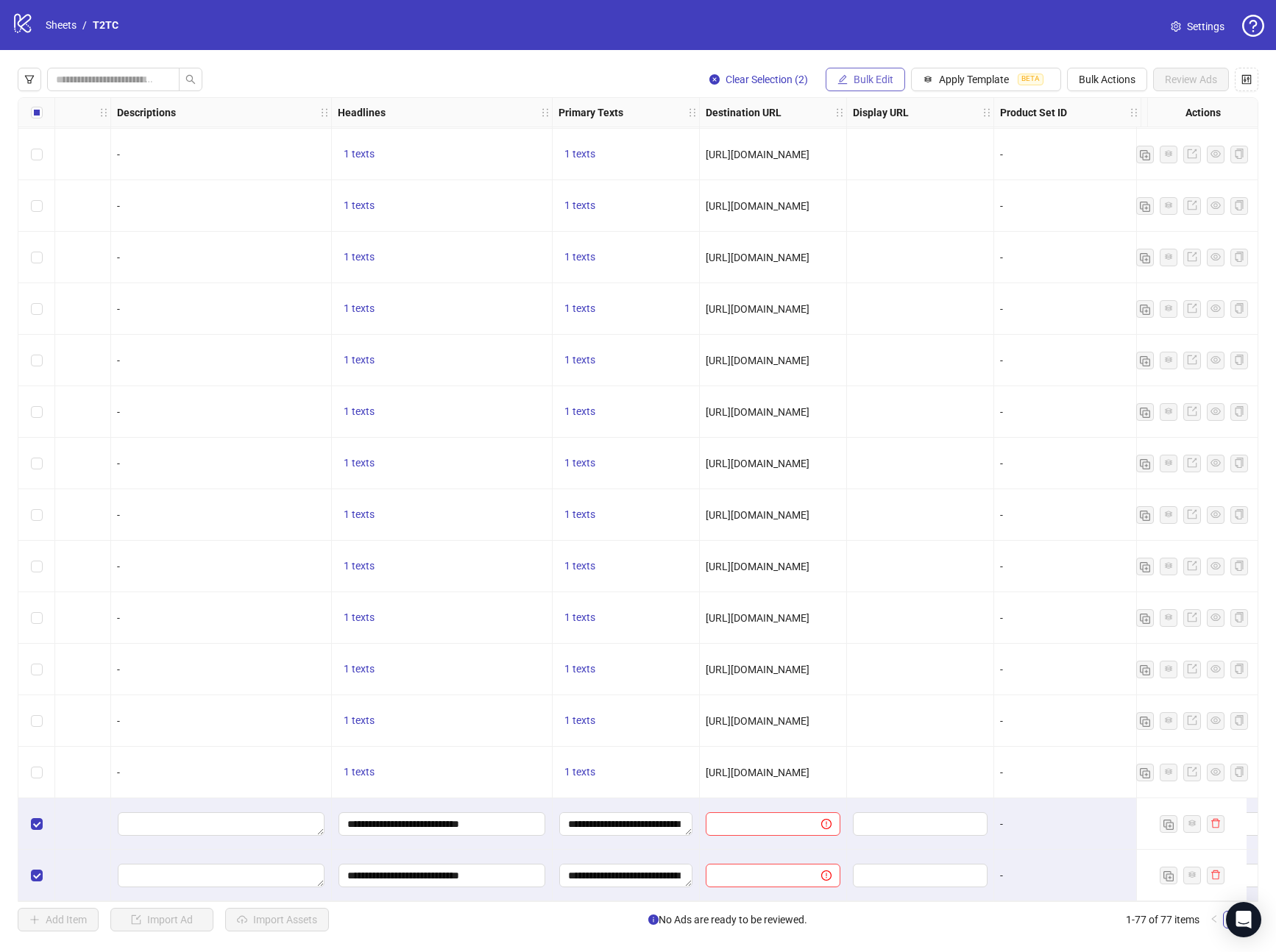
click at [854, 73] on span "Bulk Edit" at bounding box center [874, 79] width 40 height 12
click at [869, 334] on ul "Ad Format Name Campaign & Ad Set Descriptions Headlines Primary Texts Destinati…" at bounding box center [880, 214] width 111 height 241
click at [871, 325] on span "Call to Action" at bounding box center [880, 321] width 88 height 17
click at [733, 145] on input "search" at bounding box center [817, 142] width 263 height 22
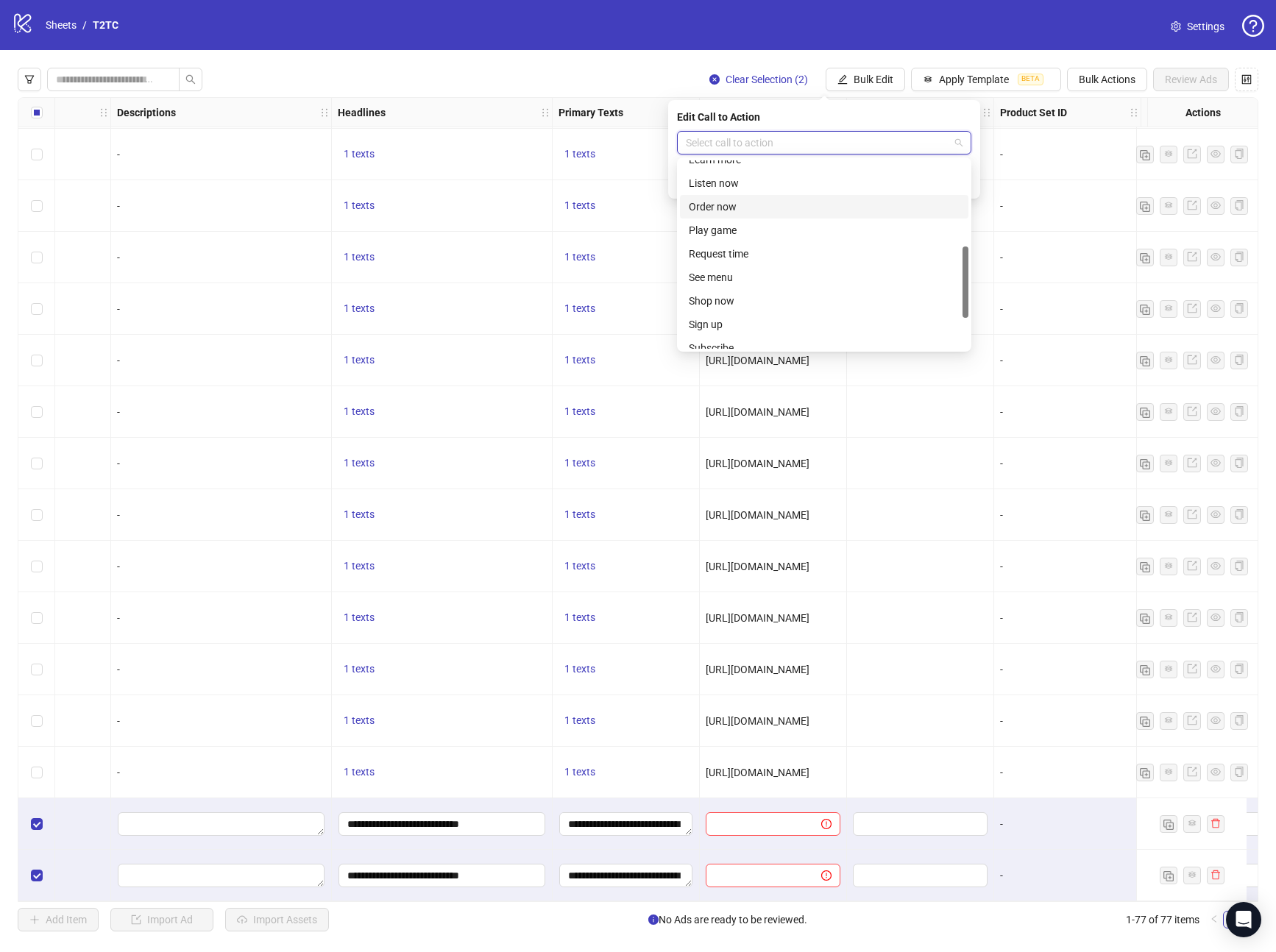
scroll to position [221, 0]
click at [726, 166] on div "Learn more" at bounding box center [824, 162] width 271 height 17
click at [959, 179] on icon "check" at bounding box center [962, 181] width 10 height 10
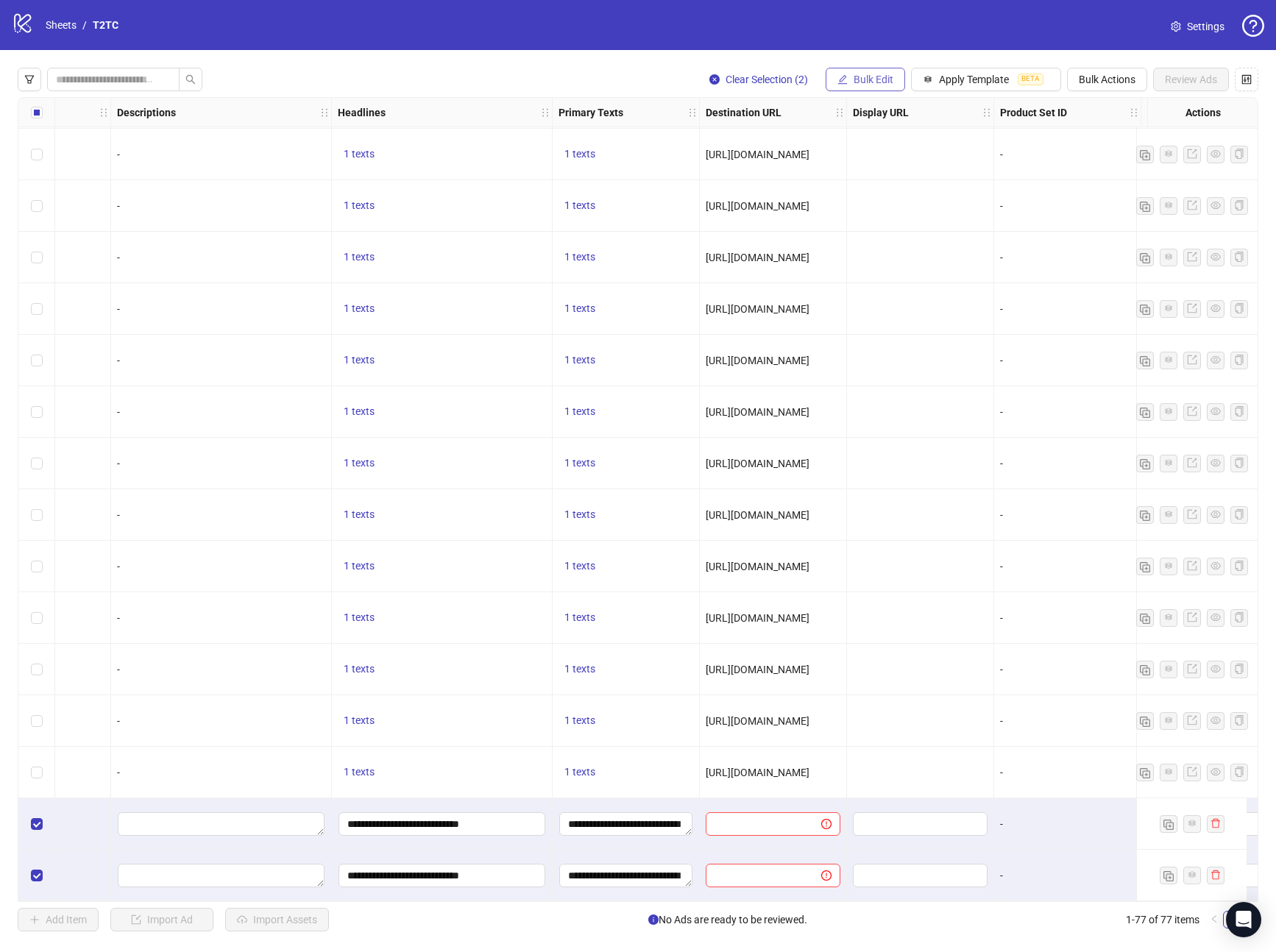
click at [850, 84] on button "Bulk Edit" at bounding box center [865, 79] width 79 height 24
click at [849, 78] on button "Bulk Edit" at bounding box center [865, 79] width 79 height 24
click at [883, 246] on span "Destination URL" at bounding box center [880, 250] width 88 height 17
click at [726, 145] on input "text" at bounding box center [818, 143] width 265 height 17
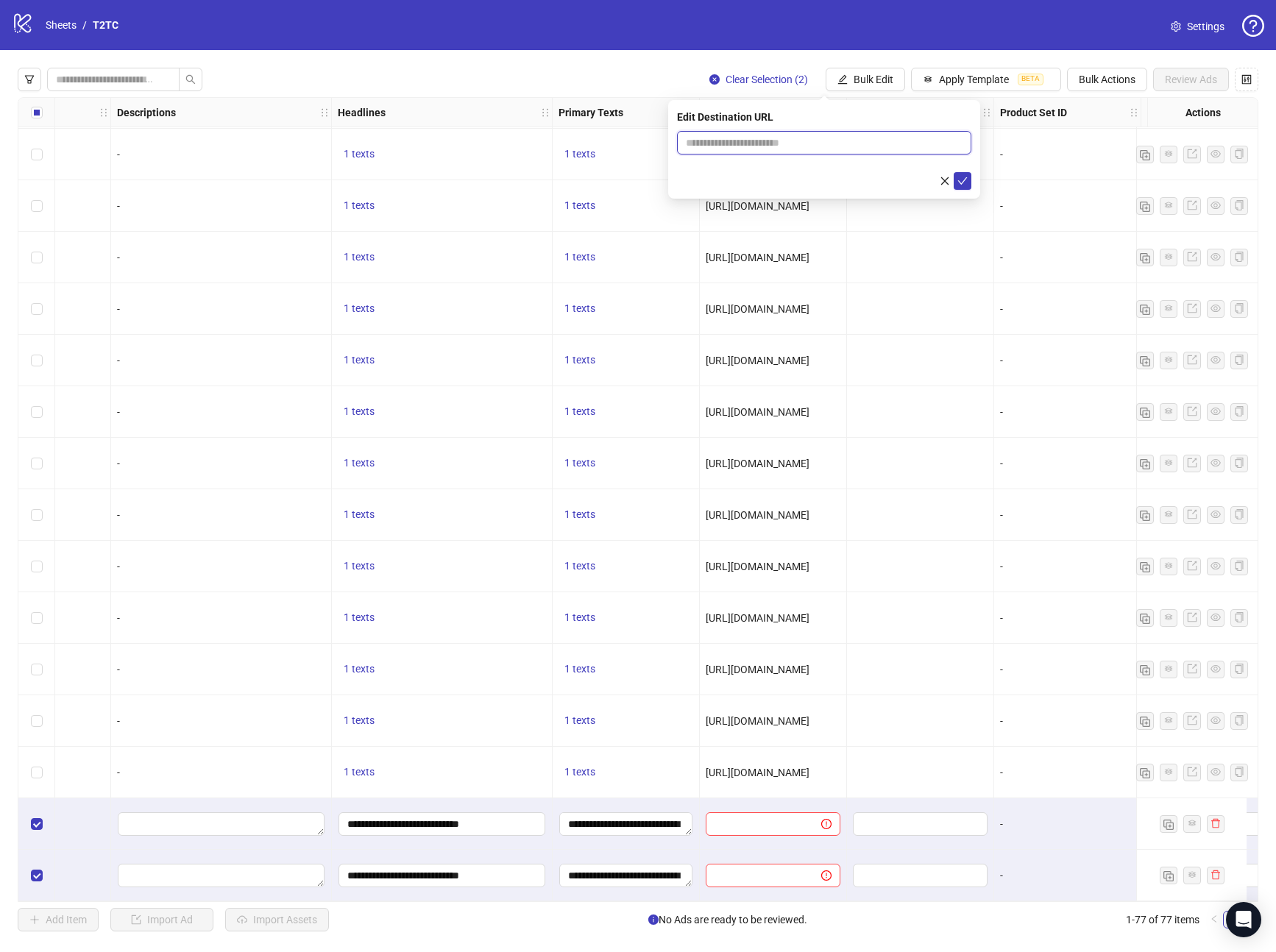
paste input "**********"
type input "**********"
click at [962, 173] on button "submit" at bounding box center [962, 181] width 17 height 17
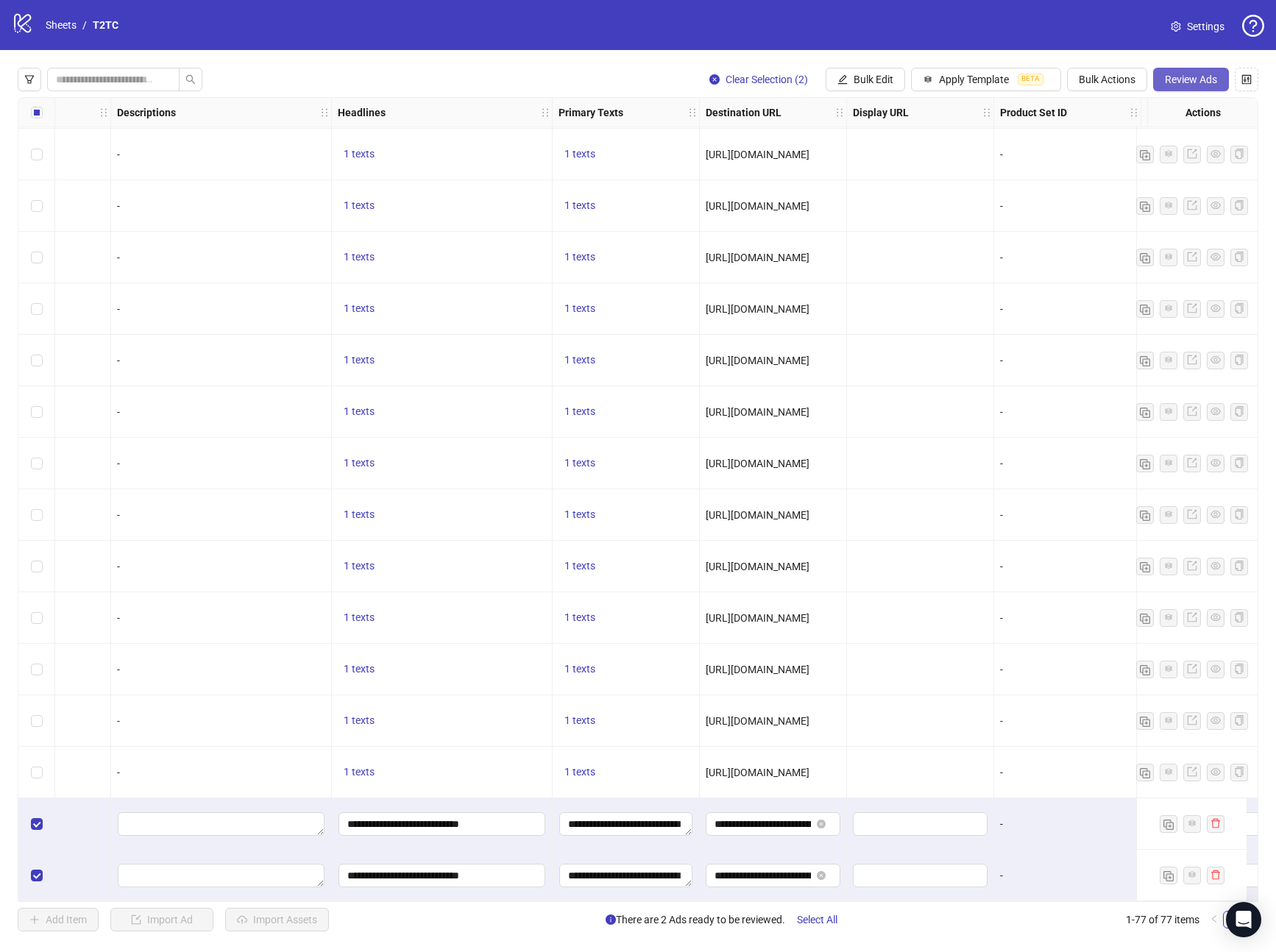
click at [1165, 90] on button "Review Ads" at bounding box center [1191, 79] width 76 height 24
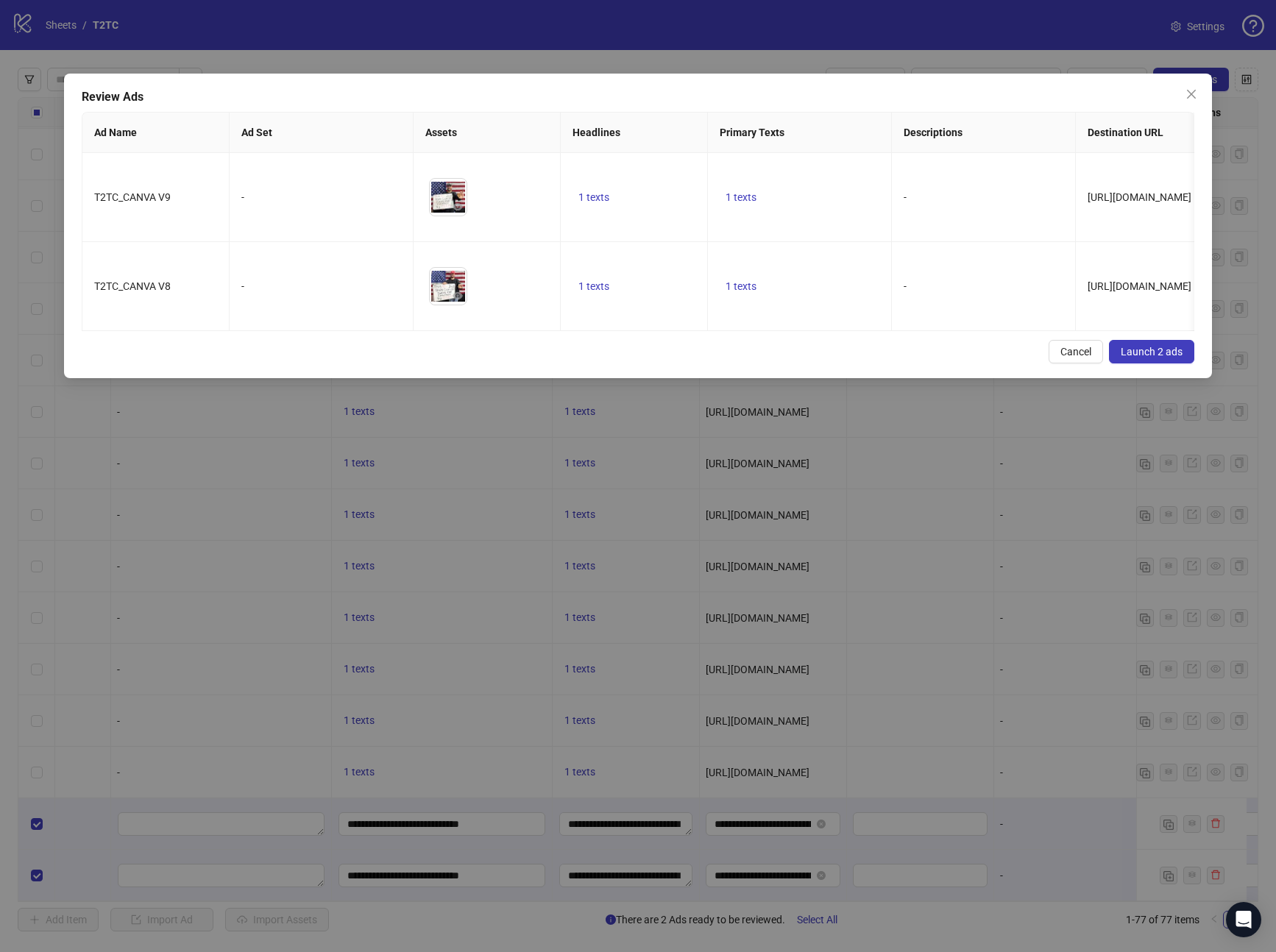
click at [1120, 360] on button "Launch 2 ads" at bounding box center [1151, 351] width 85 height 24
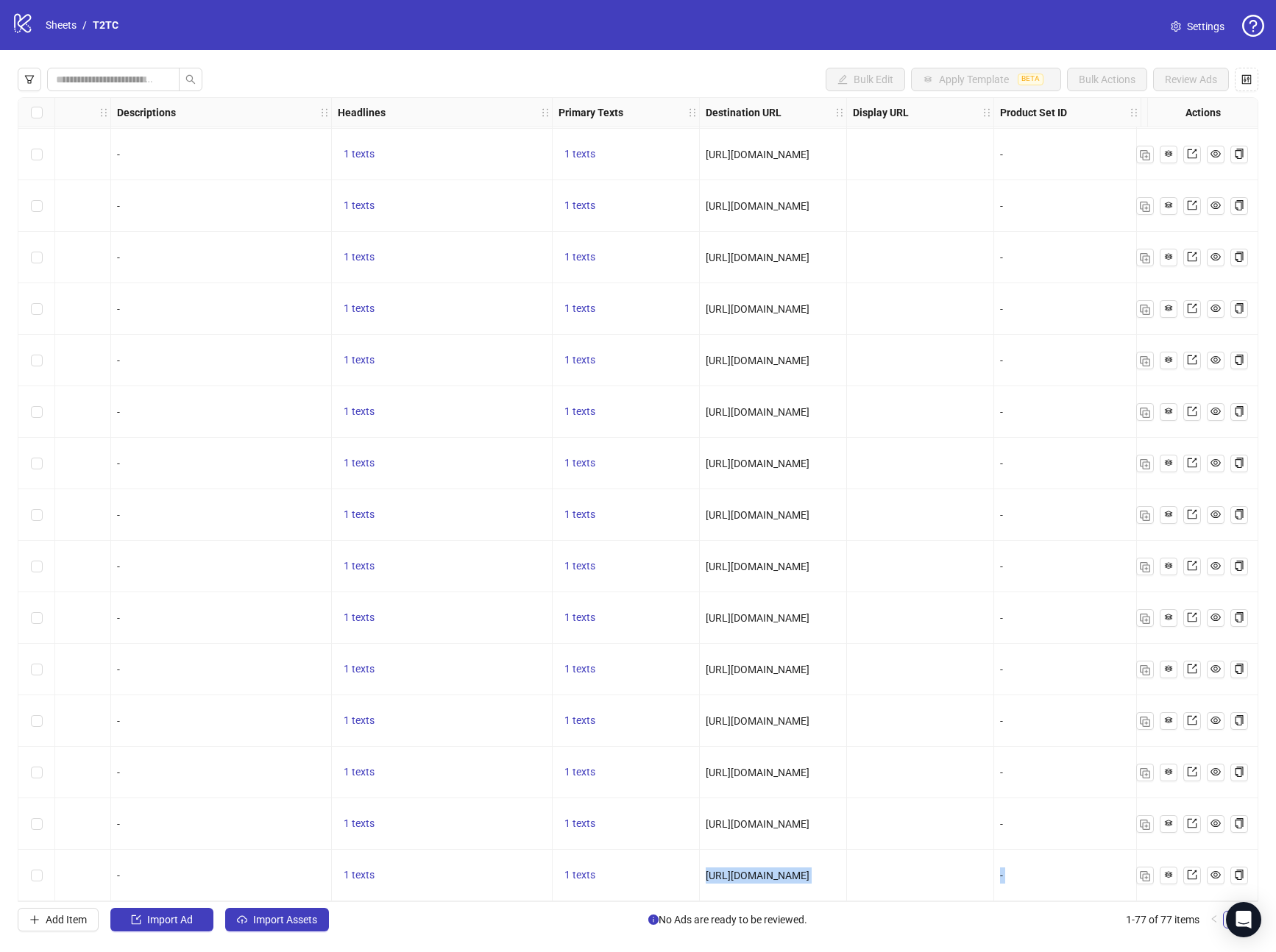
click at [420, 898] on div "Ad Format Ad Name Campaign & Ad Set Assets Descriptions Headlines Primary Texts…" at bounding box center [638, 500] width 1241 height 805
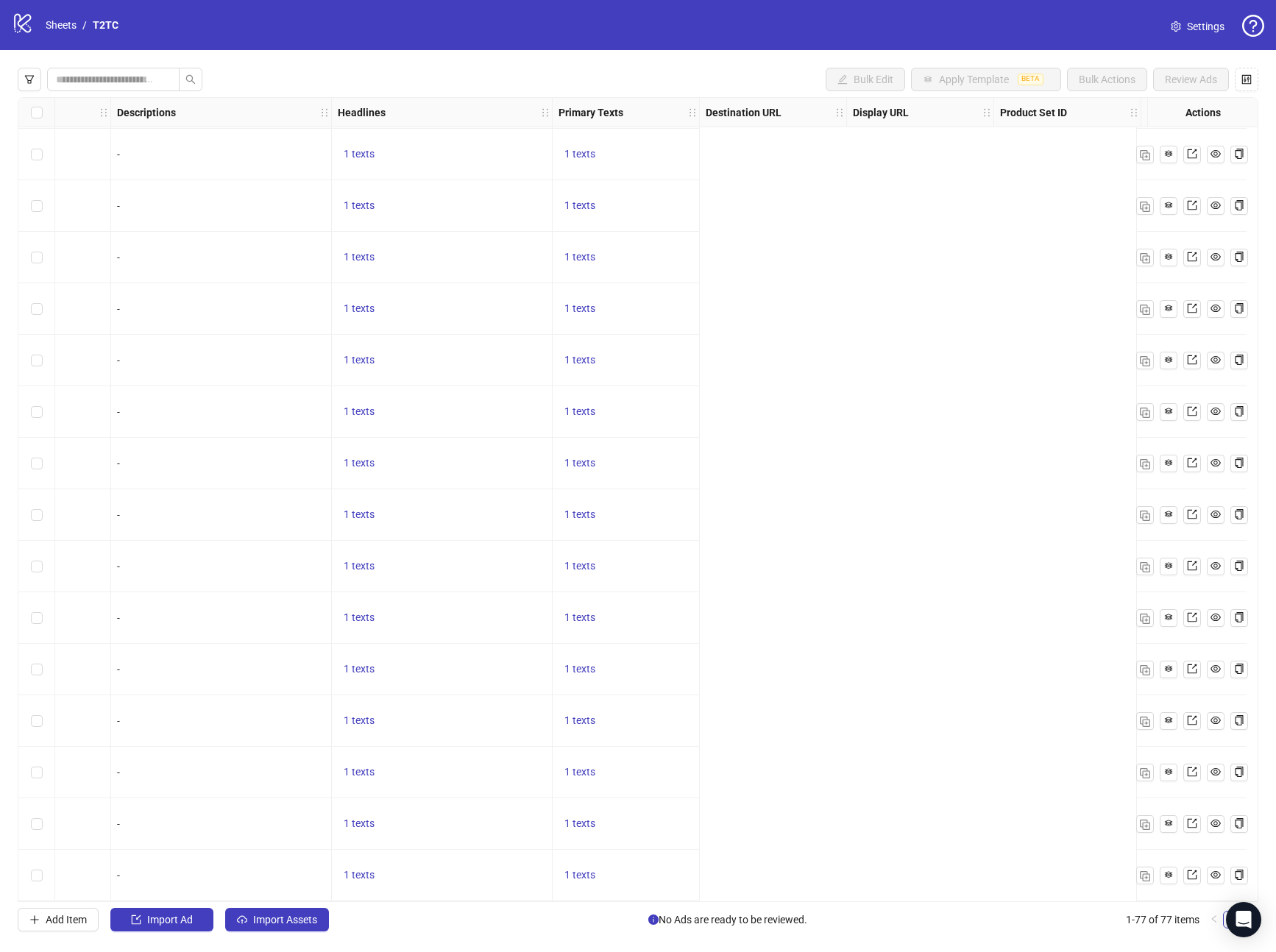
scroll to position [3198, 0]
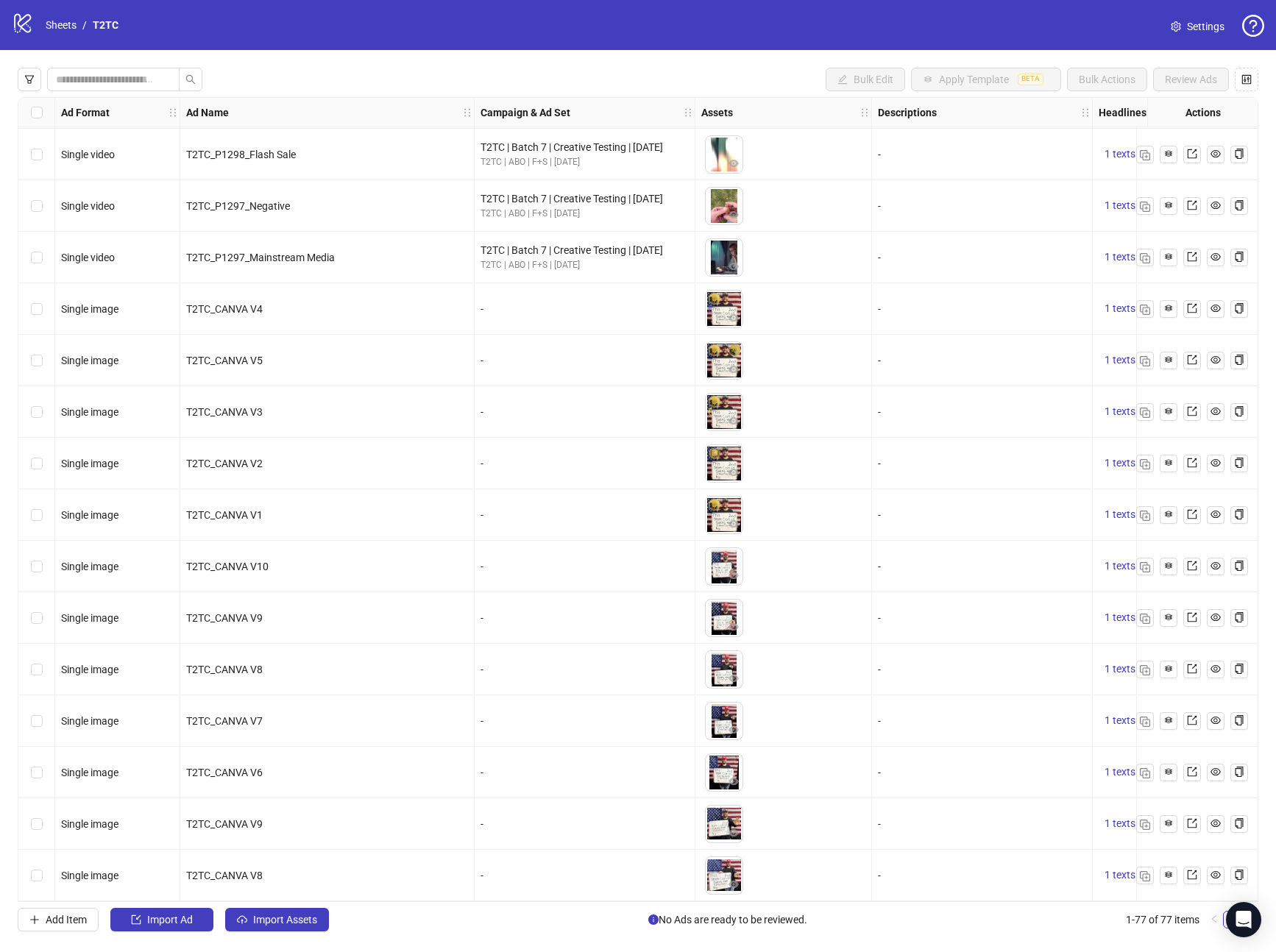
click at [269, 841] on div "T2TC_CANVA V9" at bounding box center [327, 824] width 294 height 51
click at [265, 913] on button "Import Assets" at bounding box center [277, 920] width 104 height 24
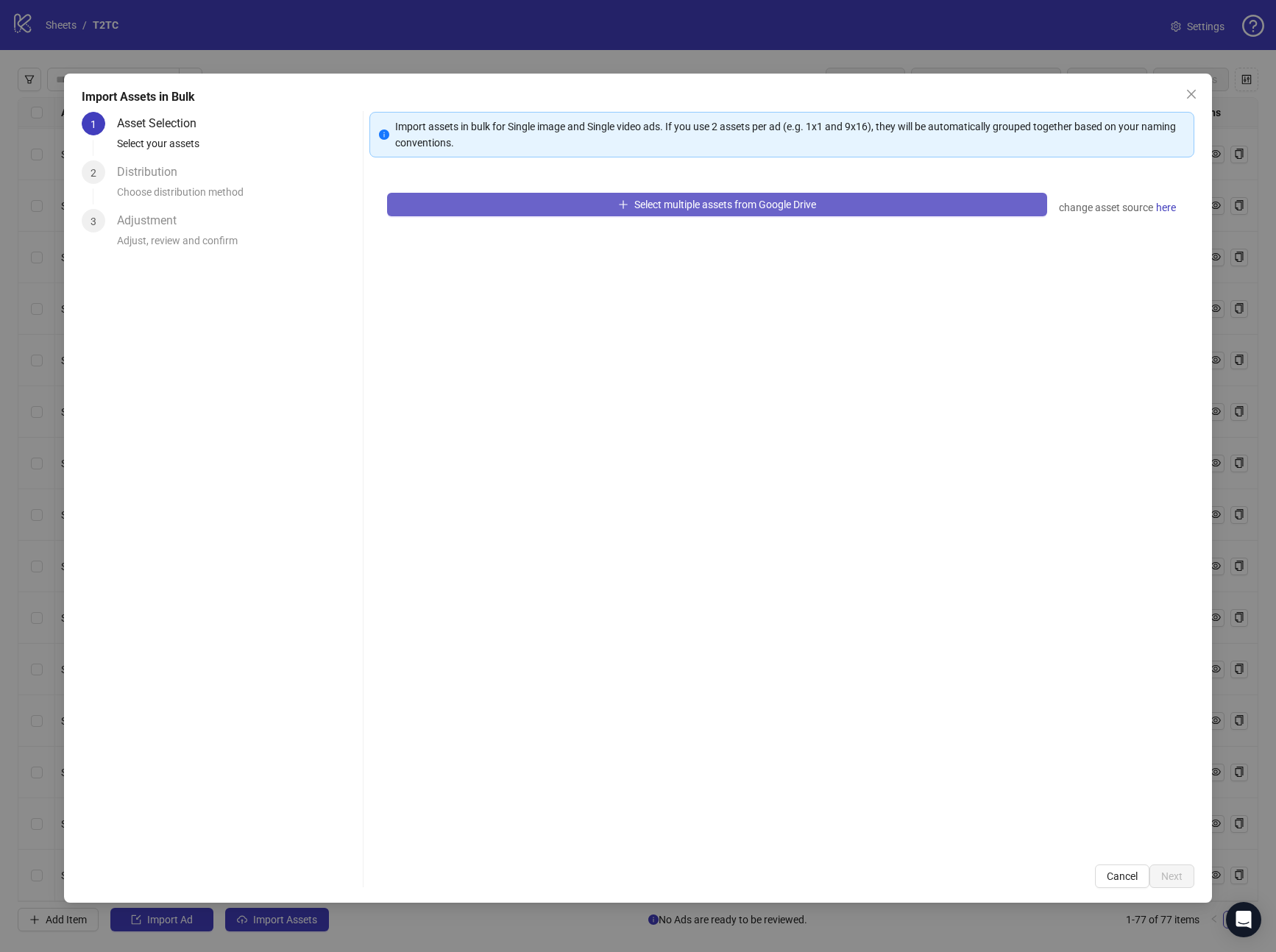
click at [478, 205] on button "Select multiple assets from Google Drive" at bounding box center [717, 204] width 661 height 24
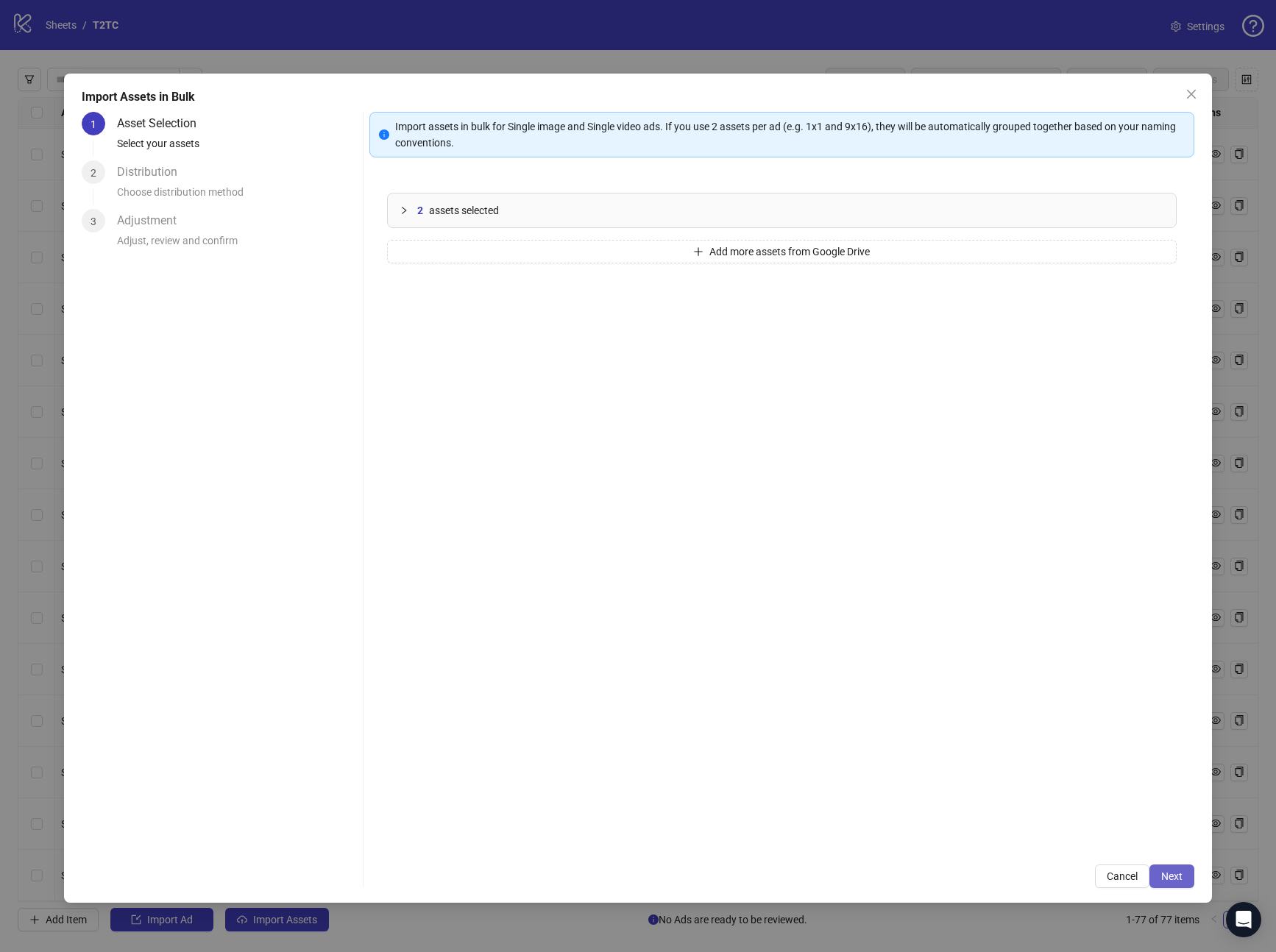
click at [1179, 885] on button "Next" at bounding box center [1172, 876] width 45 height 24
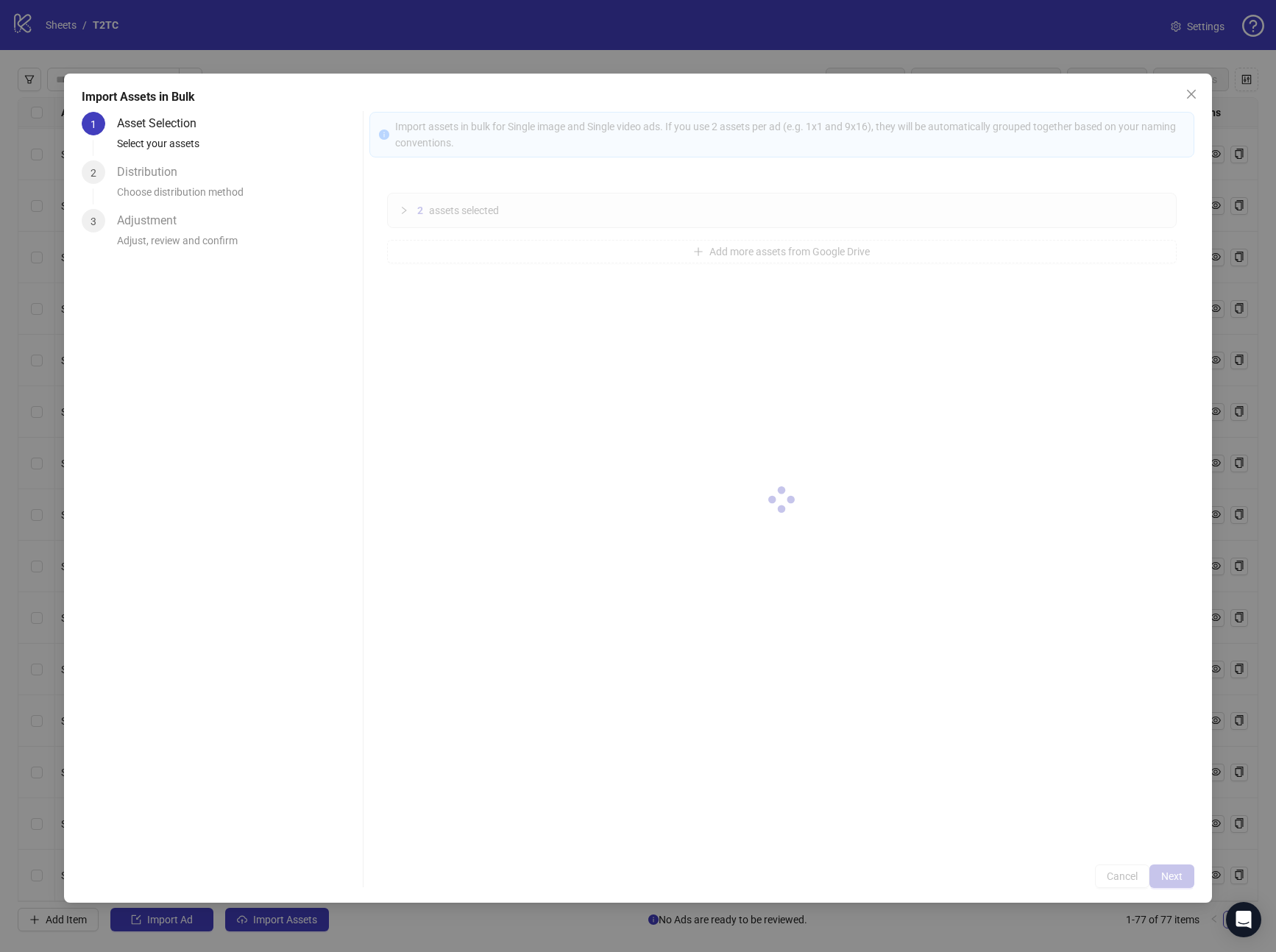
click at [1179, 885] on div at bounding box center [782, 499] width 826 height 776
click at [1174, 882] on div at bounding box center [782, 499] width 826 height 776
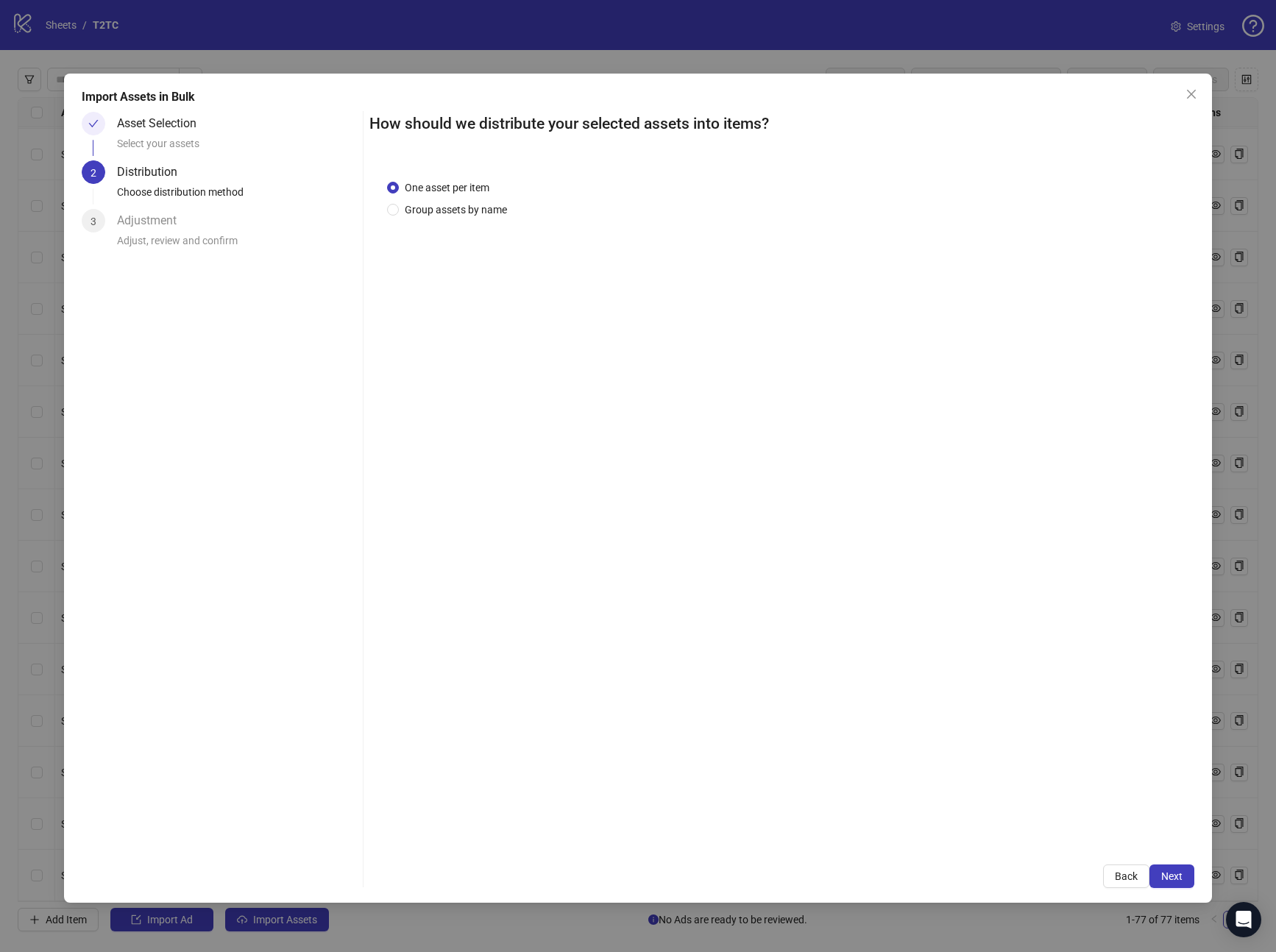
click at [1174, 882] on button "Next" at bounding box center [1172, 876] width 45 height 24
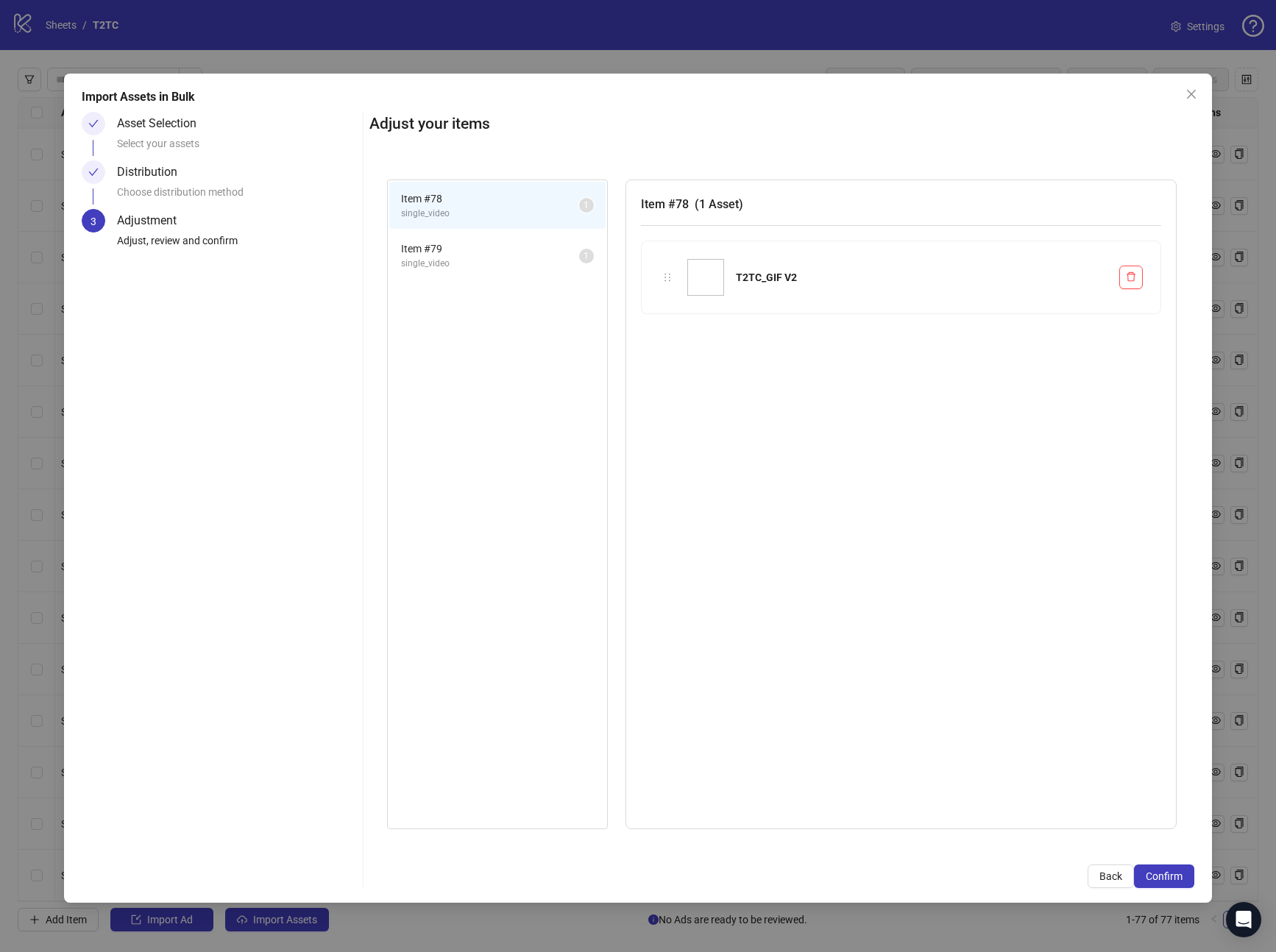
click at [1174, 882] on button "Confirm" at bounding box center [1164, 876] width 60 height 24
click at [1174, 882] on div "Import Assets in Bulk Asset Selection Select your assets Distribution Choose di…" at bounding box center [638, 476] width 1276 height 952
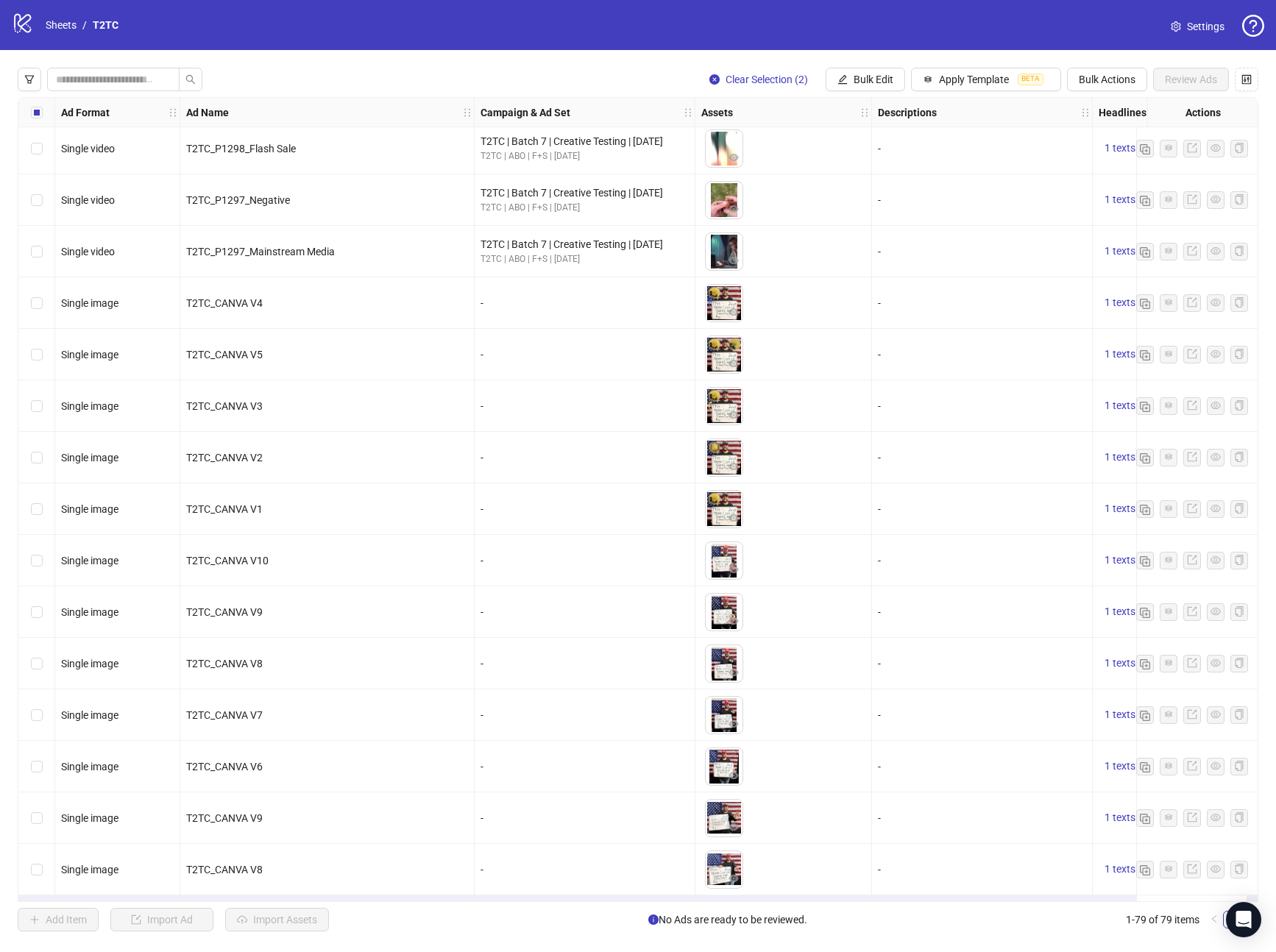
scroll to position [3301, 0]
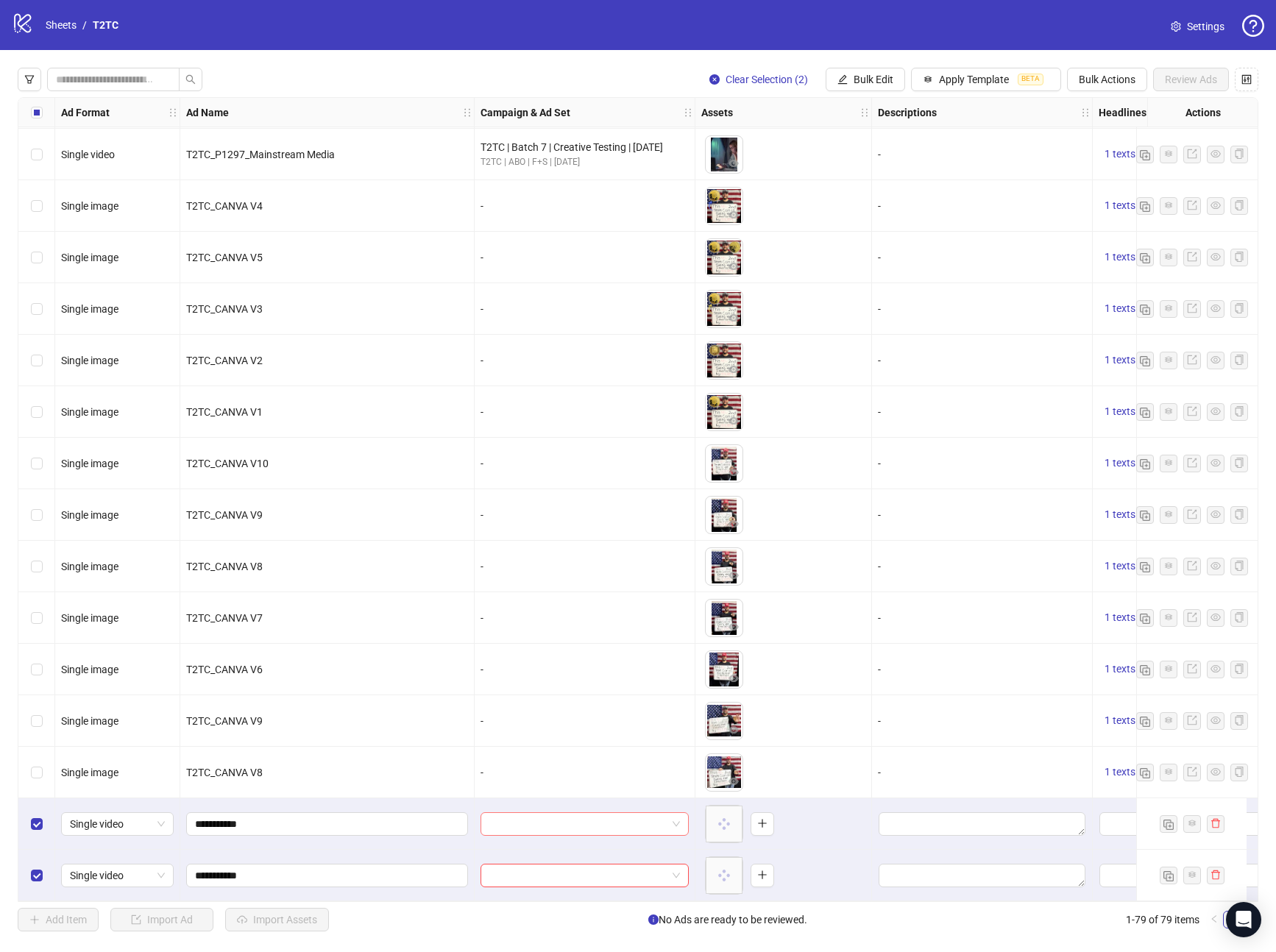
click at [536, 829] on div at bounding box center [584, 824] width 208 height 24
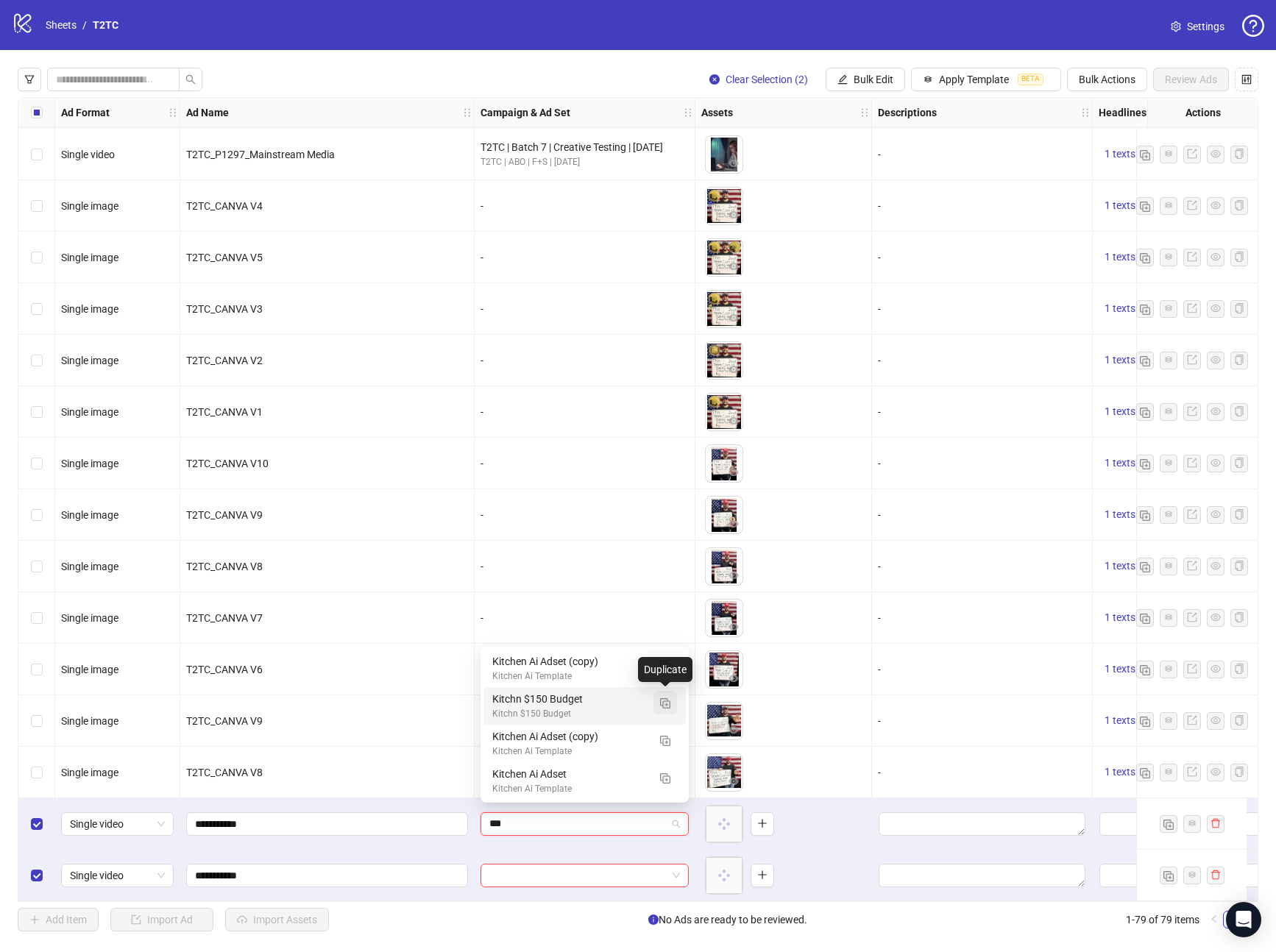
click at [660, 704] on img "button" at bounding box center [665, 704] width 10 height 10
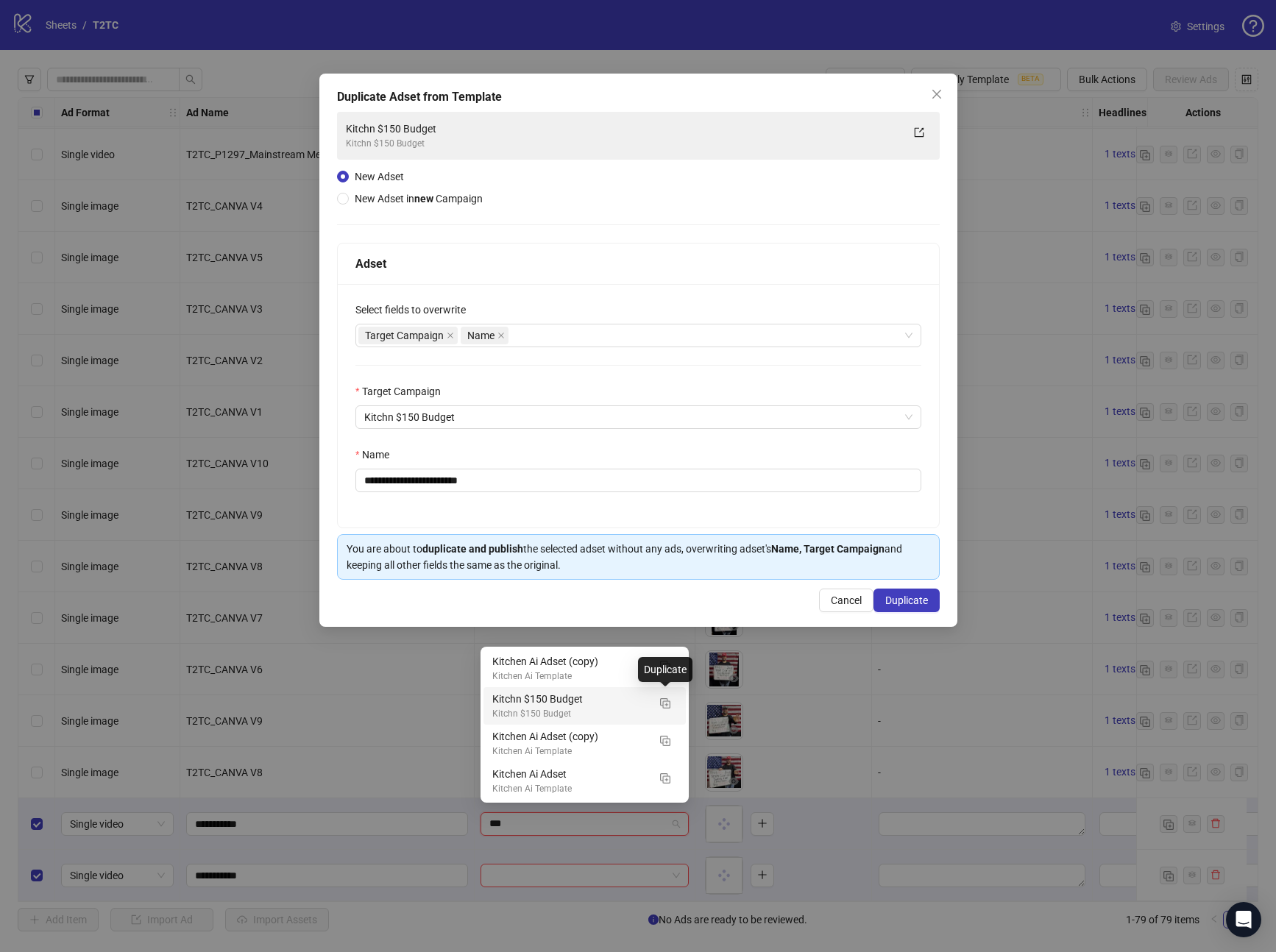
type input "***"
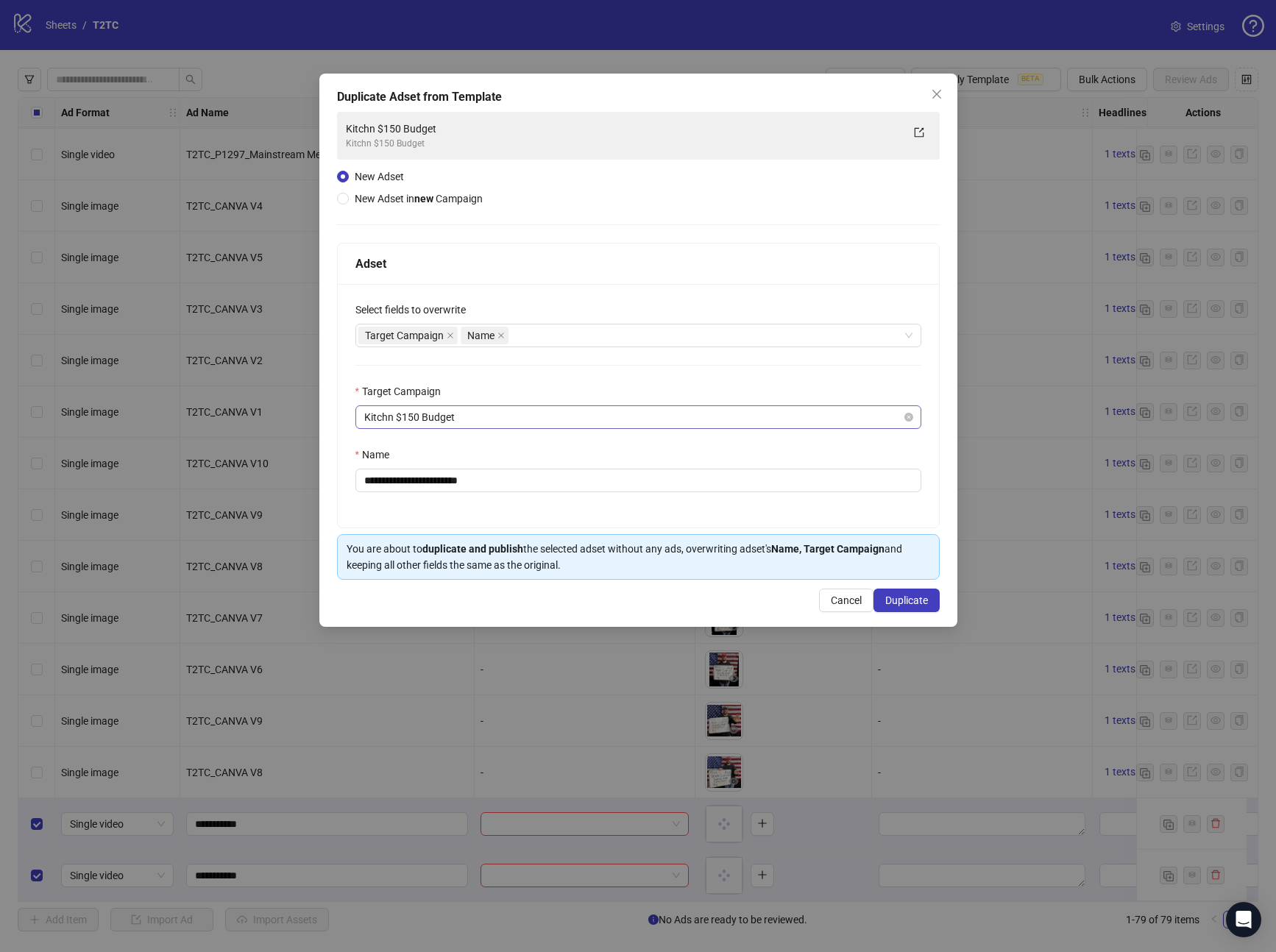
click at [517, 424] on span "Kitchn $150 Budget" at bounding box center [638, 416] width 548 height 22
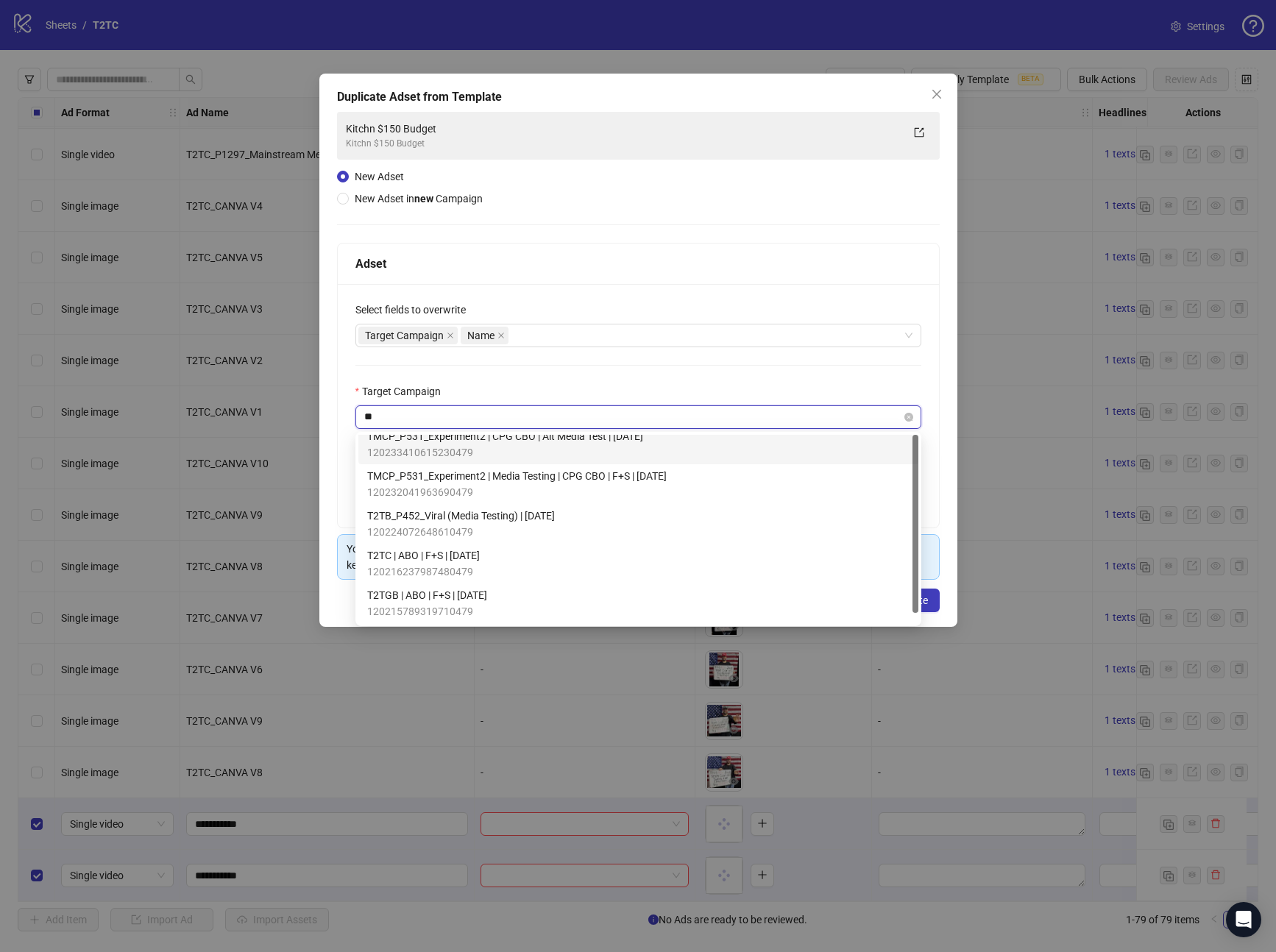
scroll to position [0, 0]
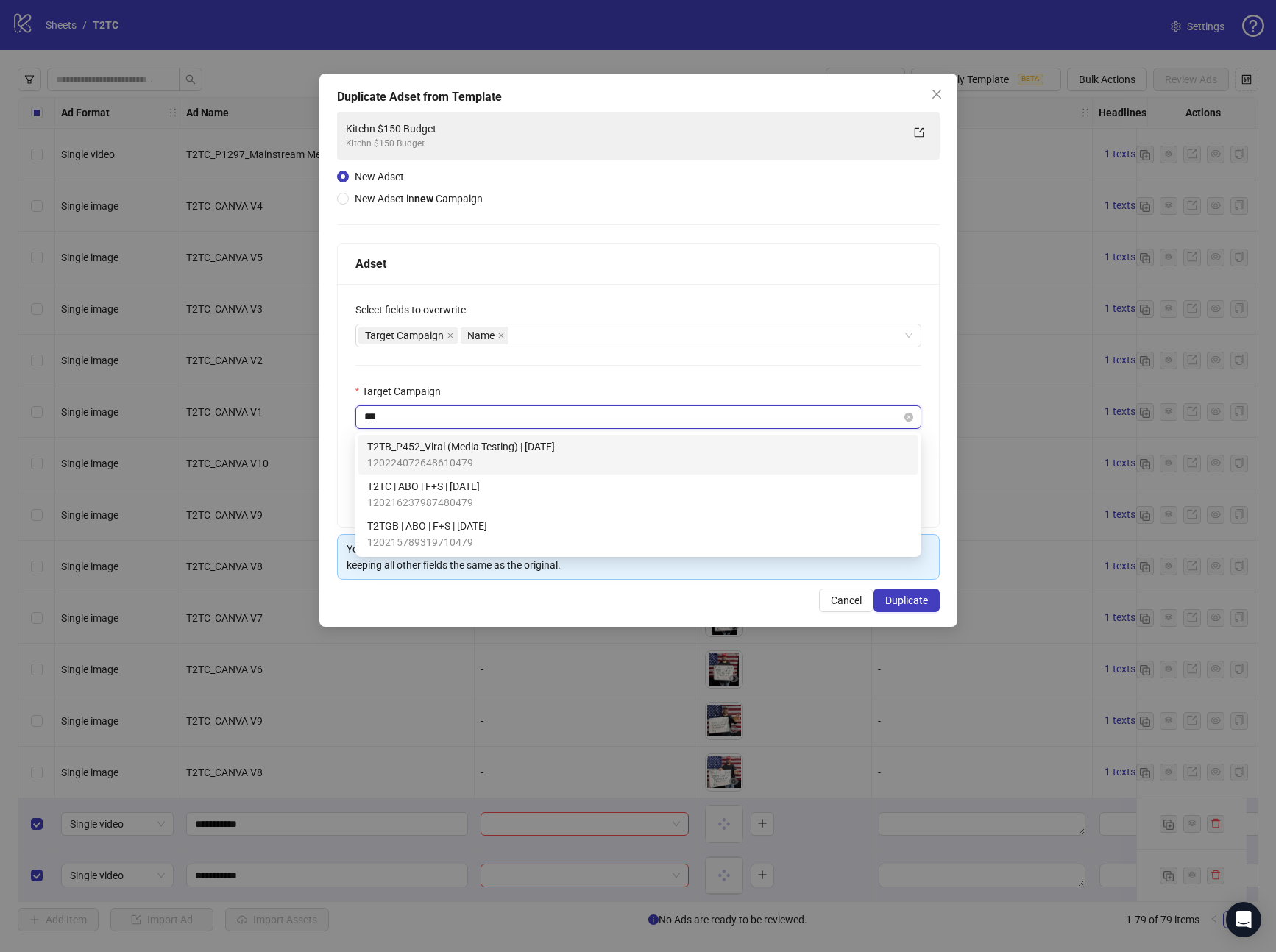
type input "****"
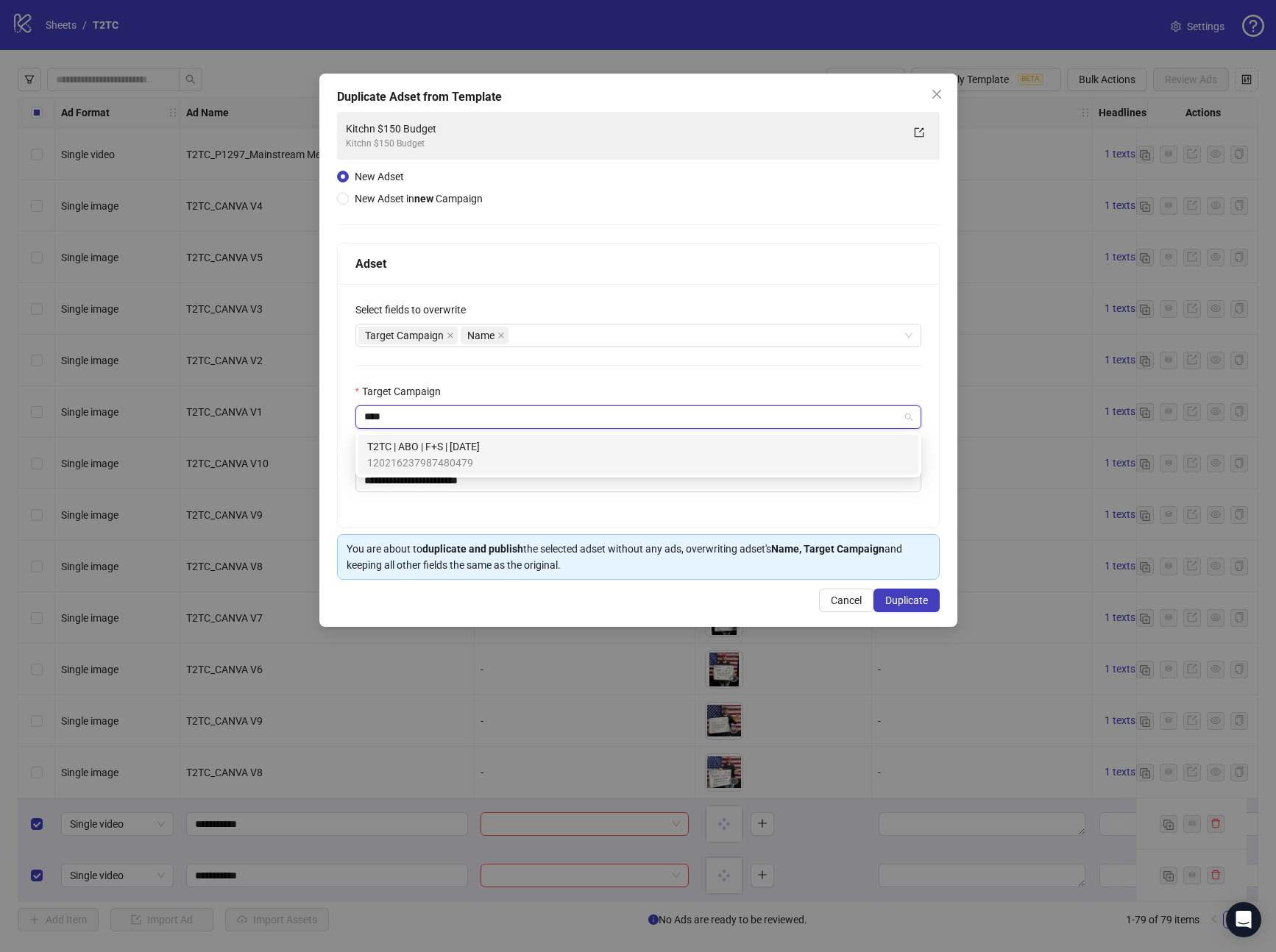
click at [510, 455] on div "T2TC | ABO | F+S | [DATE] 120216237987480479" at bounding box center [638, 455] width 543 height 32
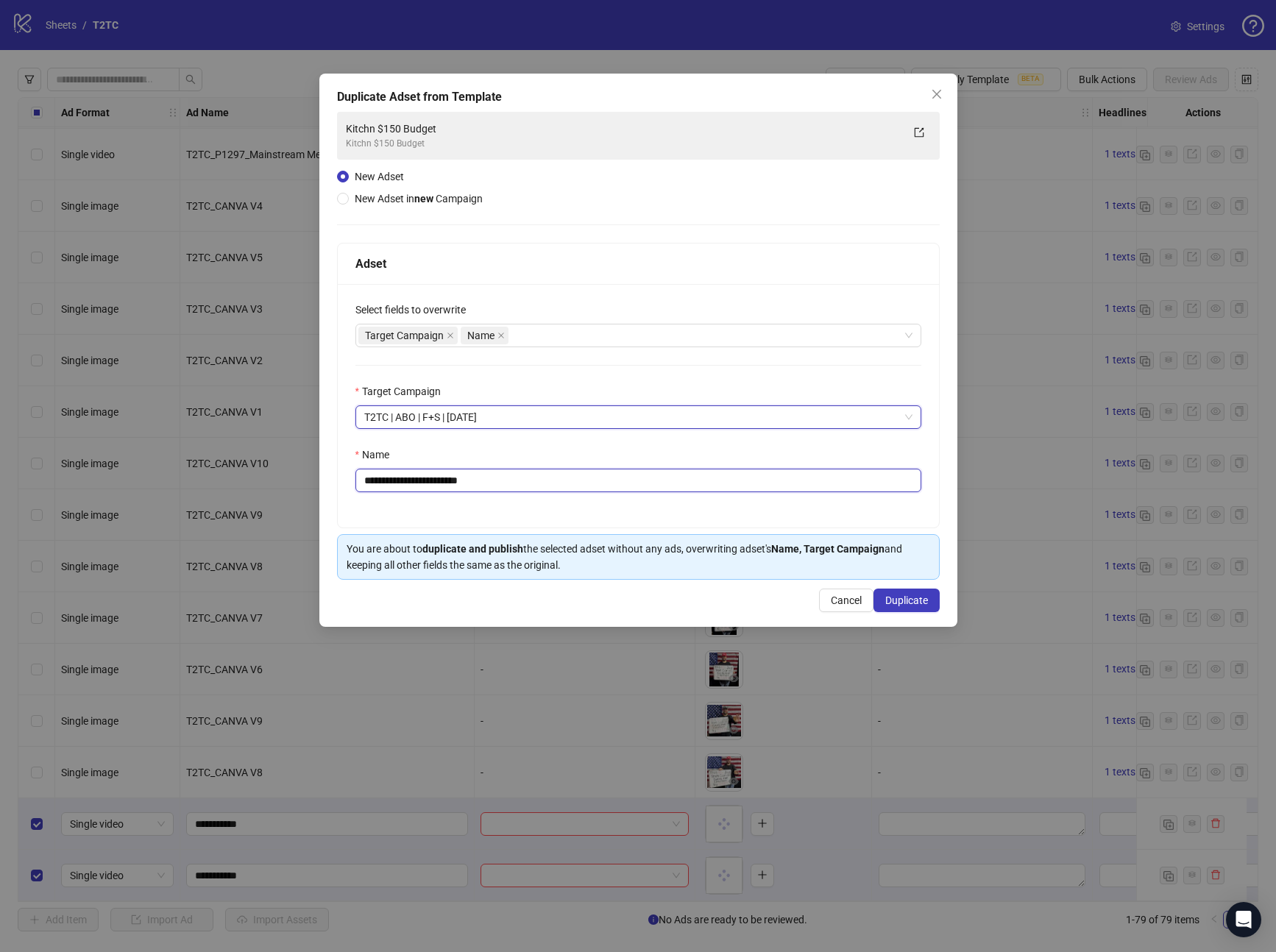
click at [514, 477] on input "**********" at bounding box center [638, 480] width 566 height 24
click at [429, 477] on input "**********" at bounding box center [638, 480] width 566 height 24
click at [538, 340] on div "Target Campaign Name" at bounding box center [630, 335] width 544 height 21
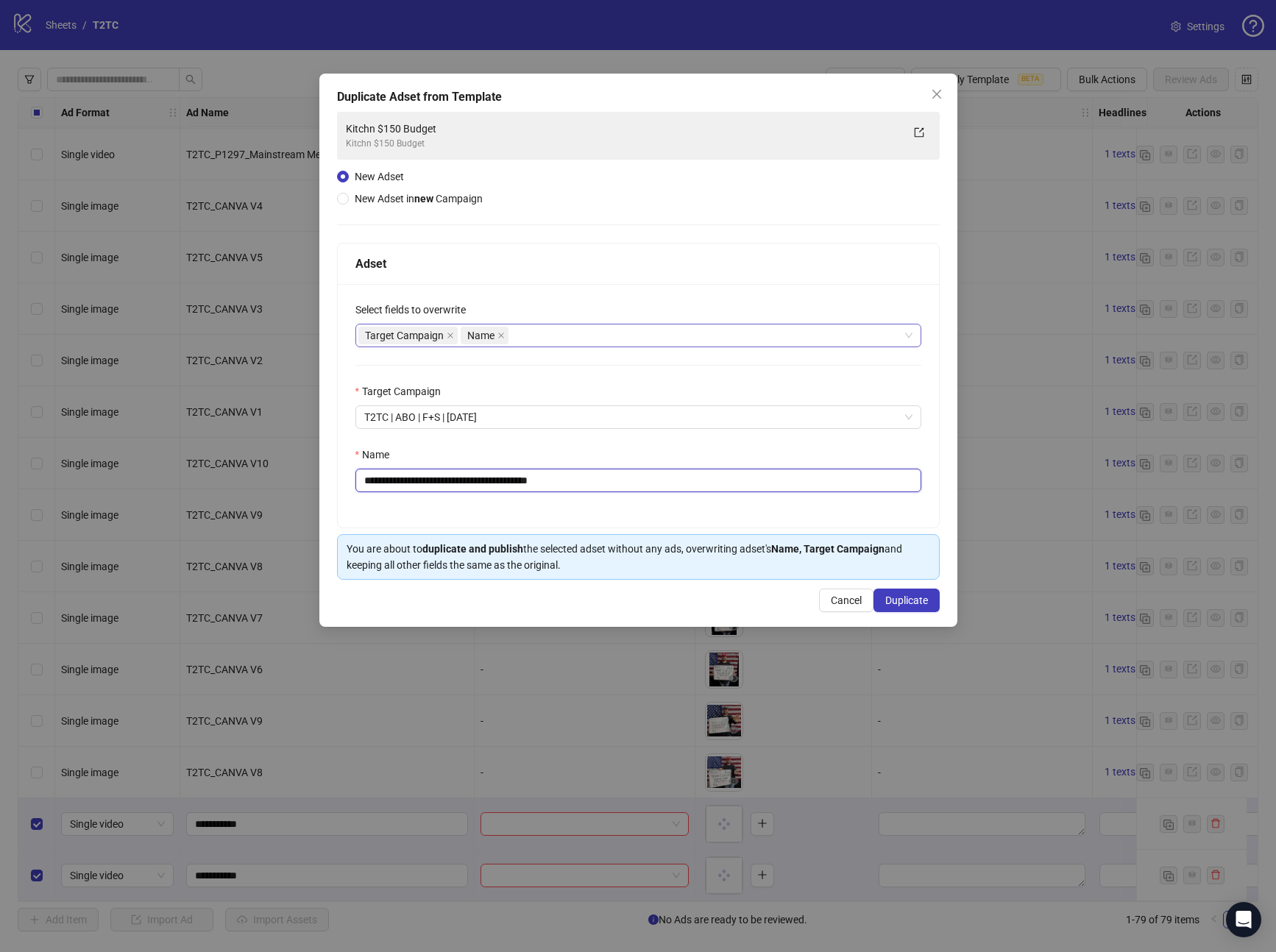
type input "**********"
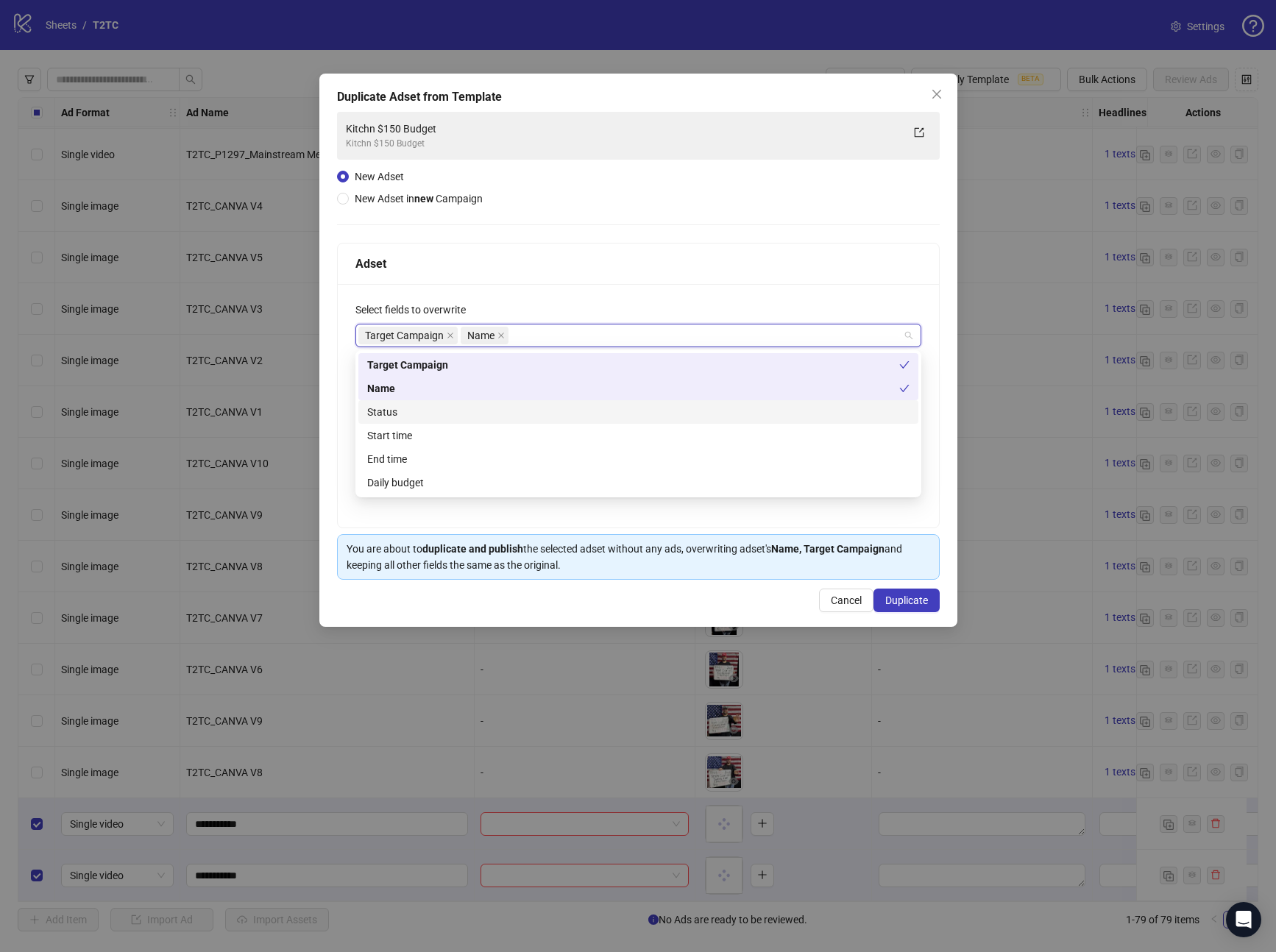
click at [396, 409] on div "Status" at bounding box center [638, 412] width 543 height 17
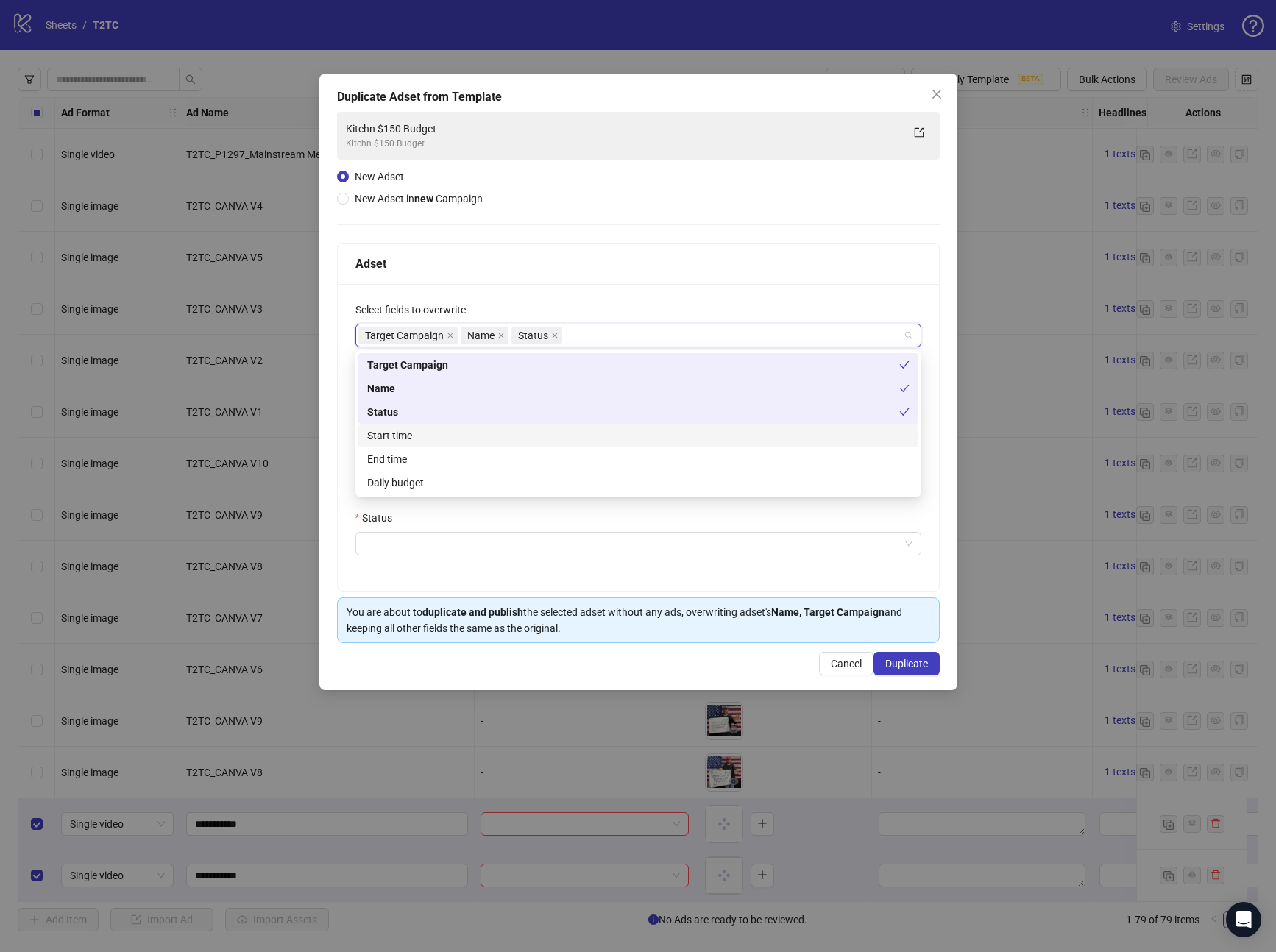
click at [385, 431] on div "Start time" at bounding box center [638, 435] width 543 height 17
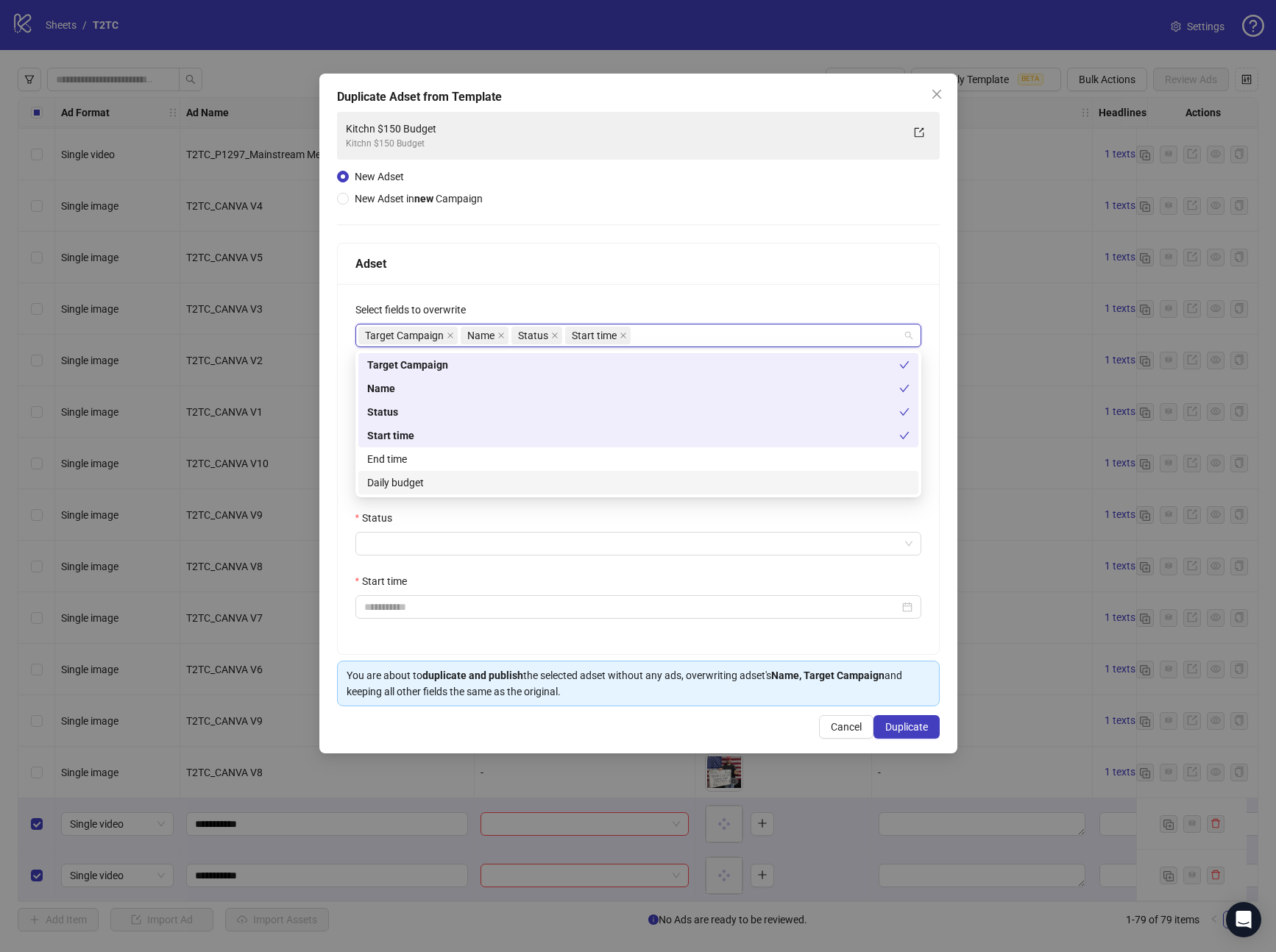
click at [386, 486] on div "Daily budget" at bounding box center [638, 483] width 543 height 17
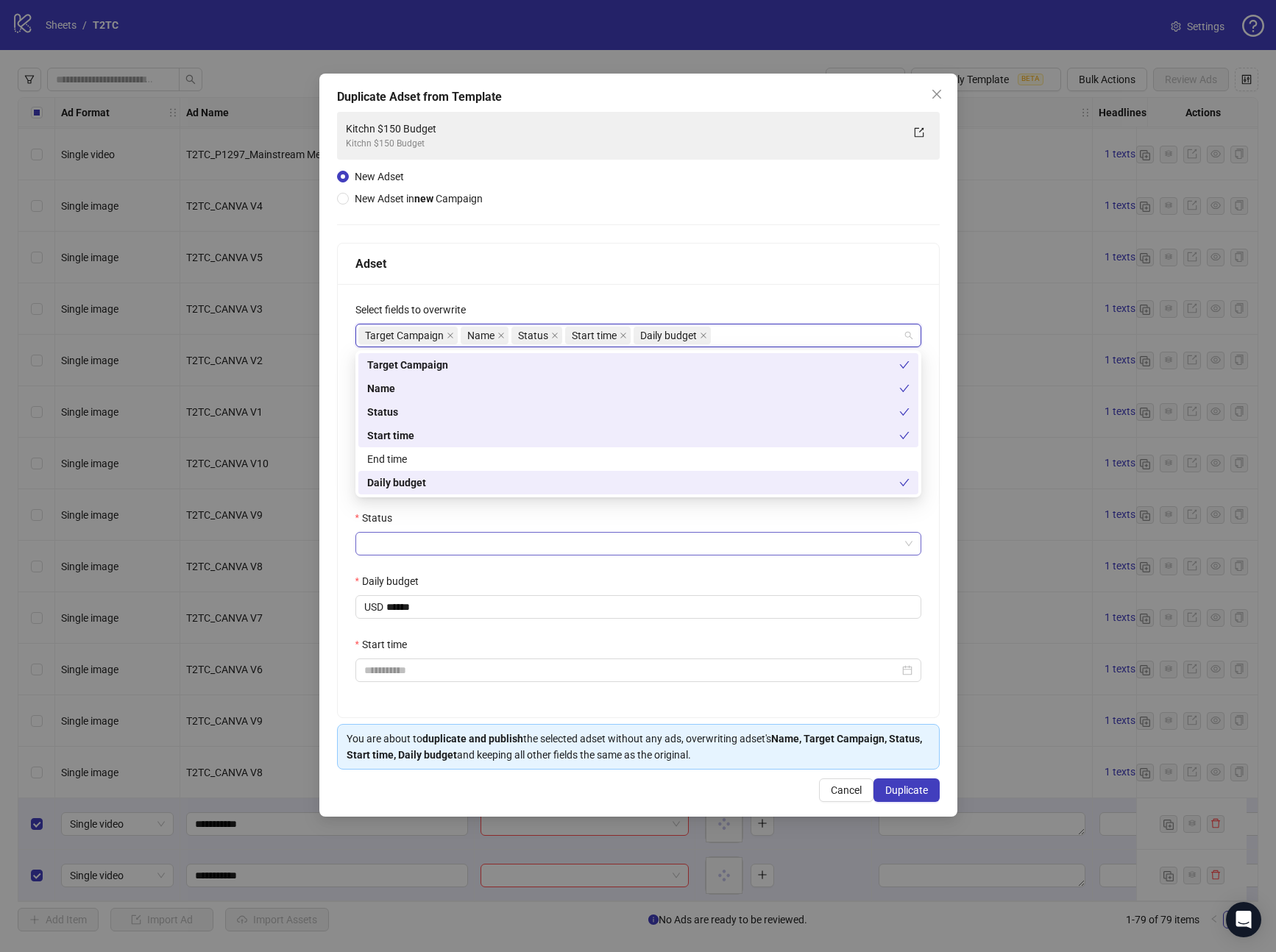
click at [394, 544] on input "Status" at bounding box center [631, 544] width 535 height 22
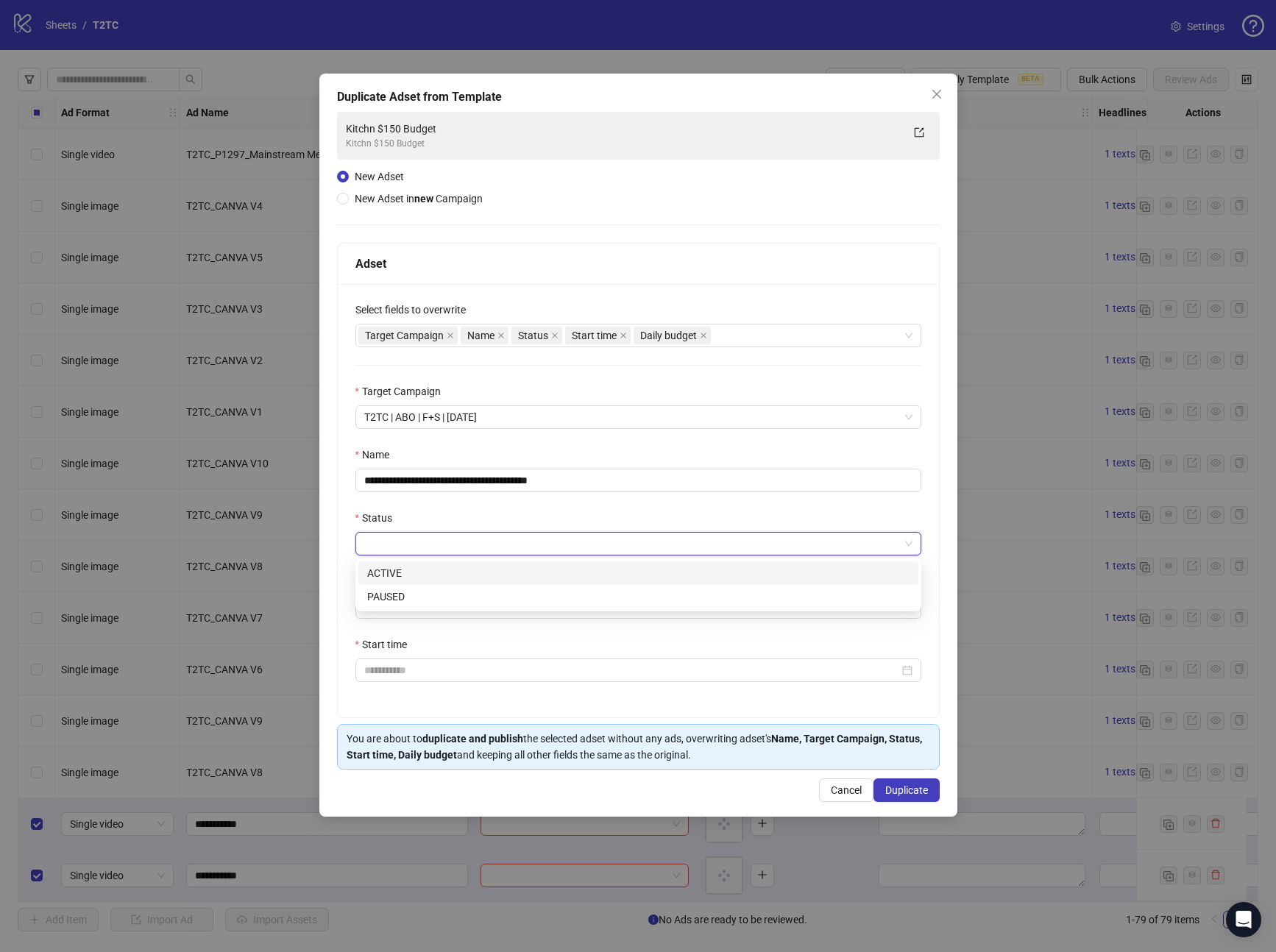
click at [396, 567] on div "ACTIVE" at bounding box center [638, 573] width 543 height 17
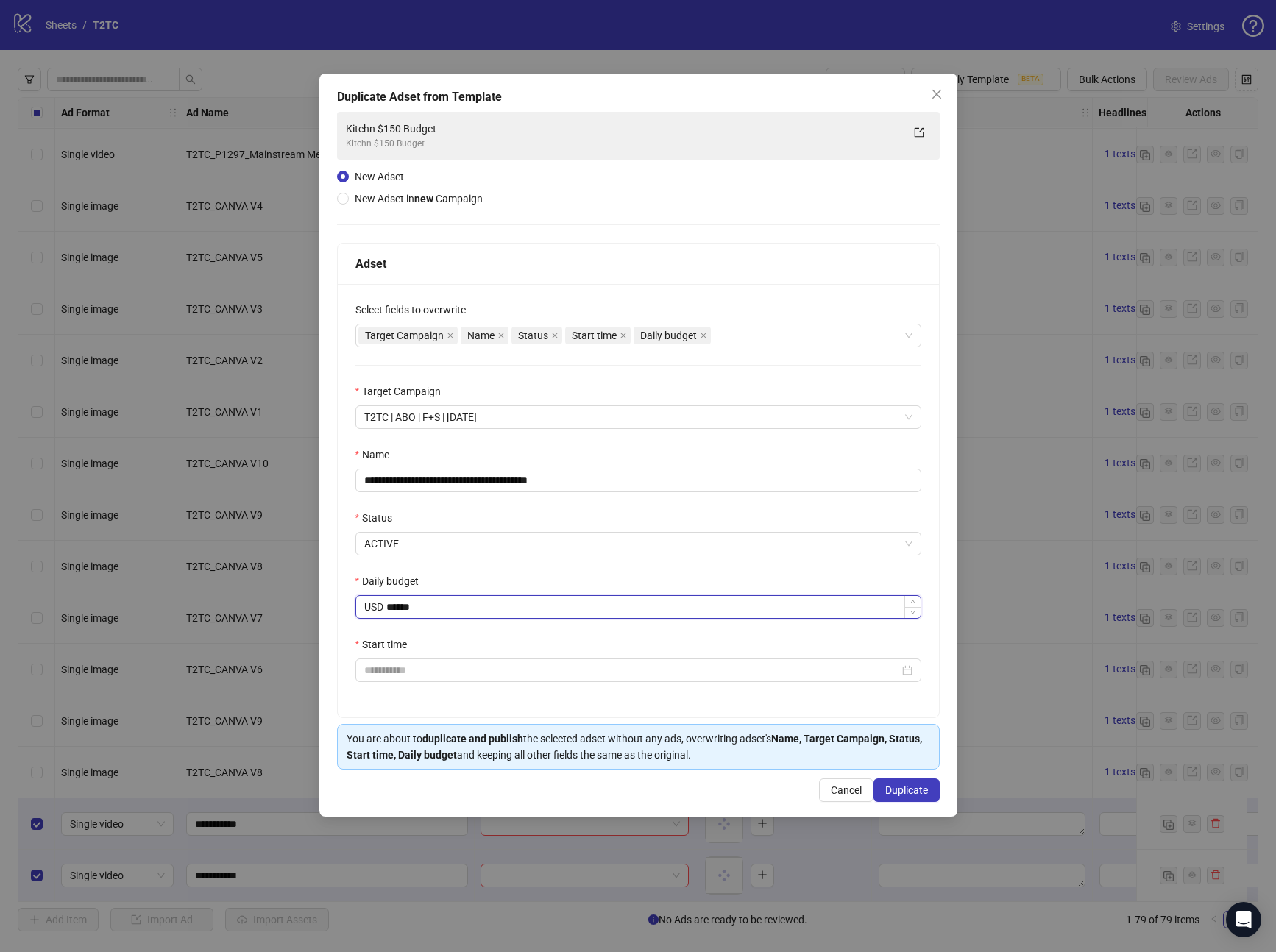
drag, startPoint x: 436, startPoint y: 611, endPoint x: 357, endPoint y: 610, distance: 79.0
click at [358, 615] on div "USD ******" at bounding box center [638, 607] width 566 height 24
type input "*****"
click at [442, 663] on input "Start time" at bounding box center [631, 670] width 535 height 17
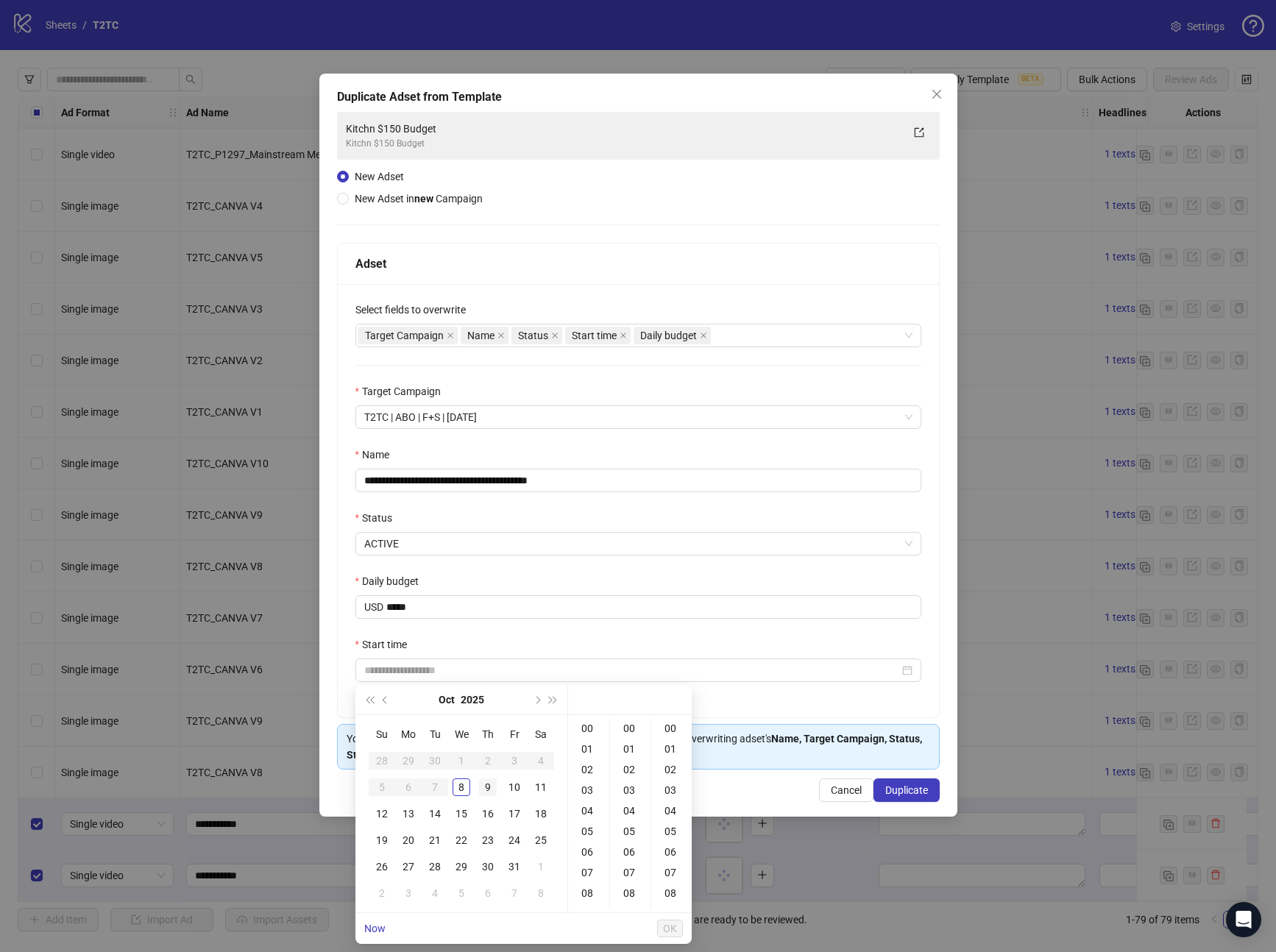
click at [494, 787] on div "9" at bounding box center [488, 787] width 17 height 17
drag, startPoint x: 591, startPoint y: 726, endPoint x: 626, endPoint y: 717, distance: 36.1
click at [591, 726] on div "00" at bounding box center [589, 729] width 36 height 21
click at [630, 719] on div "00" at bounding box center [631, 729] width 36 height 21
click at [669, 719] on div "00" at bounding box center [672, 729] width 36 height 21
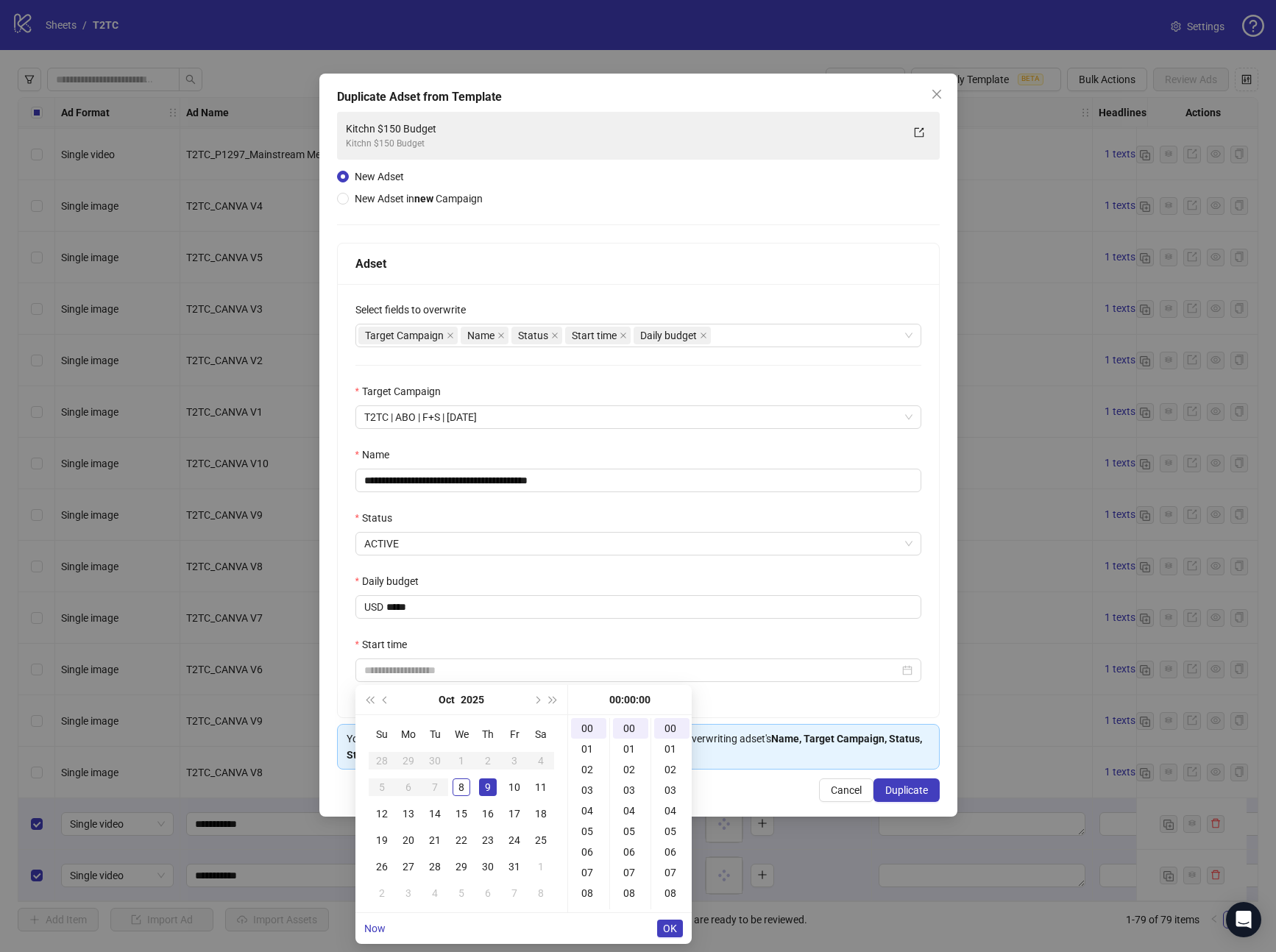
type input "**********"
click at [682, 928] on button "OK" at bounding box center [671, 928] width 26 height 17
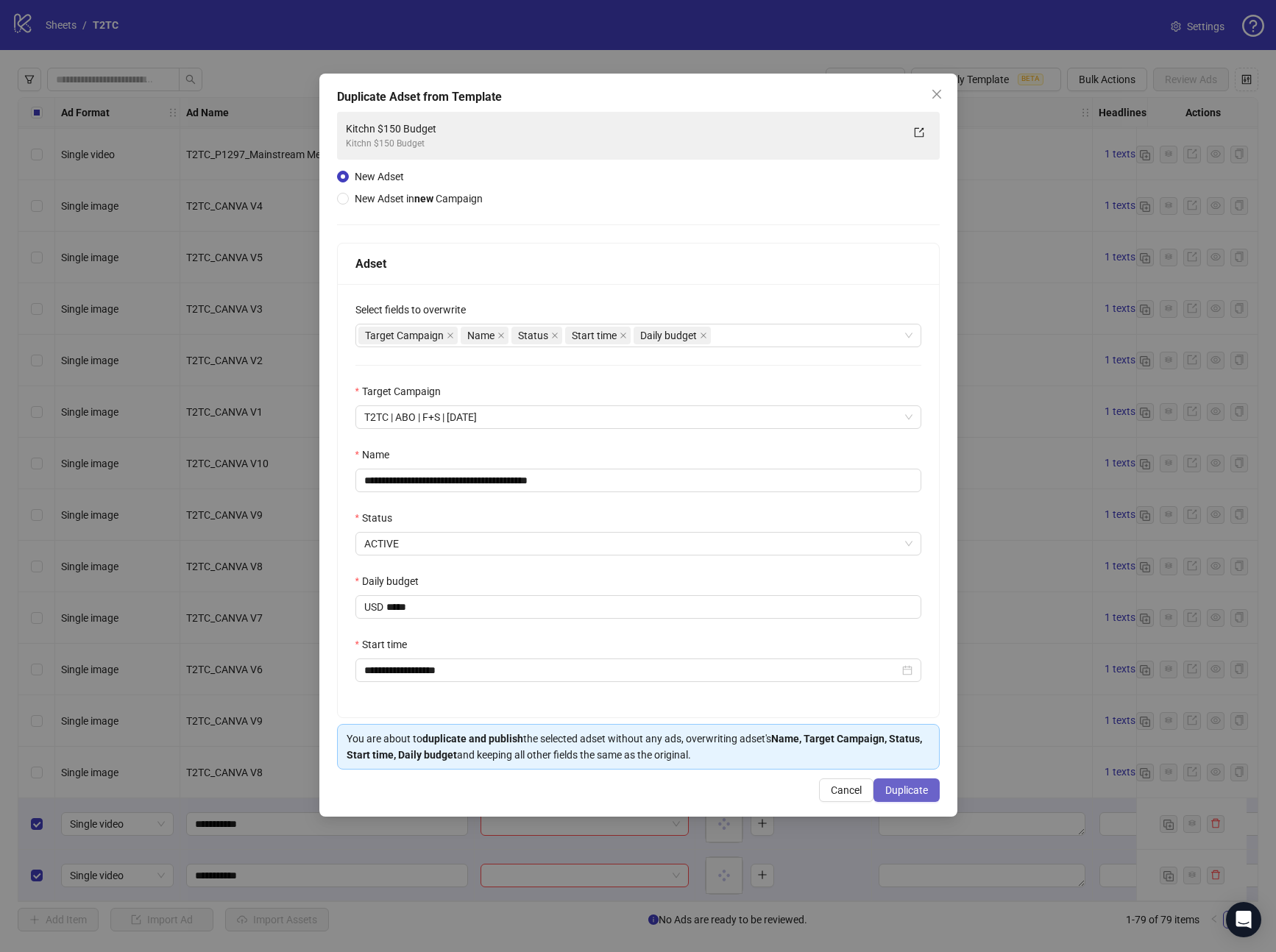
click at [923, 789] on span "Duplicate" at bounding box center [906, 791] width 43 height 12
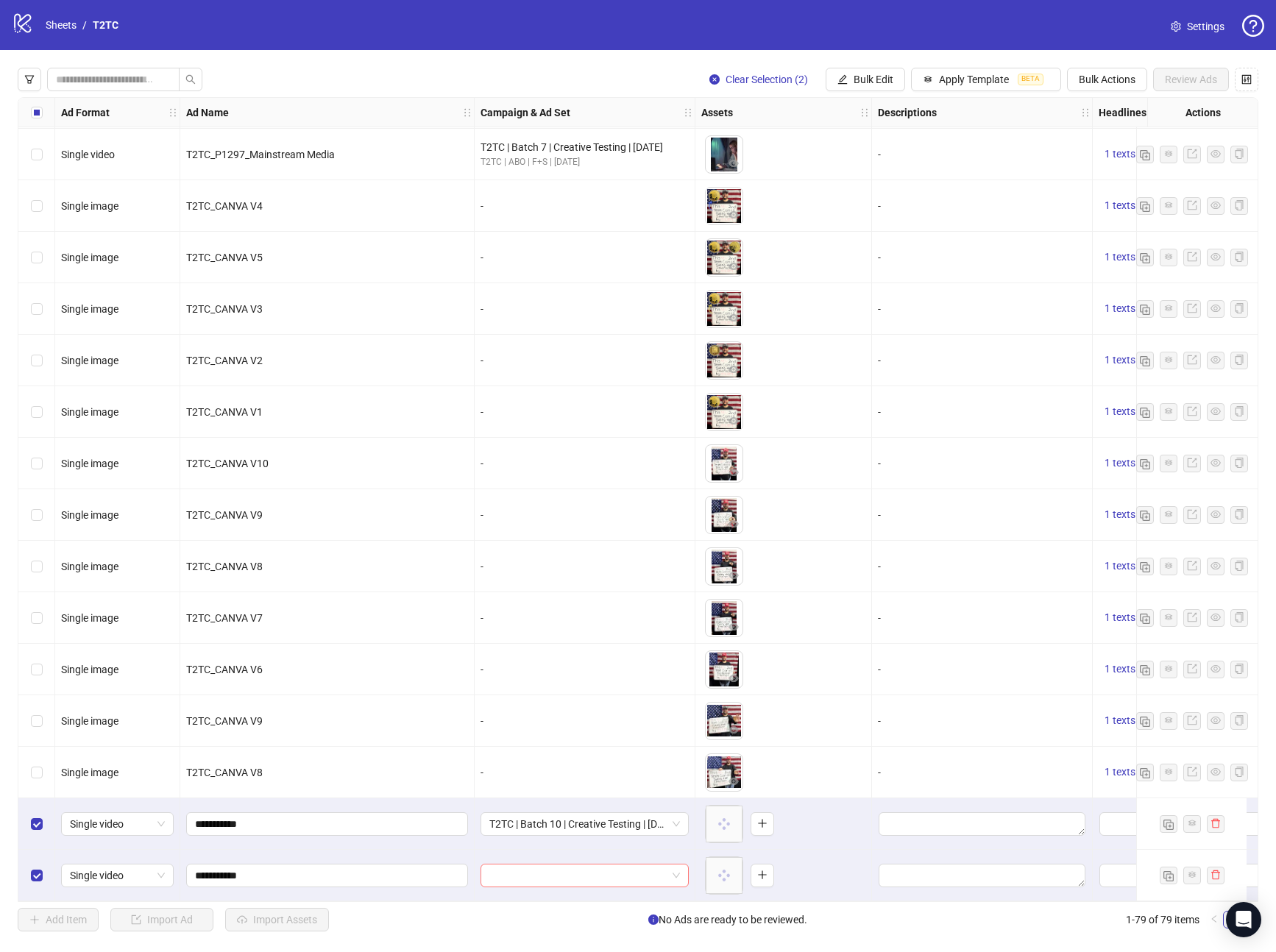
click at [614, 872] on input "search" at bounding box center [578, 875] width 178 height 22
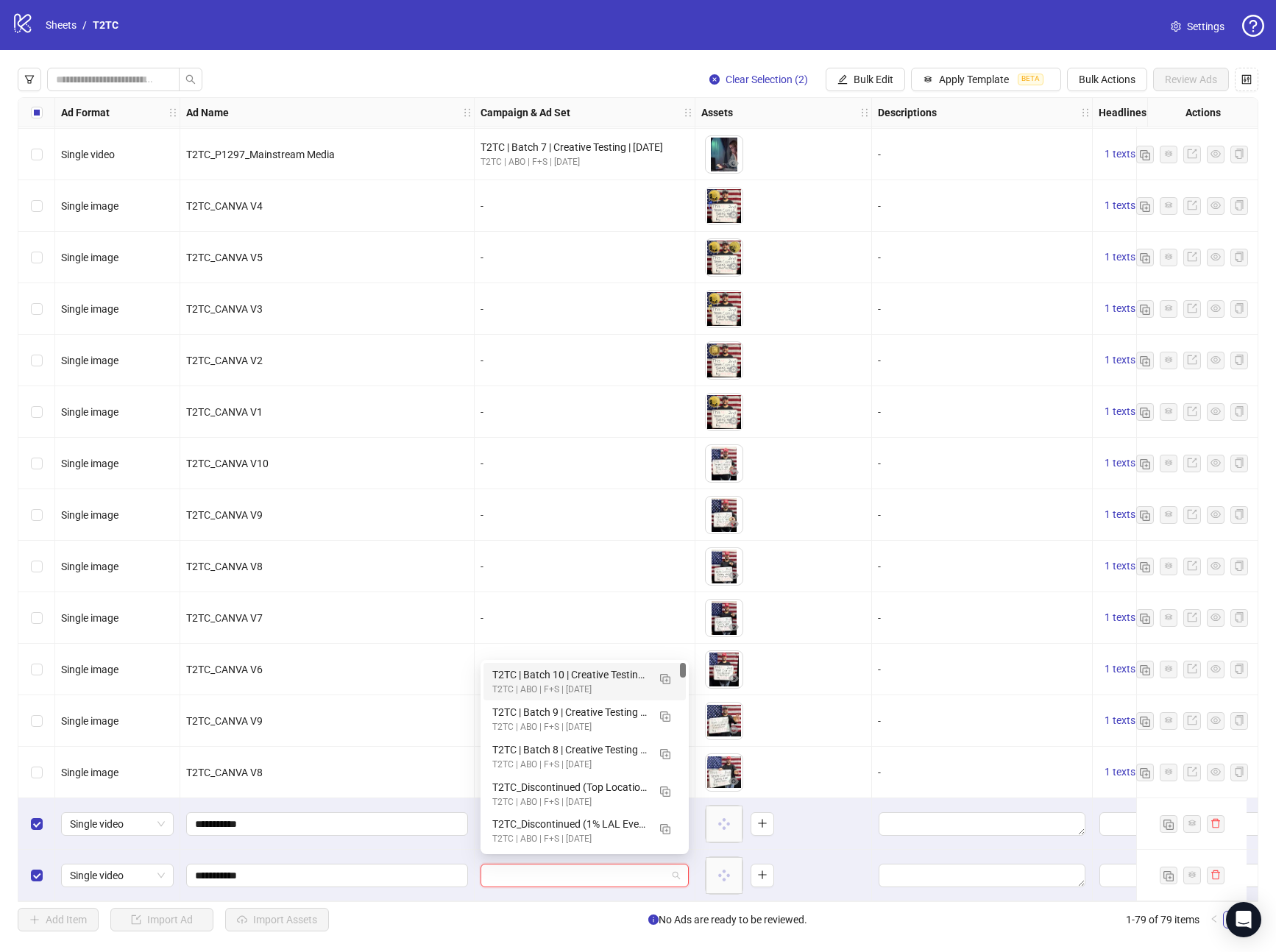
drag, startPoint x: 514, startPoint y: 675, endPoint x: 525, endPoint y: 703, distance: 30.1
click at [514, 675] on div "T2TC | Batch 10 | Creative Testing | [DATE]" at bounding box center [570, 675] width 155 height 17
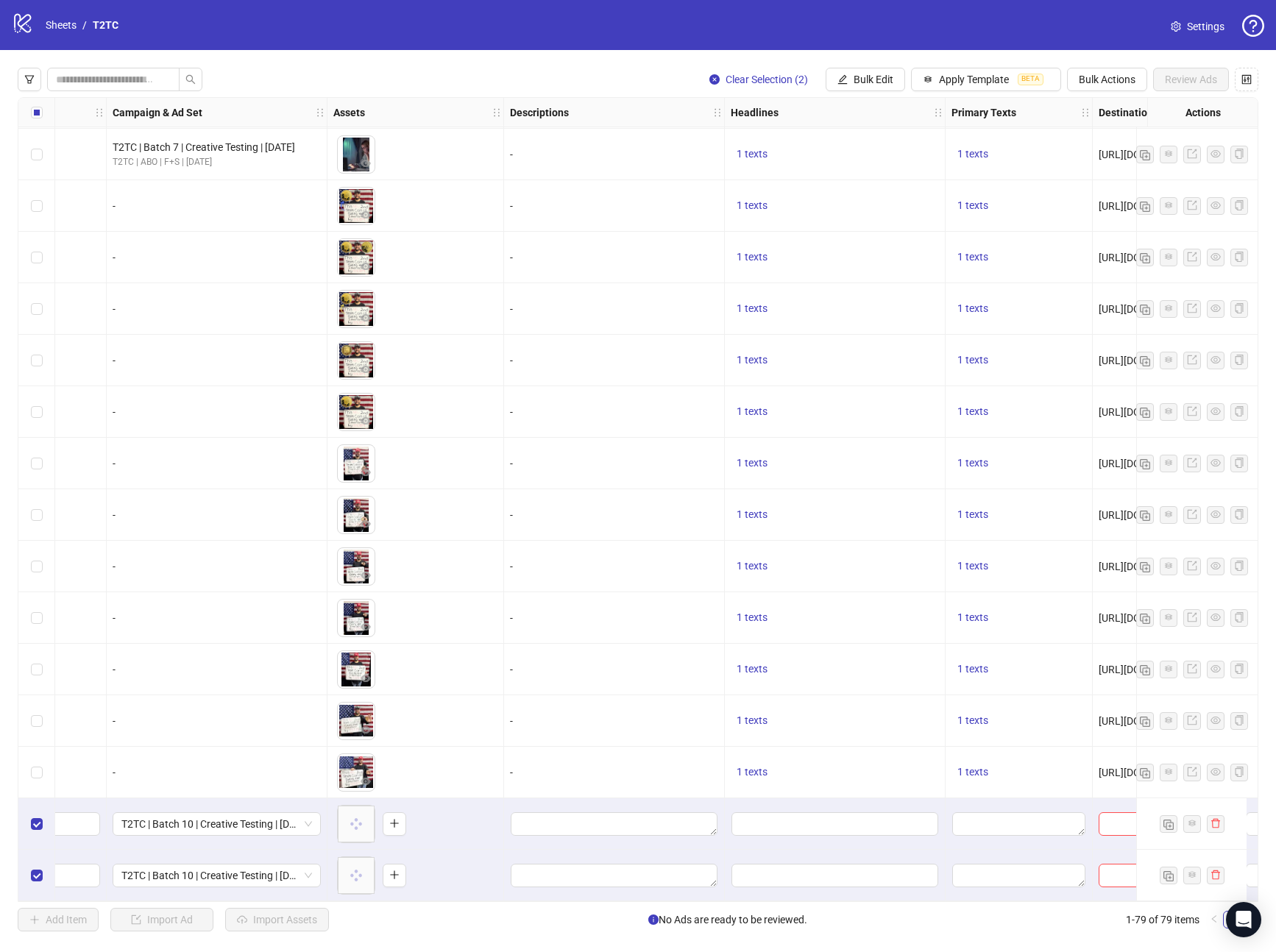
scroll to position [3301, 531]
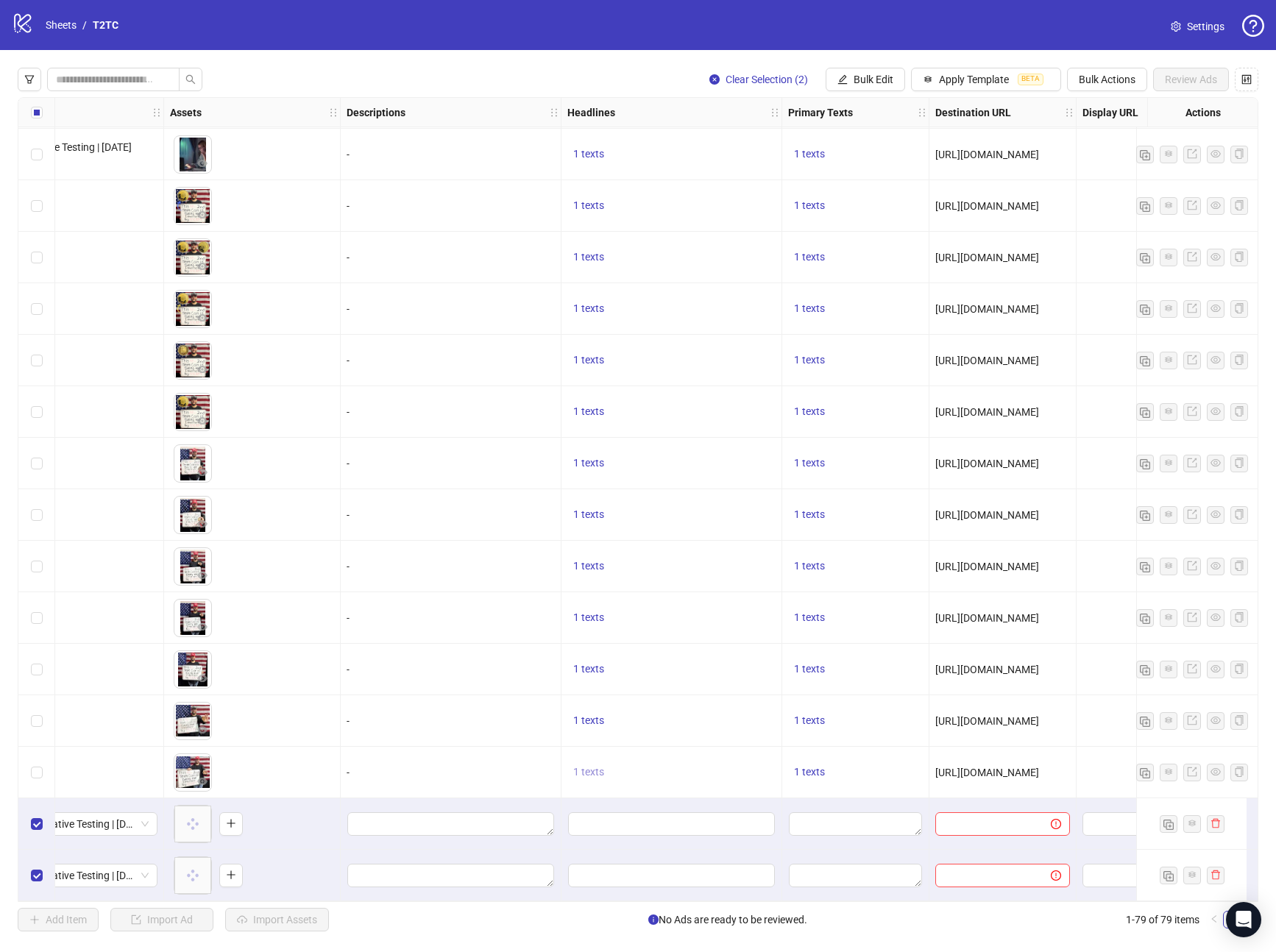
click at [592, 766] on span "1 texts" at bounding box center [588, 773] width 30 height 12
click at [745, 745] on div "🇺🇸 Free [PERSON_NAME] 2nd Term Coin!" at bounding box center [738, 754] width 122 height 32
copy div "🇺🇸 Free [PERSON_NAME] 2nd Term Coin!"
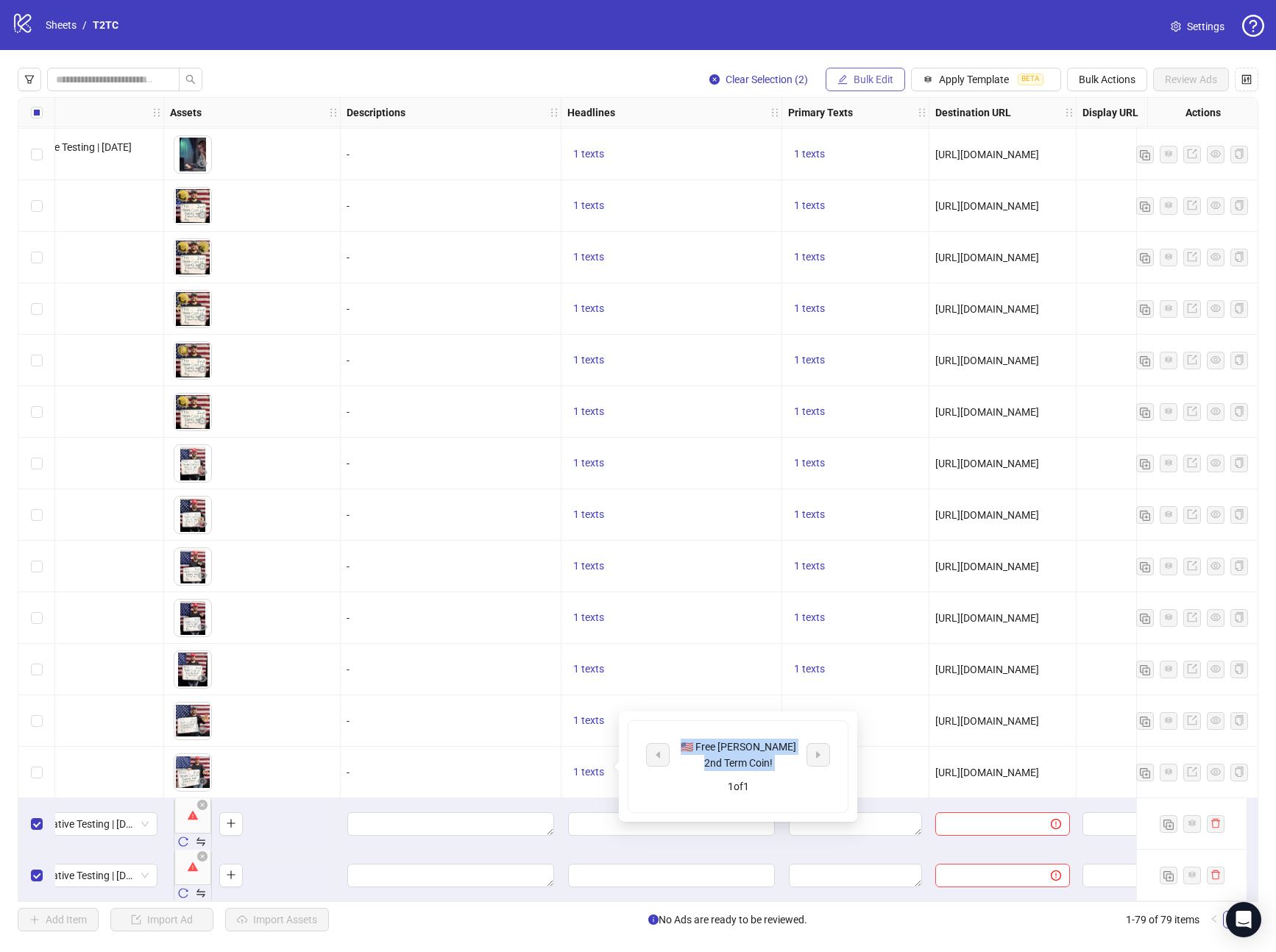
click at [877, 82] on span "Bulk Edit" at bounding box center [874, 79] width 40 height 12
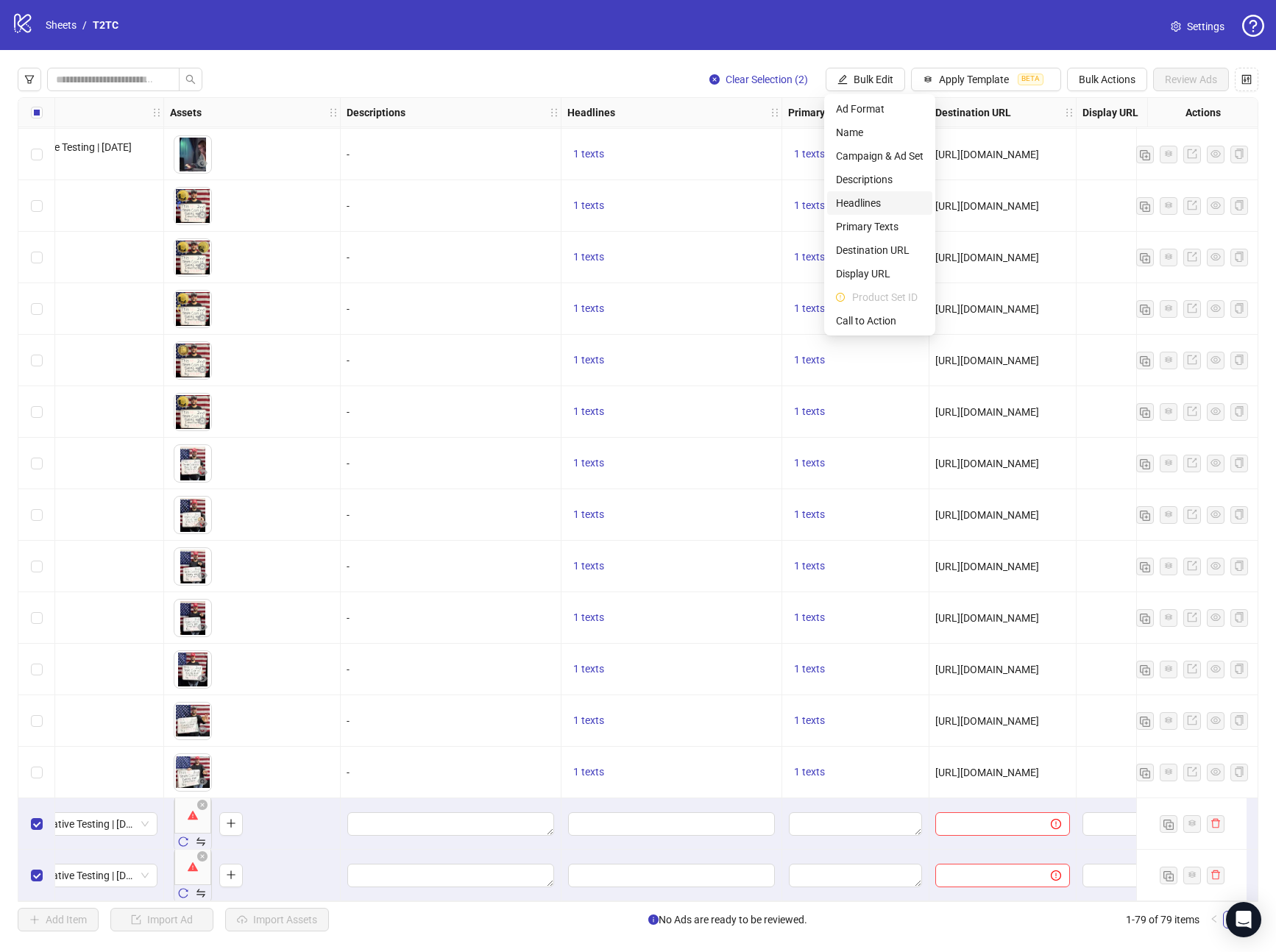
click at [867, 207] on span "Headlines" at bounding box center [880, 203] width 88 height 17
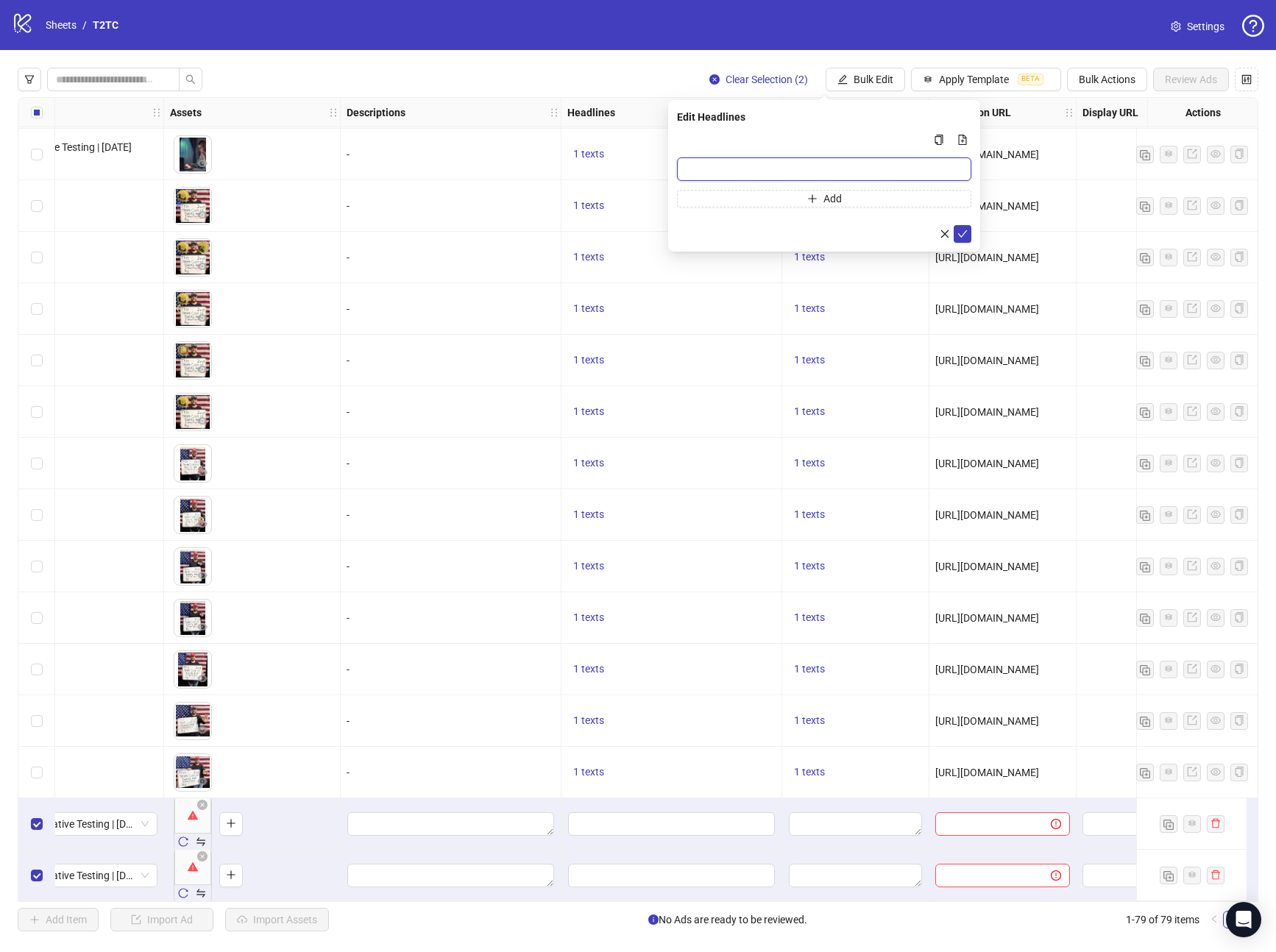
click at [786, 171] on input "Multi-input container - paste or copy values" at bounding box center [824, 169] width 294 height 24
paste input "**********"
type input "**********"
drag, startPoint x: 960, startPoint y: 230, endPoint x: 961, endPoint y: 250, distance: 20.0
click at [960, 230] on icon "check" at bounding box center [962, 234] width 10 height 10
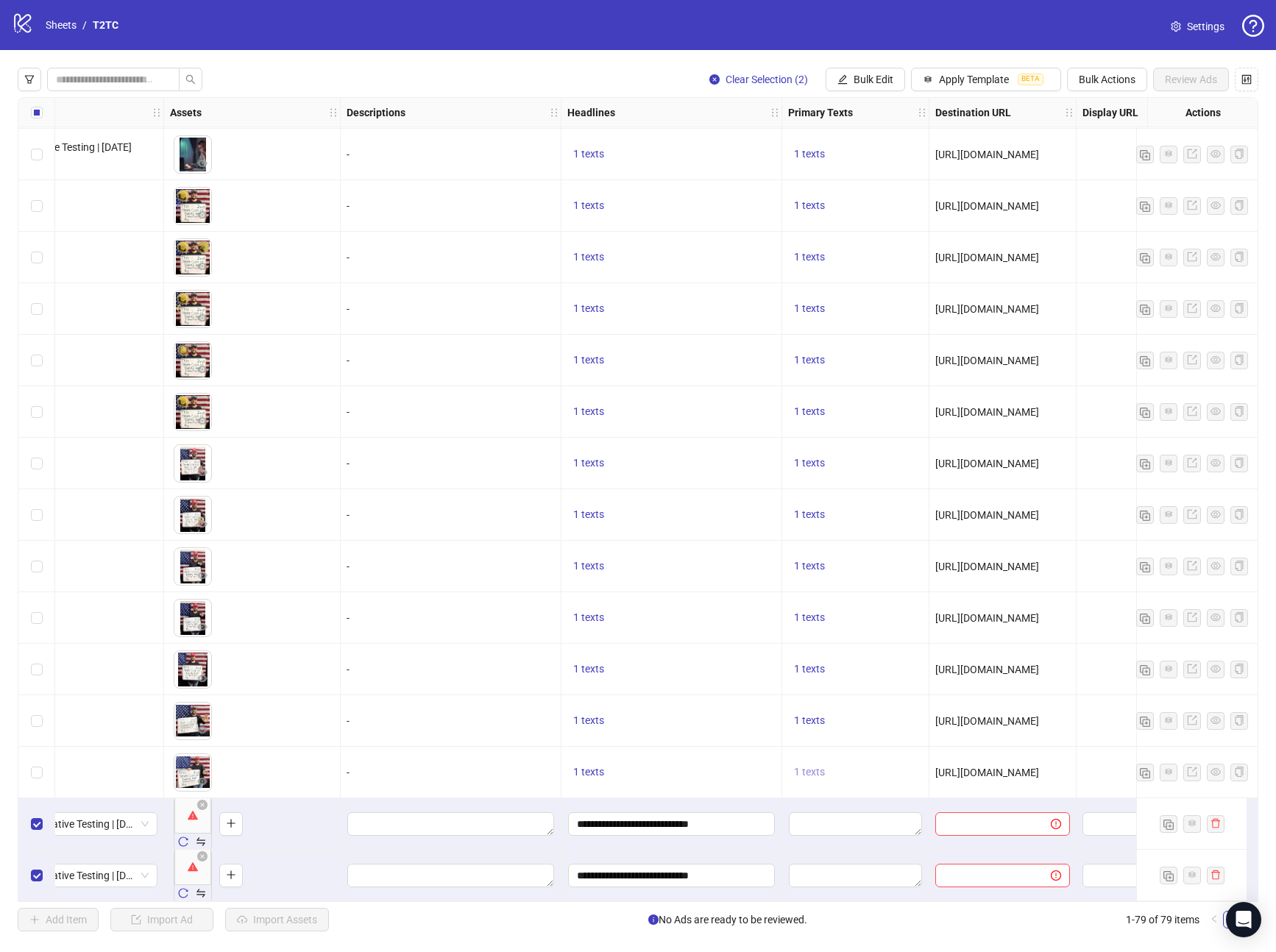
click at [808, 766] on span "1 texts" at bounding box center [809, 773] width 30 height 12
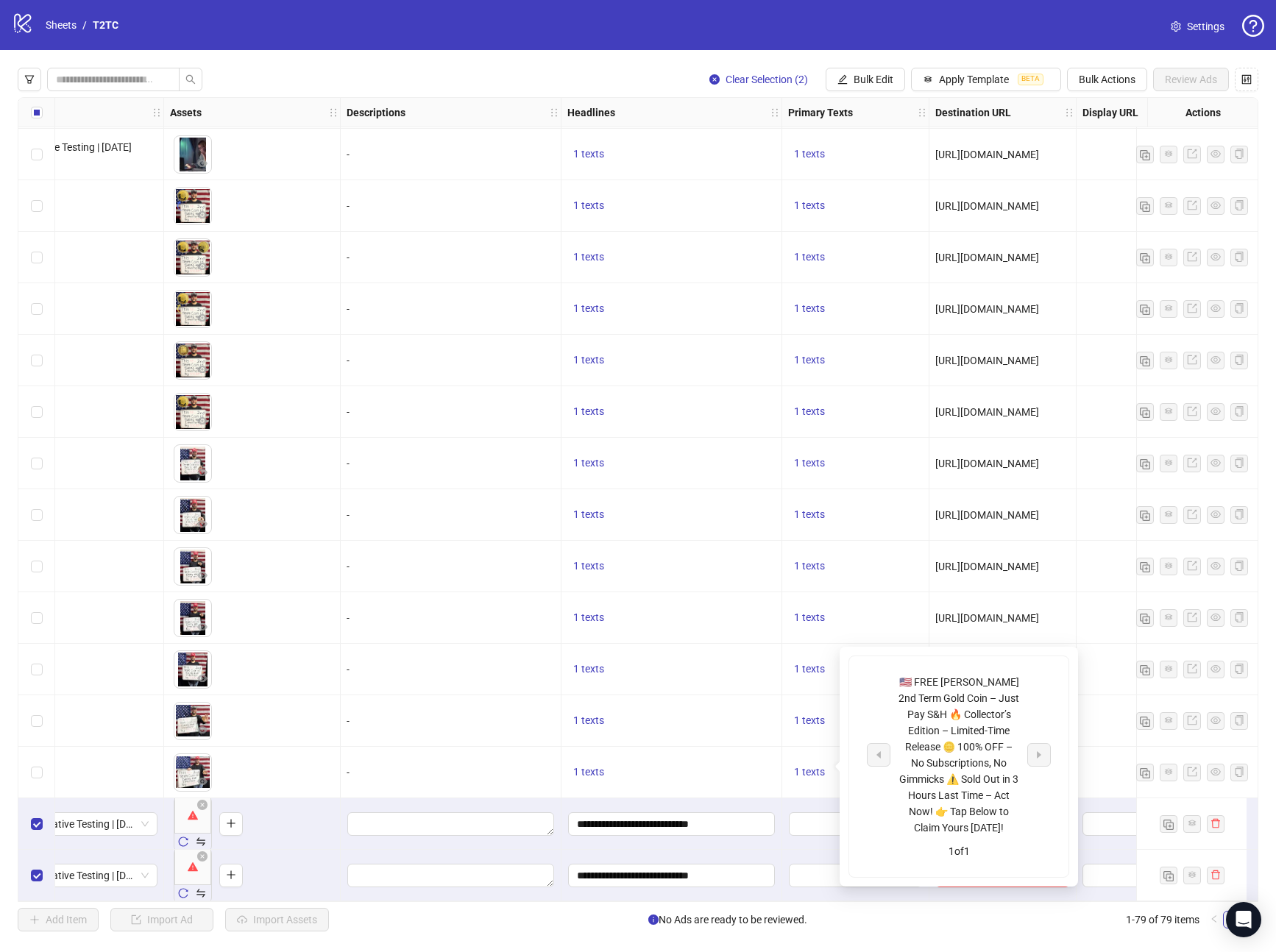
click at [976, 695] on div "🇺🇸 FREE [PERSON_NAME] 2nd Term Gold Coin – Just Pay S&H 🔥 Collector’s Edition –…" at bounding box center [959, 755] width 122 height 162
click at [984, 692] on div "🇺🇸 FREE [PERSON_NAME] 2nd Term Gold Coin – Just Pay S&H 🔥 Collector’s Edition –…" at bounding box center [959, 755] width 122 height 162
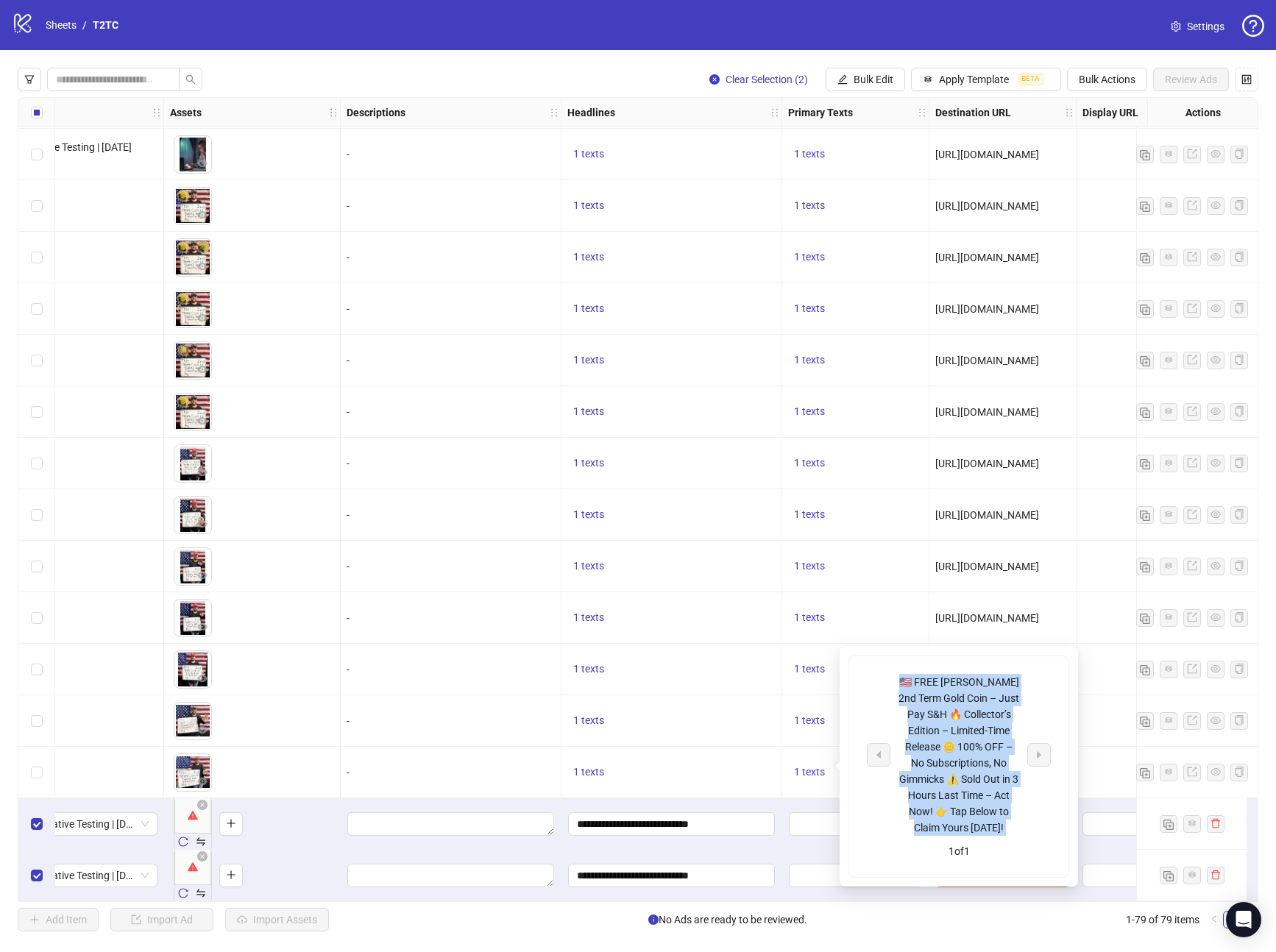
click at [983, 692] on div "🇺🇸 FREE [PERSON_NAME] 2nd Term Gold Coin – Just Pay S&H 🔥 Collector’s Edition –…" at bounding box center [959, 755] width 122 height 162
copy div "🇺🇸 FREE [PERSON_NAME] 2nd Term Gold Coin – Just Pay S&H 🔥 Collector’s Edition –…"
click at [870, 78] on span "Bulk Edit" at bounding box center [874, 79] width 40 height 12
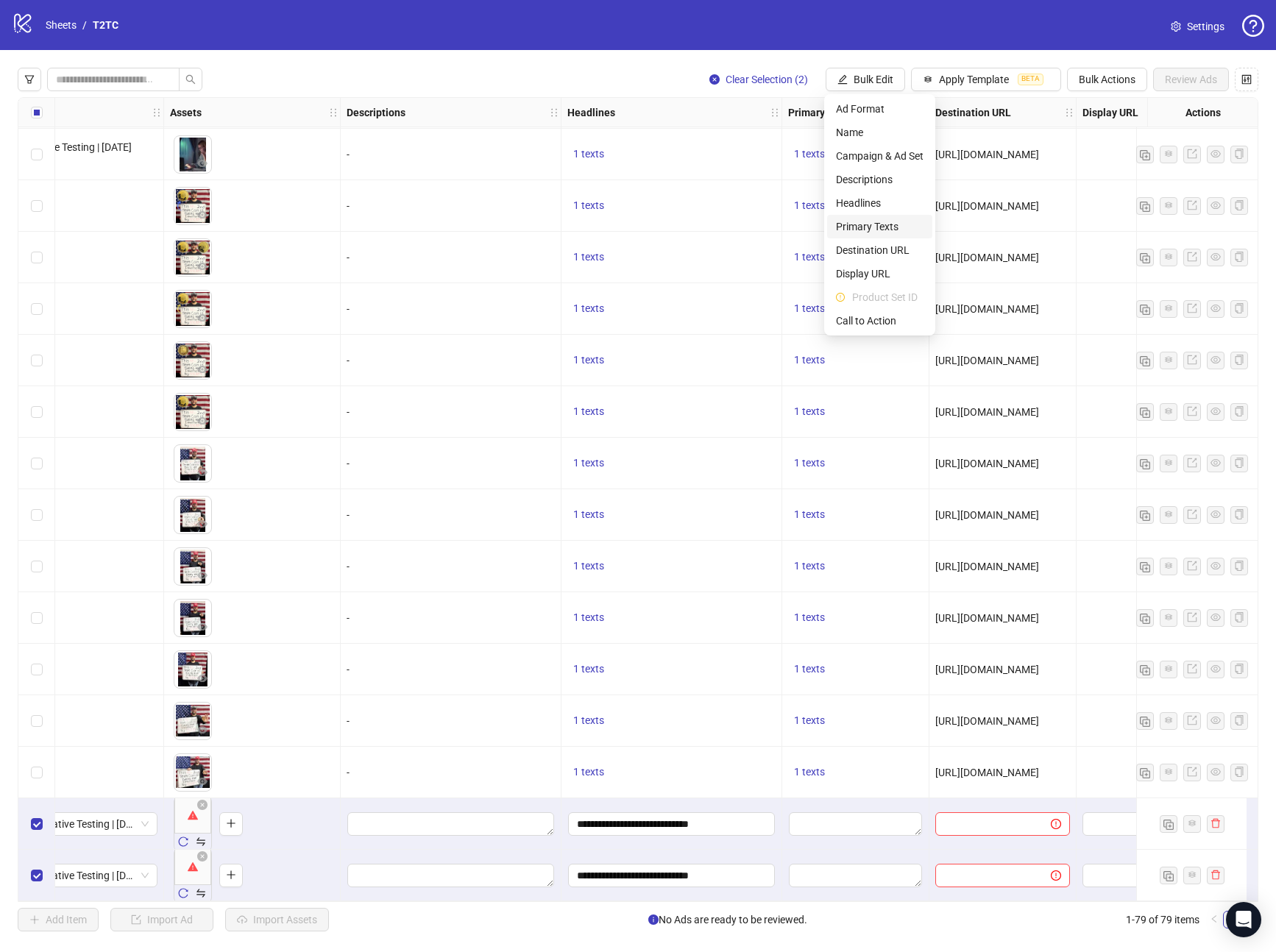
click at [881, 223] on span "Primary Texts" at bounding box center [880, 226] width 88 height 17
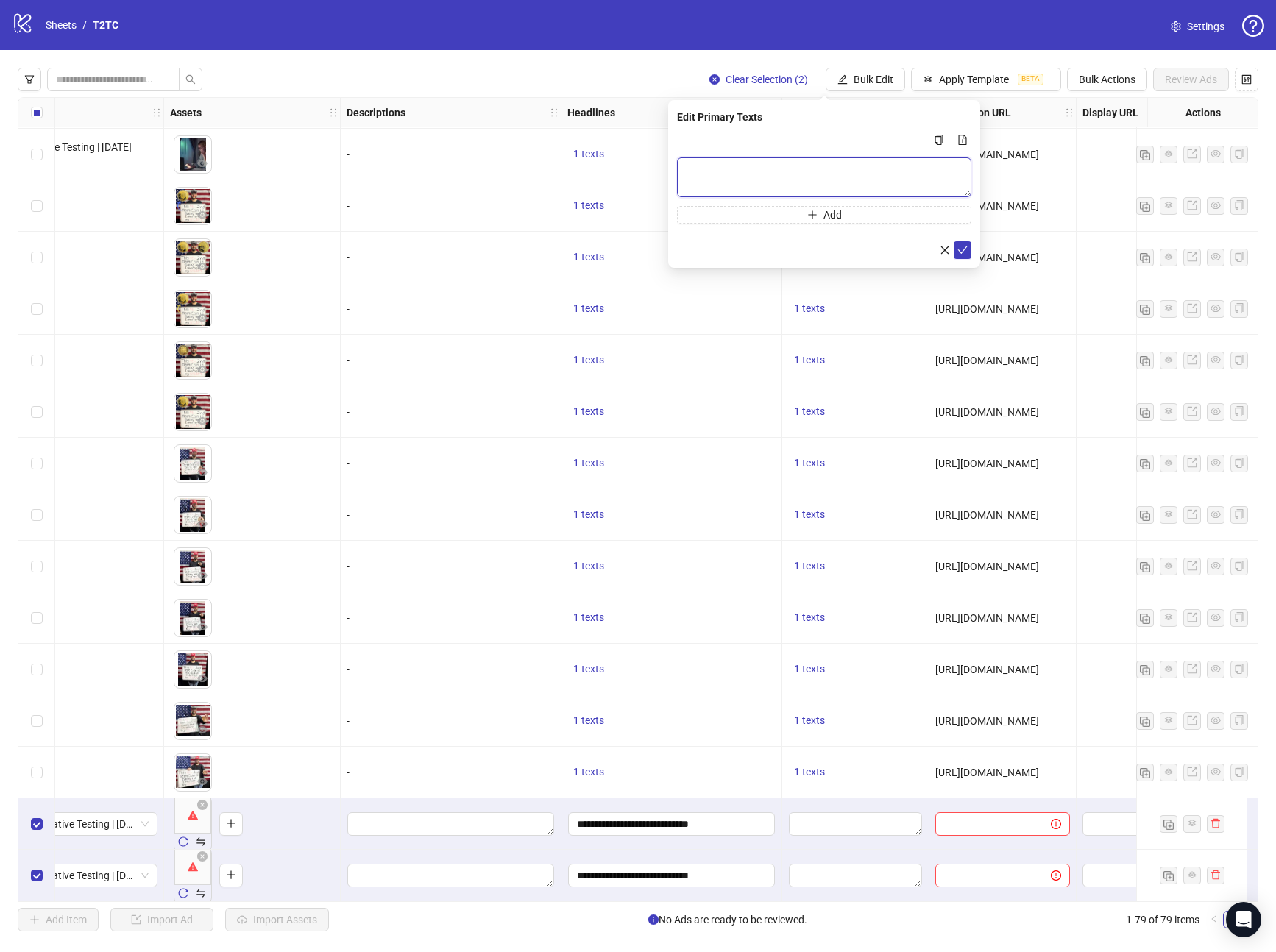
click at [790, 165] on textarea "Multi-text input container - paste or copy values" at bounding box center [824, 178] width 294 height 40
paste textarea "**********"
type textarea "**********"
click at [965, 254] on icon "check" at bounding box center [962, 250] width 10 height 10
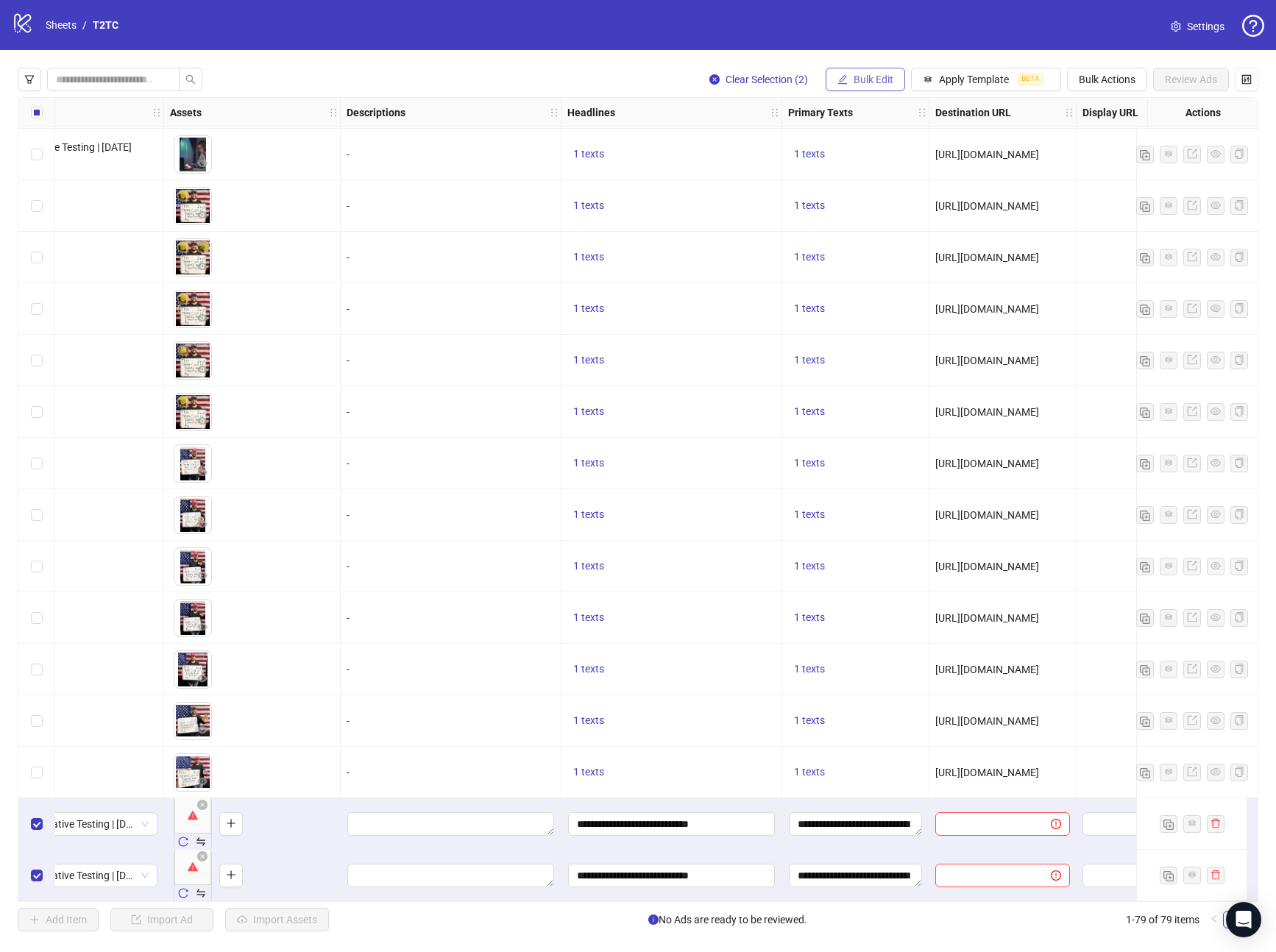
click at [887, 73] on span "Bulk Edit" at bounding box center [874, 79] width 40 height 12
drag, startPoint x: 879, startPoint y: 319, endPoint x: 835, endPoint y: 220, distance: 108.3
click at [879, 319] on span "Call to Action" at bounding box center [880, 321] width 88 height 17
click at [780, 132] on input "search" at bounding box center [817, 142] width 263 height 22
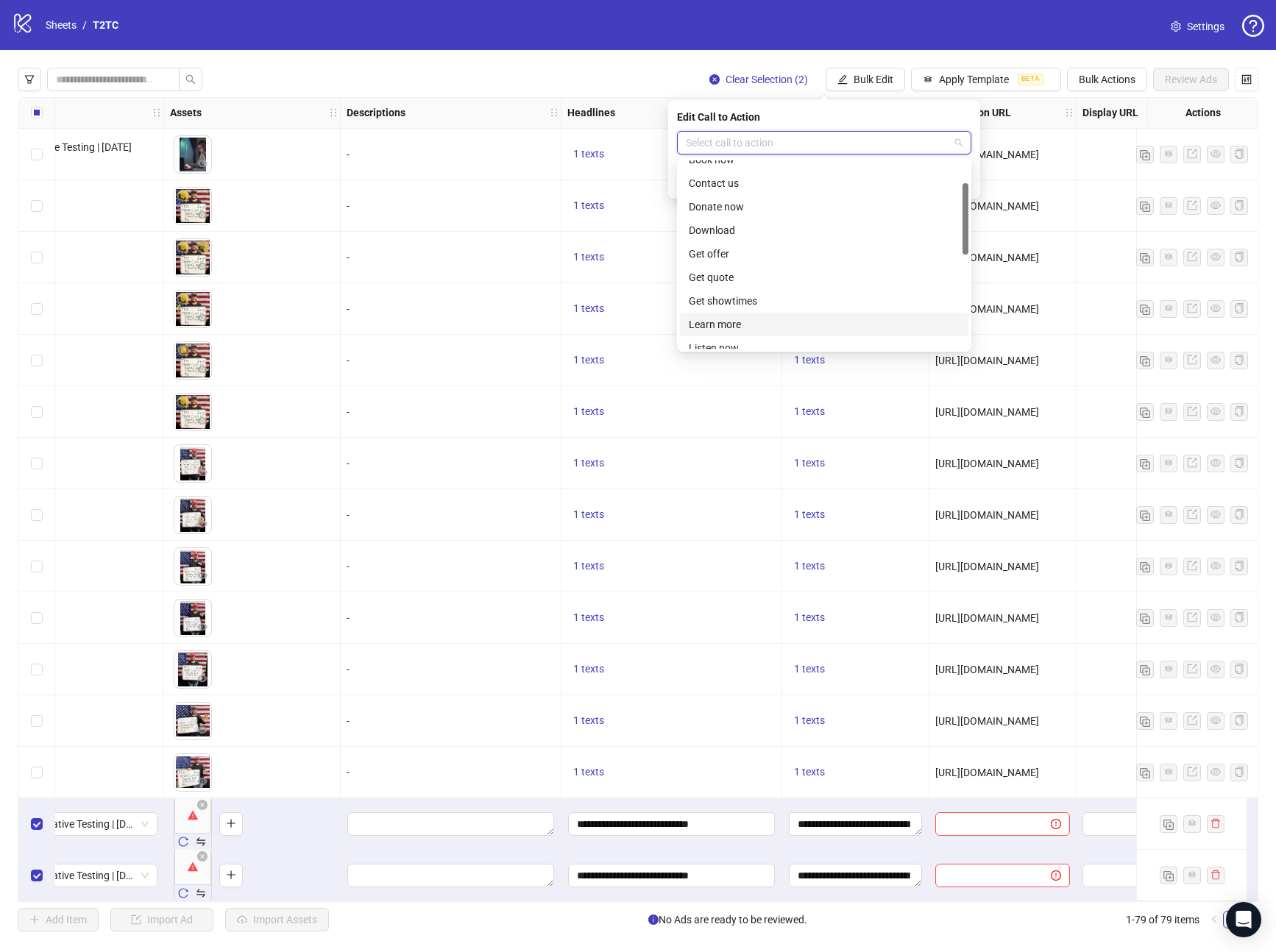
drag, startPoint x: 719, startPoint y: 321, endPoint x: 736, endPoint y: 304, distance: 24.0
click at [719, 321] on div "Learn more" at bounding box center [824, 324] width 271 height 17
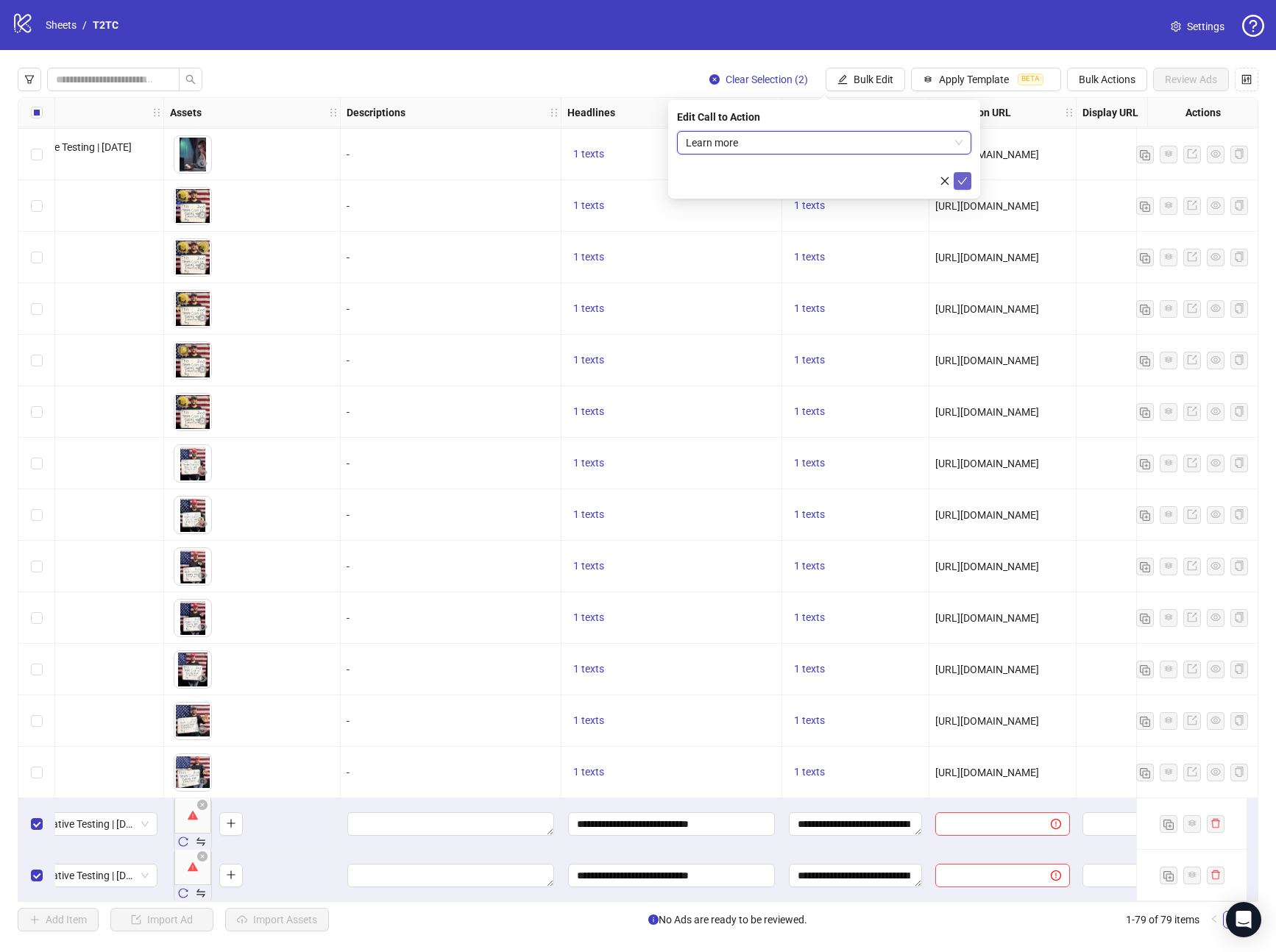
click at [959, 181] on icon "check" at bounding box center [962, 181] width 10 height 7
click at [878, 74] on span "Bulk Edit" at bounding box center [874, 79] width 40 height 12
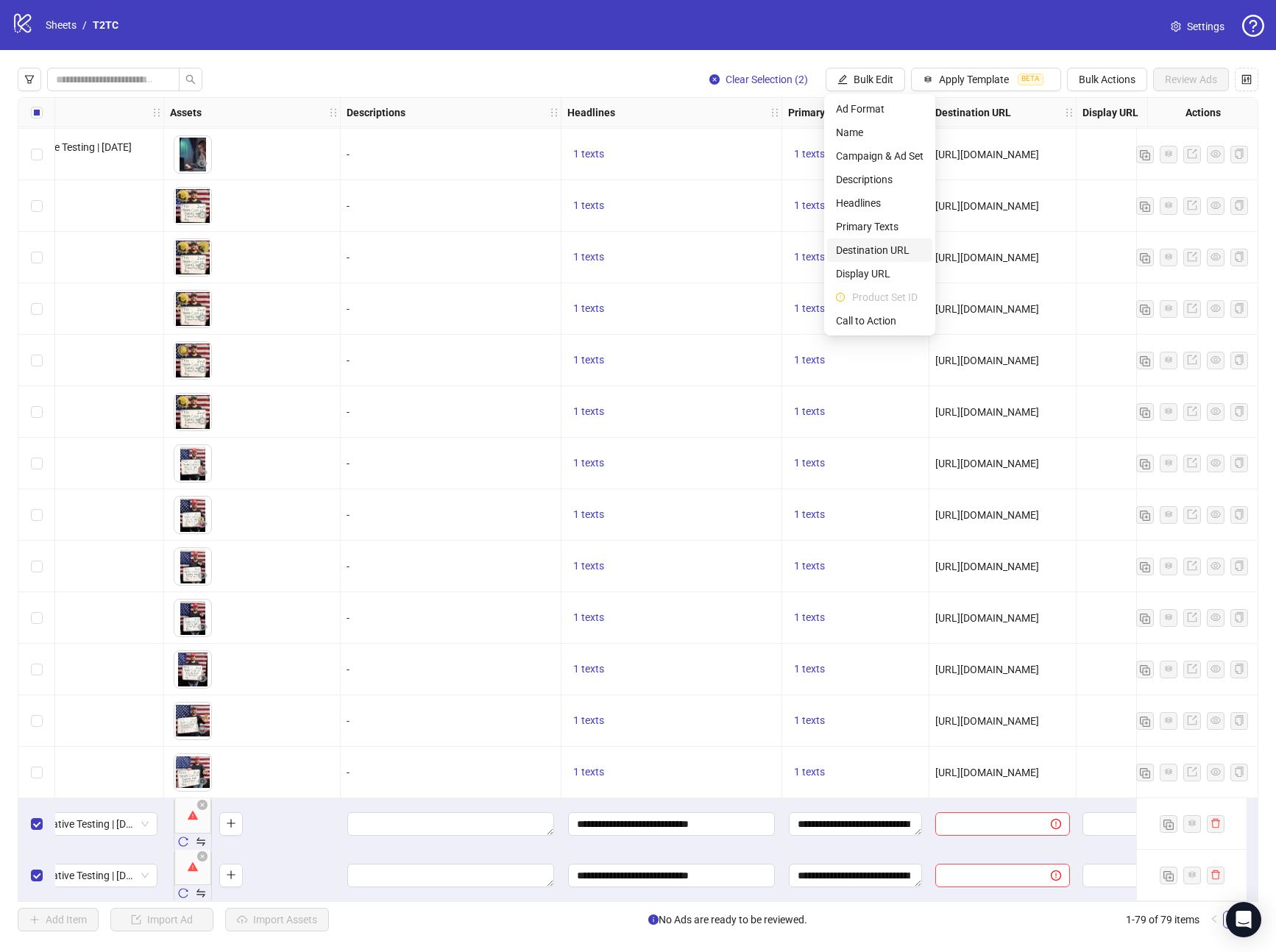
click at [867, 247] on span "Destination URL" at bounding box center [880, 250] width 88 height 17
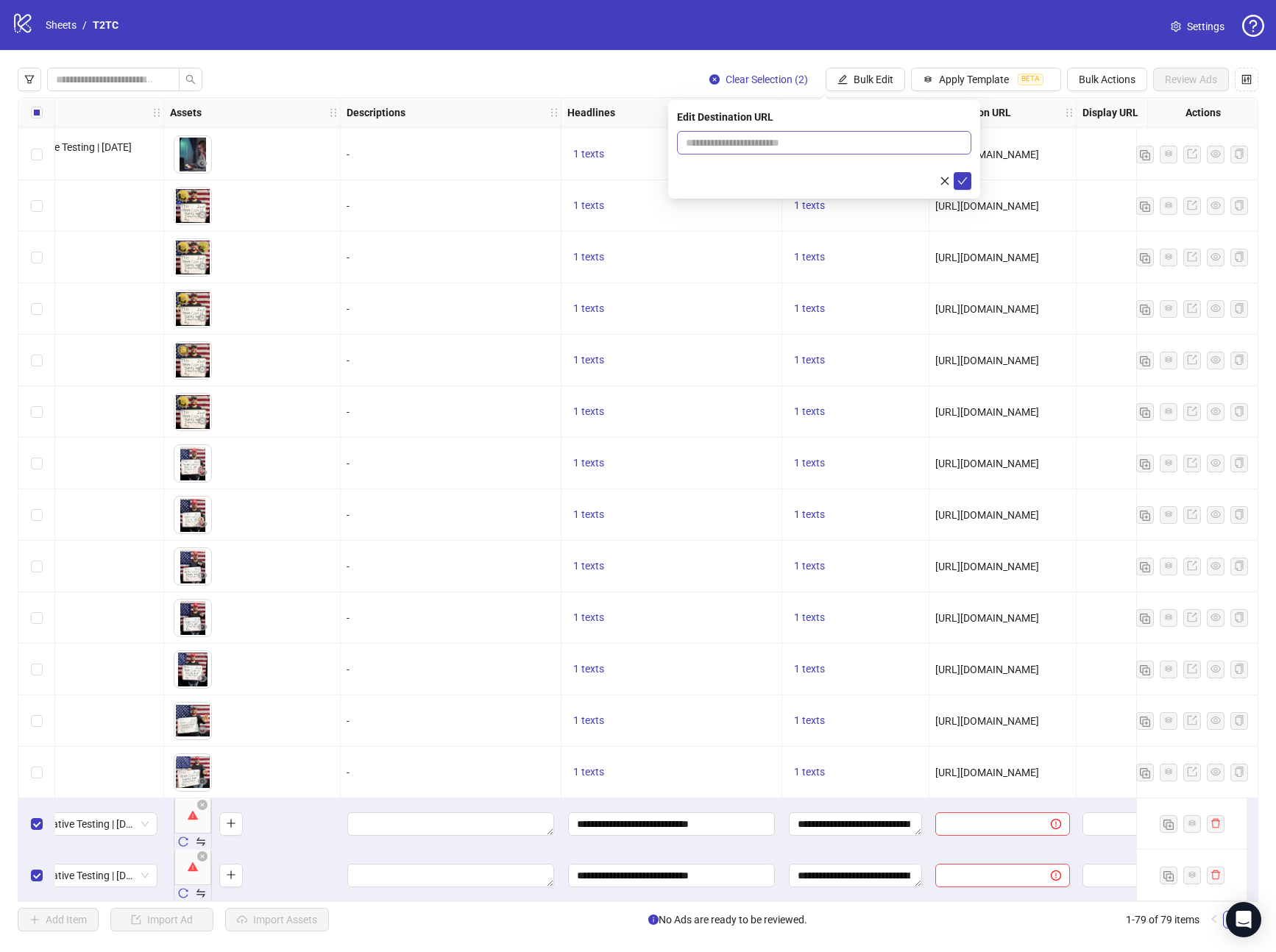
click at [791, 153] on span at bounding box center [824, 142] width 294 height 24
paste input "**********"
type input "**********"
click at [970, 185] on button "submit" at bounding box center [962, 181] width 17 height 17
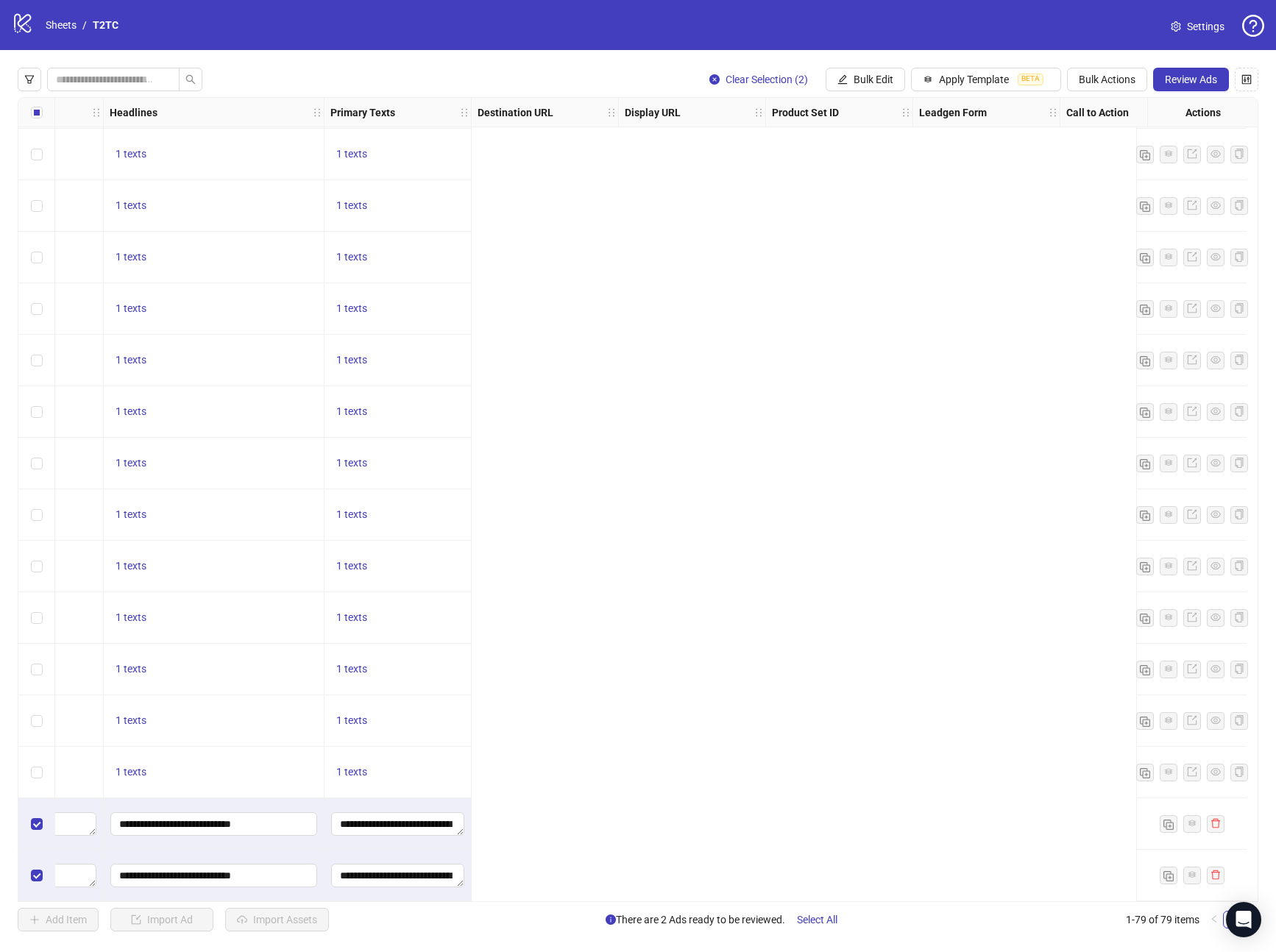
scroll to position [3301, 0]
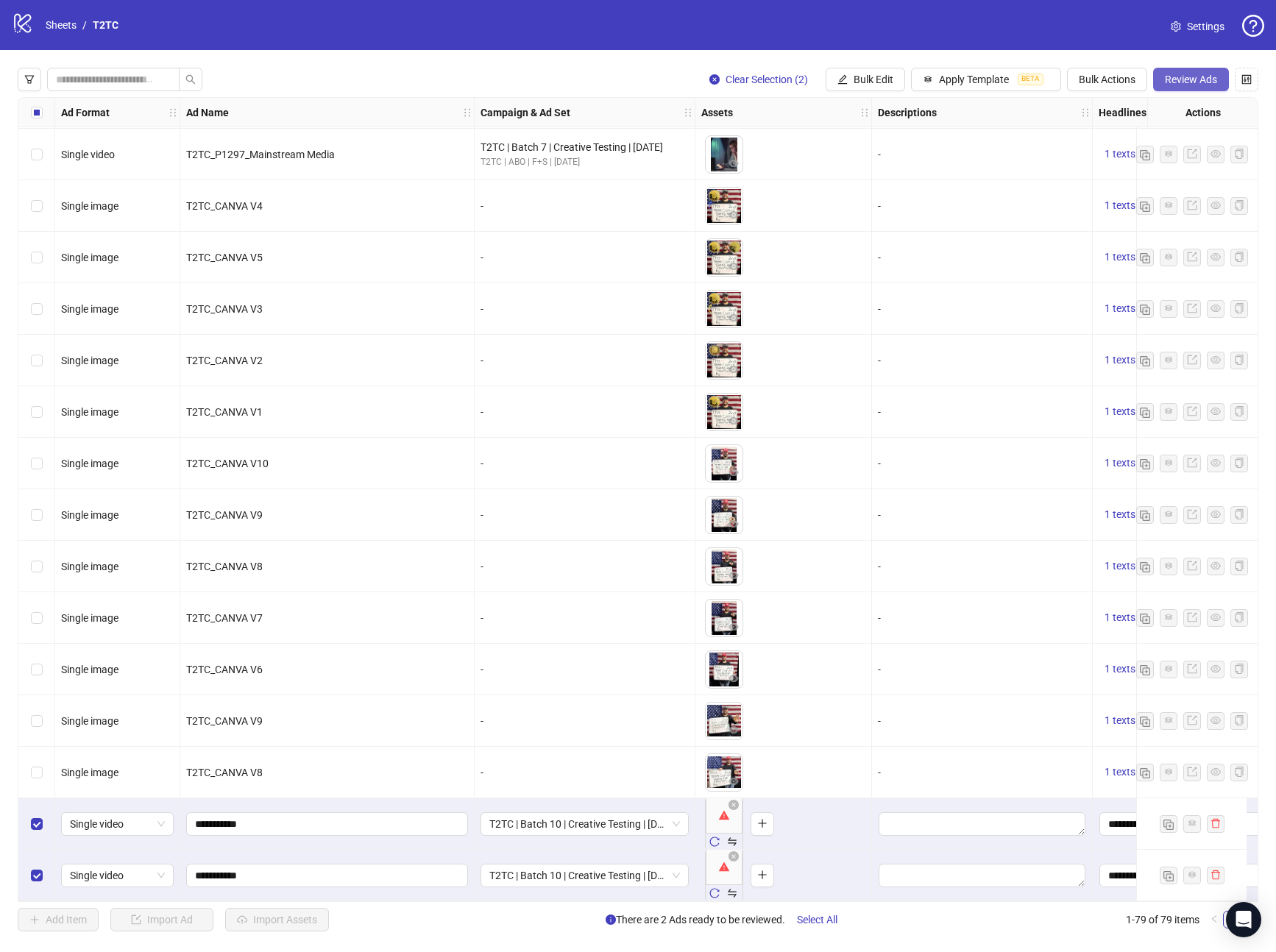
click at [1193, 78] on span "Review Ads" at bounding box center [1192, 79] width 52 height 12
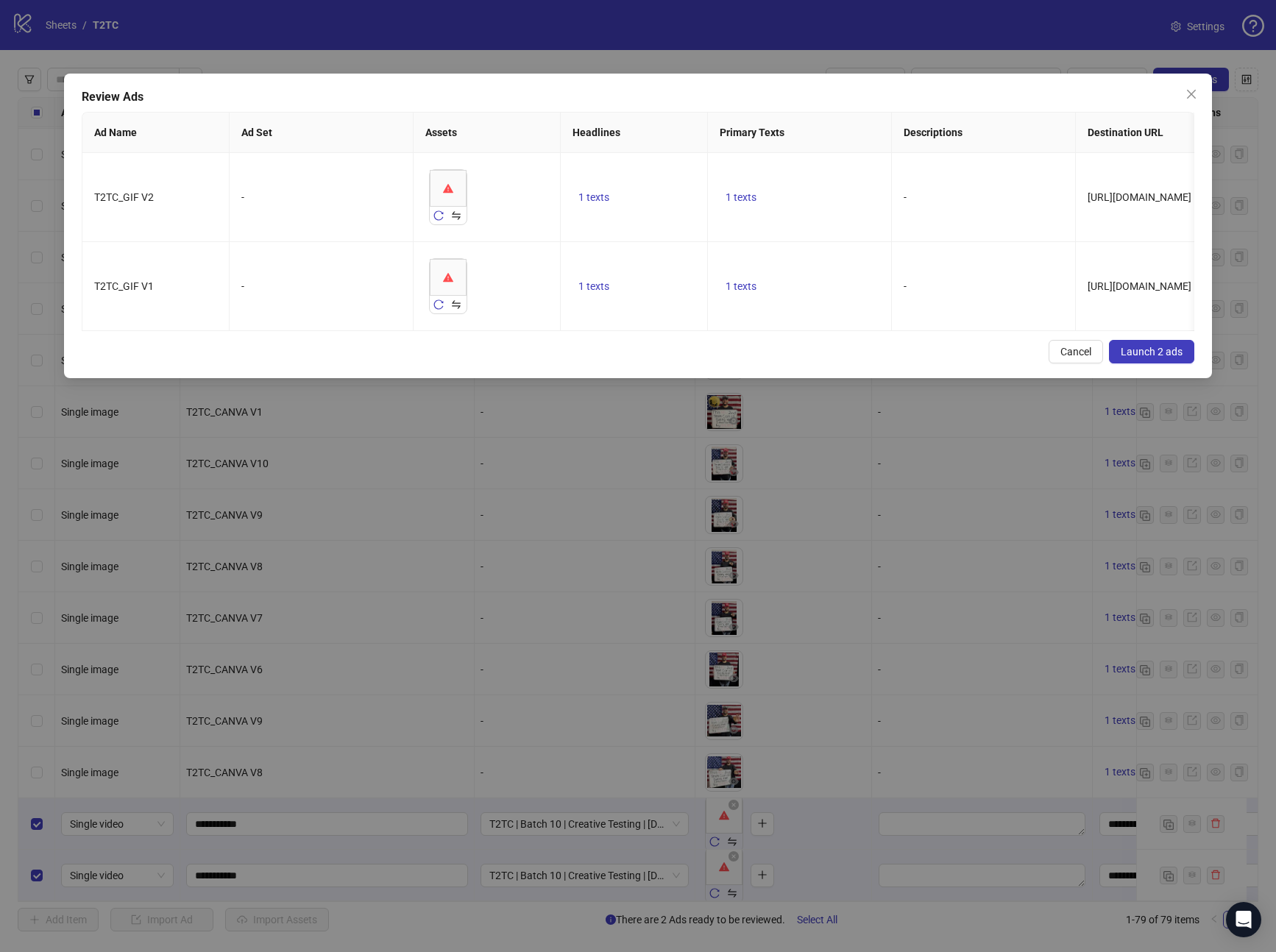
click at [1163, 353] on button "Launch 2 ads" at bounding box center [1151, 351] width 85 height 24
